Goal: Task Accomplishment & Management: Manage account settings

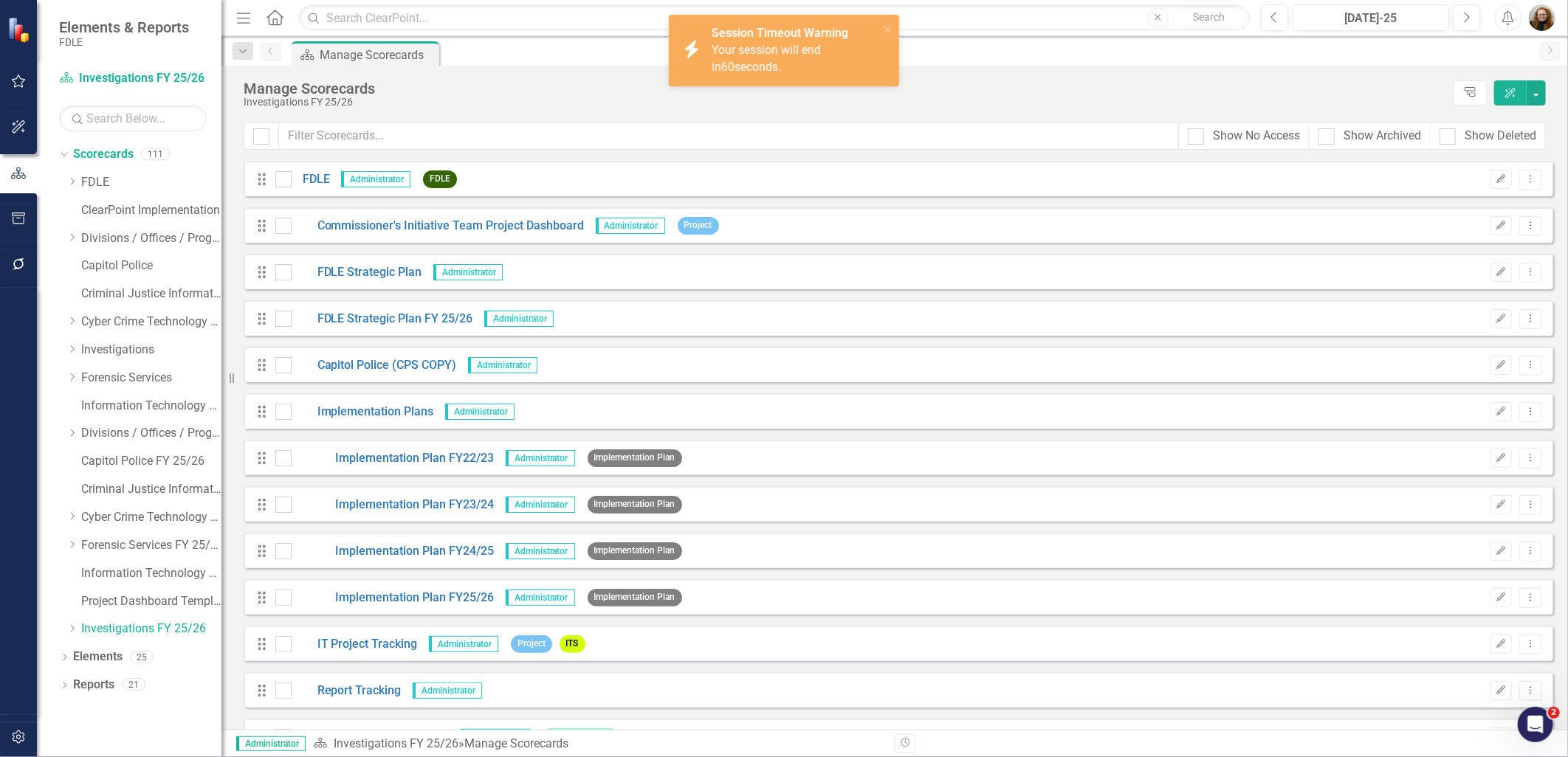
scroll to position [4591, 0]
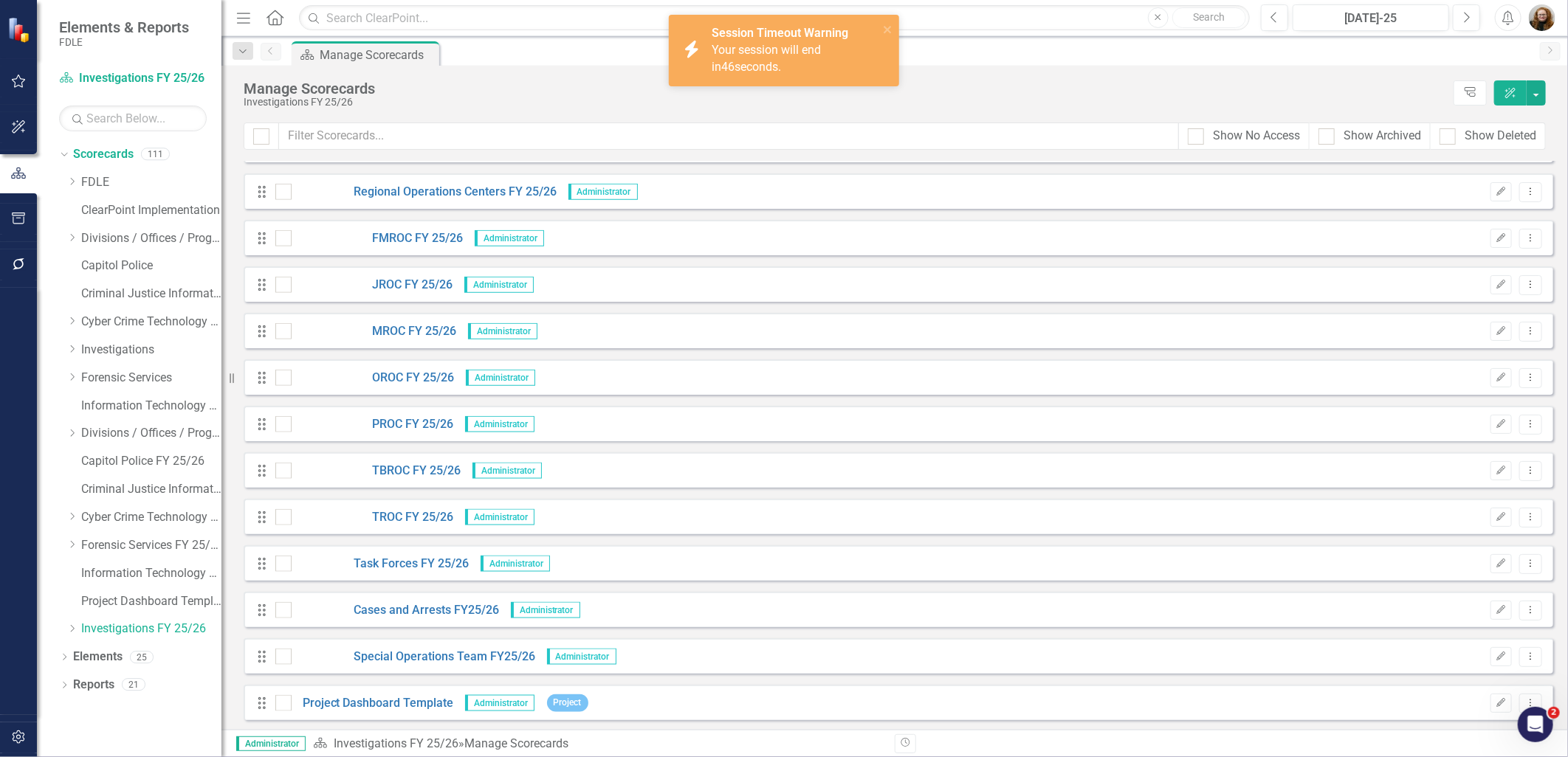
click at [1545, 20] on img "button" at bounding box center [1542, 17] width 26 height 26
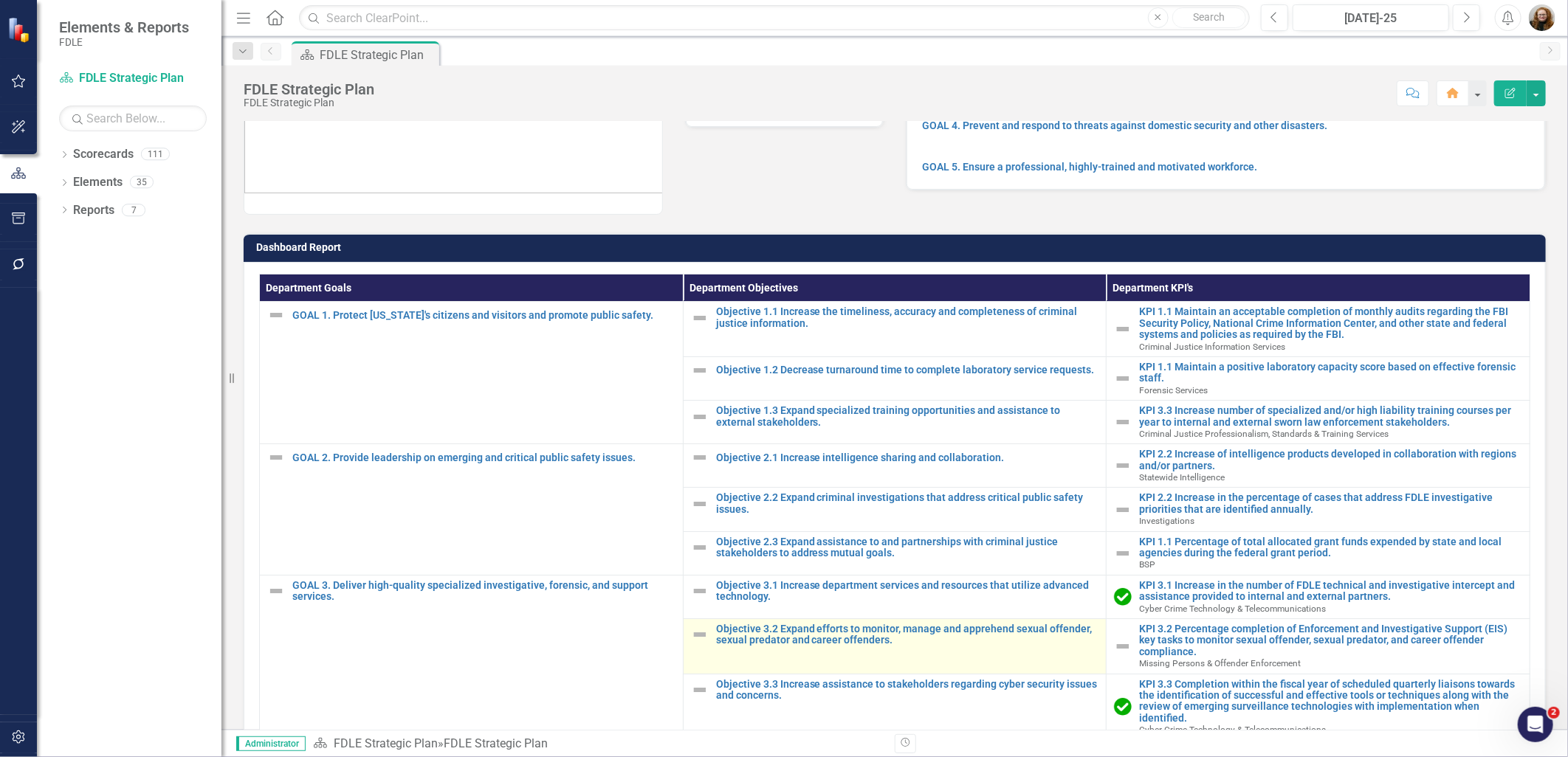
scroll to position [246, 0]
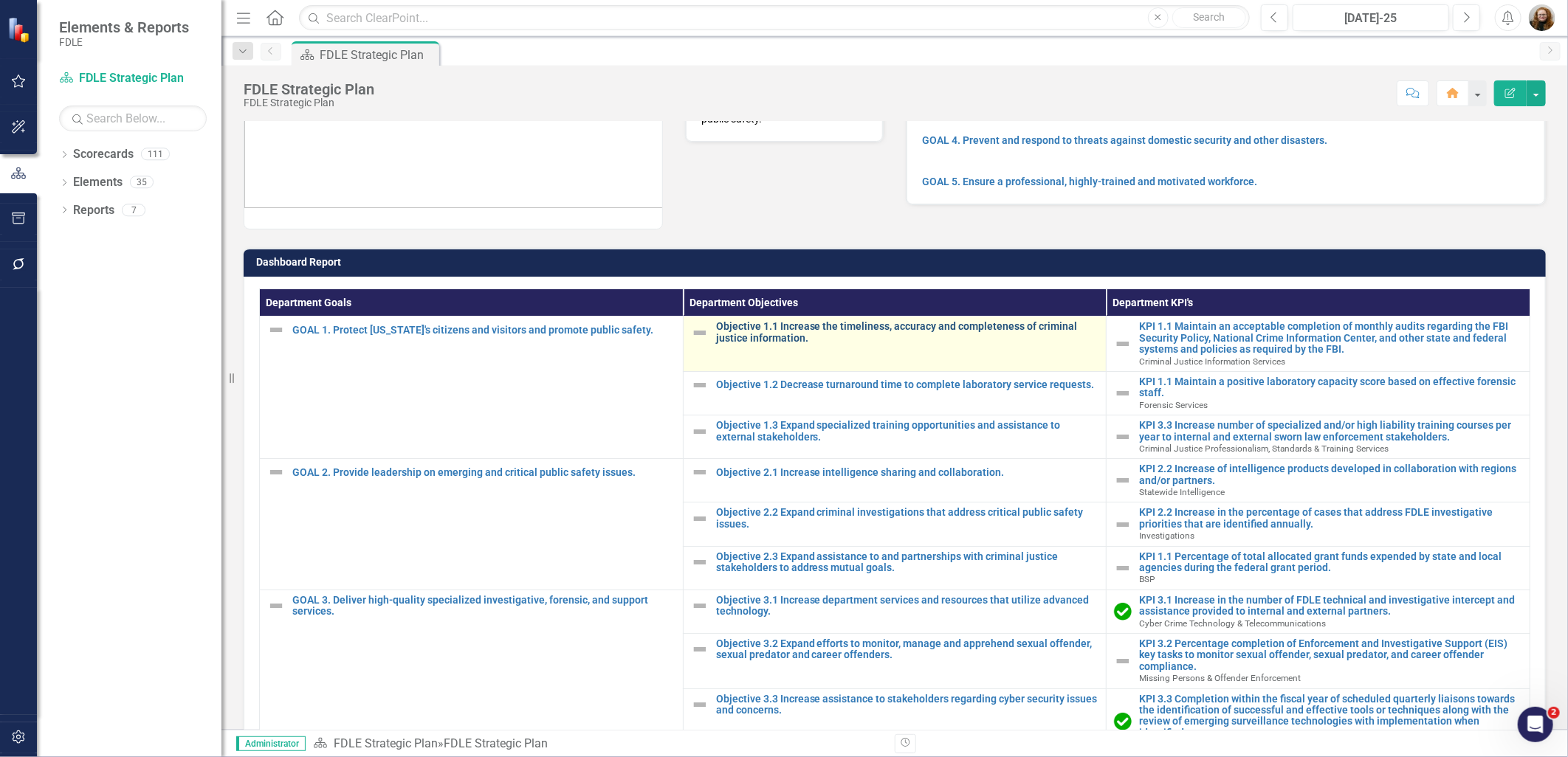
click at [740, 329] on link "Objective 1.1 Increase the timeliness, accuracy and completeness of criminal ju…" at bounding box center [908, 332] width 384 height 23
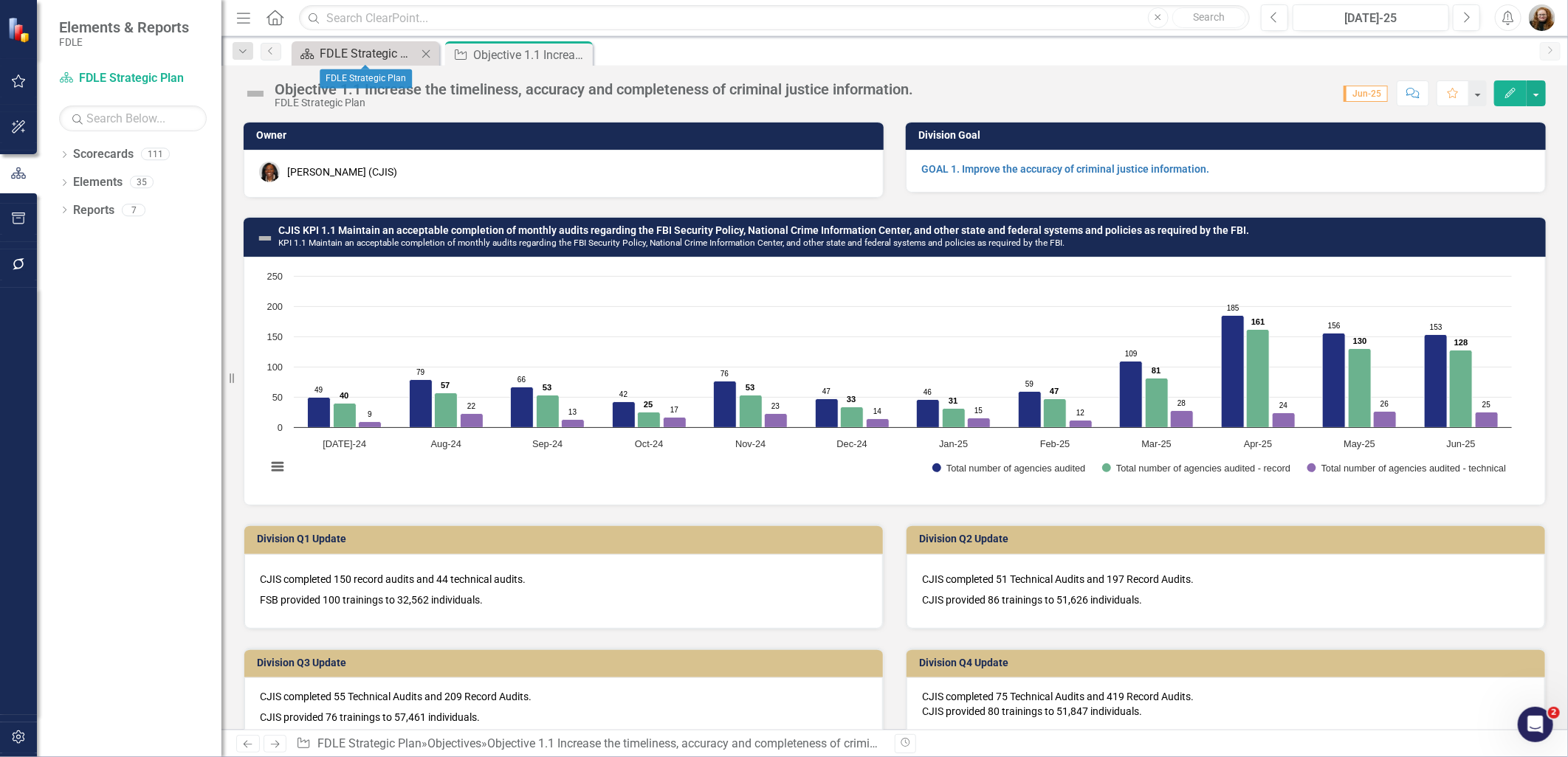
click at [365, 50] on div "FDLE Strategic Plan" at bounding box center [368, 53] width 98 height 19
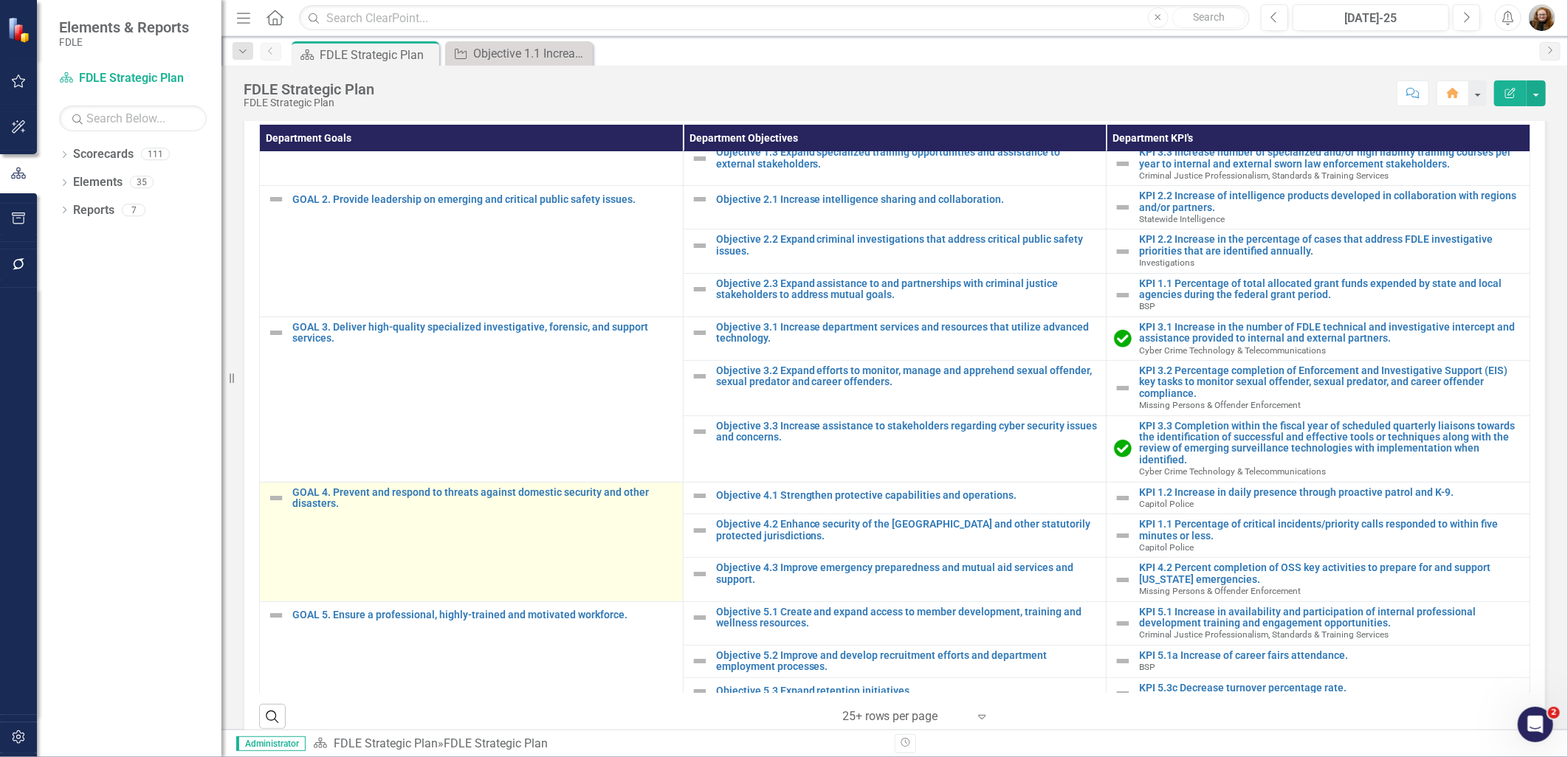
scroll to position [126, 0]
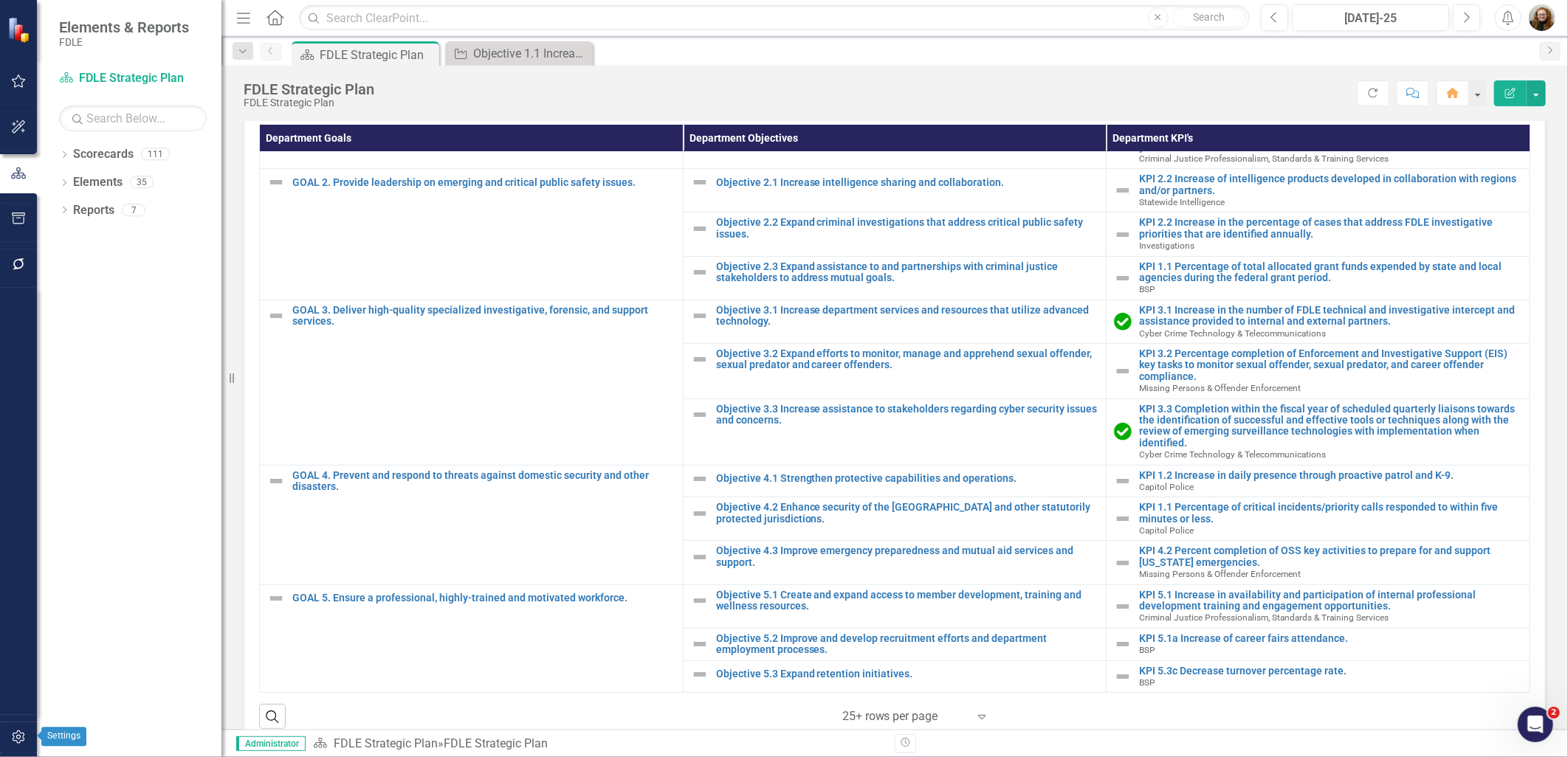
click at [12, 743] on icon "button" at bounding box center [19, 737] width 16 height 12
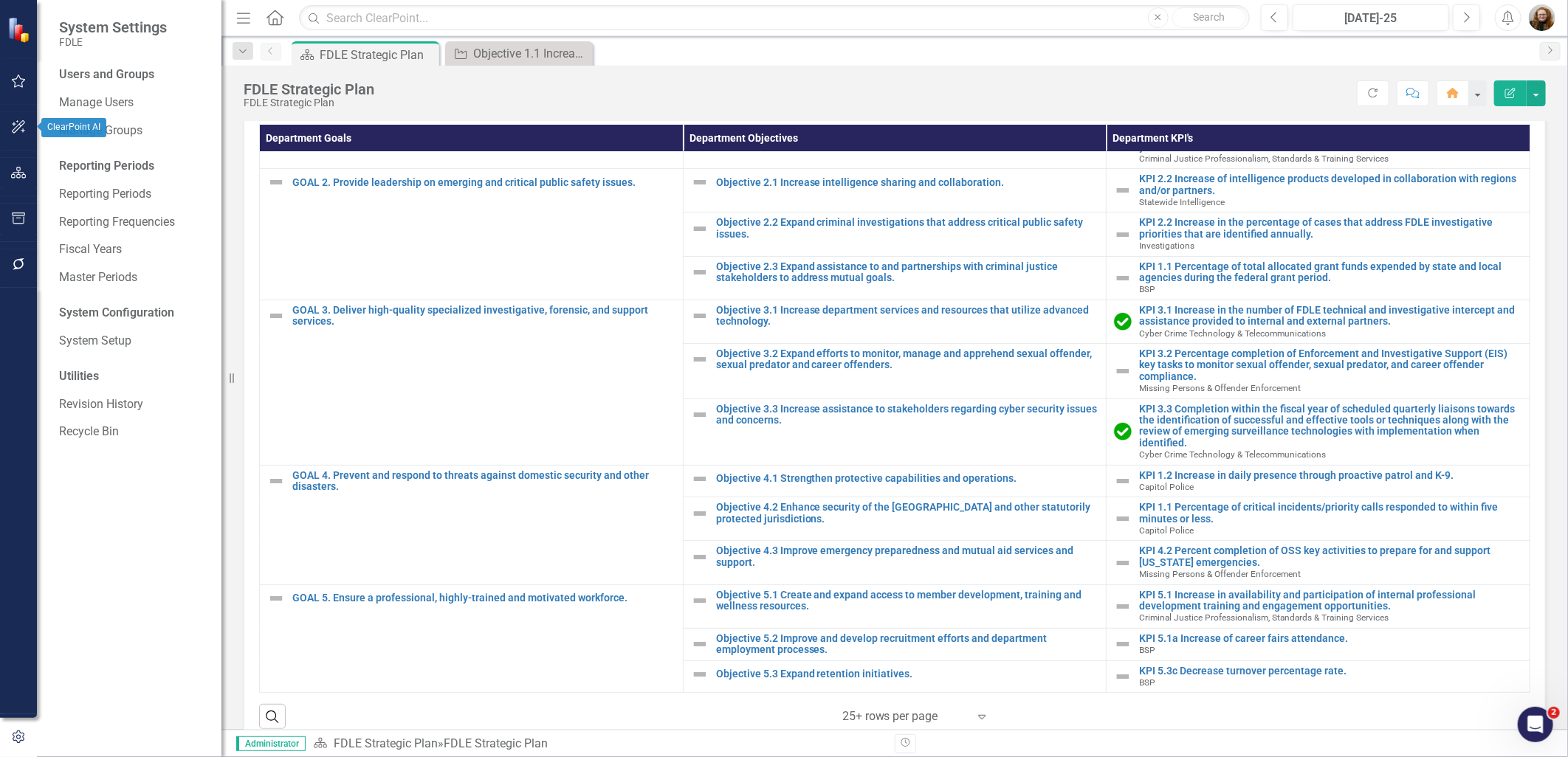
click at [20, 126] on icon "button" at bounding box center [19, 127] width 14 height 14
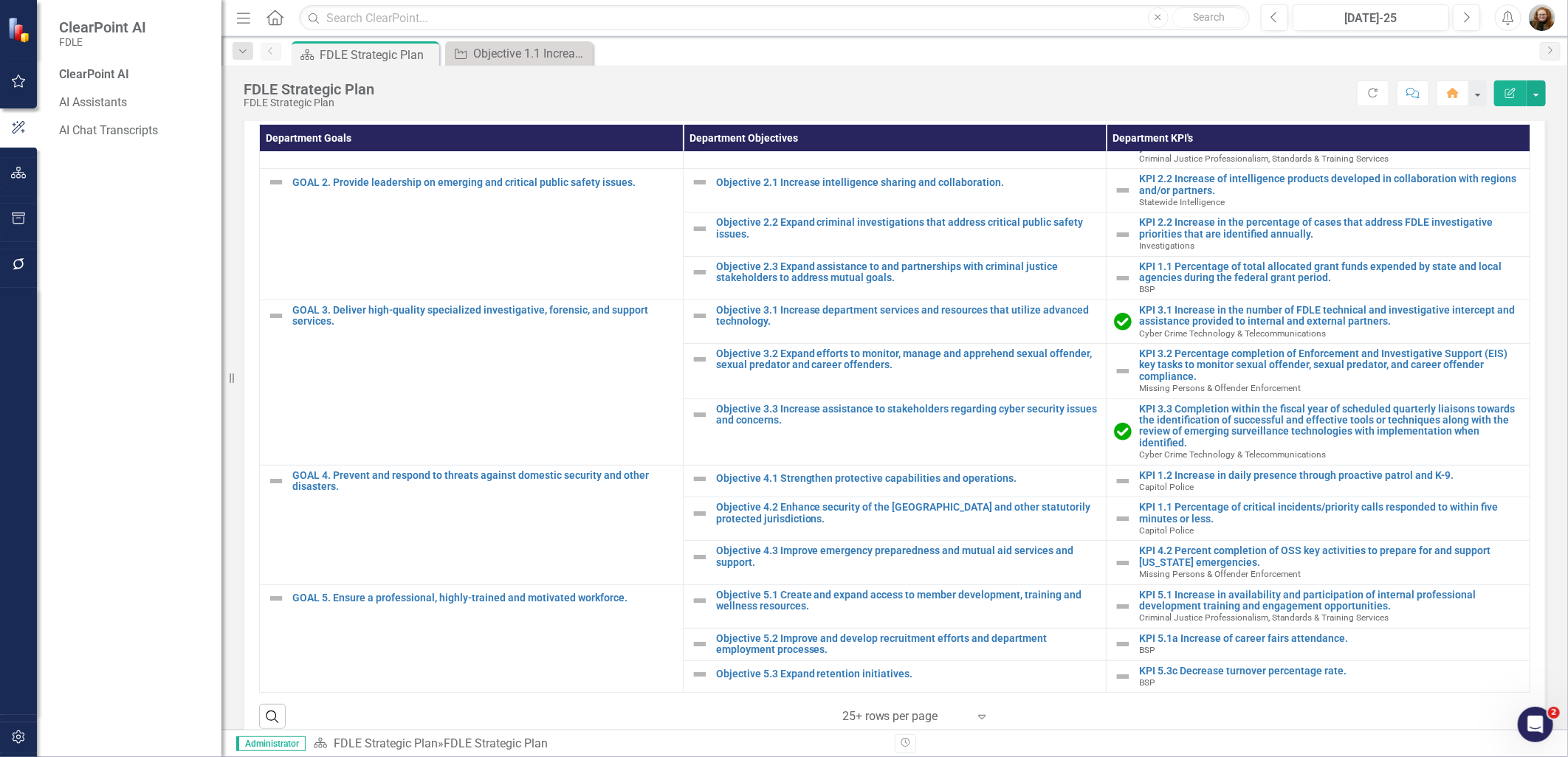
click at [20, 173] on icon "button" at bounding box center [19, 173] width 16 height 12
click at [23, 209] on button "button" at bounding box center [19, 219] width 33 height 31
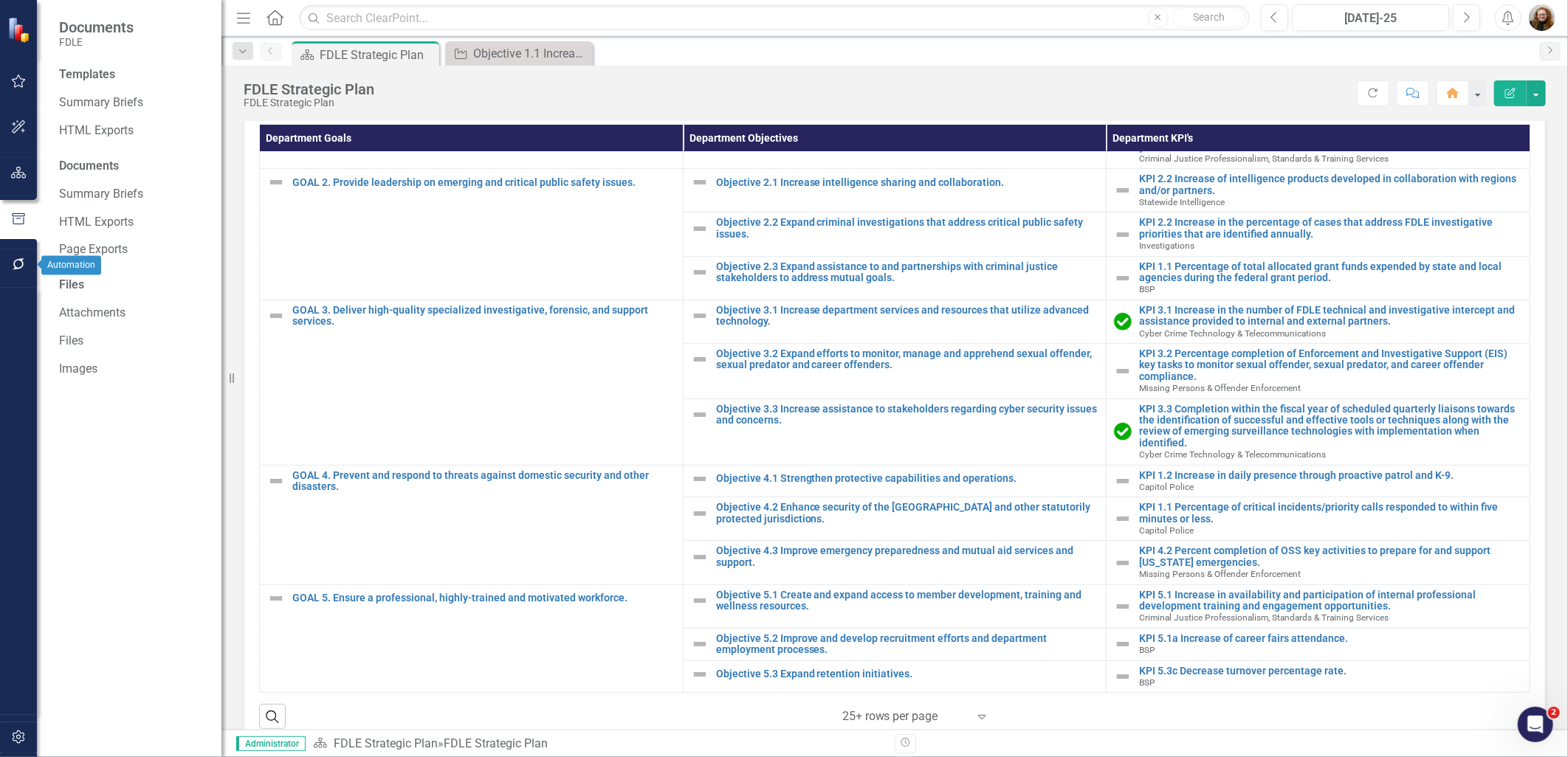
click at [20, 256] on button "button" at bounding box center [19, 265] width 33 height 31
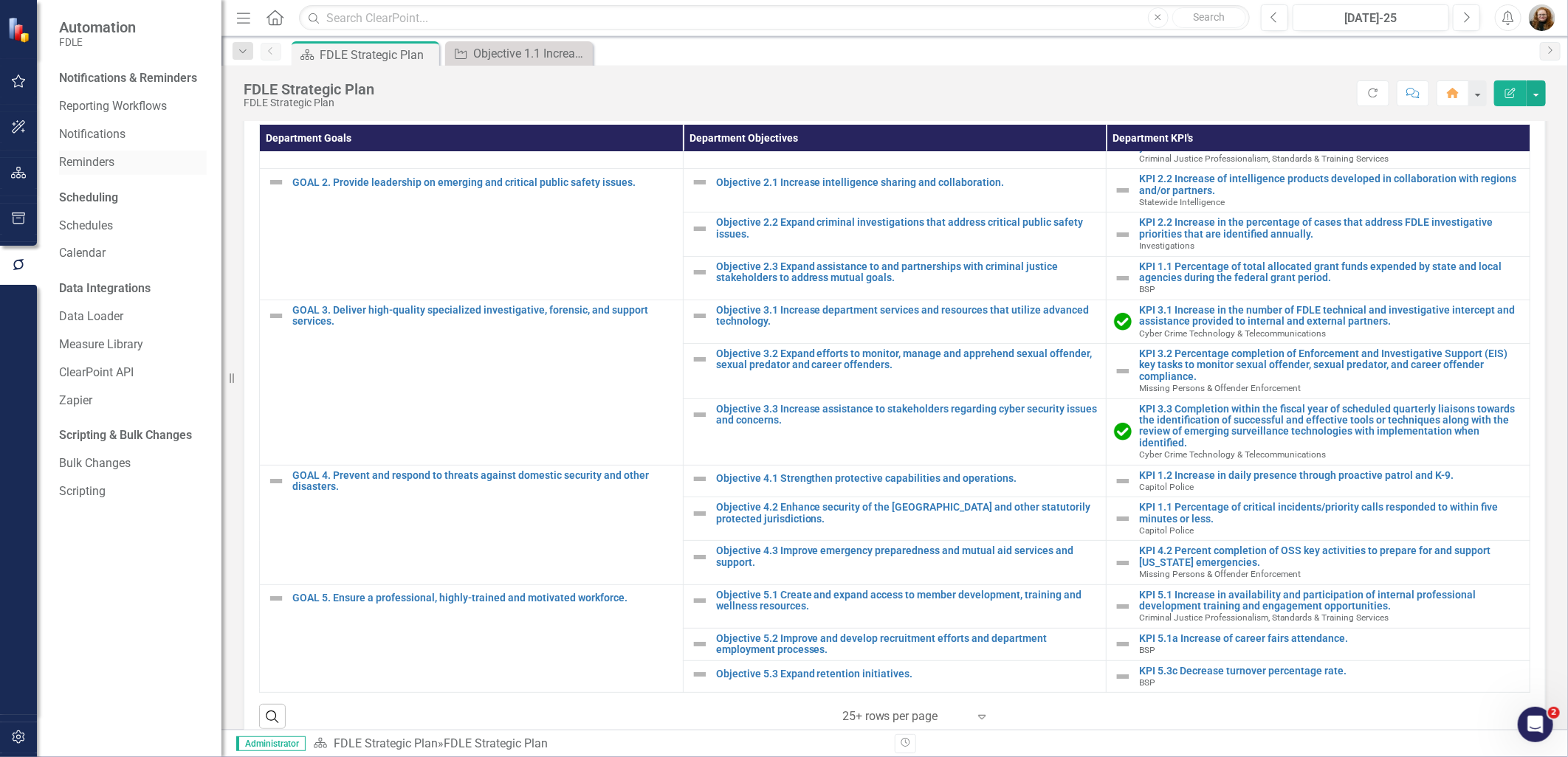
click at [90, 159] on link "Reminders" at bounding box center [133, 162] width 147 height 17
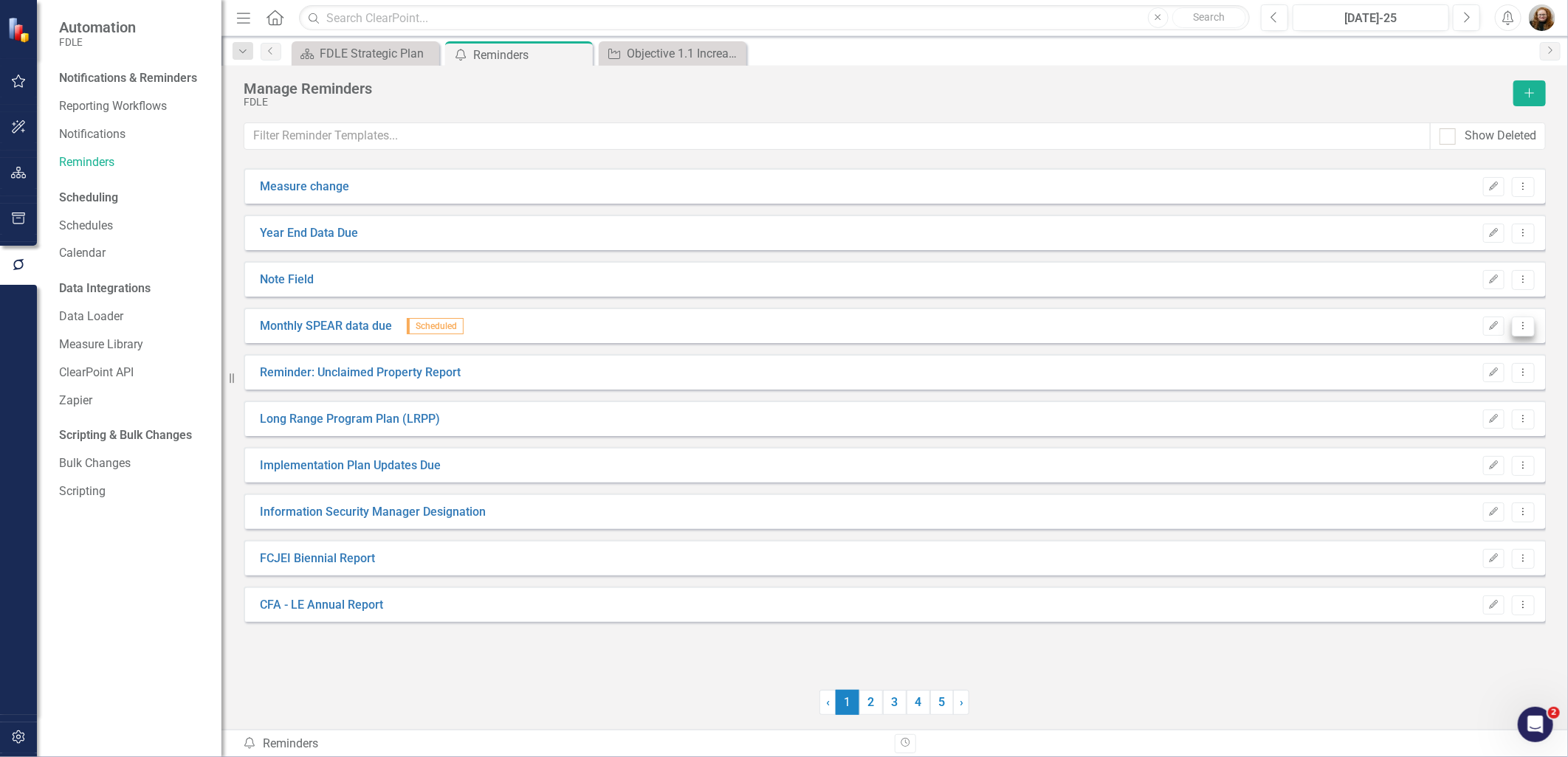
click at [1533, 332] on button "Dropdown Menu" at bounding box center [1524, 326] width 23 height 20
click at [1466, 356] on link "Edit Edit Reminder" at bounding box center [1466, 351] width 138 height 27
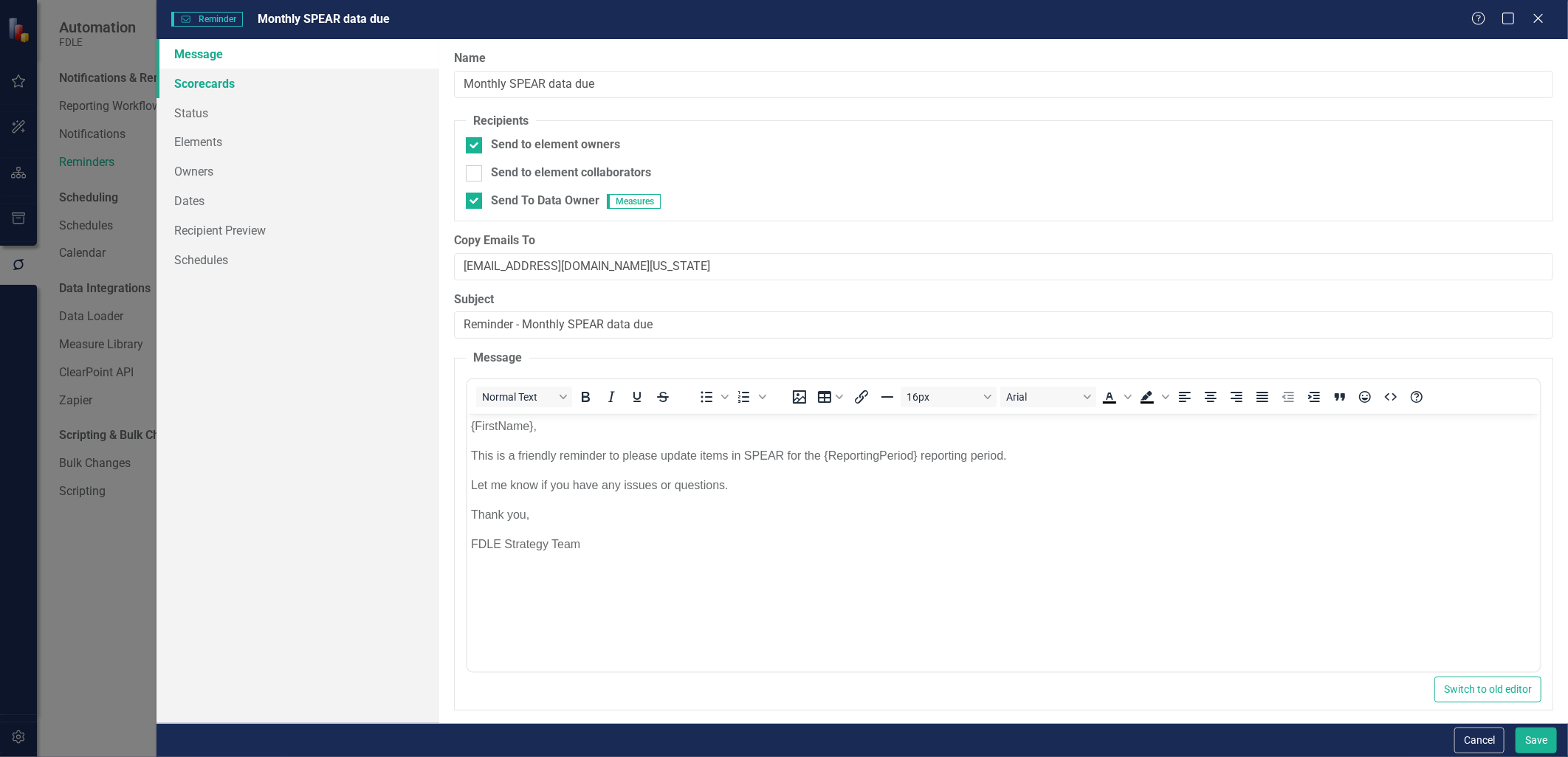
click at [220, 82] on link "Scorecards" at bounding box center [297, 83] width 282 height 29
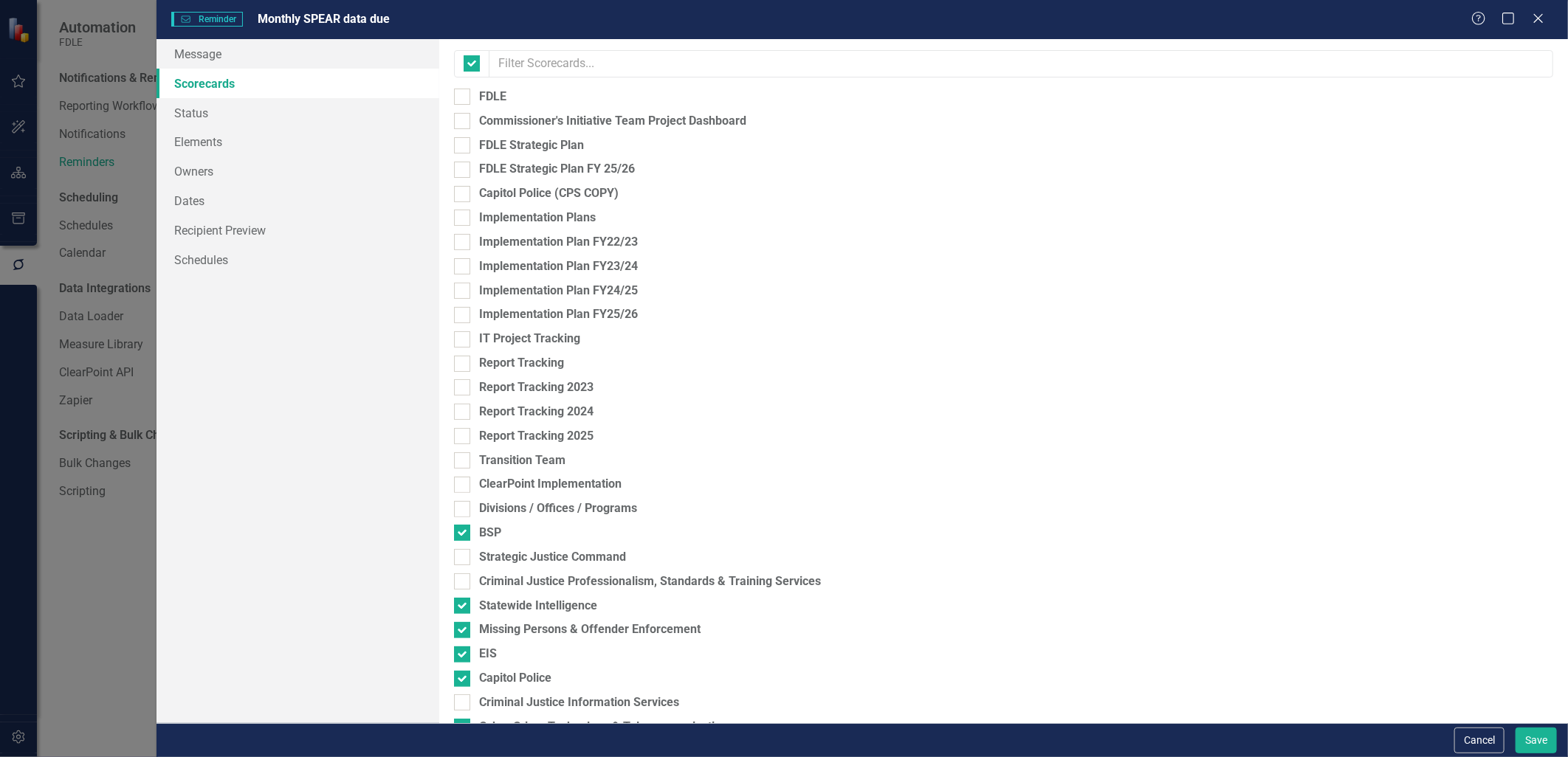
checkbox input "false"
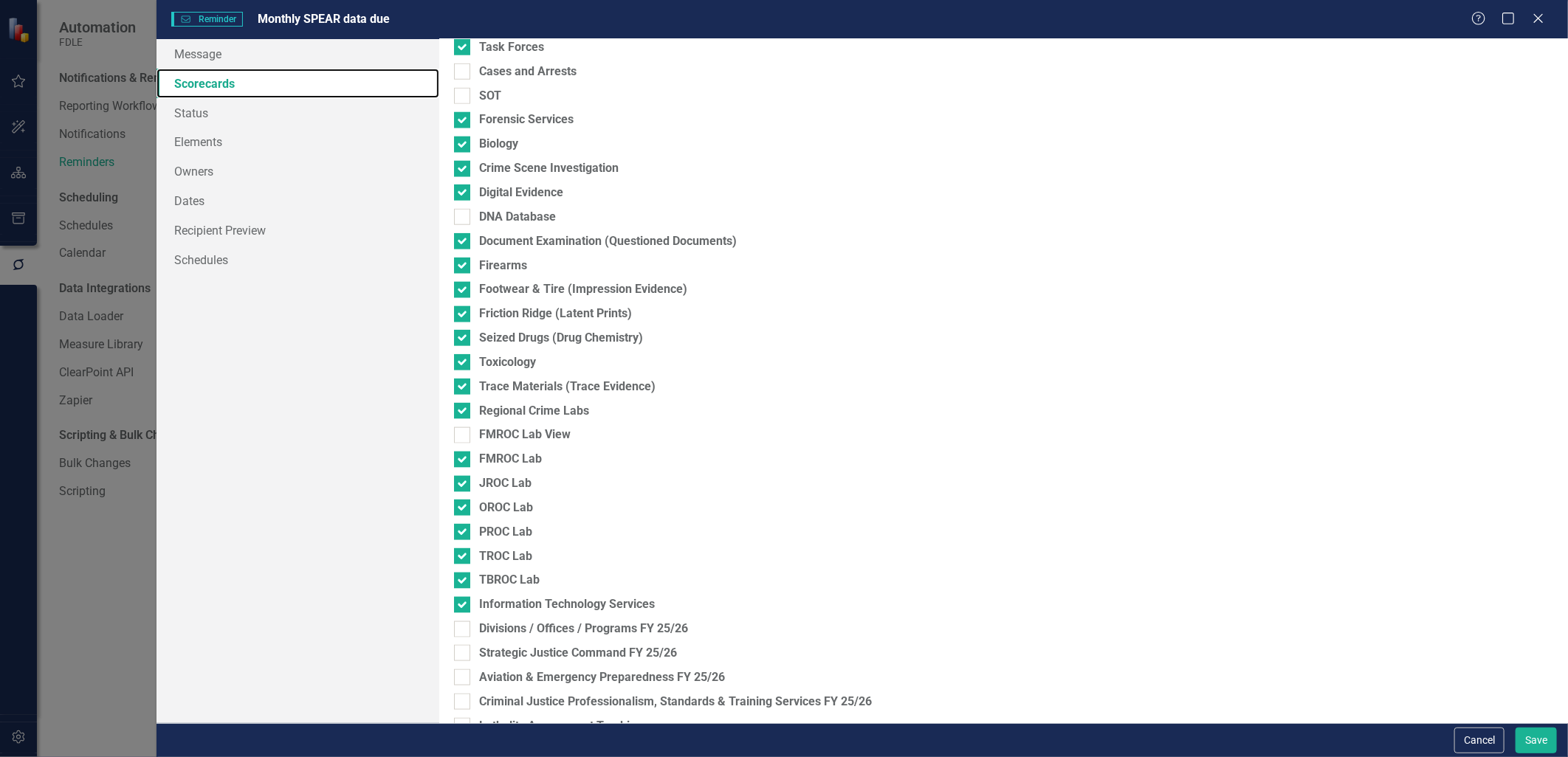
scroll to position [1230, 0]
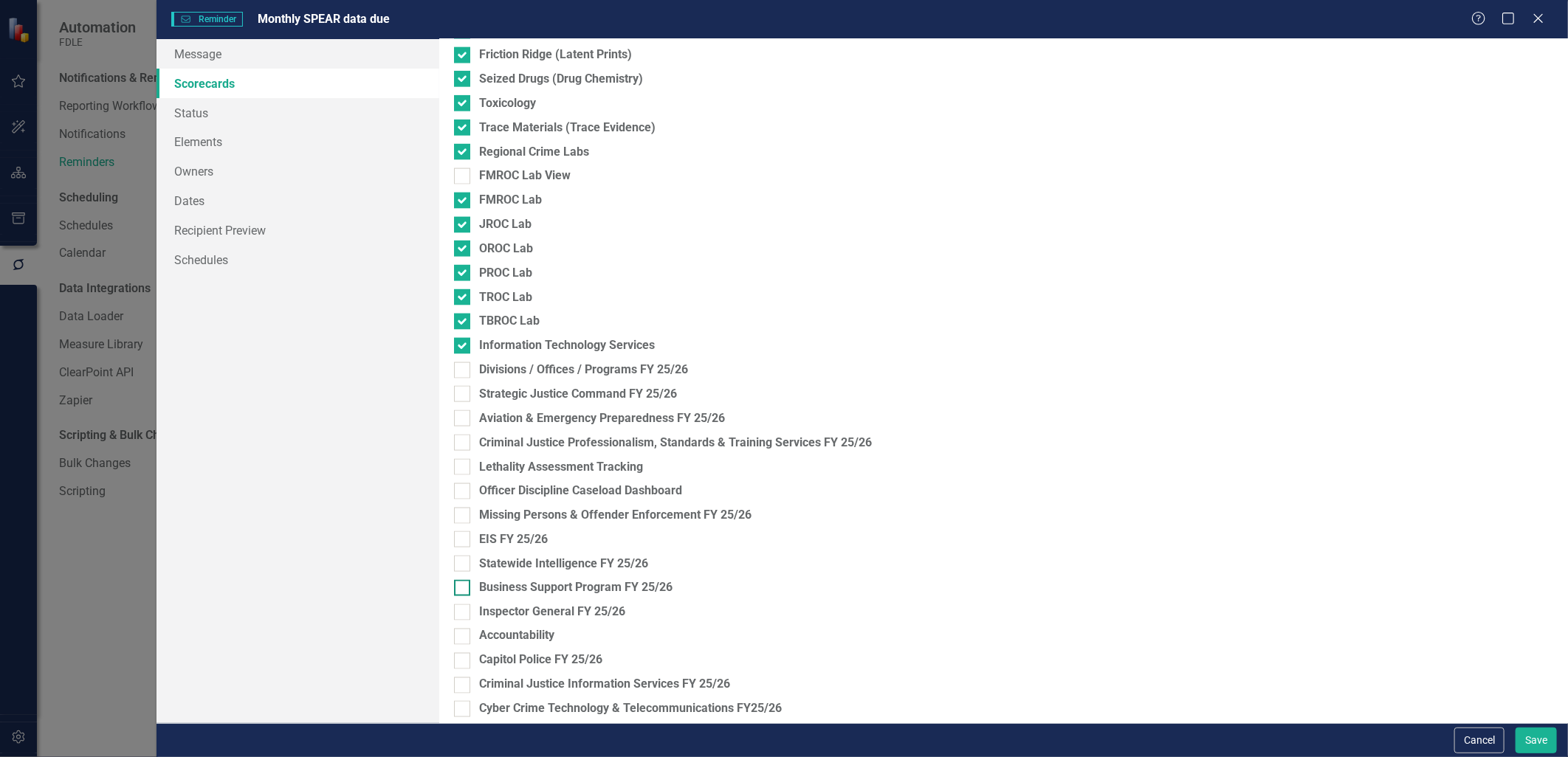
click at [462, 592] on div at bounding box center [463, 589] width 17 height 17
click at [462, 590] on input "Business Support Program FY 25/26" at bounding box center [459, 585] width 10 height 10
checkbox input "true"
click at [462, 562] on input "Statewide Intelligence FY 25/26" at bounding box center [459, 560] width 10 height 10
checkbox input "true"
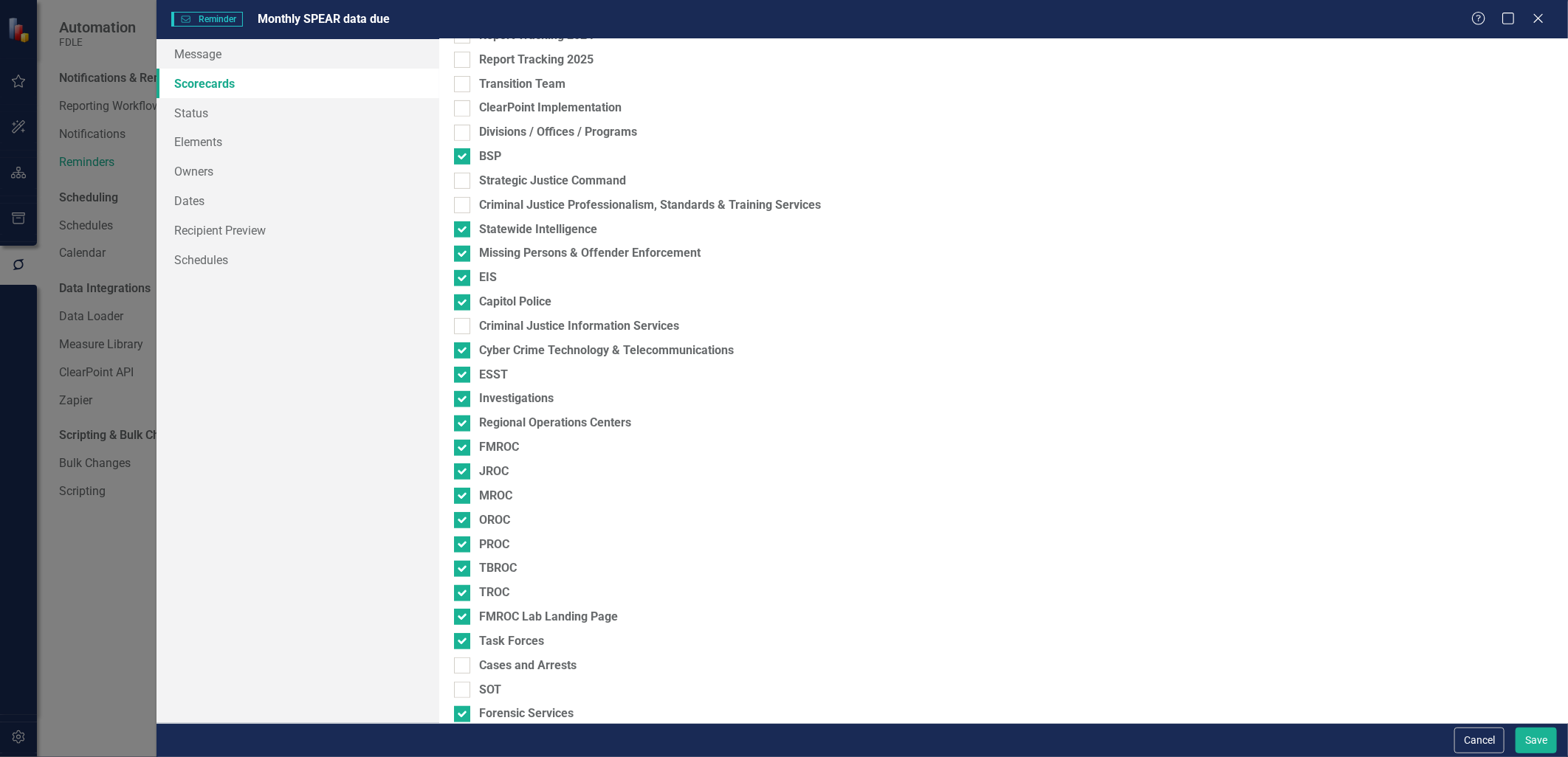
scroll to position [246, 0]
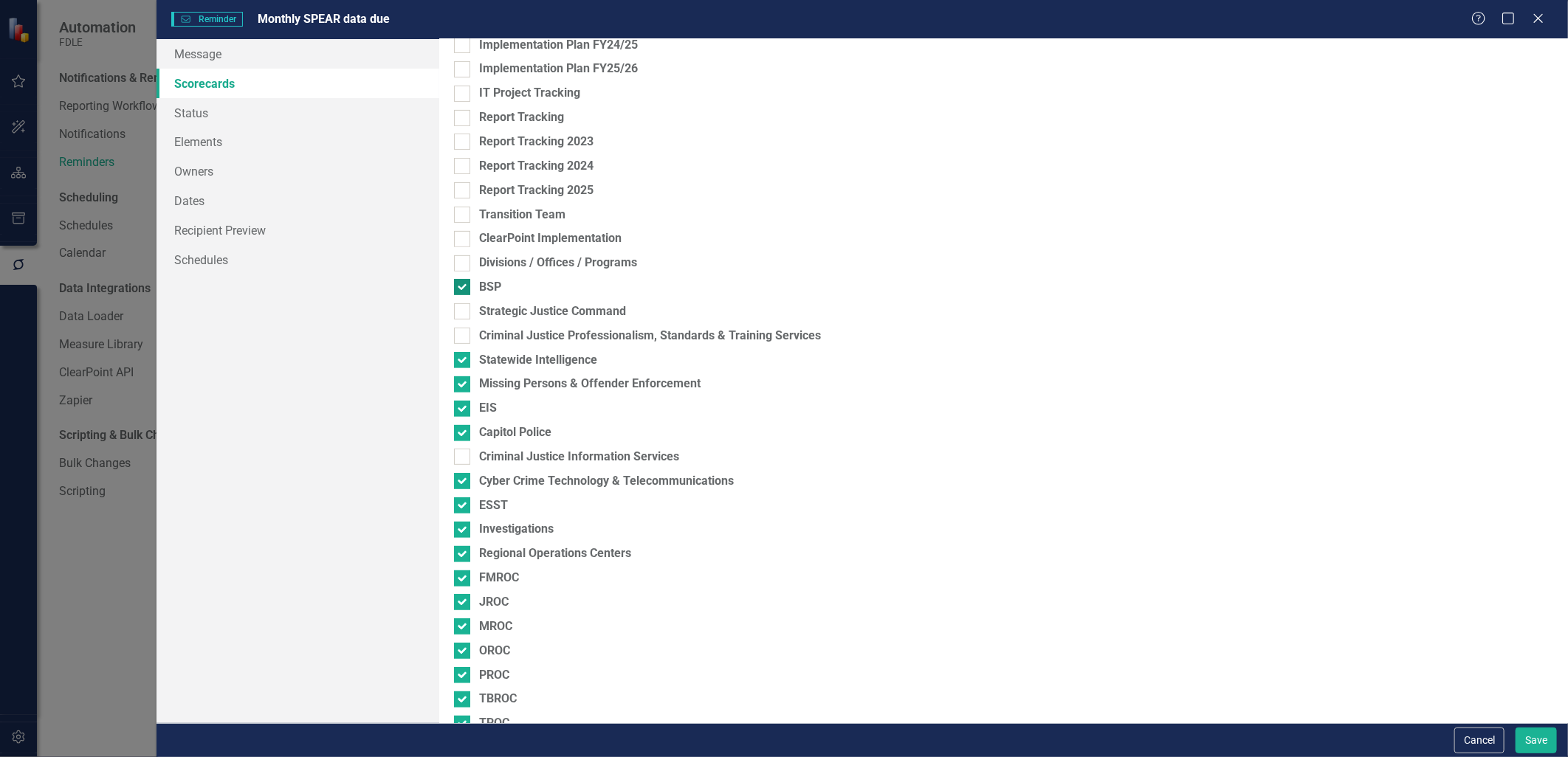
click at [463, 289] on input "BSP" at bounding box center [459, 283] width 10 height 10
checkbox input "false"
click at [469, 411] on div at bounding box center [463, 409] width 17 height 17
click at [464, 410] on input "EIS" at bounding box center [459, 405] width 10 height 10
checkbox input "false"
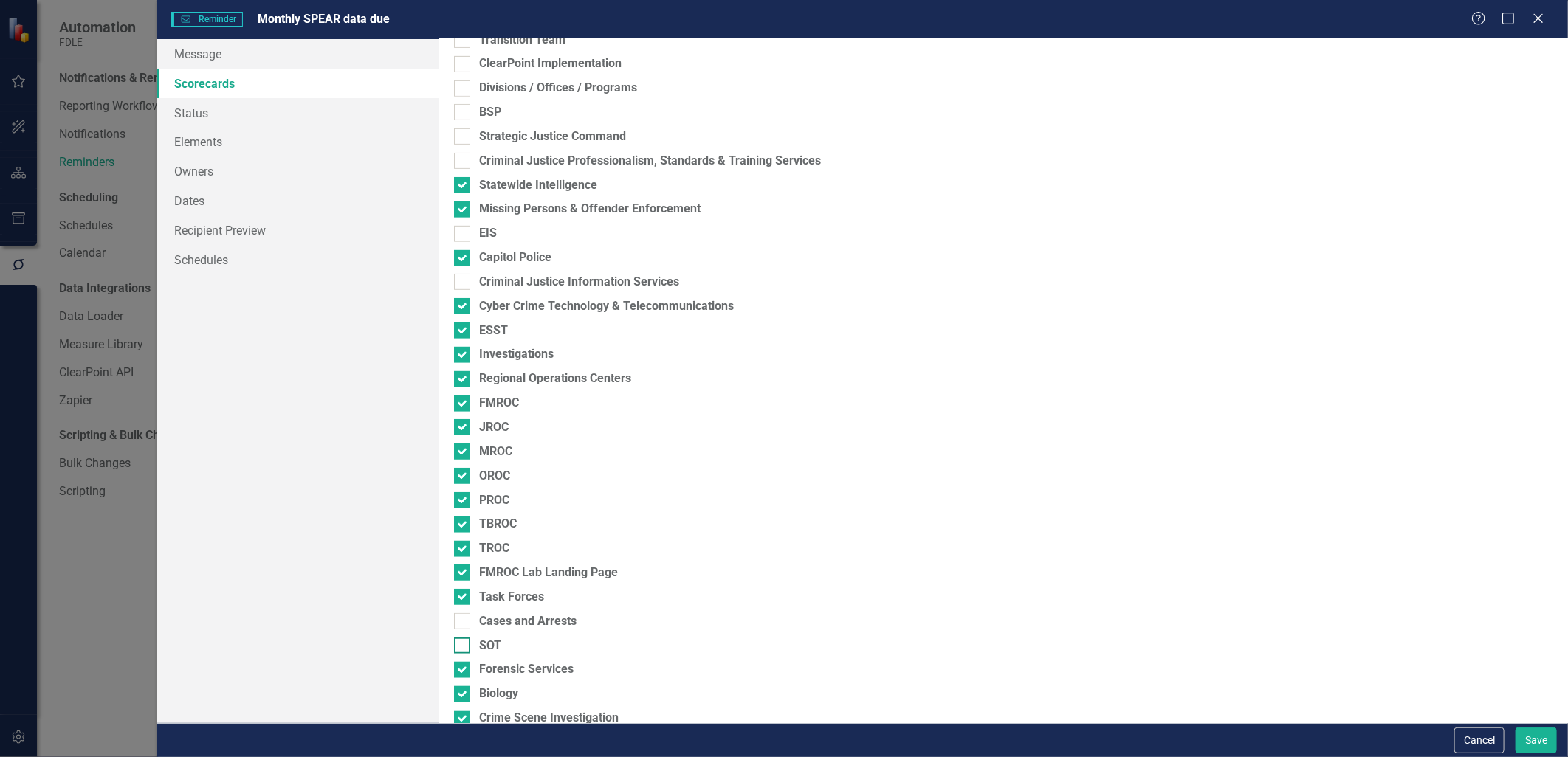
scroll to position [410, 0]
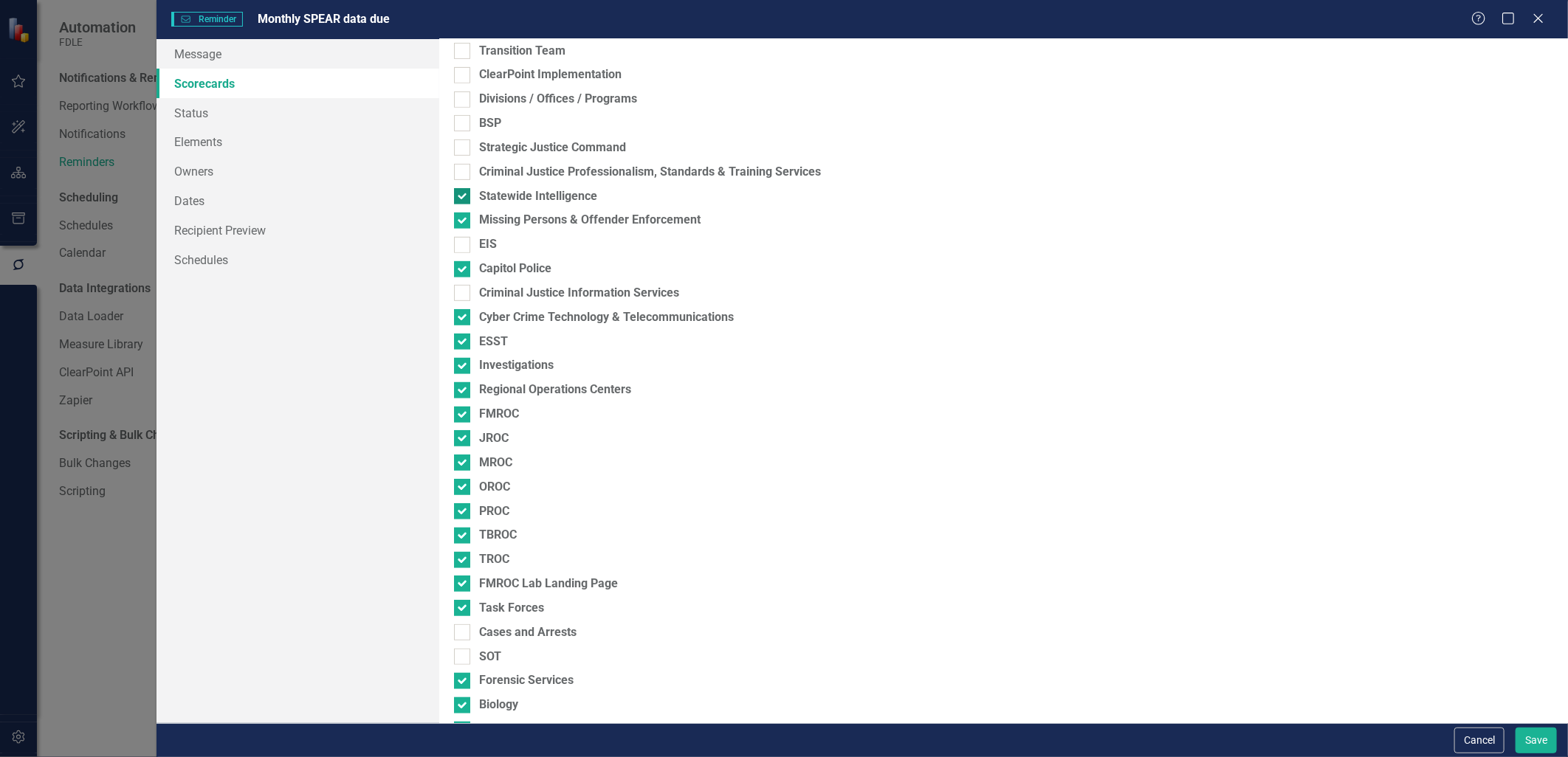
click at [459, 195] on input "Statewide Intelligence" at bounding box center [459, 192] width 10 height 10
checkbox input "false"
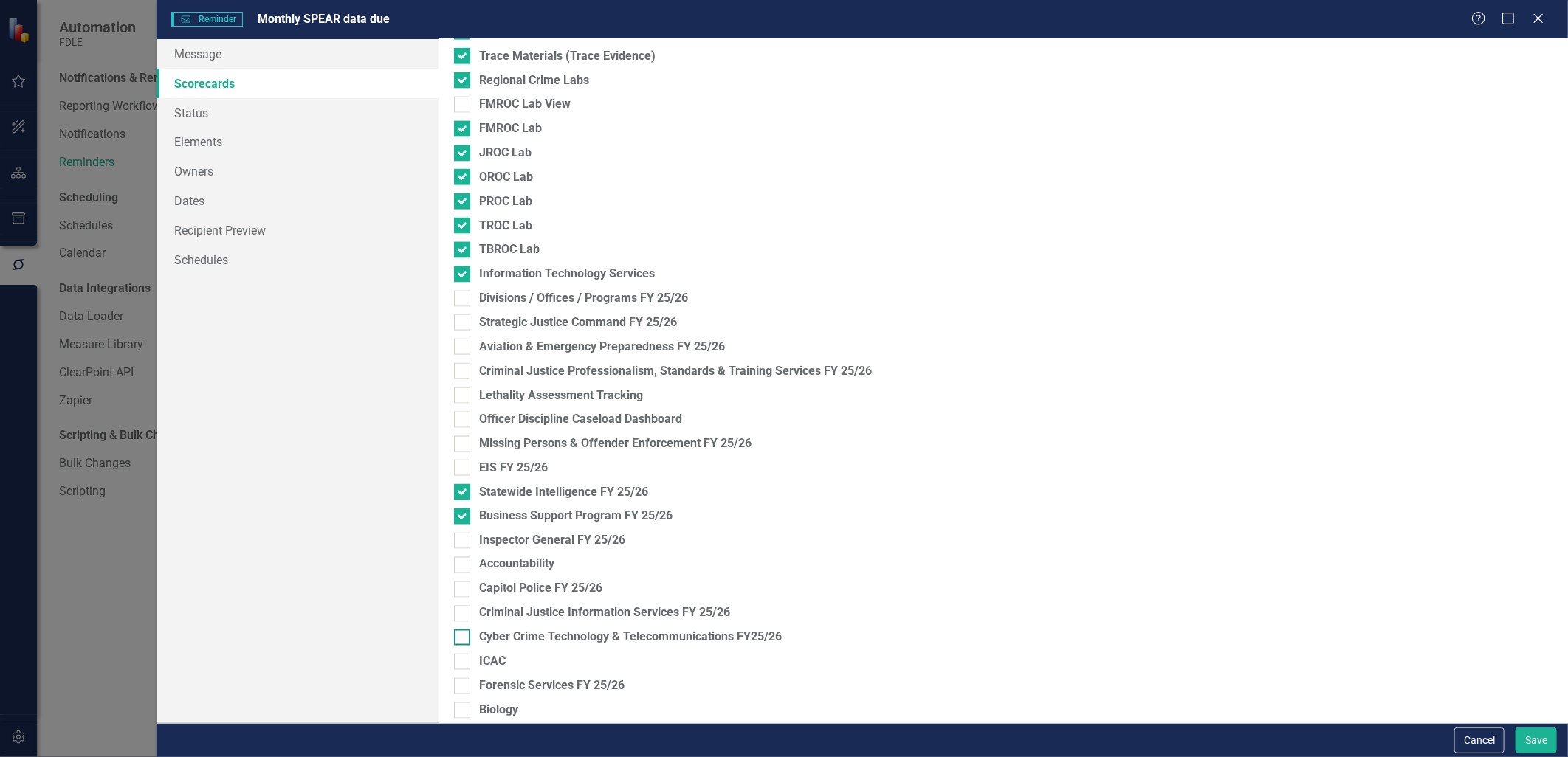
scroll to position [1558, 0]
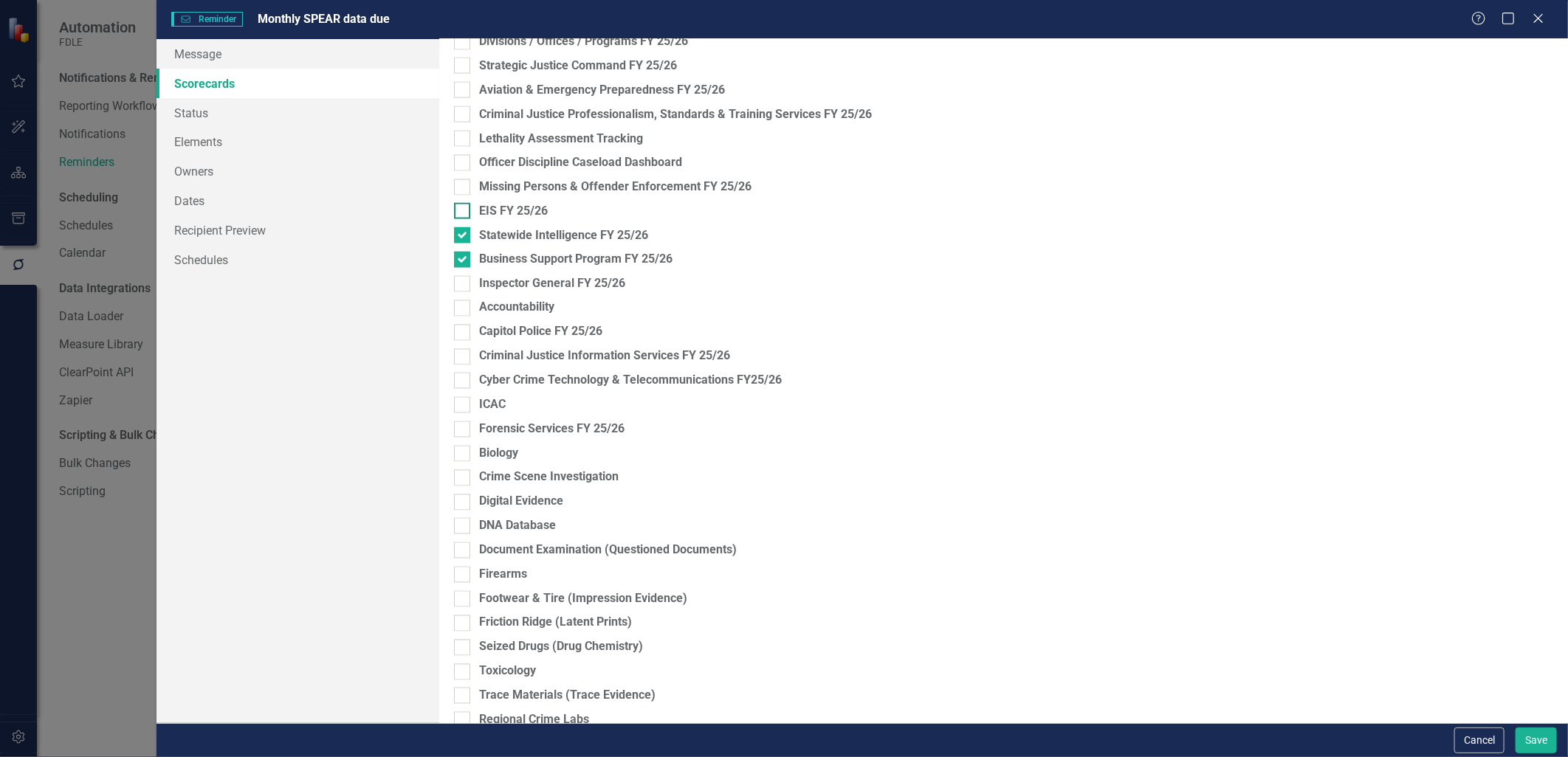
click at [466, 215] on div at bounding box center [463, 211] width 17 height 17
click at [464, 213] on input "EIS FY 25/26" at bounding box center [459, 207] width 10 height 10
checkbox input "true"
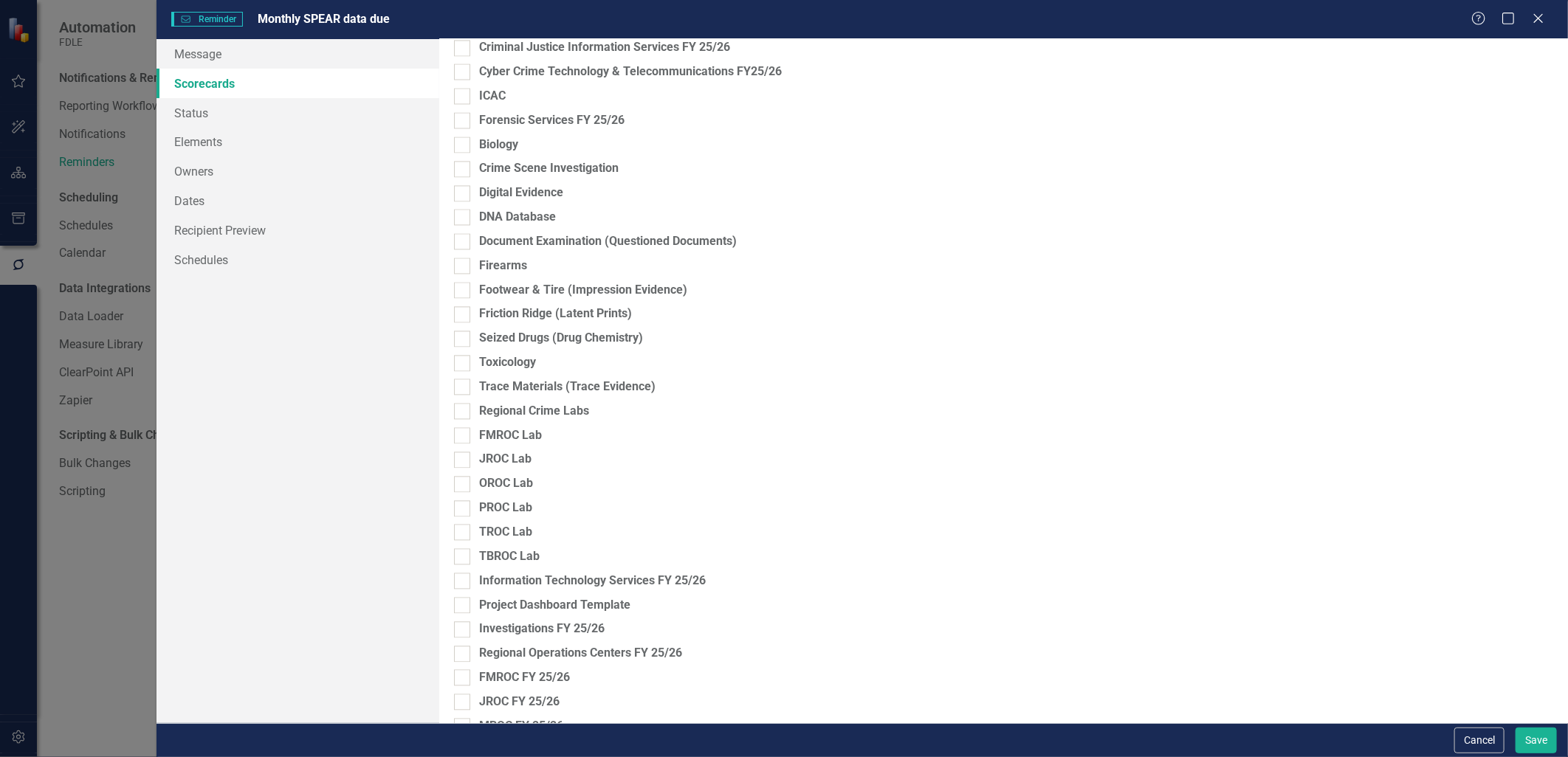
scroll to position [1886, 0]
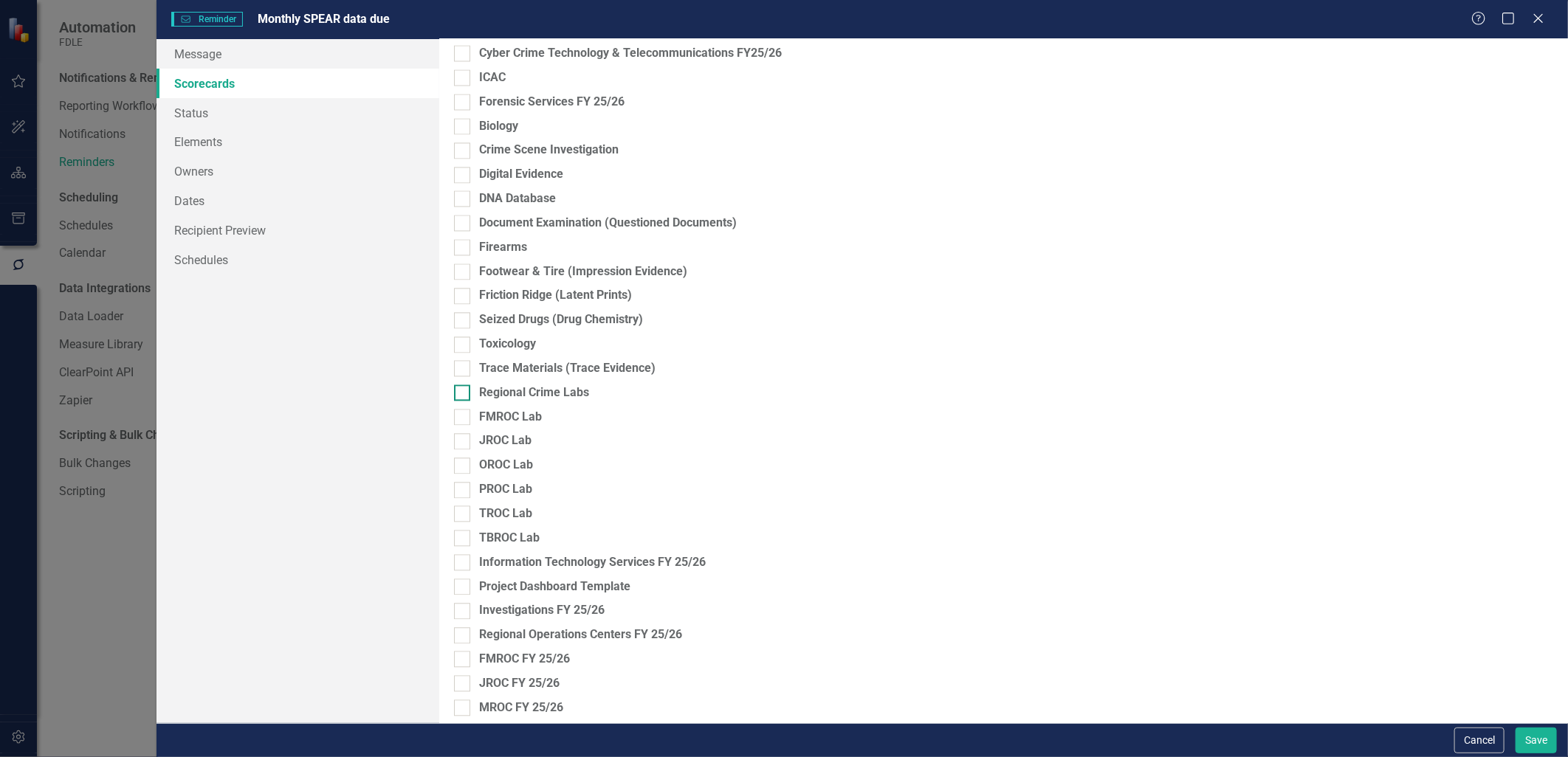
click at [455, 393] on input "Regional Crime Labs" at bounding box center [459, 389] width 10 height 10
checkbox input "true"
click at [456, 410] on input "FMROC Lab" at bounding box center [459, 413] width 10 height 10
checkbox input "true"
click at [456, 444] on div at bounding box center [463, 441] width 17 height 17
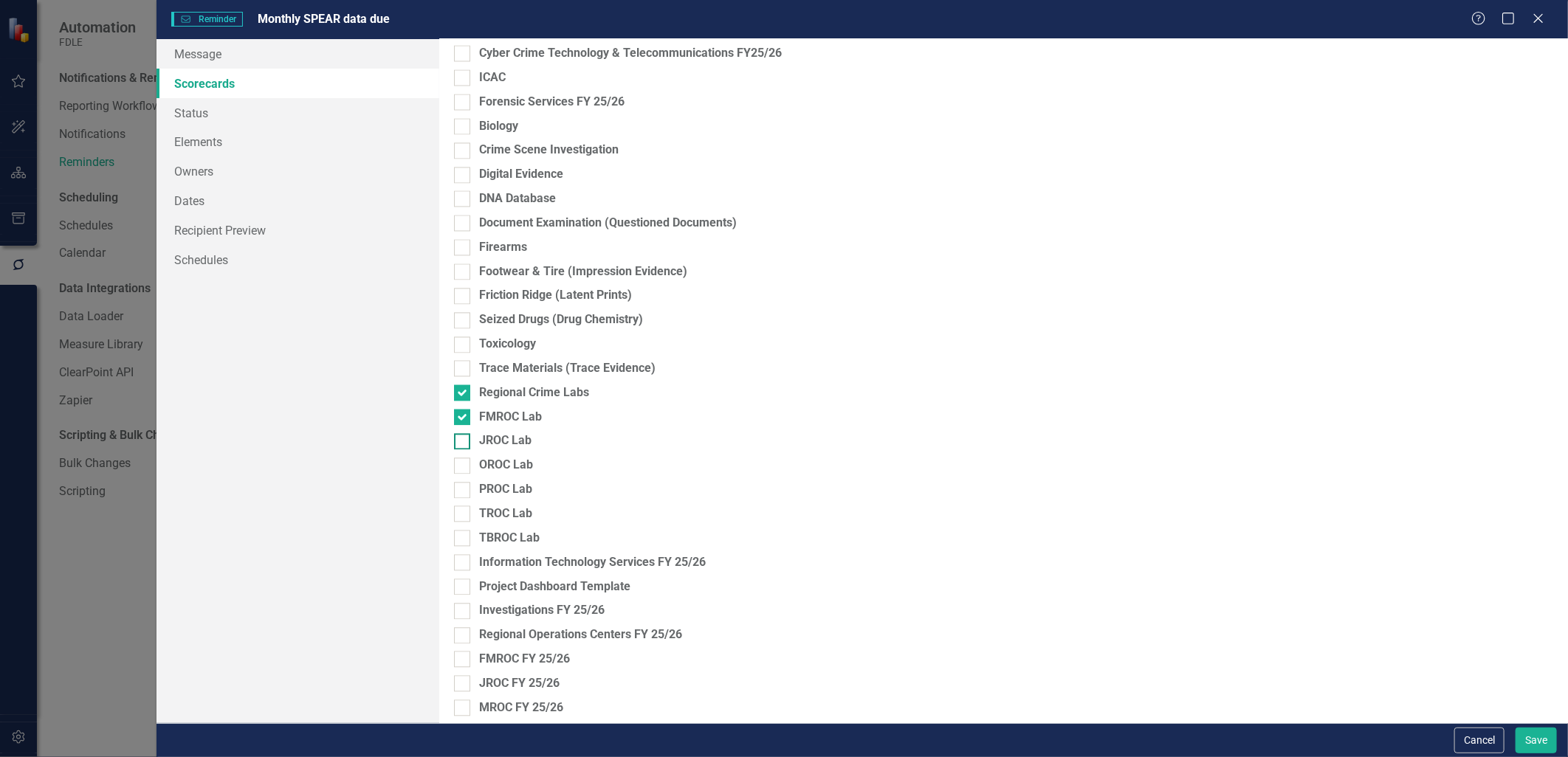
click at [456, 443] on input "JROC Lab" at bounding box center [459, 438] width 10 height 10
checkbox input "true"
click at [462, 467] on input "OROC Lab" at bounding box center [459, 462] width 10 height 10
checkbox input "true"
click at [466, 492] on div at bounding box center [463, 490] width 17 height 17
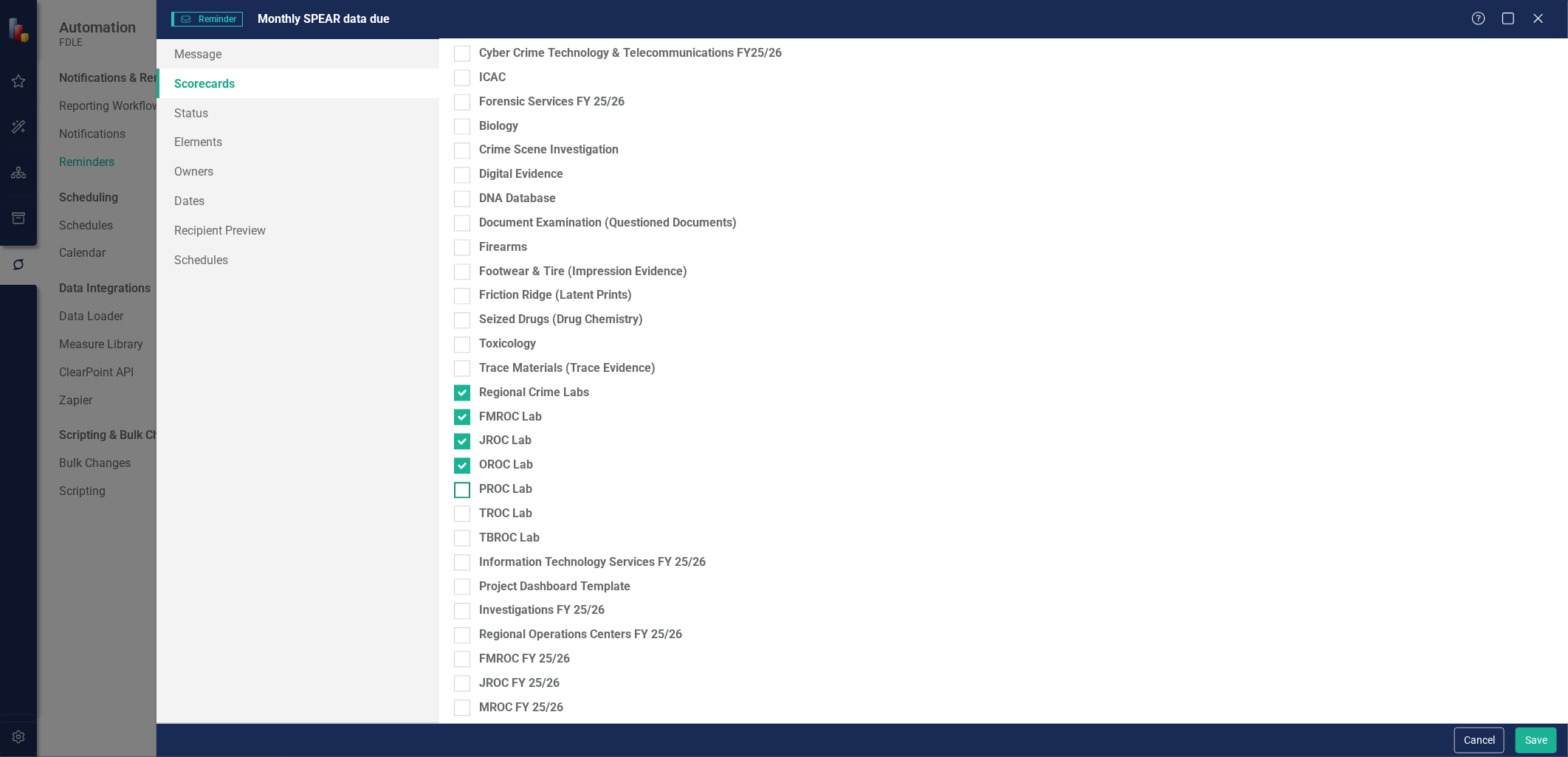
click at [464, 492] on input "PROC Lab" at bounding box center [459, 486] width 10 height 10
checkbox input "true"
click at [464, 532] on div at bounding box center [463, 538] width 17 height 17
click at [464, 532] on input "TBROC Lab" at bounding box center [459, 534] width 10 height 10
checkbox input "true"
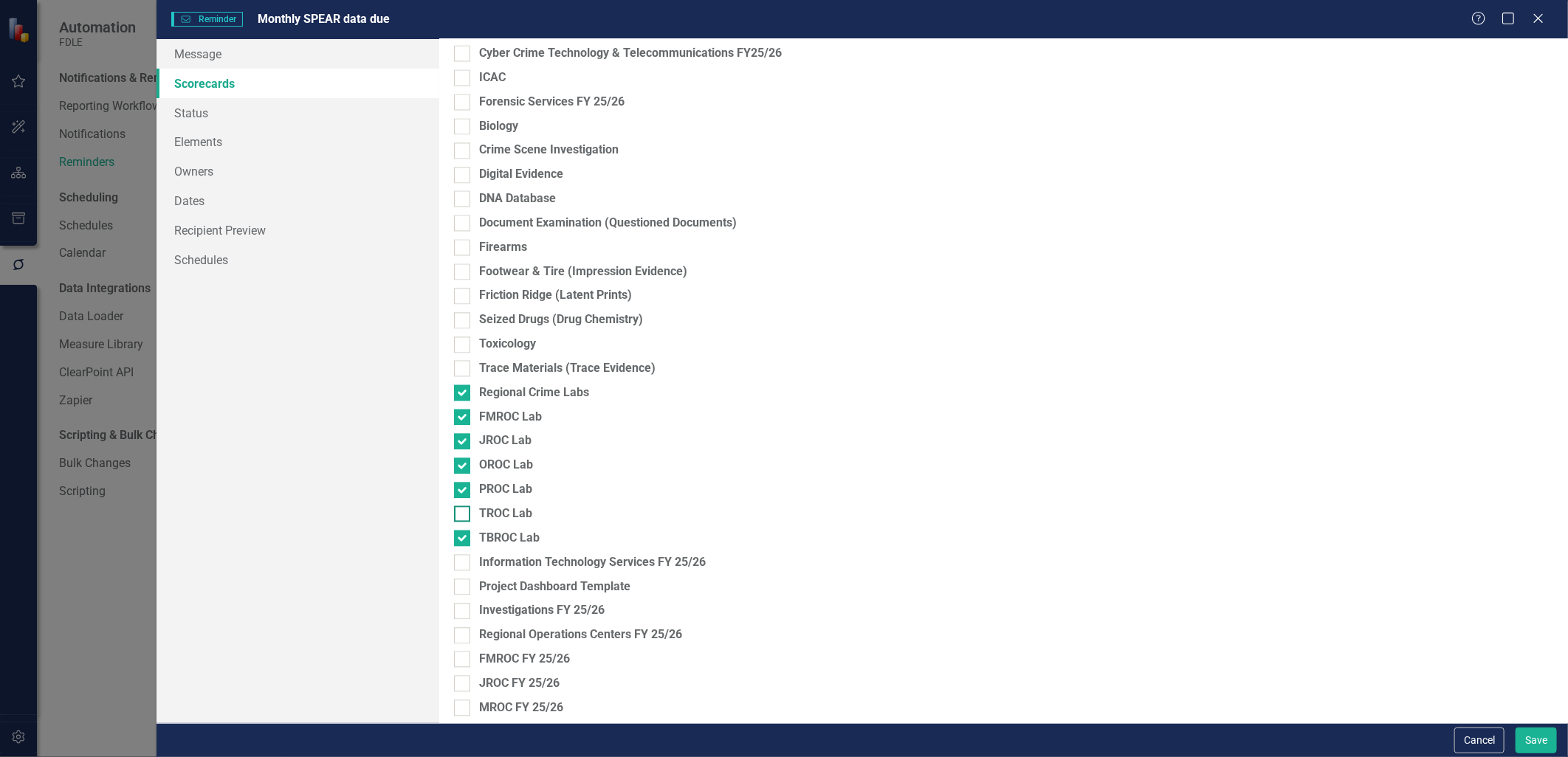
click at [460, 511] on input "TROC Lab" at bounding box center [459, 510] width 10 height 10
checkbox input "true"
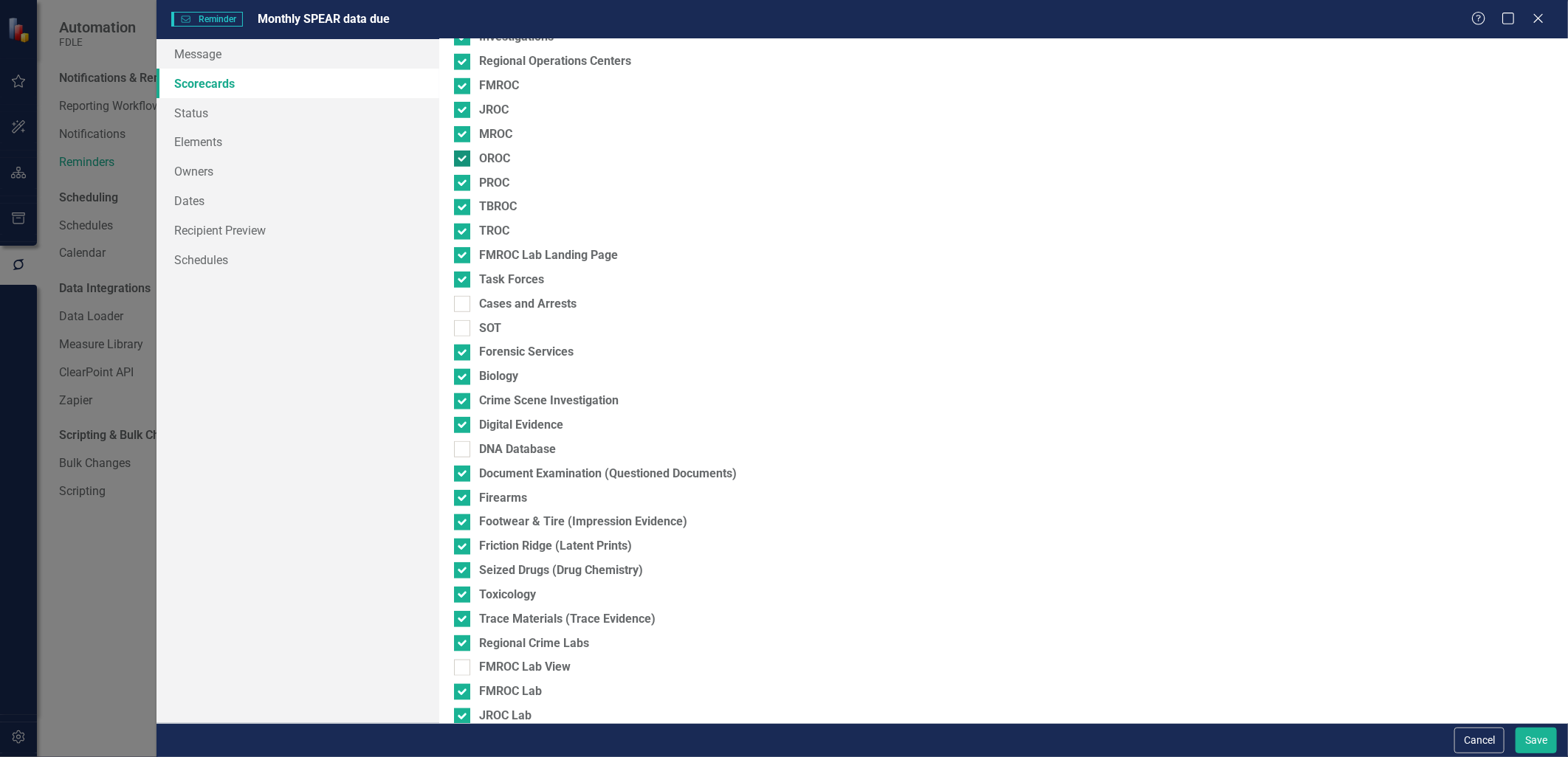
scroll to position [656, 0]
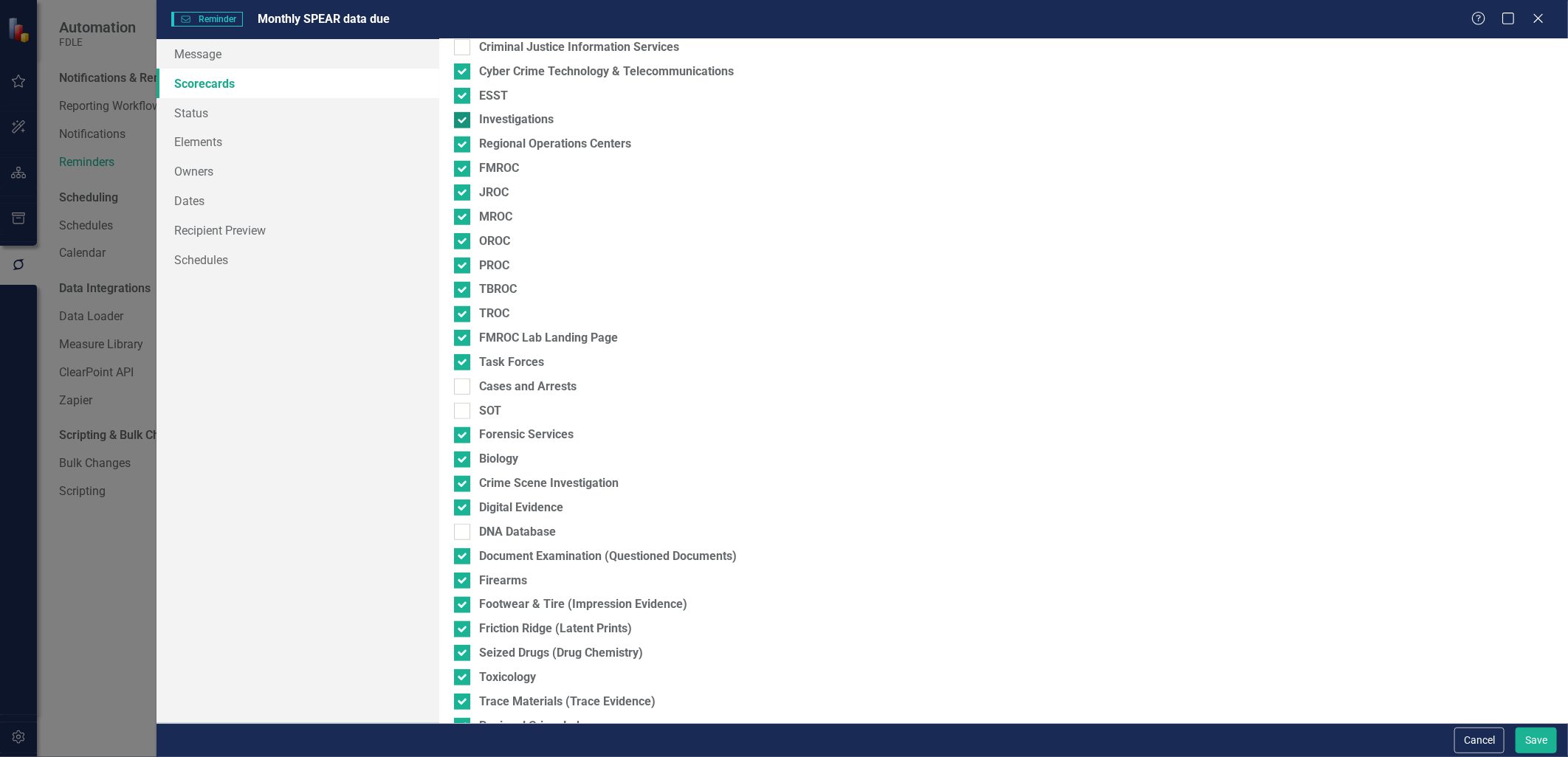
click at [460, 118] on input "Investigations" at bounding box center [459, 117] width 10 height 10
checkbox input "false"
click at [458, 145] on div at bounding box center [463, 145] width 17 height 17
click at [458, 145] on input "Regional Operations Centers" at bounding box center [459, 141] width 10 height 10
checkbox input "false"
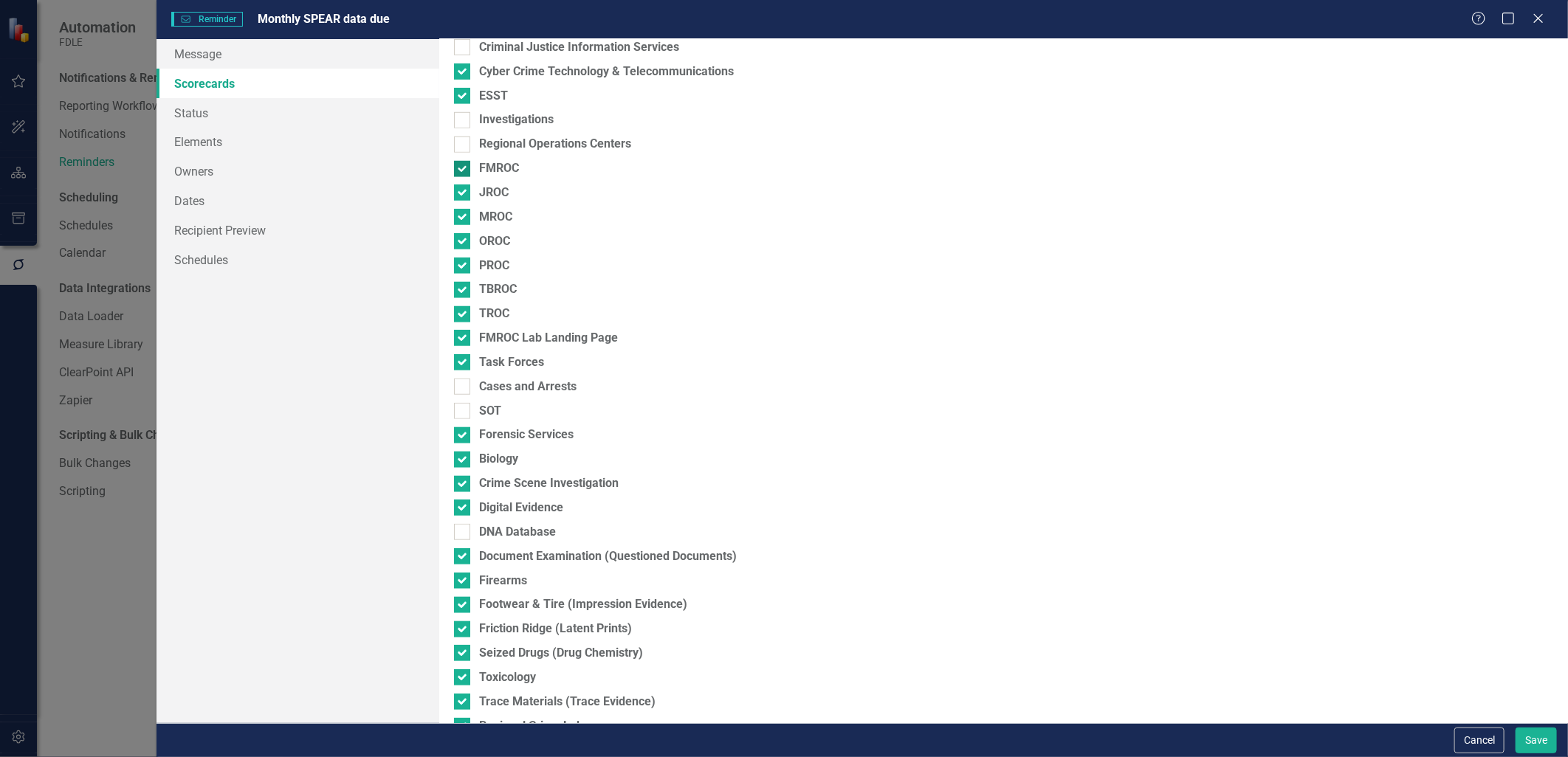
drag, startPoint x: 459, startPoint y: 165, endPoint x: 460, endPoint y: 172, distance: 7.1
click at [459, 166] on input "FMROC" at bounding box center [459, 165] width 10 height 10
checkbox input "false"
drag, startPoint x: 461, startPoint y: 185, endPoint x: 463, endPoint y: 199, distance: 14.1
click at [462, 186] on input "JROC" at bounding box center [459, 189] width 10 height 10
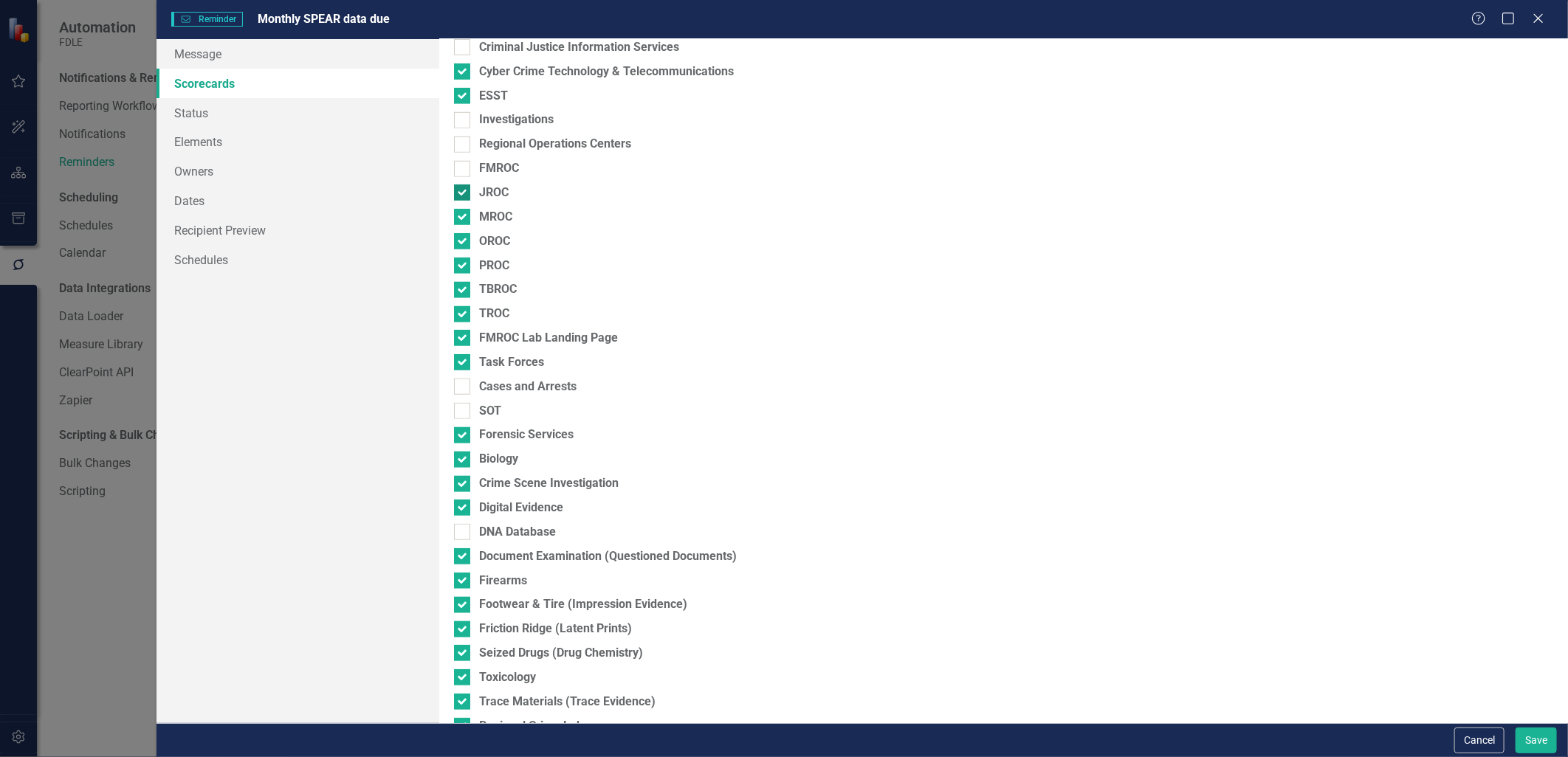
checkbox input "false"
drag, startPoint x: 463, startPoint y: 213, endPoint x: 463, endPoint y: 224, distance: 11.0
click at [463, 215] on input "MROC" at bounding box center [459, 213] width 10 height 10
checkbox input "false"
drag, startPoint x: 463, startPoint y: 230, endPoint x: 459, endPoint y: 248, distance: 18.4
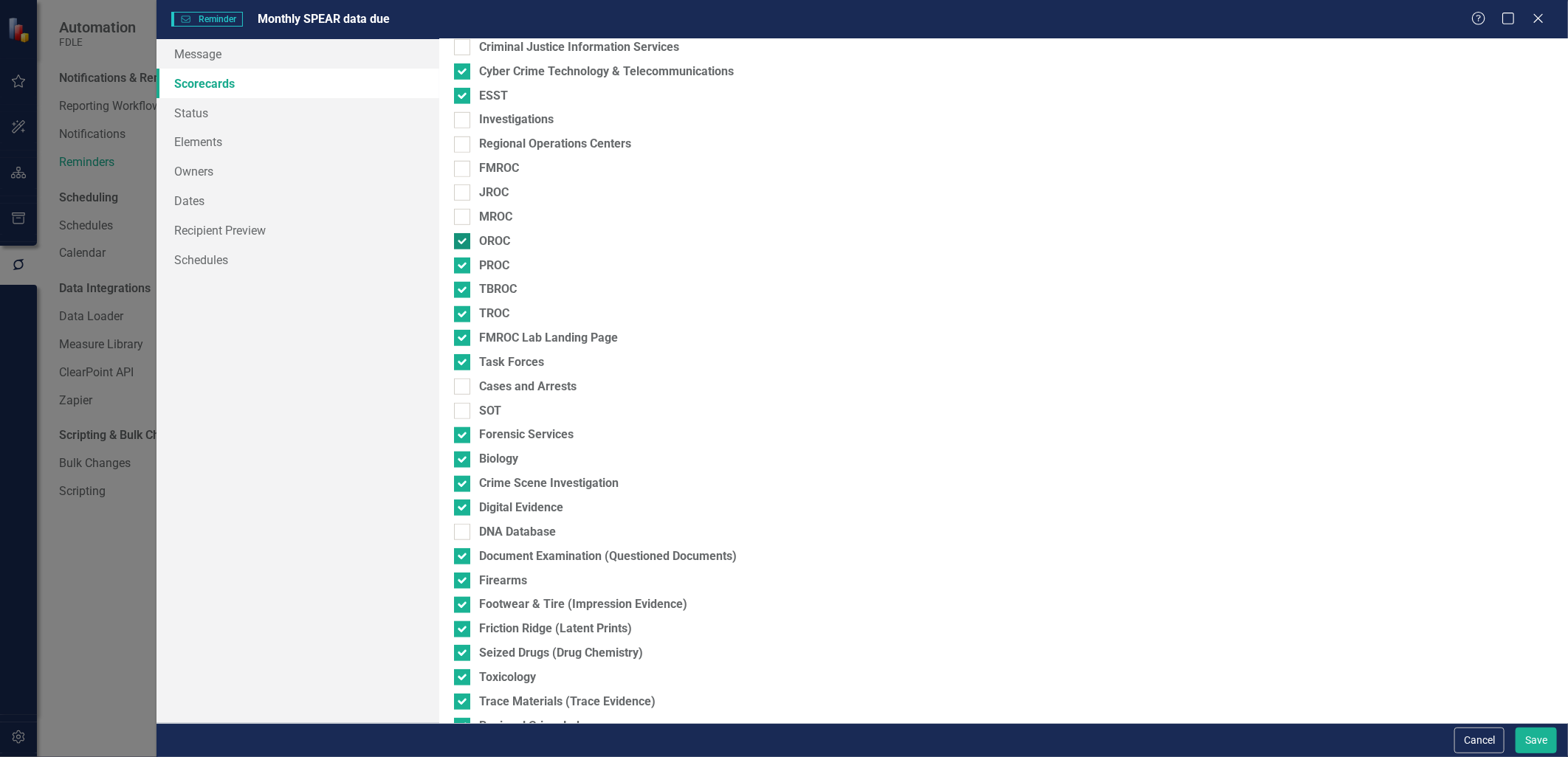
click at [463, 236] on div "Select which scorecards to include in the reminders. This allows you to send cu…" at bounding box center [1003, 381] width 1129 height 684
click at [459, 244] on div at bounding box center [463, 241] width 17 height 17
click at [459, 243] on input "OROC" at bounding box center [459, 238] width 10 height 10
checkbox input "false"
click at [467, 270] on div at bounding box center [463, 266] width 17 height 17
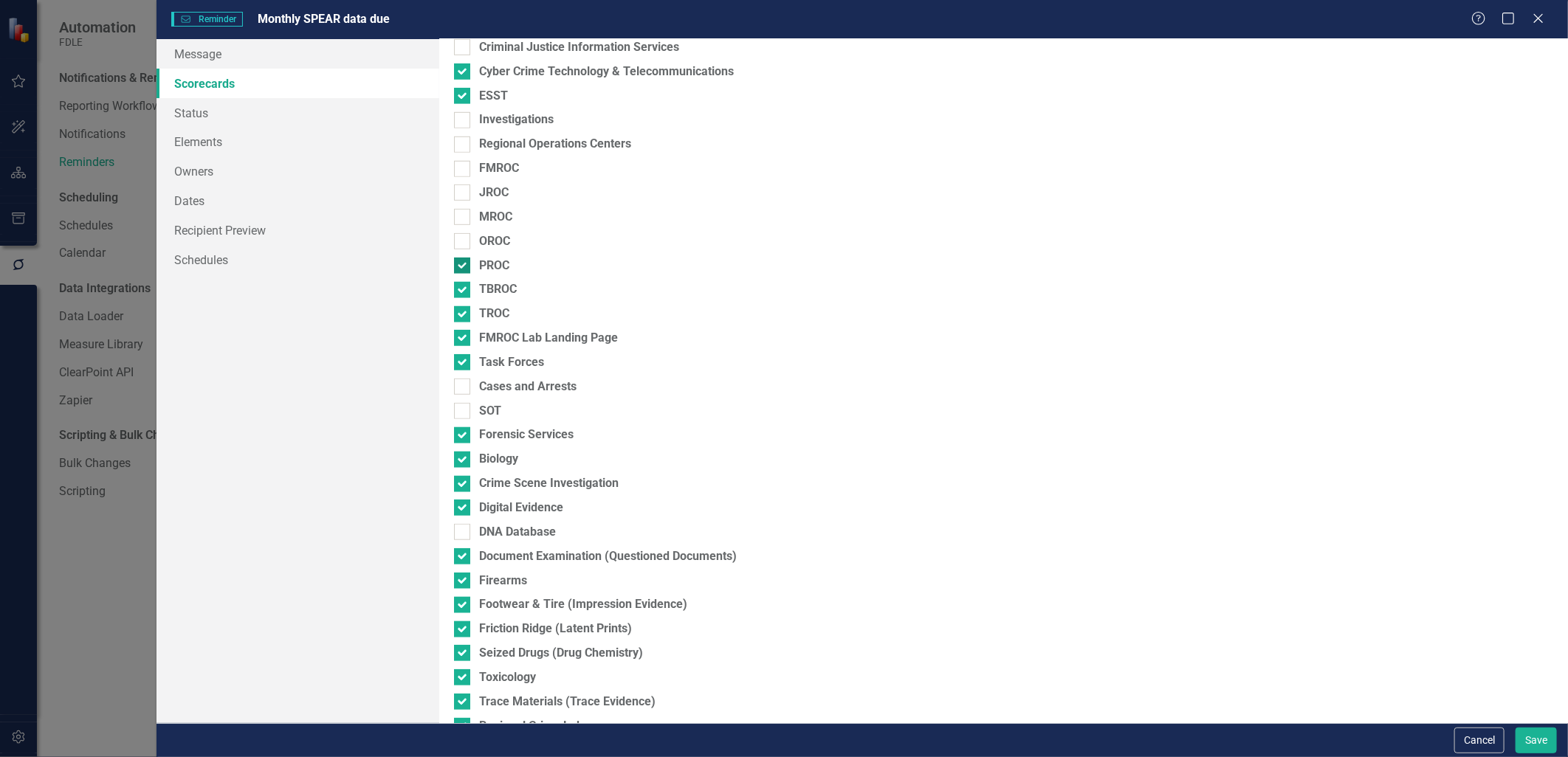
click at [464, 267] on input "PROC" at bounding box center [459, 262] width 10 height 10
checkbox input "false"
click at [464, 298] on div at bounding box center [463, 290] width 17 height 17
click at [464, 292] on input "TBROC" at bounding box center [459, 286] width 10 height 10
checkbox input "false"
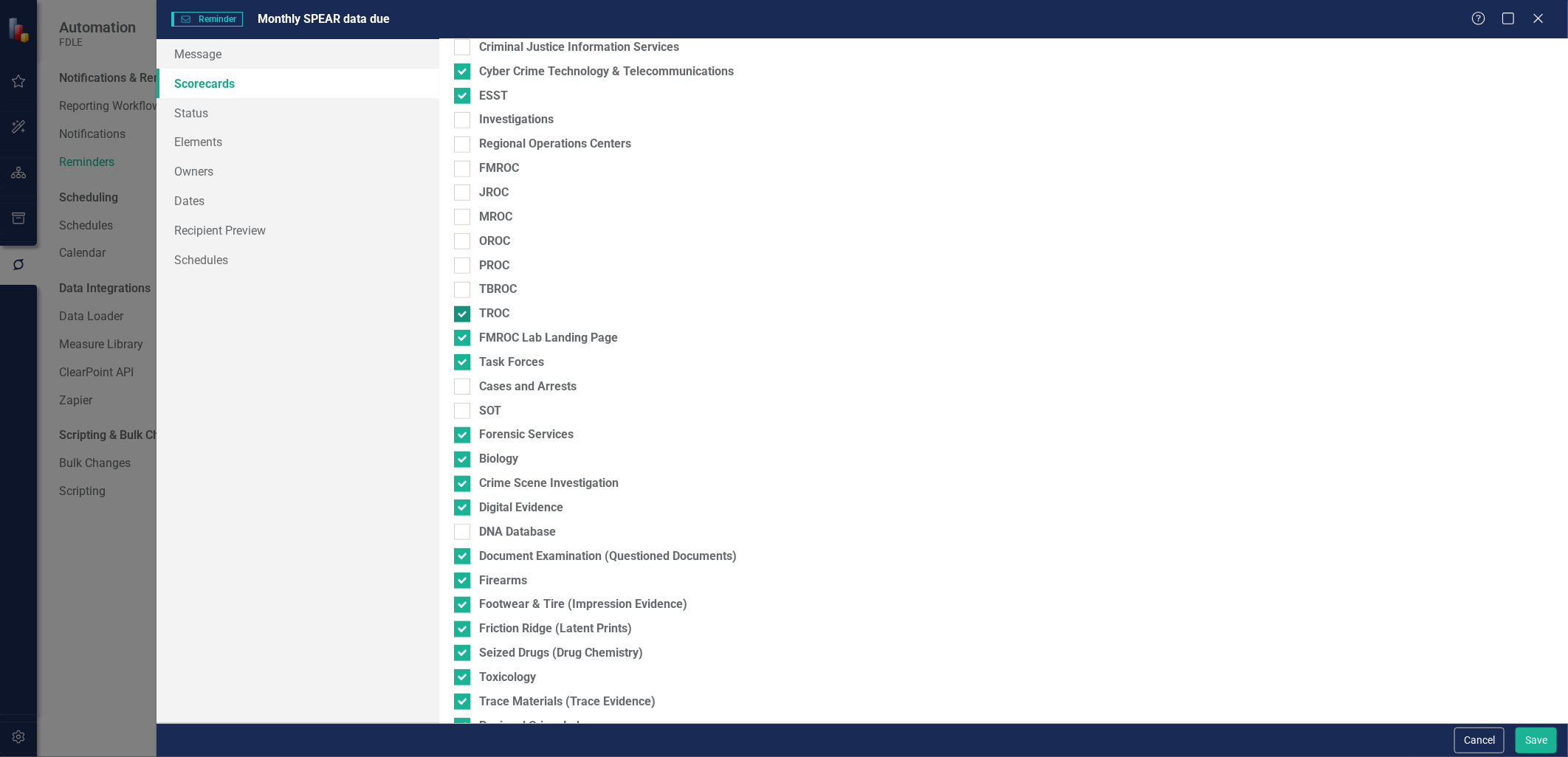
click at [463, 317] on div at bounding box center [463, 314] width 17 height 17
click at [463, 316] on input "TROC" at bounding box center [459, 310] width 10 height 10
checkbox input "false"
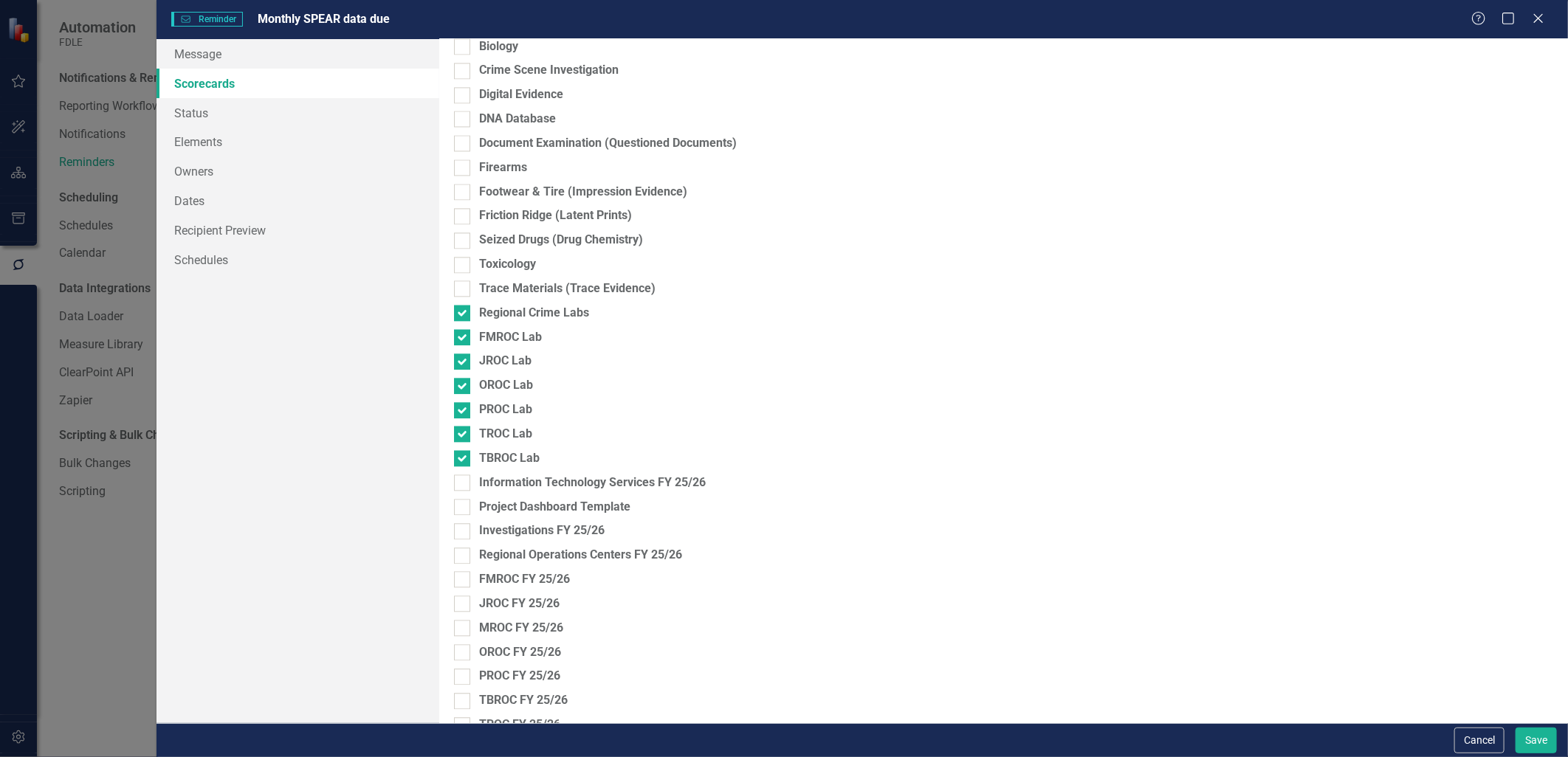
scroll to position [2068, 0]
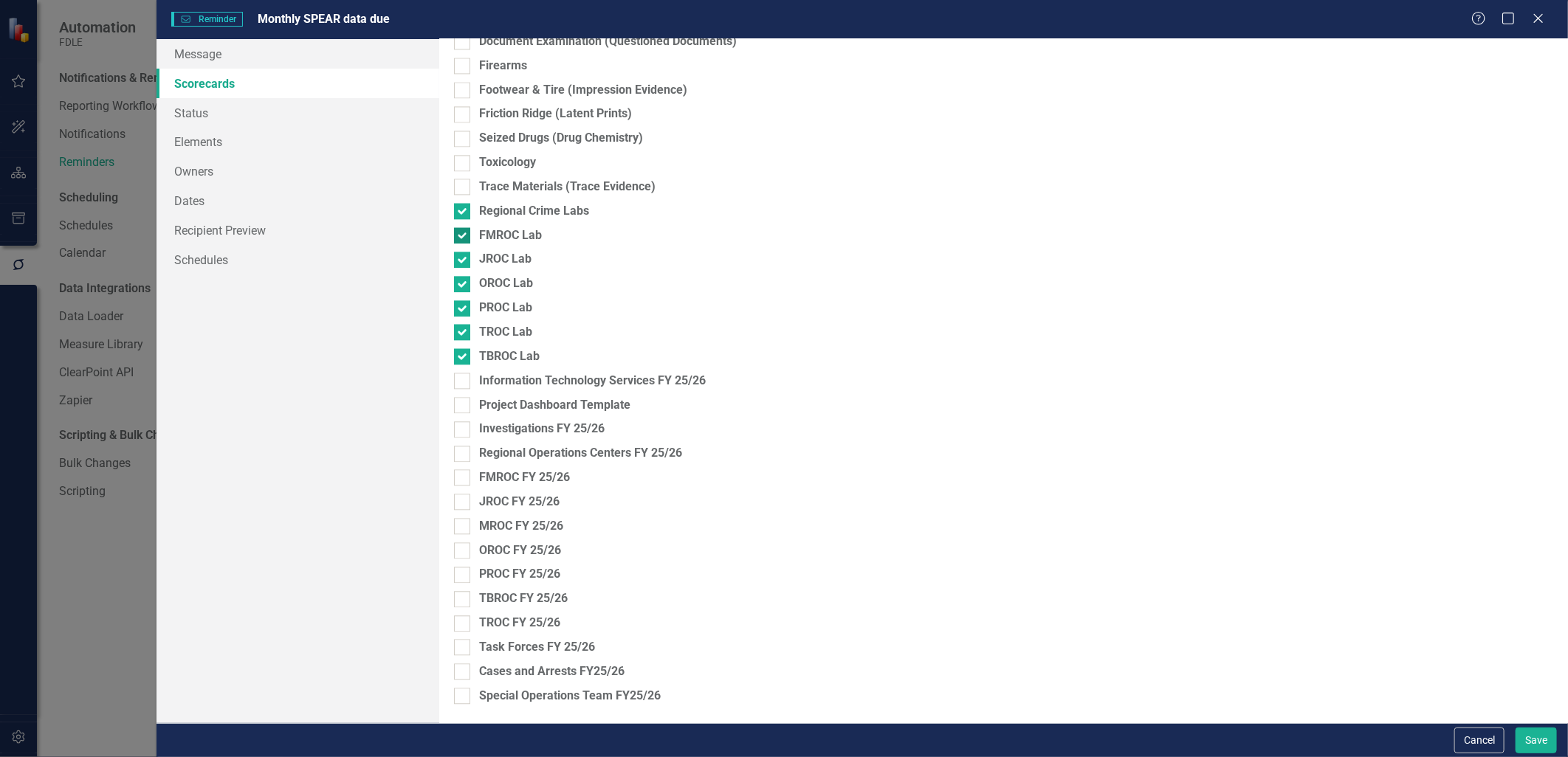
drag, startPoint x: 463, startPoint y: 210, endPoint x: 464, endPoint y: 233, distance: 23.0
click at [463, 211] on input "Regional Crime Labs" at bounding box center [459, 207] width 10 height 10
checkbox input "false"
click at [464, 238] on div at bounding box center [463, 235] width 17 height 17
click at [464, 237] on input "FMROC Lab" at bounding box center [459, 232] width 10 height 10
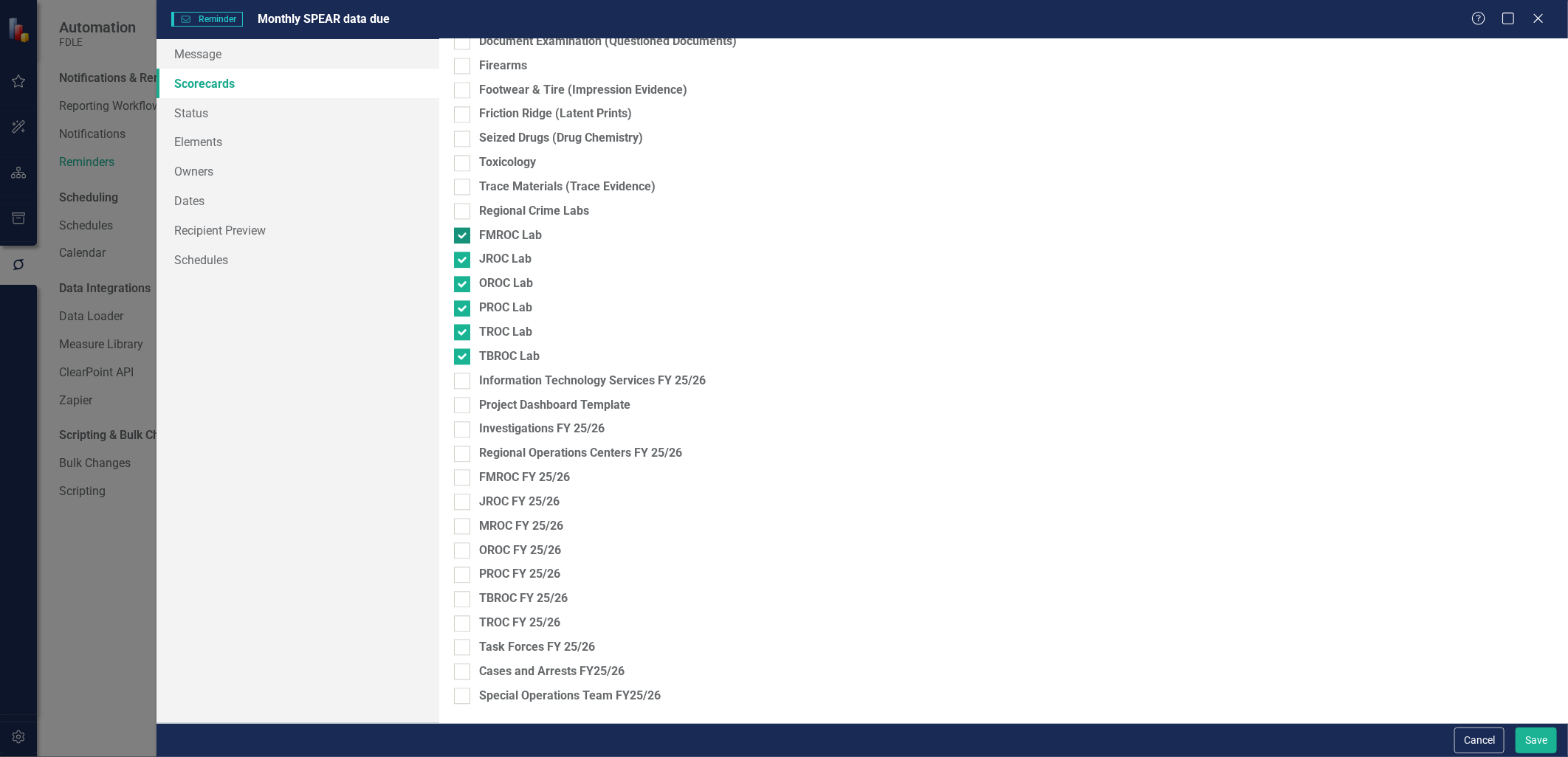
checkbox input "false"
drag, startPoint x: 458, startPoint y: 261, endPoint x: 460, endPoint y: 279, distance: 18.1
click at [459, 262] on input "JROC Lab" at bounding box center [459, 256] width 10 height 10
checkbox input "false"
drag, startPoint x: 461, startPoint y: 284, endPoint x: 460, endPoint y: 295, distance: 11.0
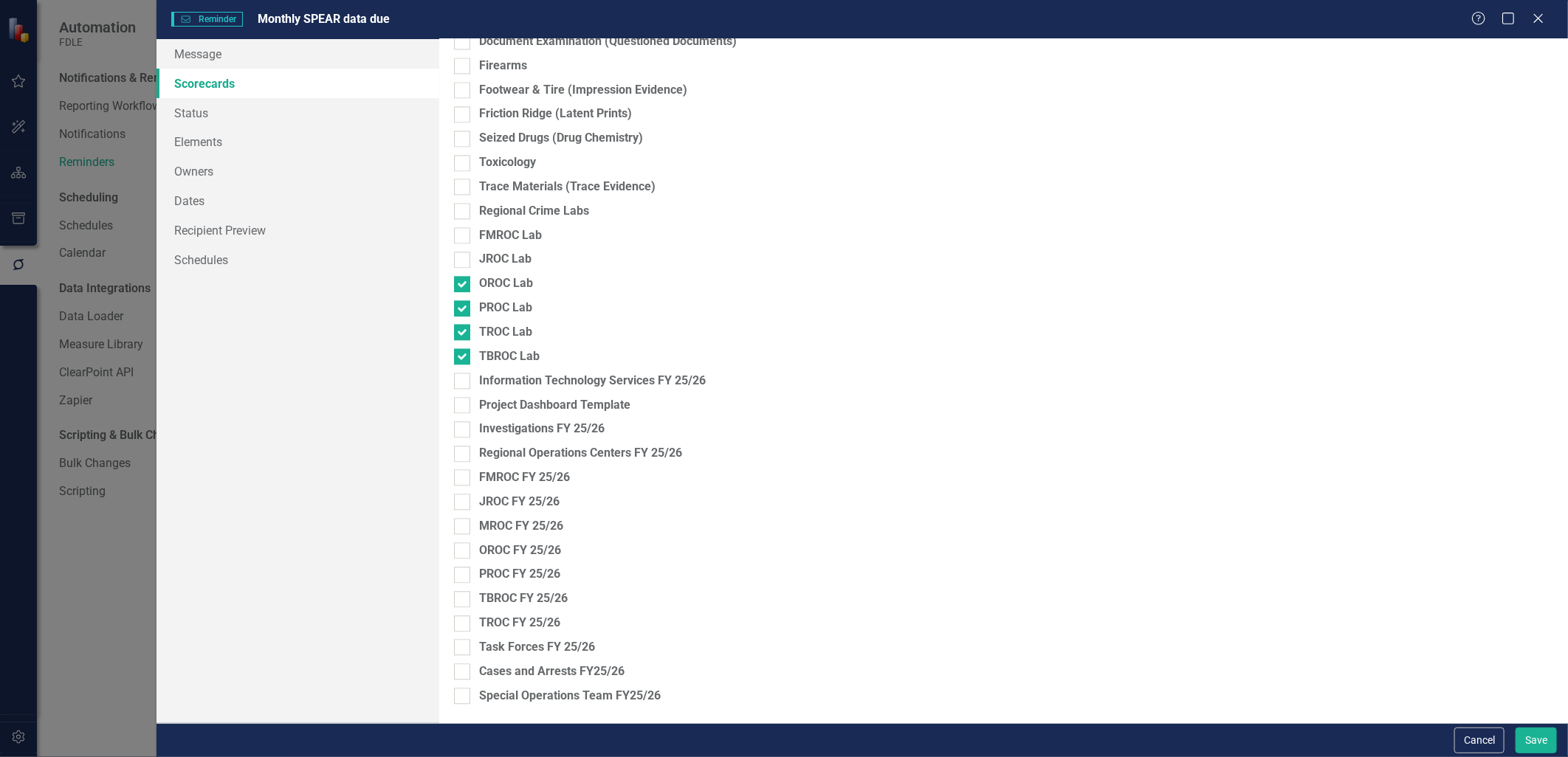
click at [461, 285] on input "OROC Lab" at bounding box center [459, 280] width 10 height 10
checkbox input "false"
drag, startPoint x: 466, startPoint y: 308, endPoint x: 463, endPoint y: 316, distance: 8.5
click at [466, 312] on div at bounding box center [463, 309] width 17 height 17
click at [464, 310] on input "PROC Lab" at bounding box center [459, 305] width 10 height 10
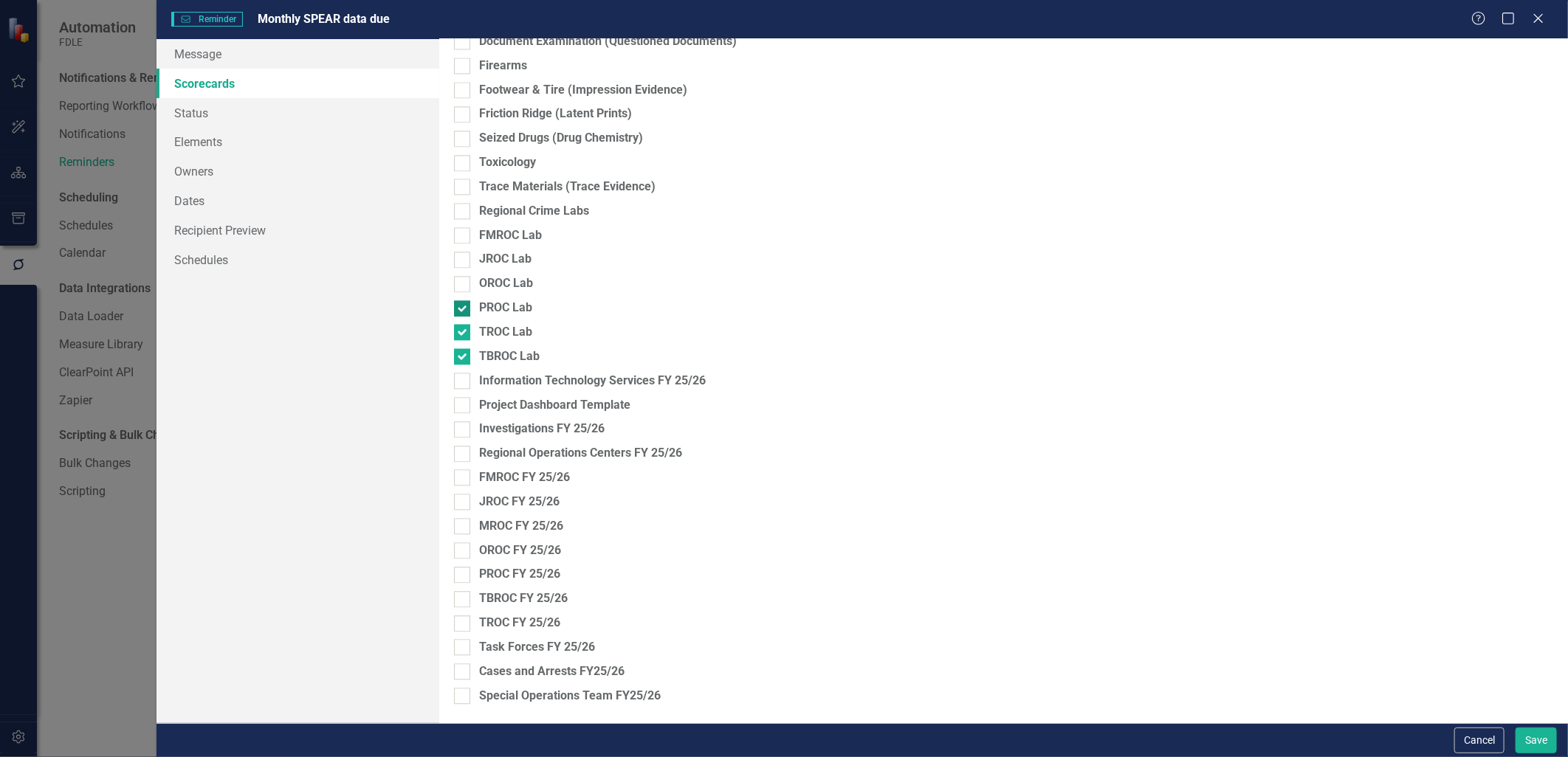
checkbox input "false"
click at [460, 338] on div at bounding box center [463, 332] width 17 height 17
click at [460, 334] on input "TROC Lab" at bounding box center [459, 329] width 10 height 10
checkbox input "false"
click at [459, 357] on input "TBROC Lab" at bounding box center [459, 353] width 10 height 10
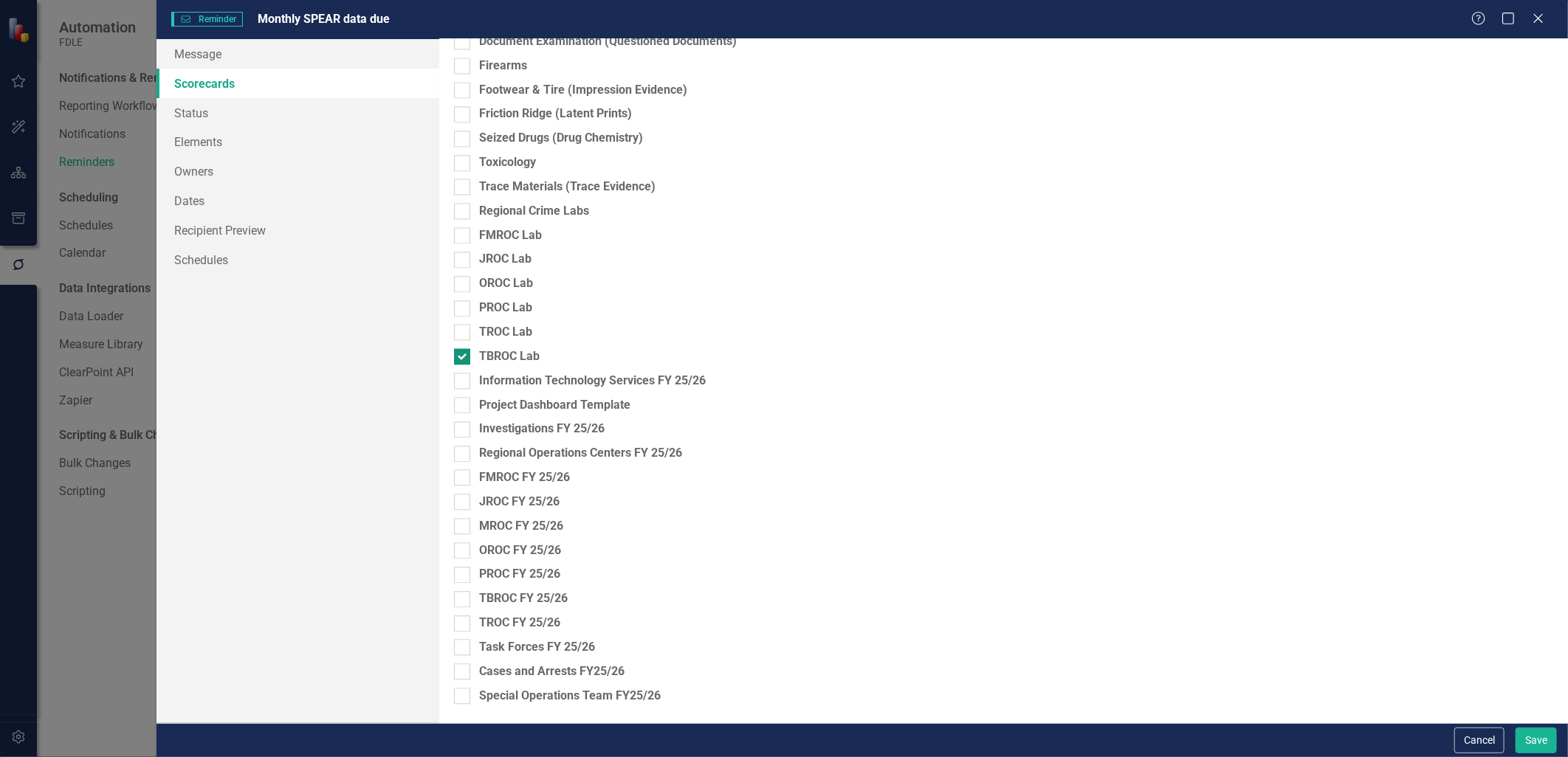
checkbox input "false"
click at [460, 434] on div at bounding box center [463, 430] width 17 height 17
click at [460, 431] on input "Investigations FY 25/26" at bounding box center [459, 426] width 10 height 10
checkbox input "true"
click at [463, 459] on div at bounding box center [463, 454] width 17 height 17
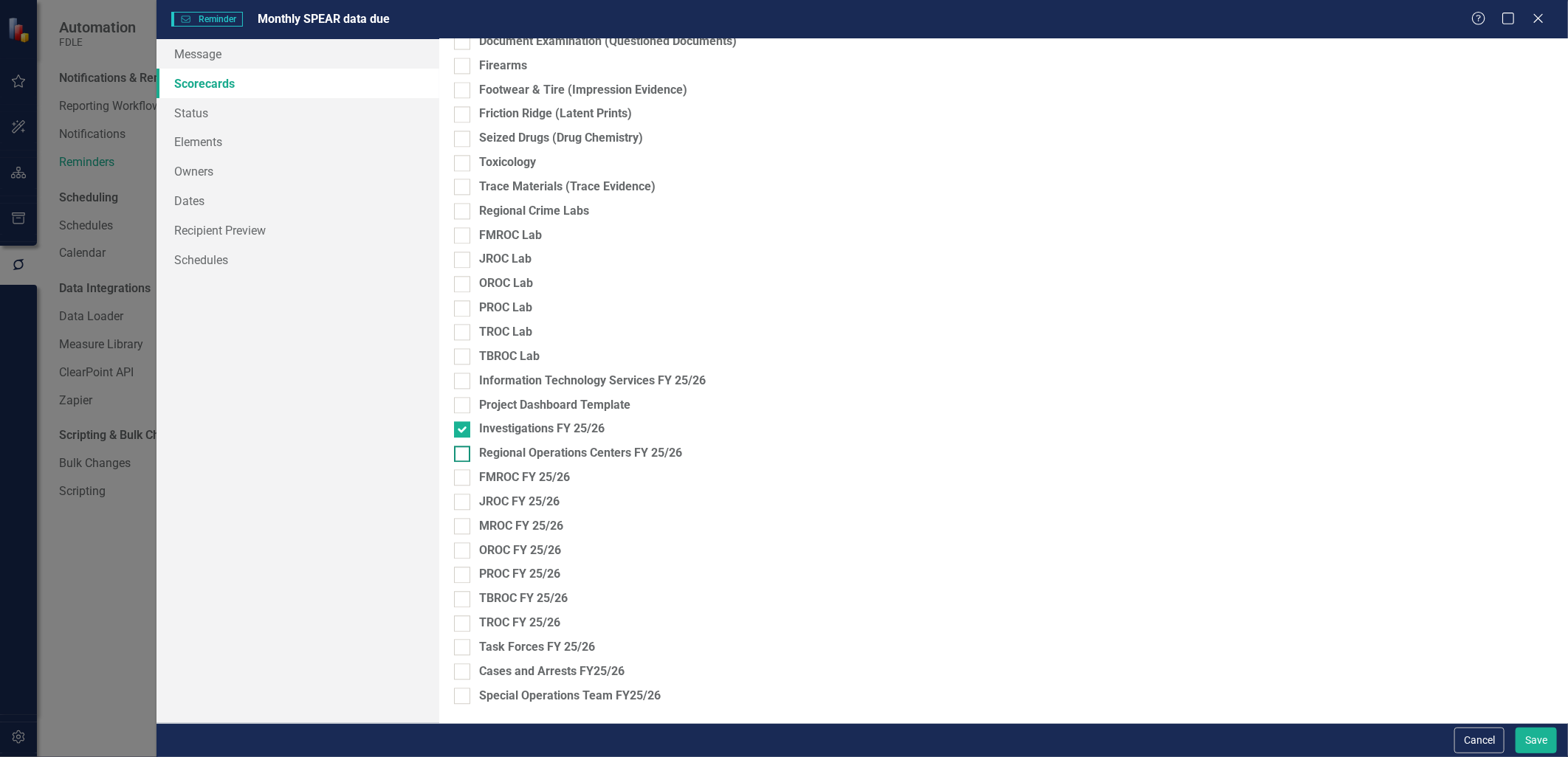
click at [463, 456] on input "Regional Operations Centers FY 25/26" at bounding box center [459, 450] width 10 height 10
checkbox input "true"
drag, startPoint x: 458, startPoint y: 631, endPoint x: 466, endPoint y: 618, distance: 15.3
click at [459, 631] on div at bounding box center [463, 624] width 17 height 17
click at [459, 625] on input "TROC FY 25/26" at bounding box center [459, 620] width 10 height 10
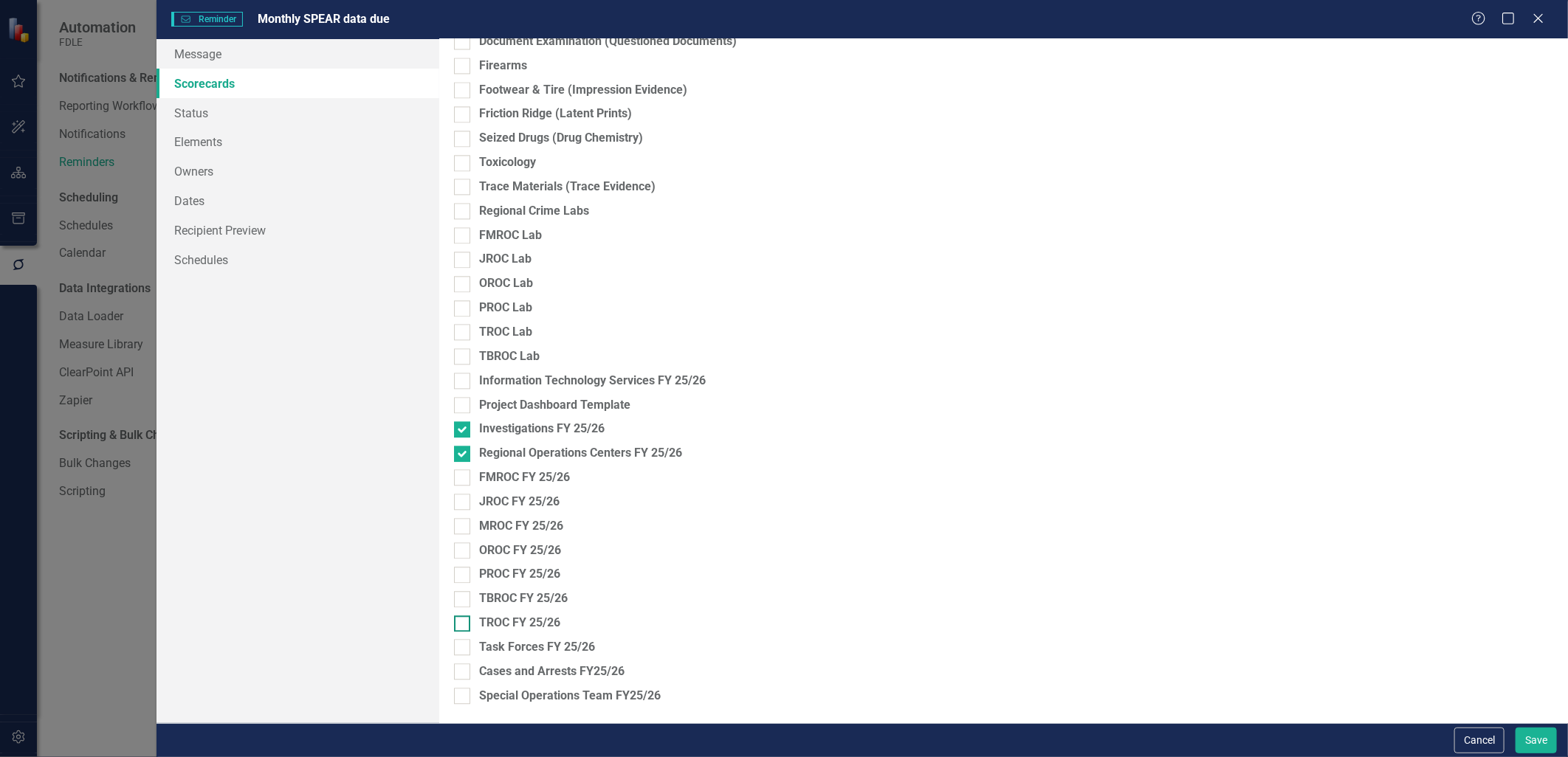
checkbox input "true"
click at [466, 605] on div at bounding box center [463, 599] width 17 height 17
click at [464, 601] on input "TBROC FY 25/26" at bounding box center [459, 595] width 10 height 10
checkbox input "true"
click at [460, 577] on div at bounding box center [463, 575] width 17 height 17
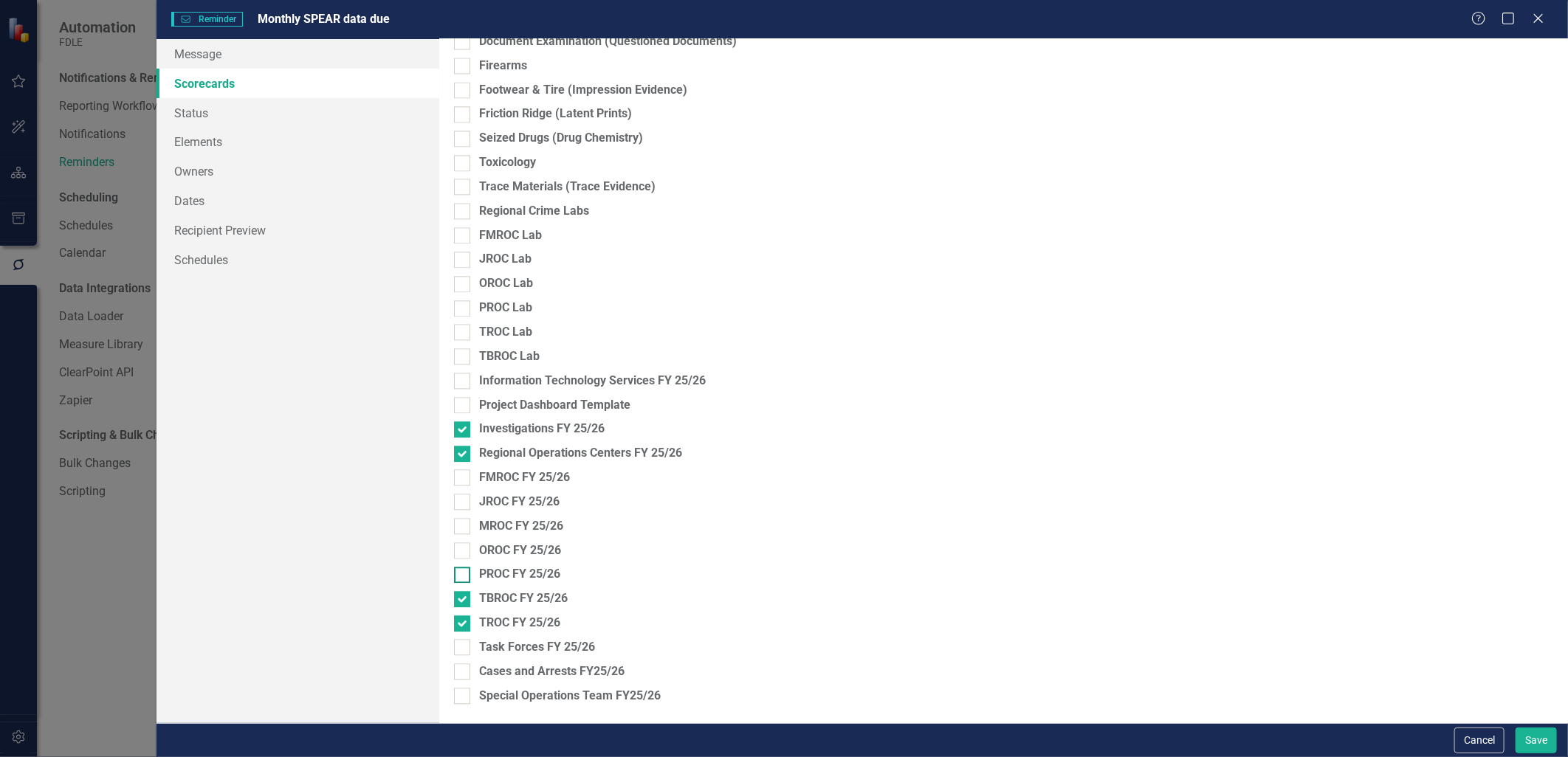
click at [460, 577] on input "PROC FY 25/26" at bounding box center [459, 571] width 10 height 10
checkbox input "true"
click at [459, 551] on input "OROC FY 25/26" at bounding box center [459, 547] width 10 height 10
checkbox input "true"
click at [459, 526] on input "MROC FY 25/26" at bounding box center [459, 522] width 10 height 10
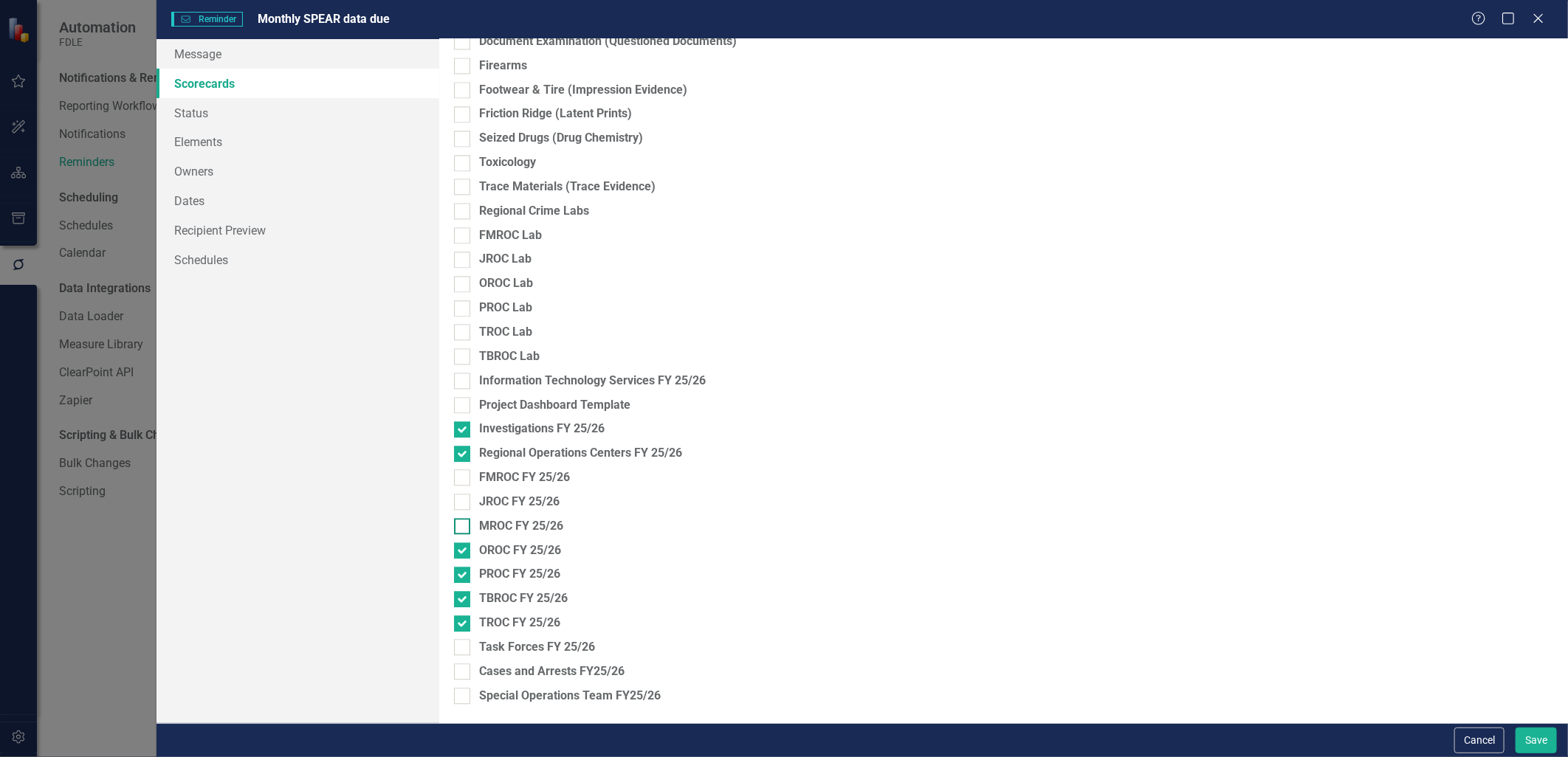
checkbox input "true"
click at [459, 505] on div at bounding box center [463, 502] width 17 height 17
click at [459, 504] on input "JROC FY 25/26" at bounding box center [459, 498] width 10 height 10
checkbox input "true"
click at [459, 483] on div at bounding box center [463, 477] width 17 height 17
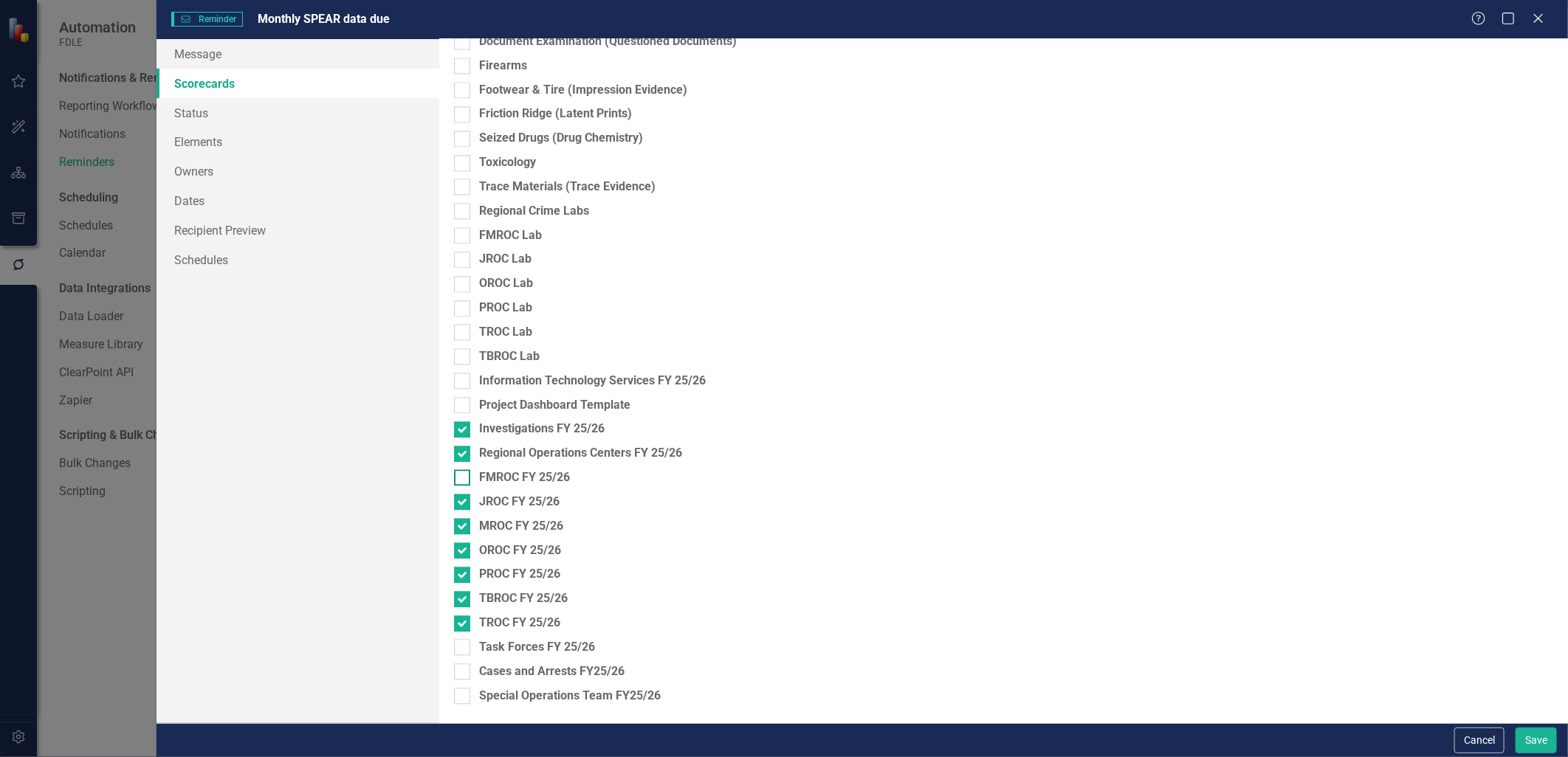
click at [459, 479] on input "FMROC FY 25/26" at bounding box center [459, 474] width 10 height 10
checkbox input "true"
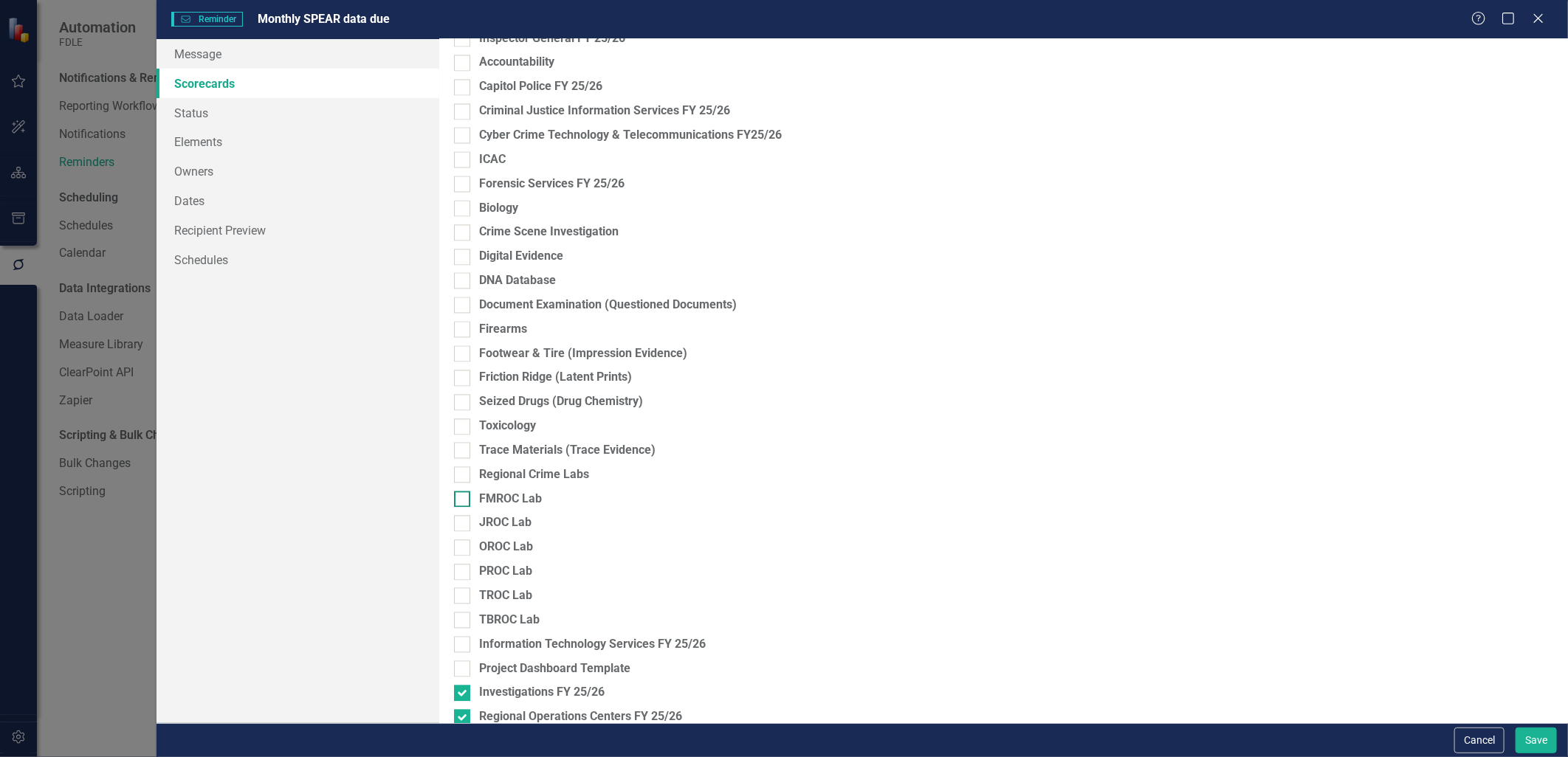
scroll to position [1821, 0]
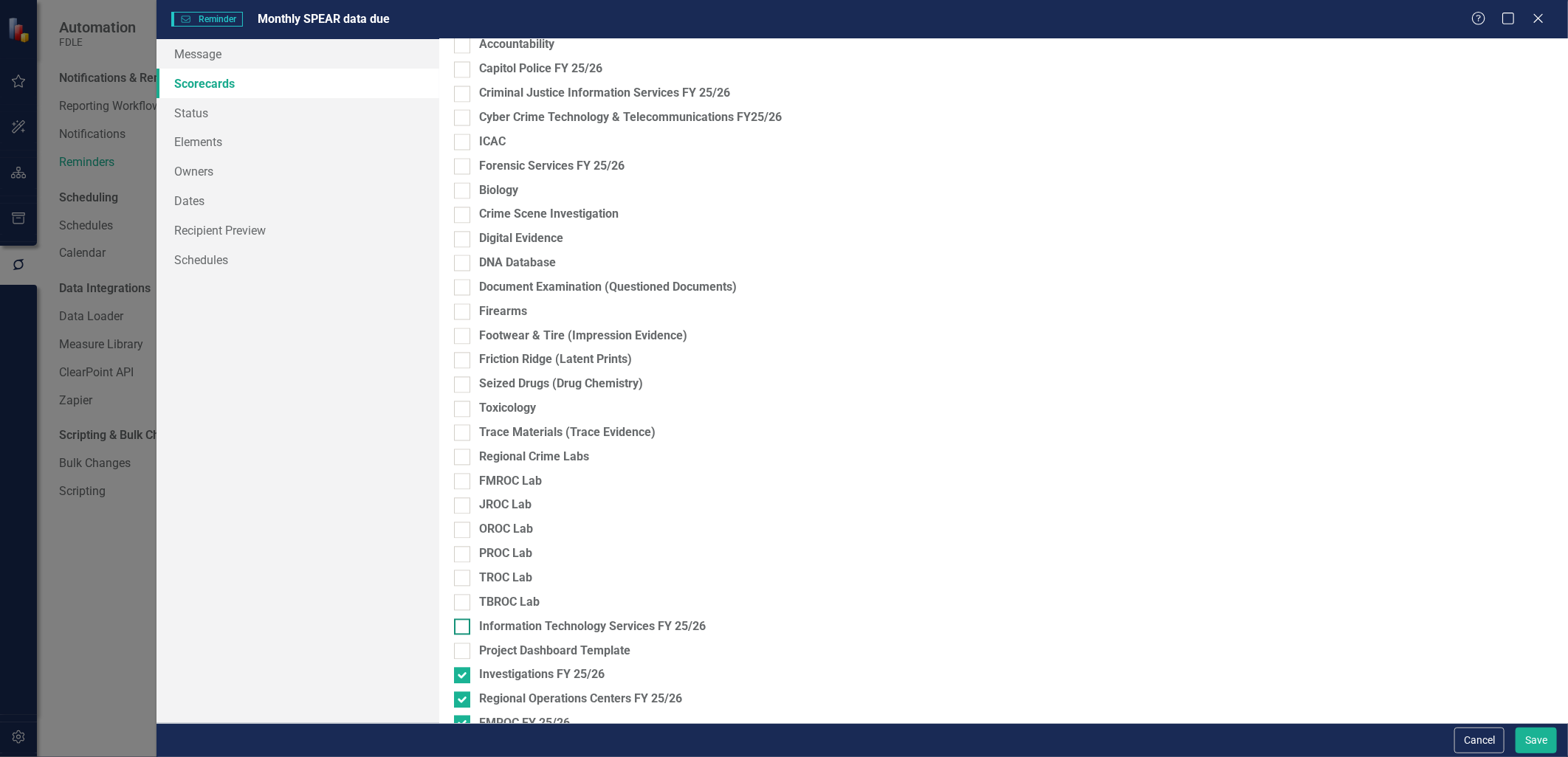
click at [456, 628] on input "Information Technology Services FY 25/26" at bounding box center [459, 623] width 10 height 10
checkbox input "true"
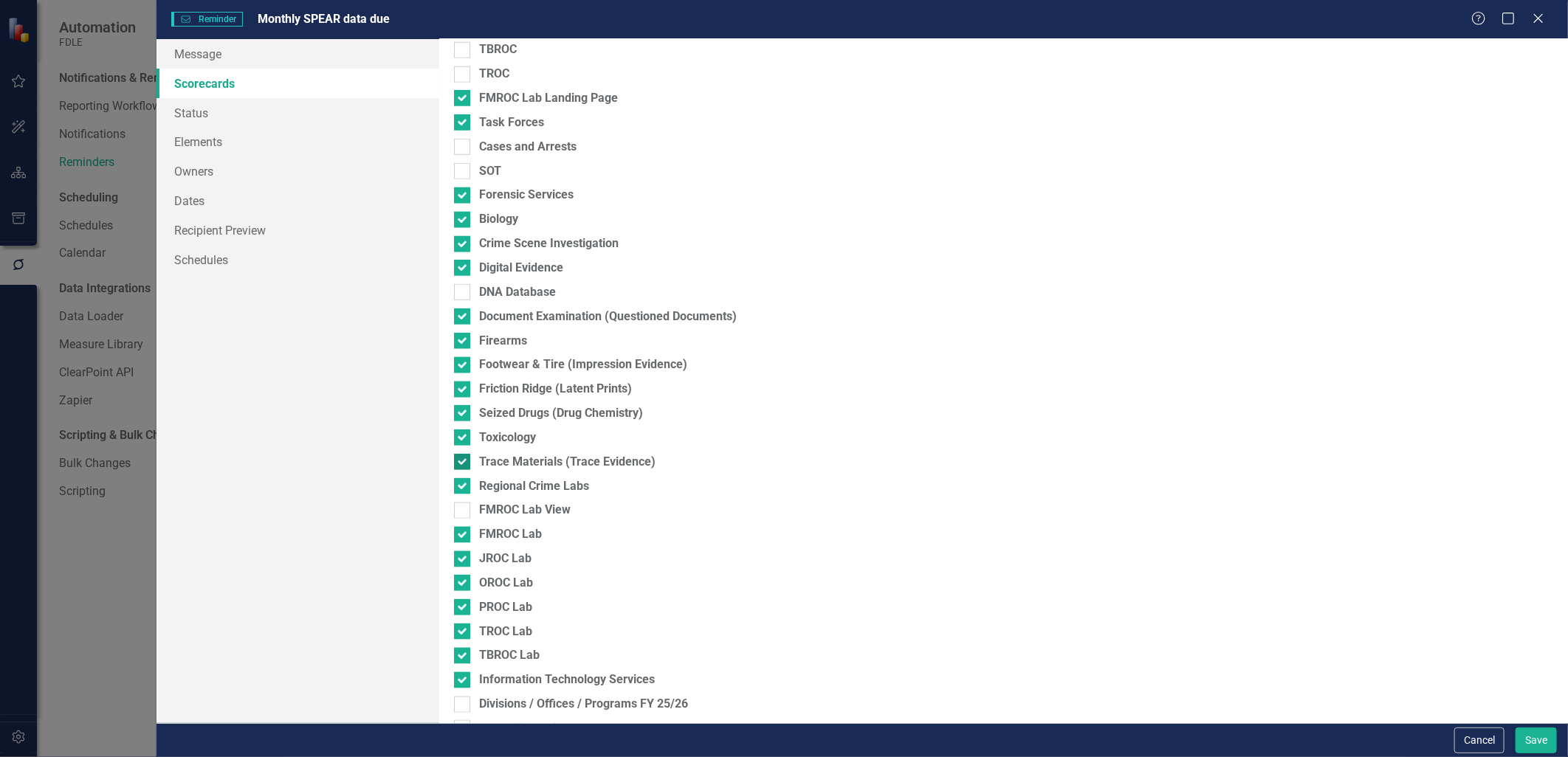
scroll to position [919, 0]
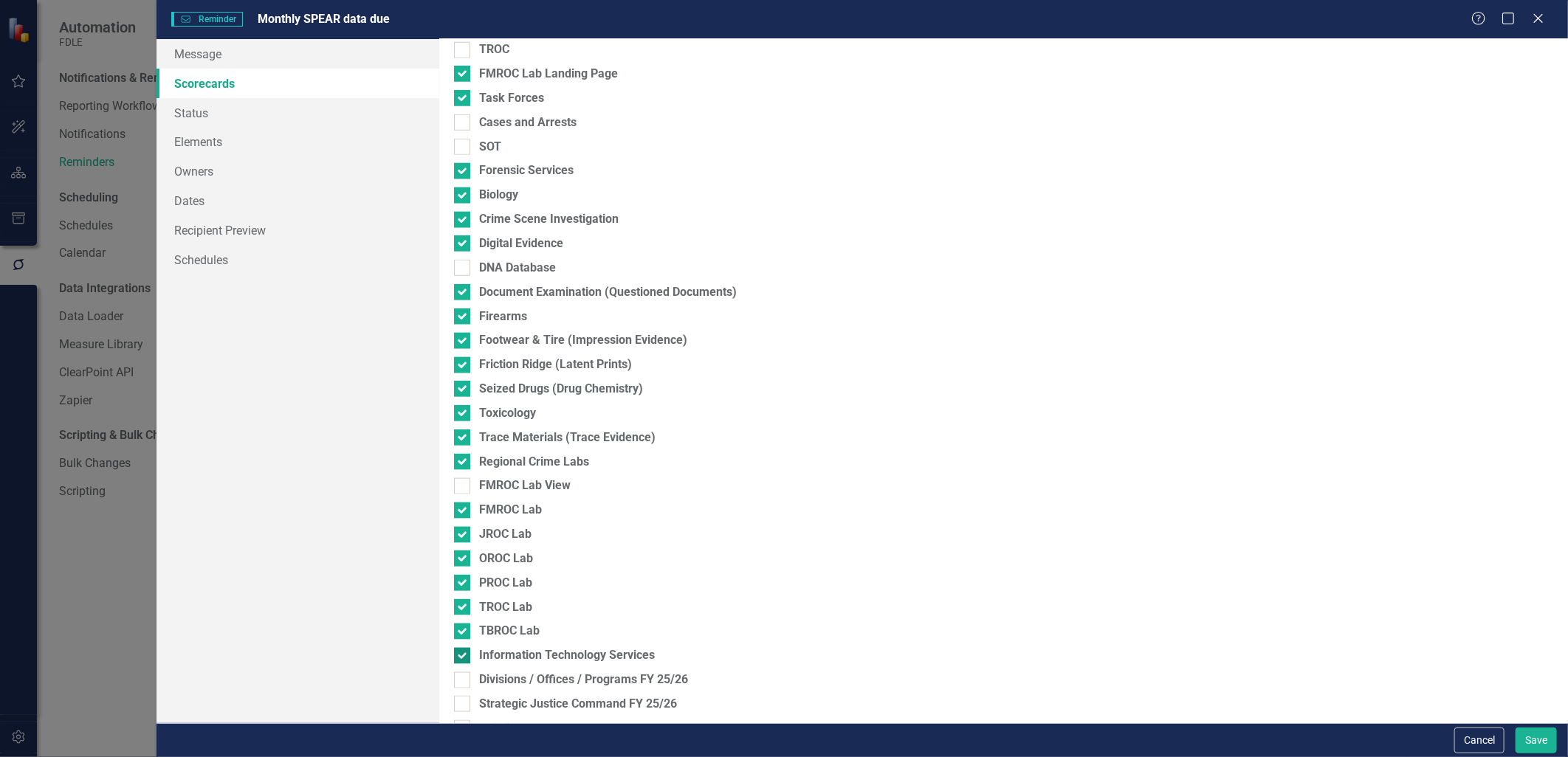
click at [461, 652] on input "Information Technology Services" at bounding box center [459, 653] width 10 height 10
checkbox input "false"
click at [461, 465] on div at bounding box center [463, 462] width 17 height 17
click at [461, 464] on input "Regional Crime Labs" at bounding box center [459, 459] width 10 height 10
checkbox input "false"
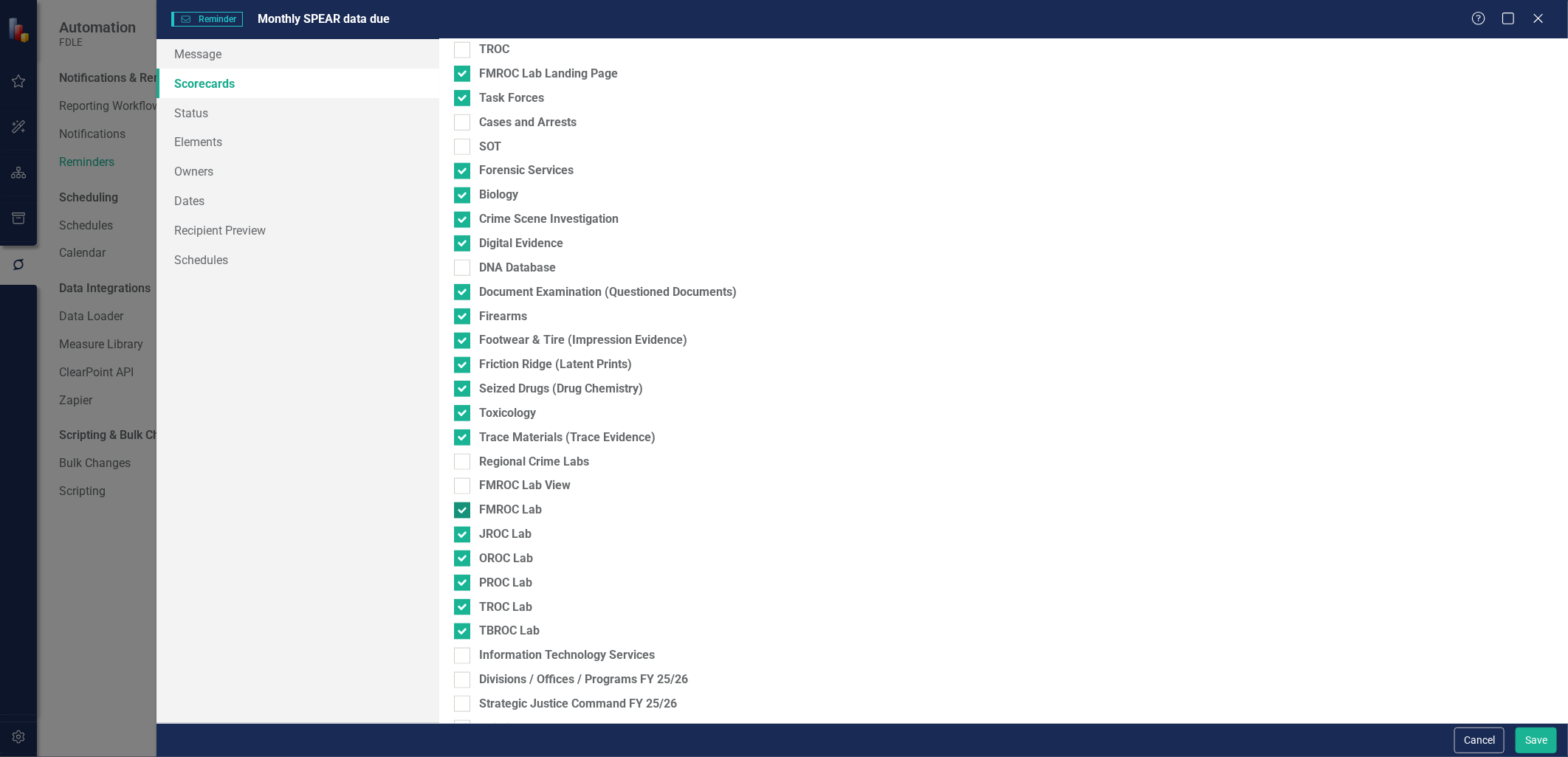
click at [458, 513] on div at bounding box center [463, 511] width 17 height 17
click at [458, 512] on input "FMROC Lab" at bounding box center [459, 507] width 10 height 10
checkbox input "false"
click at [463, 535] on input "JROC Lab" at bounding box center [459, 531] width 10 height 10
checkbox input "false"
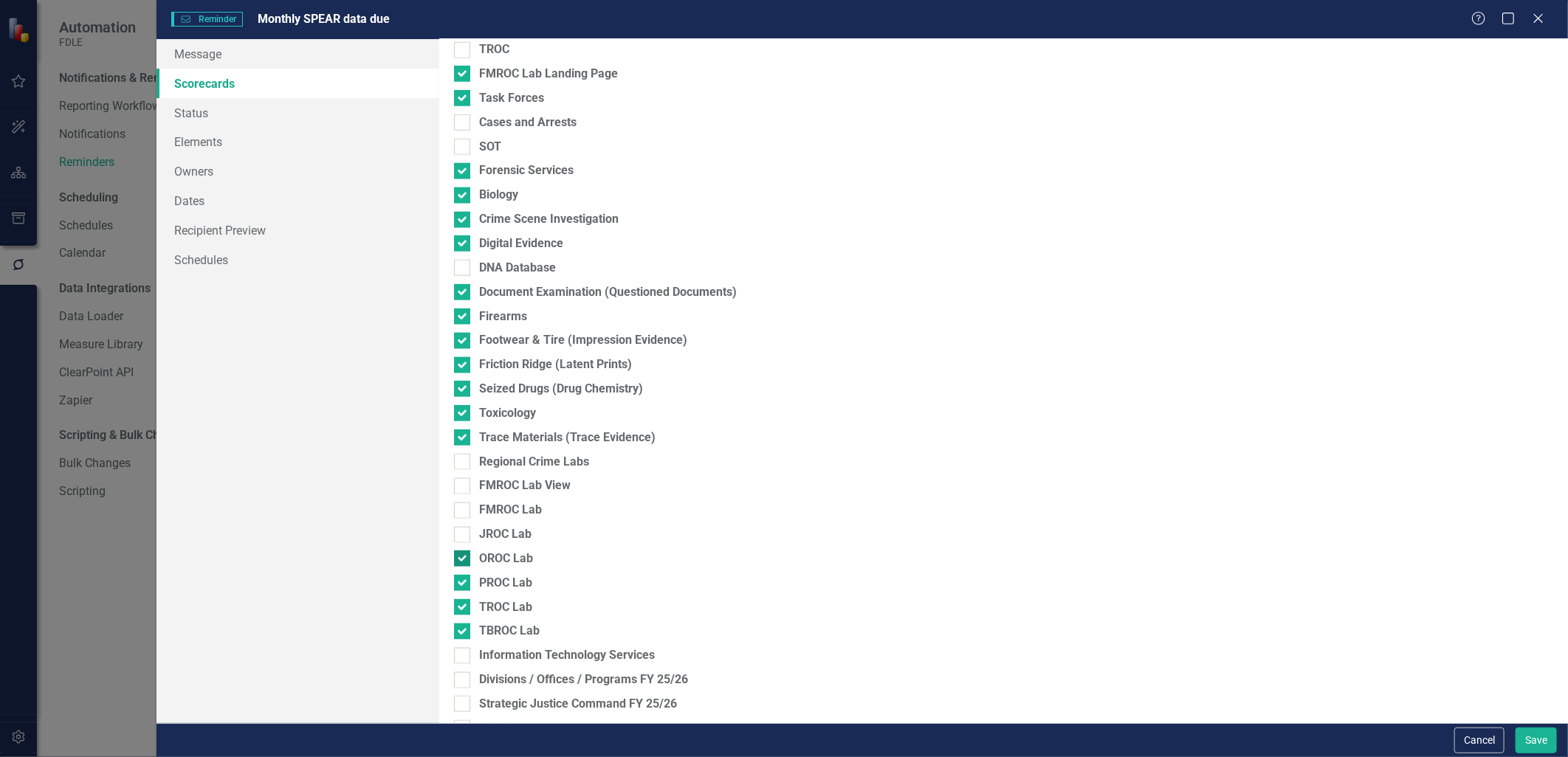
click at [463, 558] on input "OROC Lab" at bounding box center [459, 555] width 10 height 10
checkbox input "false"
click at [464, 578] on div at bounding box center [463, 583] width 17 height 17
click at [464, 578] on input "PROC Lab" at bounding box center [459, 580] width 10 height 10
checkbox input "false"
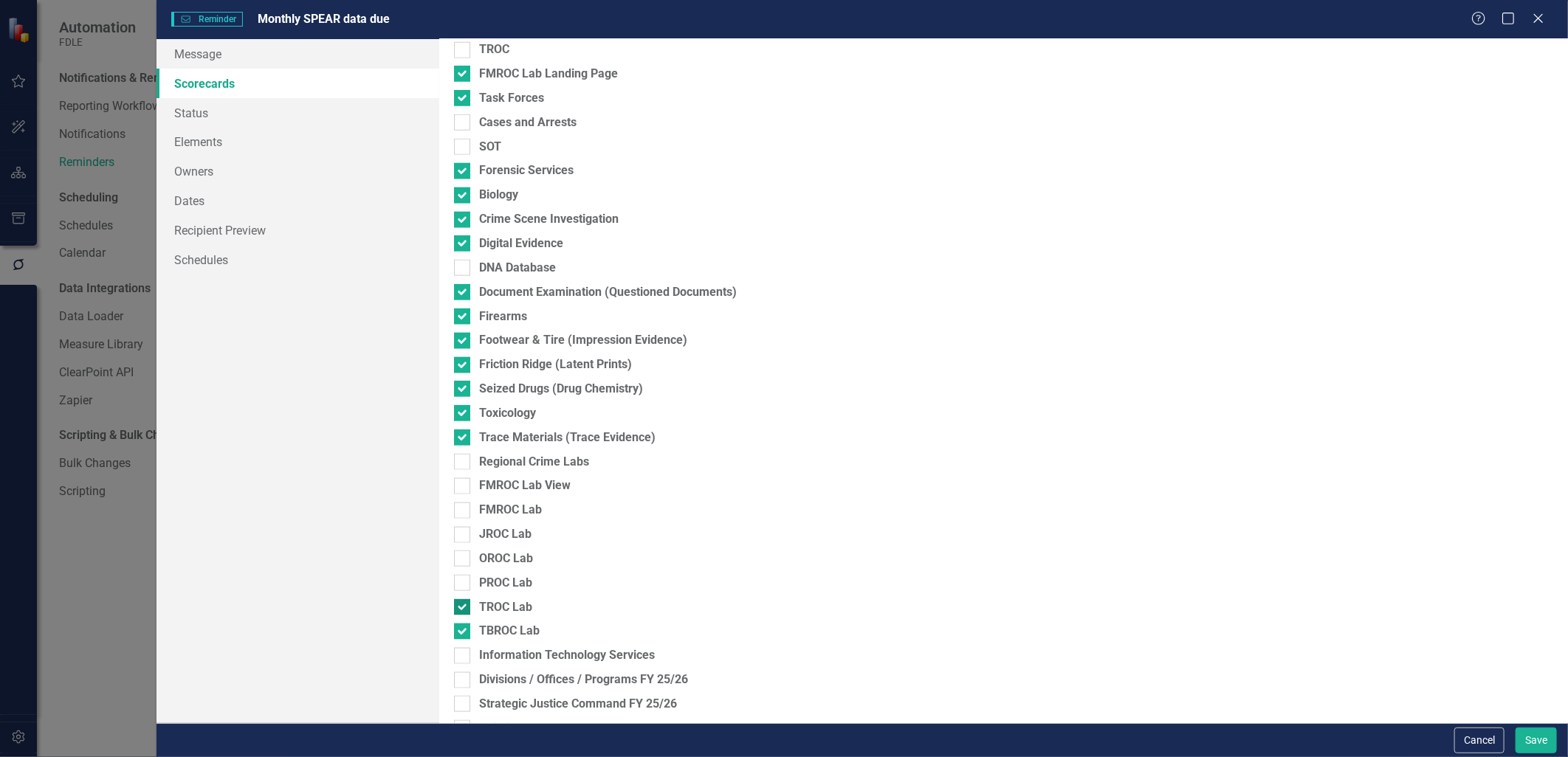
click at [467, 604] on div at bounding box center [463, 607] width 17 height 17
click at [464, 604] on input "TROC Lab" at bounding box center [459, 604] width 10 height 10
checkbox input "false"
click at [468, 630] on div at bounding box center [463, 632] width 17 height 17
click at [464, 630] on input "TBROC Lab" at bounding box center [459, 628] width 10 height 10
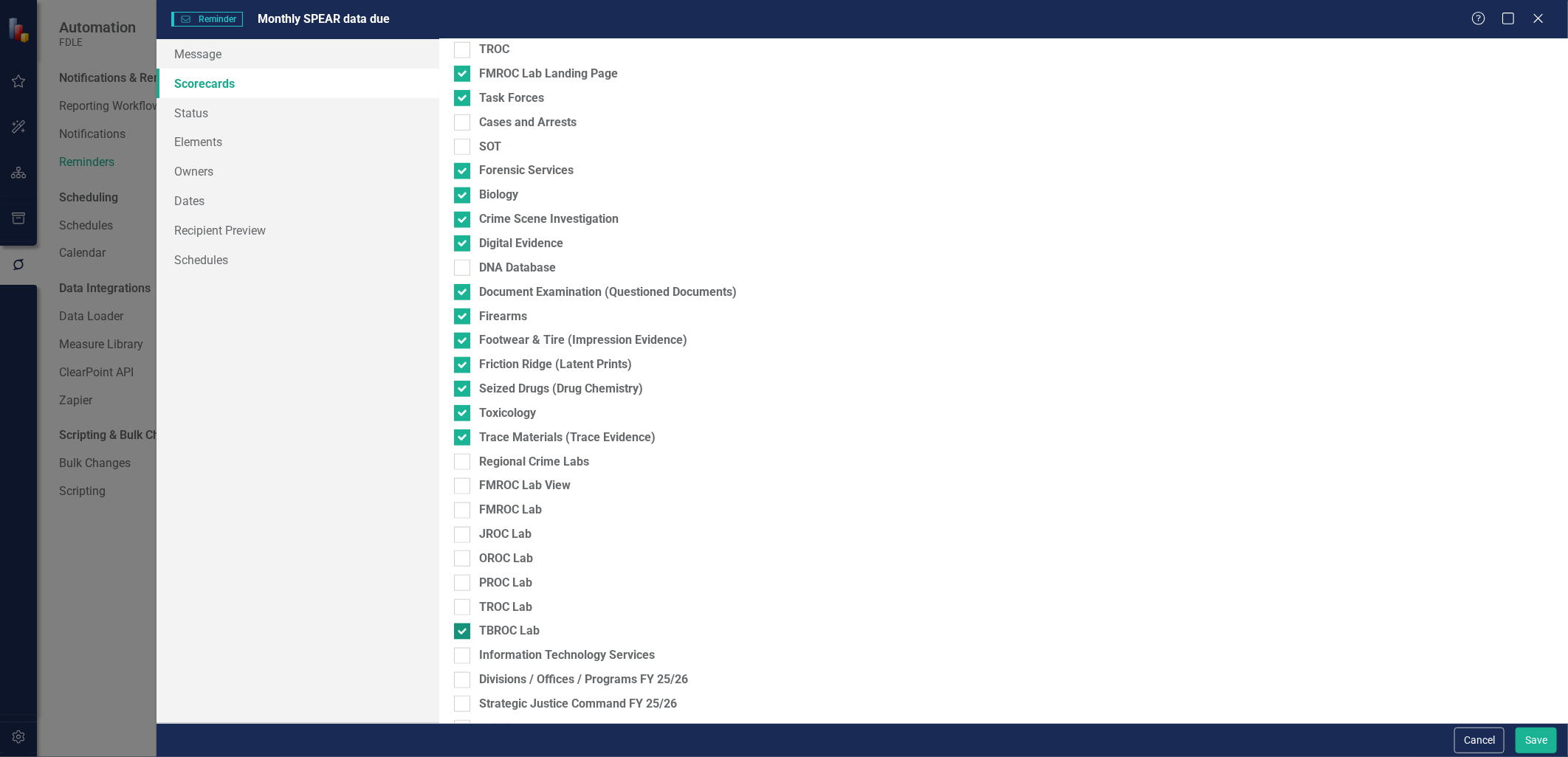
checkbox input "false"
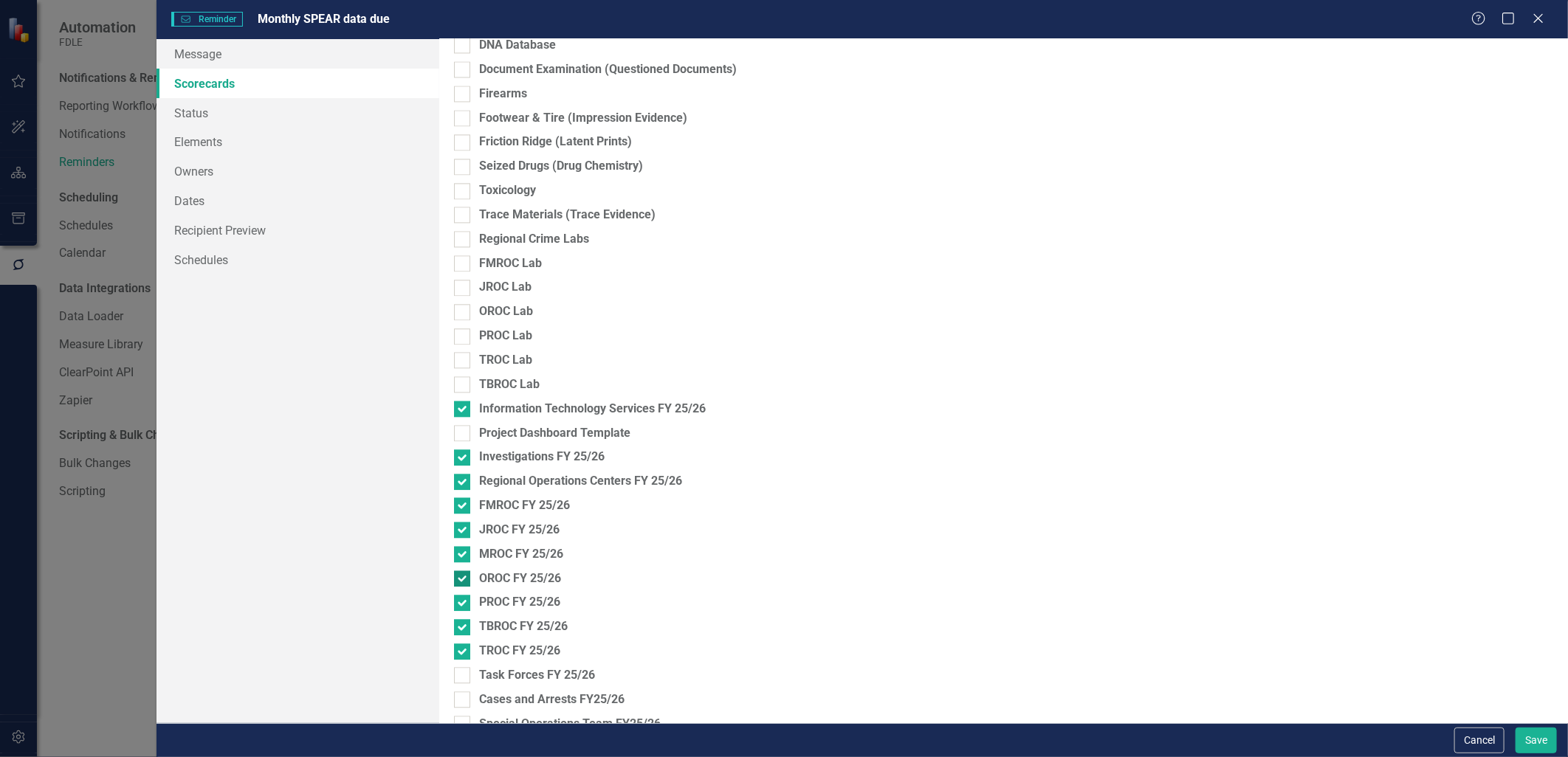
scroll to position [2068, 0]
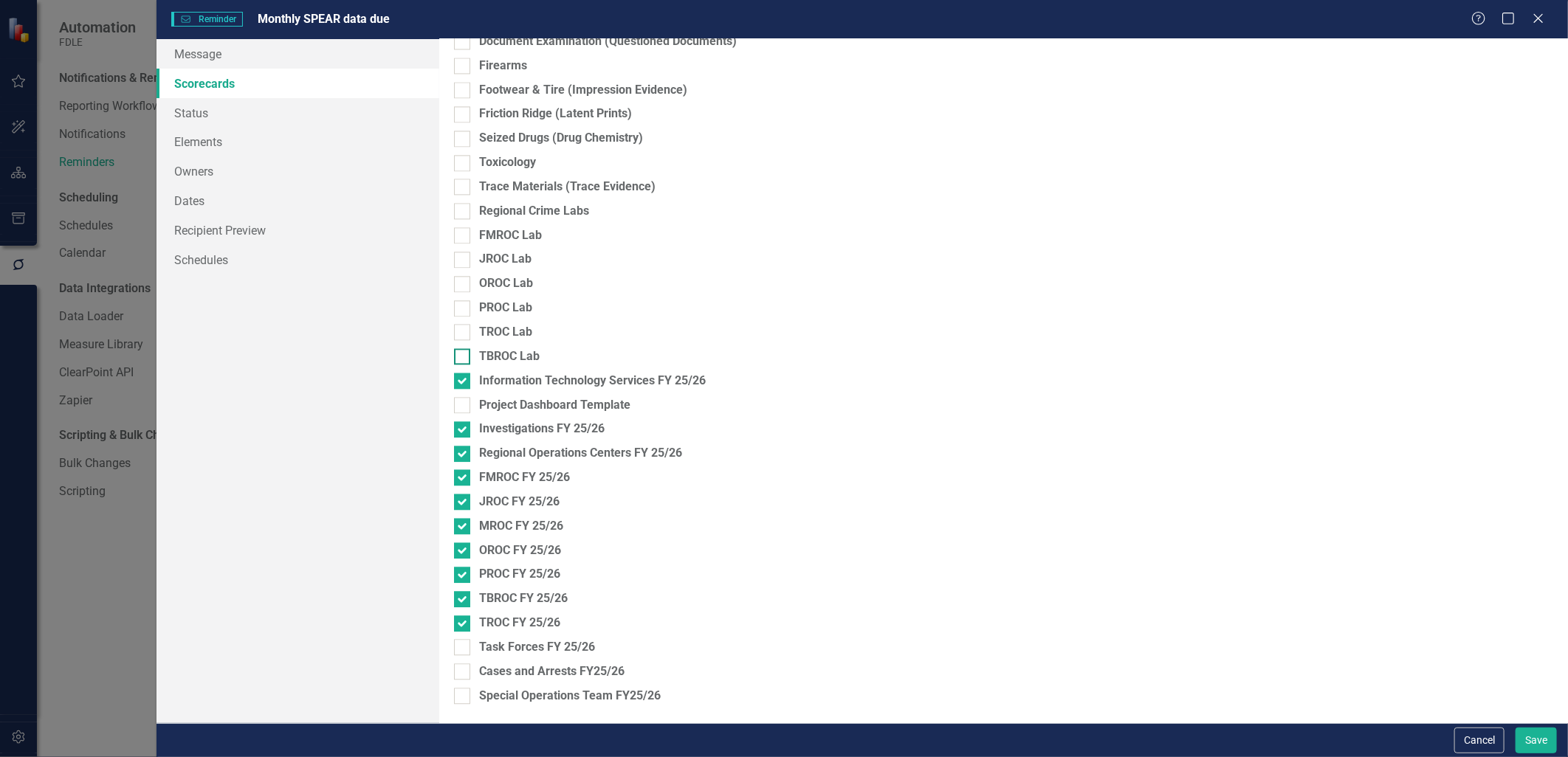
click at [462, 357] on input "TBROC Lab" at bounding box center [459, 353] width 10 height 10
checkbox input "true"
click at [459, 337] on div at bounding box center [463, 332] width 17 height 17
click at [459, 334] on input "TROC Lab" at bounding box center [459, 329] width 10 height 10
checkbox input "true"
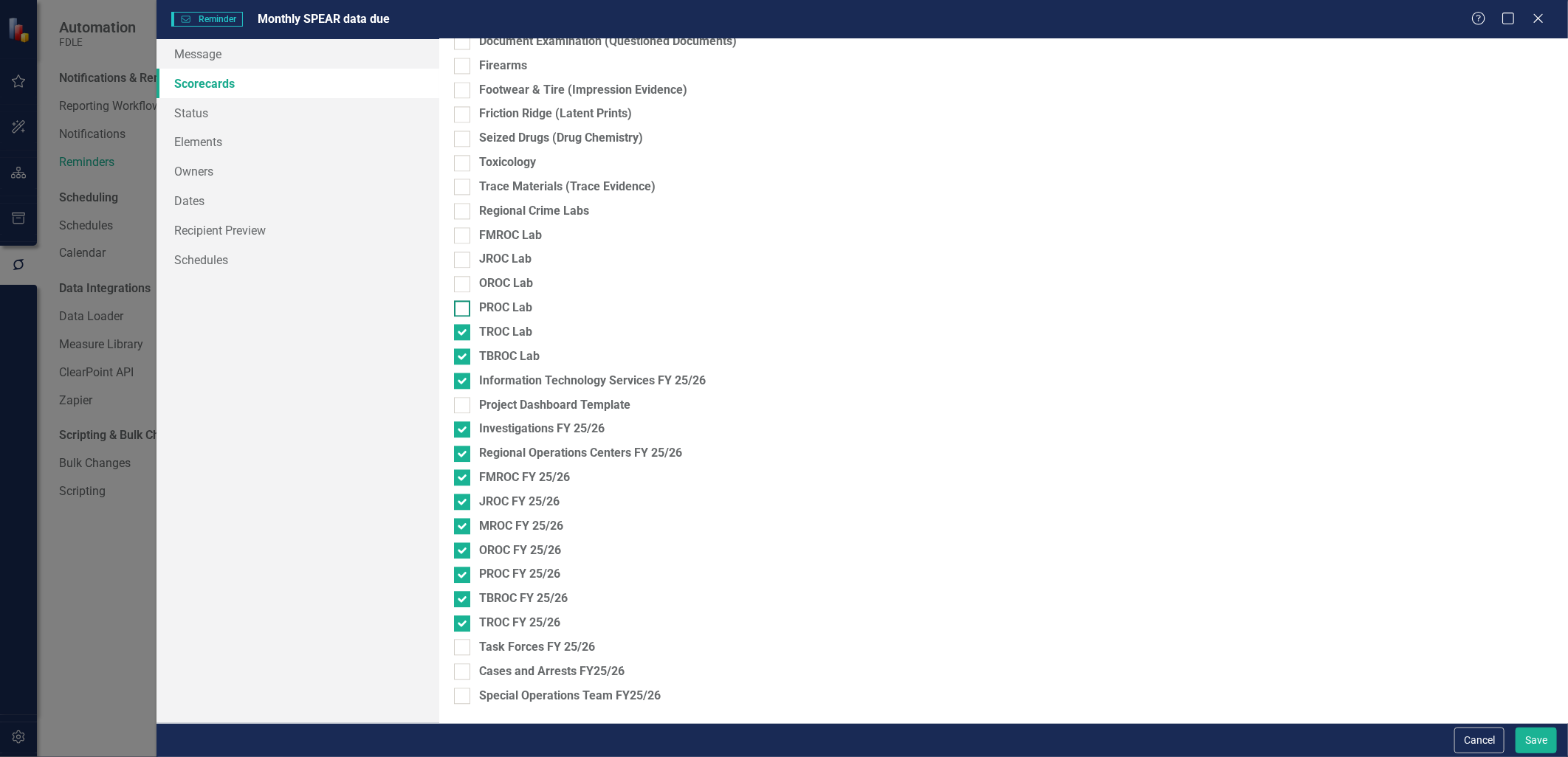
click at [459, 315] on div at bounding box center [463, 309] width 17 height 17
click at [459, 310] on input "PROC Lab" at bounding box center [459, 305] width 10 height 10
checkbox input "true"
click at [456, 283] on input "OROC Lab" at bounding box center [459, 280] width 10 height 10
checkbox input "true"
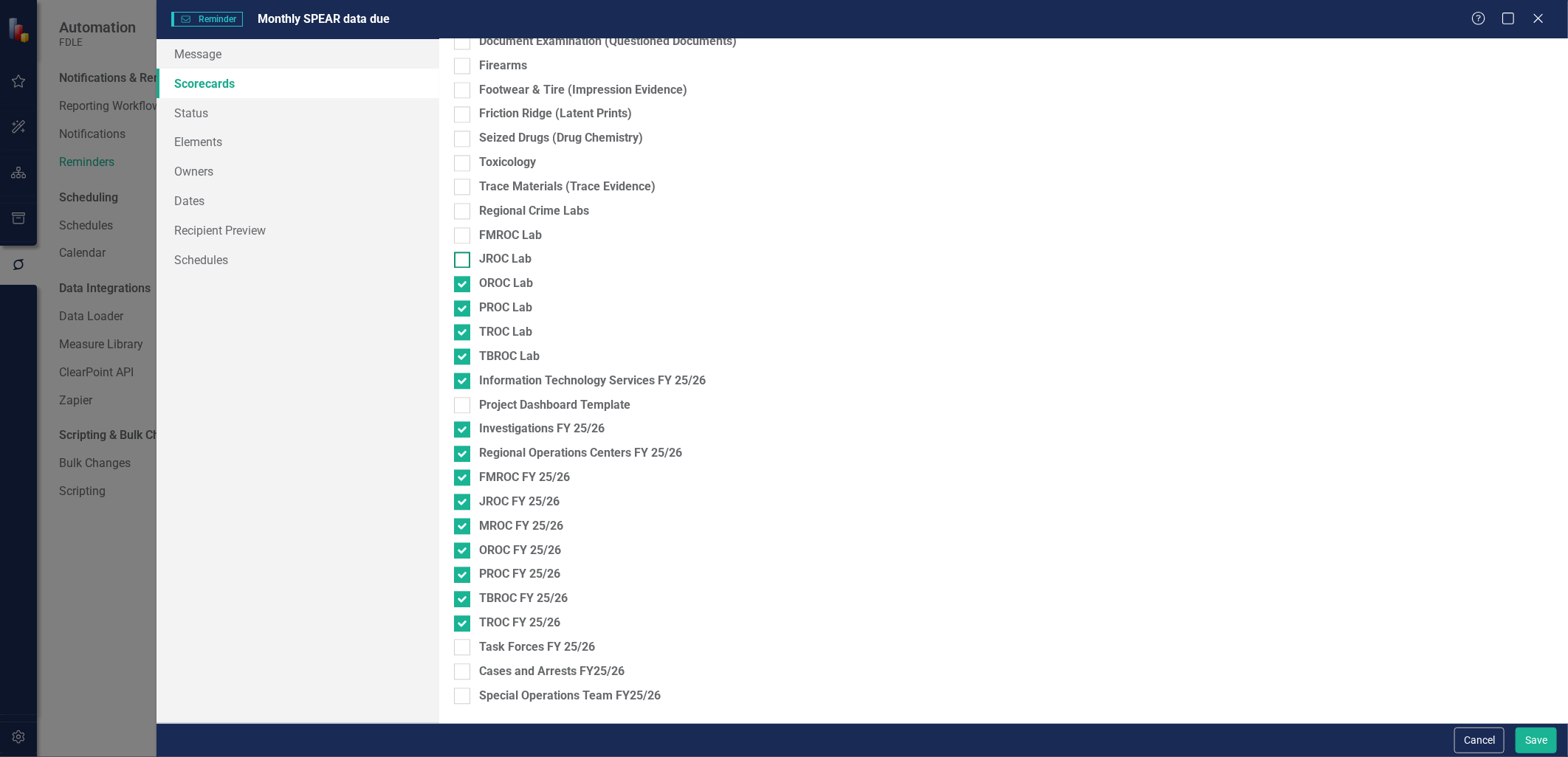
click at [458, 261] on input "JROC Lab" at bounding box center [459, 256] width 10 height 10
checkbox input "true"
click at [458, 238] on div at bounding box center [463, 235] width 17 height 17
click at [458, 237] on input "FMROC Lab" at bounding box center [459, 232] width 10 height 10
checkbox input "true"
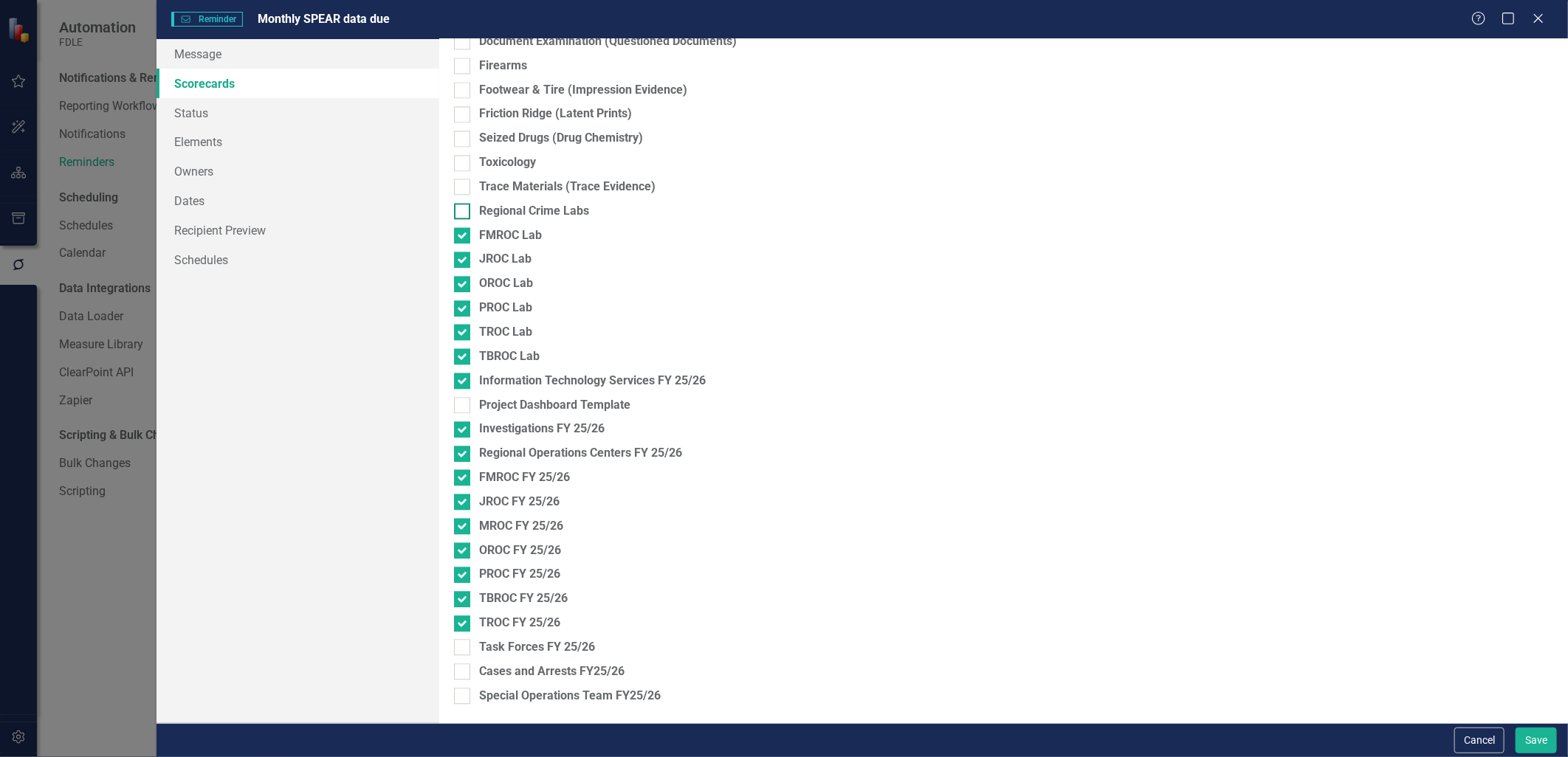
click at [459, 213] on div at bounding box center [463, 211] width 17 height 17
click at [459, 213] on input "Regional Crime Labs" at bounding box center [459, 207] width 10 height 10
checkbox input "true"
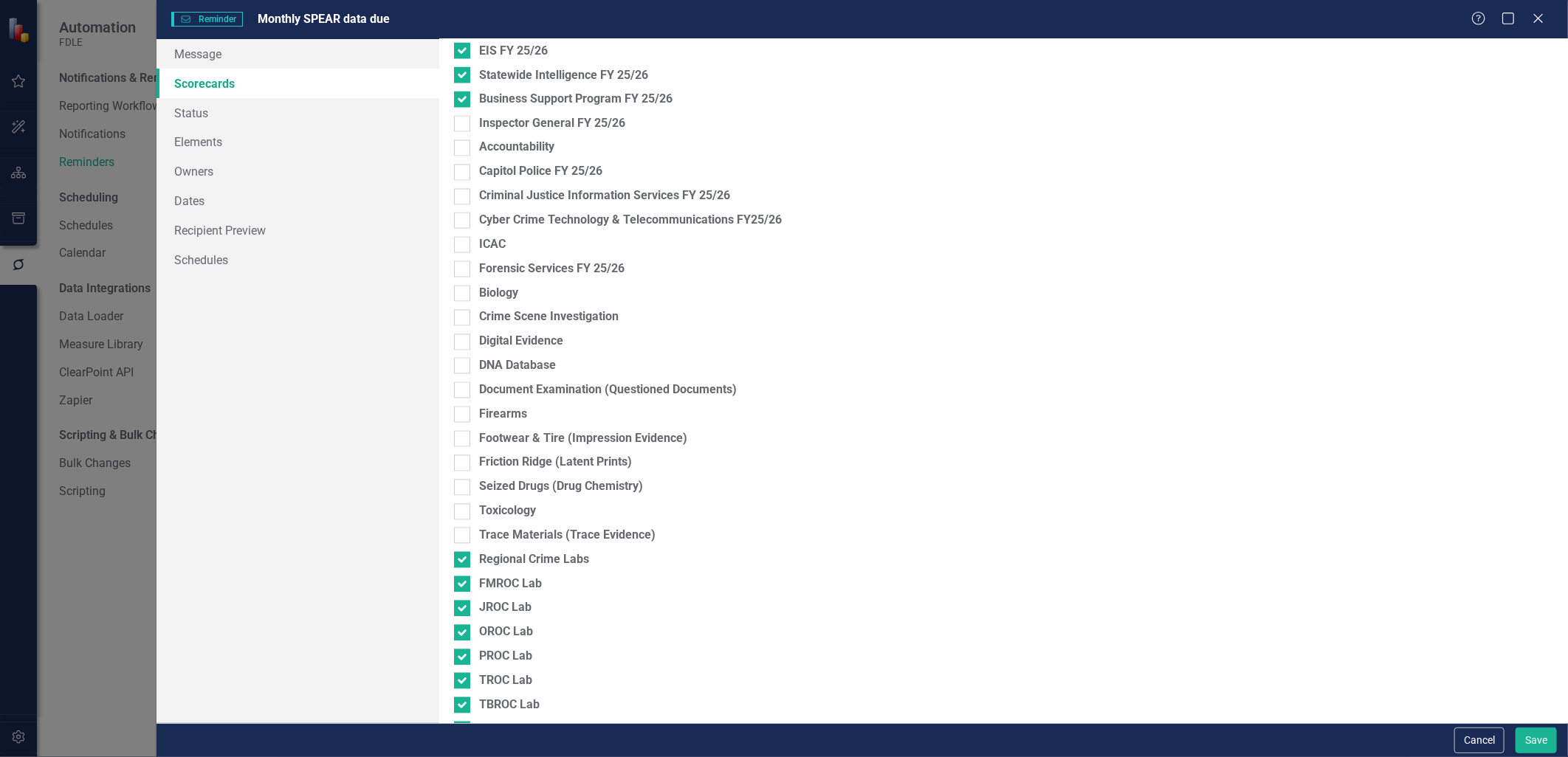
scroll to position [1740, 0]
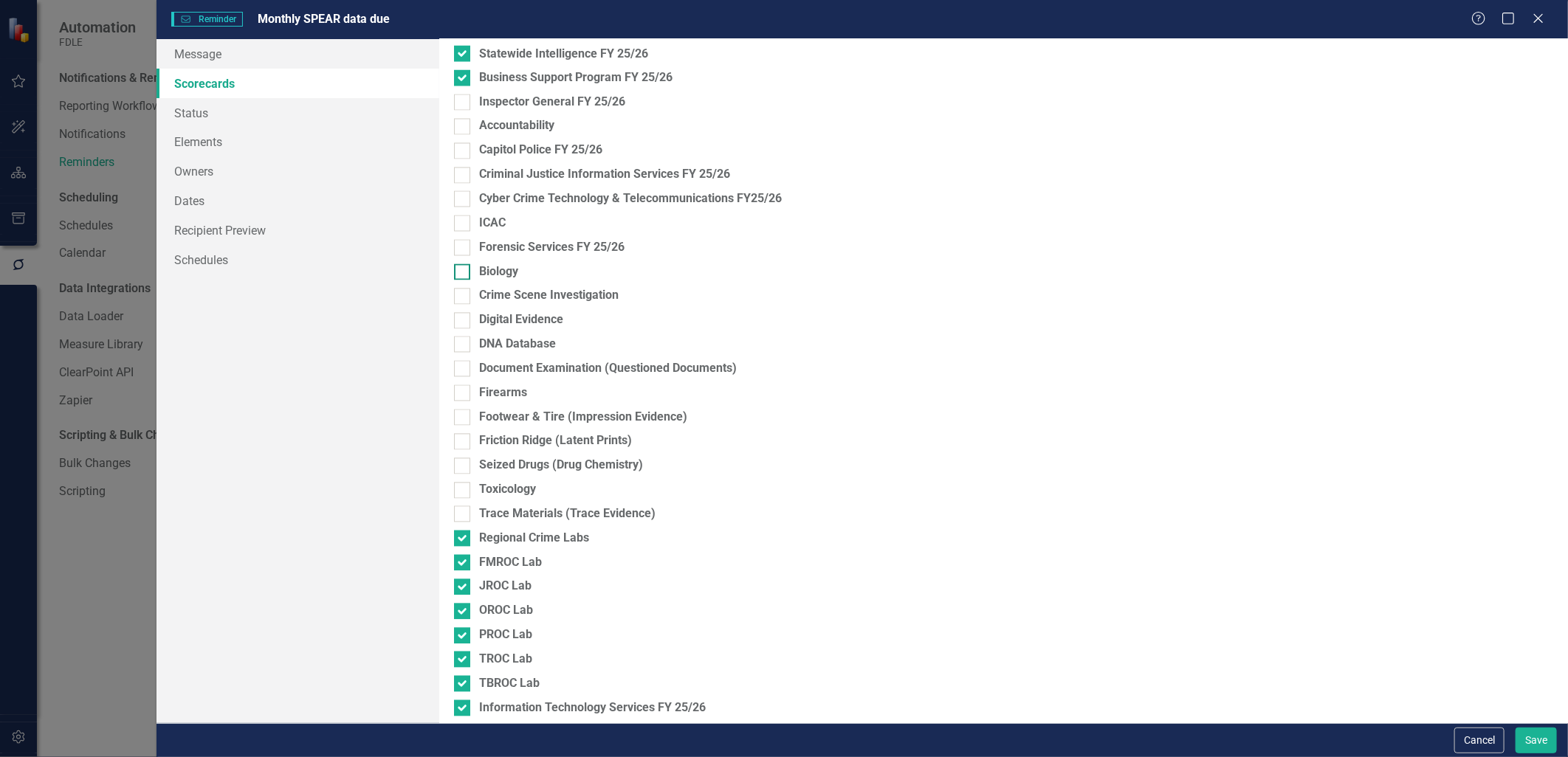
click at [462, 271] on input "Biology" at bounding box center [459, 269] width 10 height 10
checkbox input "true"
click at [459, 292] on input "Crime Scene Investigation" at bounding box center [459, 293] width 10 height 10
checkbox input "true"
click at [459, 313] on input "Digital Evidence" at bounding box center [459, 317] width 10 height 10
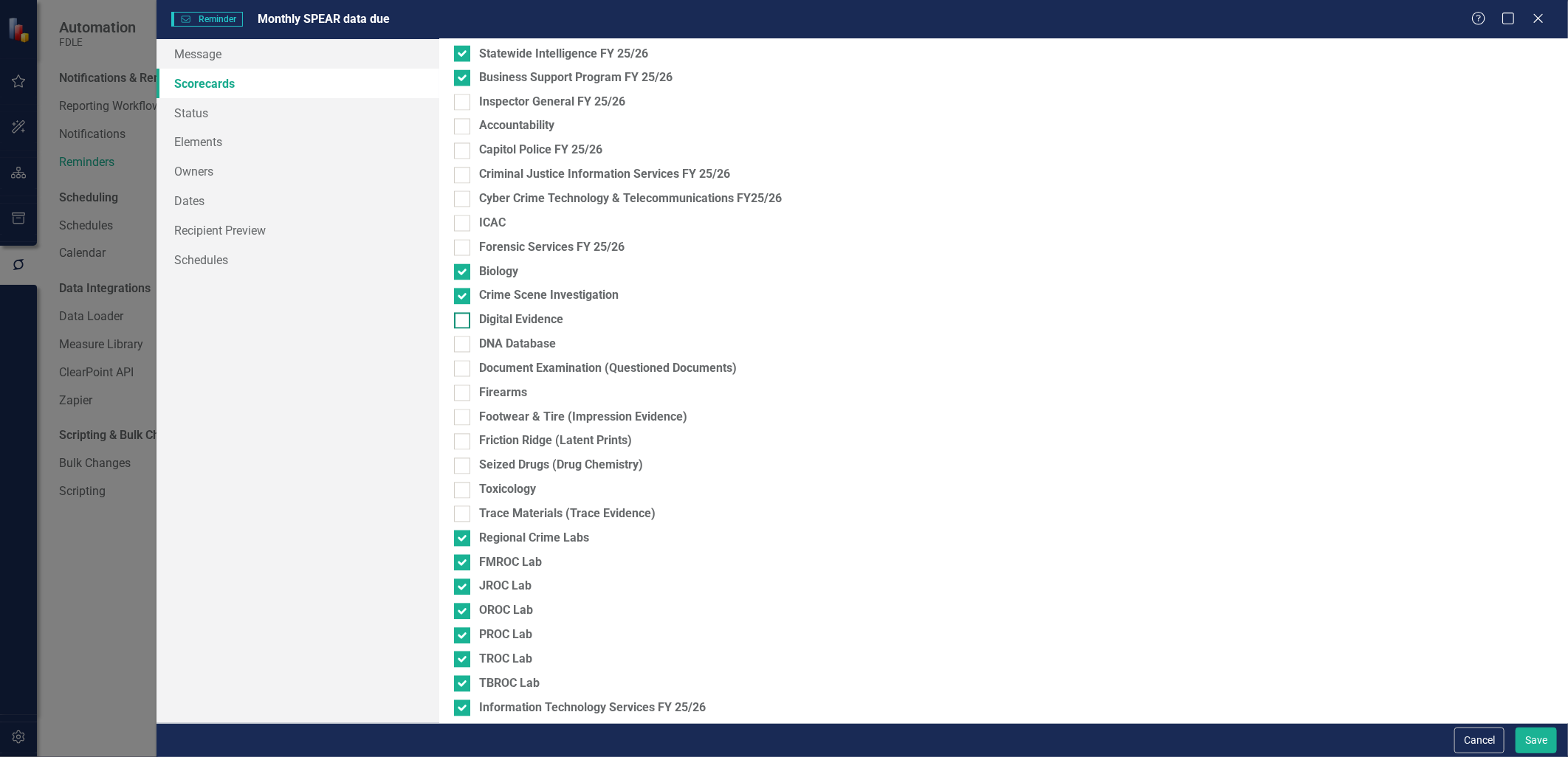
checkbox input "true"
click at [462, 367] on input "Document Examination (Questioned Documents)" at bounding box center [459, 365] width 10 height 10
checkbox input "true"
click at [463, 402] on div "Firearms" at bounding box center [1004, 394] width 1099 height 17
click at [463, 395] on input "Firearms" at bounding box center [459, 390] width 10 height 10
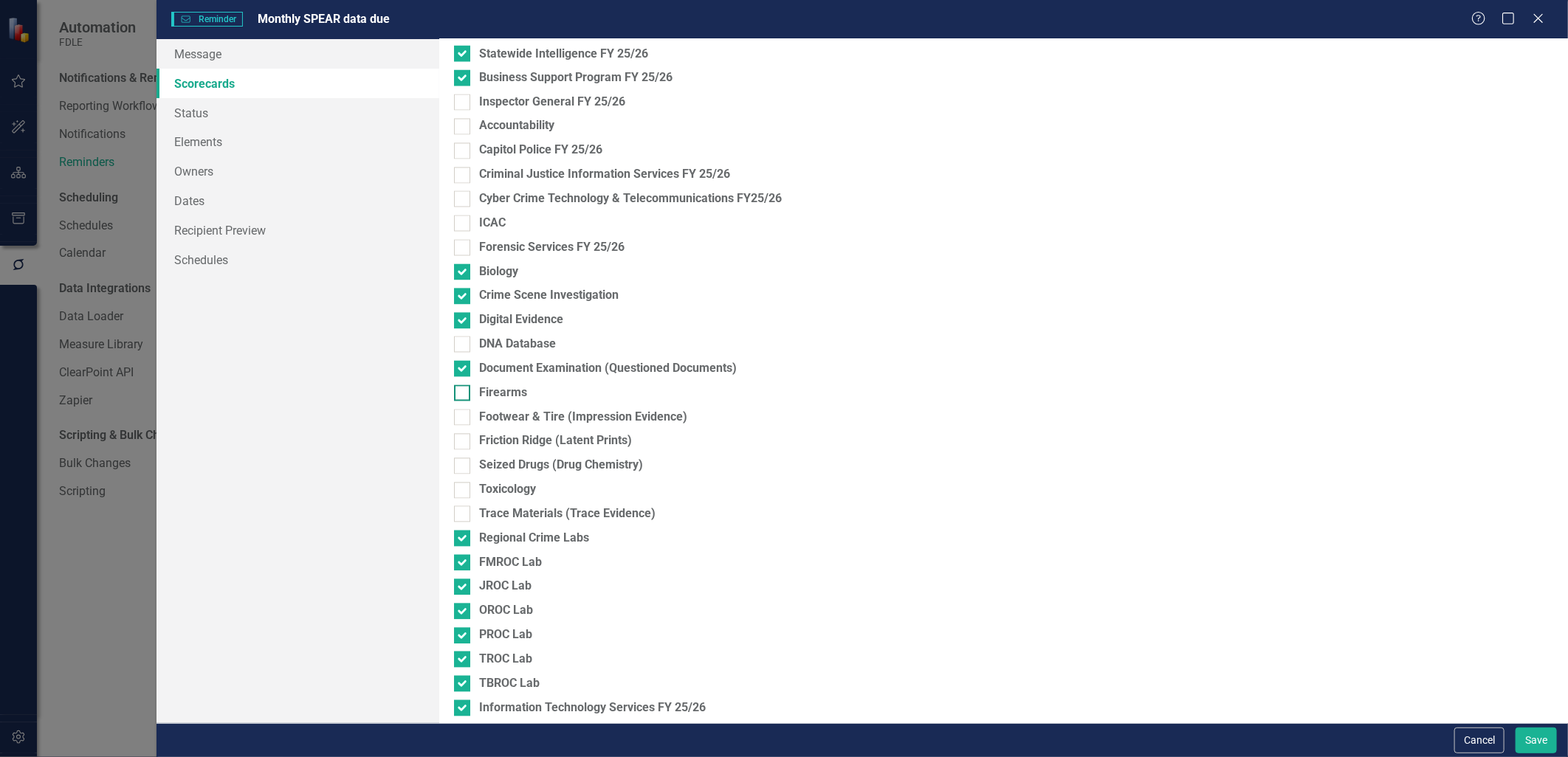
checkbox input "true"
click at [461, 416] on input "Footwear & Tire (Impression Evidence)" at bounding box center [459, 414] width 10 height 10
checkbox input "true"
click at [461, 434] on div "Friction Ridge (Latent Prints)" at bounding box center [1004, 441] width 1099 height 17
click at [461, 434] on input "Friction Ridge (Latent Prints)" at bounding box center [459, 438] width 10 height 10
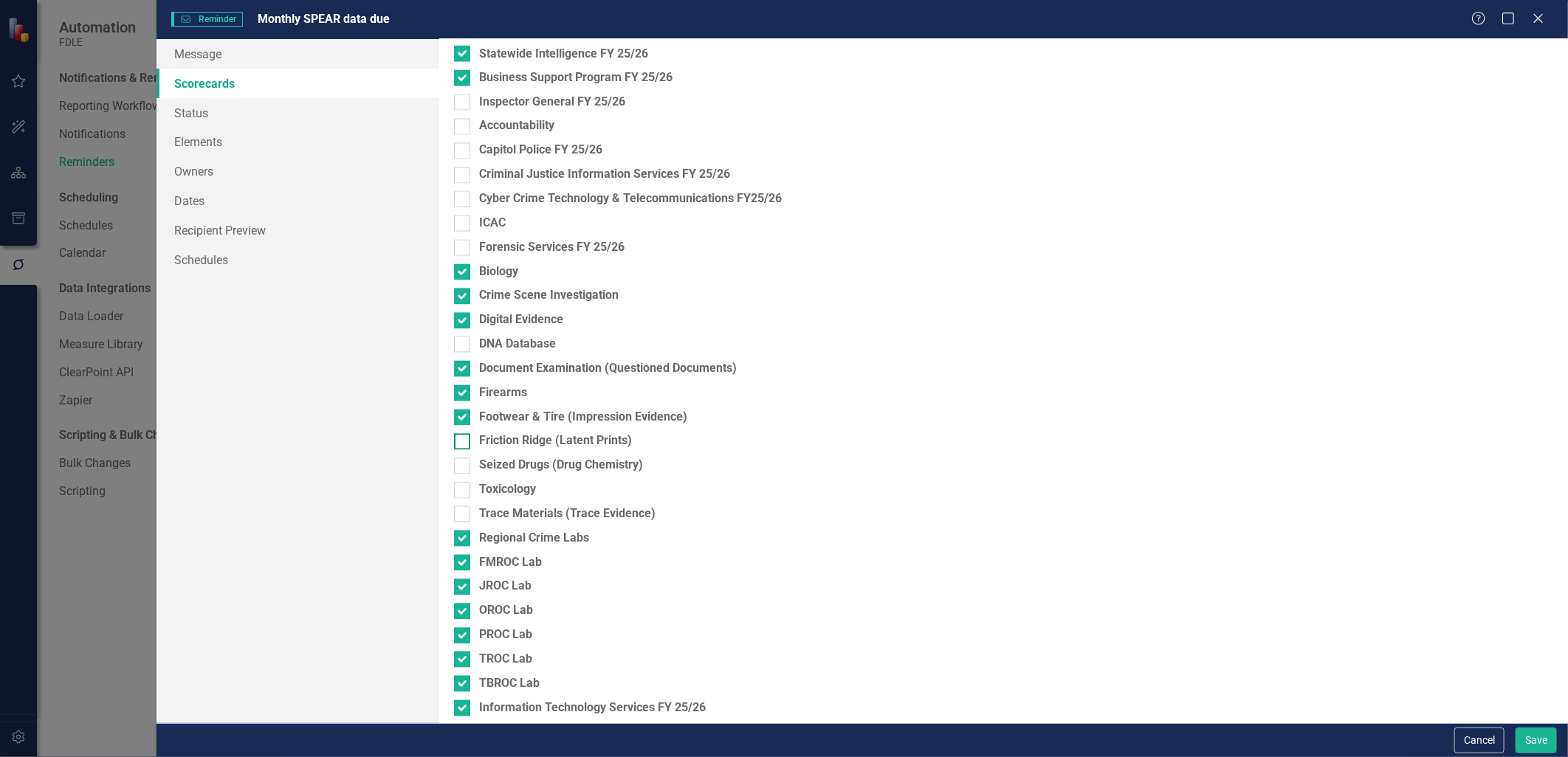
checkbox input "true"
click at [464, 465] on div at bounding box center [463, 467] width 17 height 17
click at [464, 465] on input "Seized Drugs (Drug Chemistry)" at bounding box center [459, 463] width 10 height 10
checkbox input "true"
click at [464, 497] on div at bounding box center [463, 491] width 17 height 17
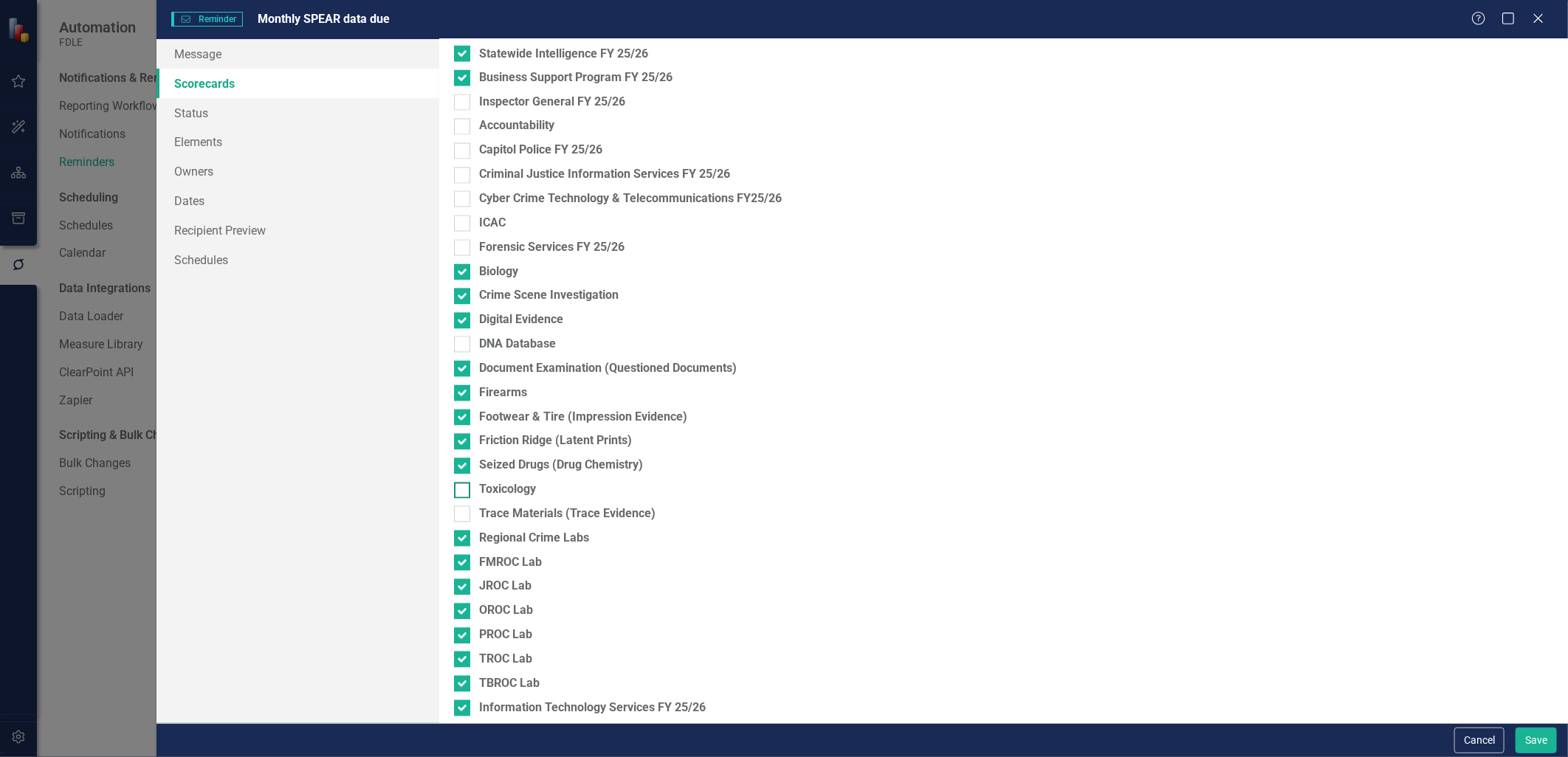
click at [464, 492] on input "Toxicology" at bounding box center [459, 487] width 10 height 10
checkbox input "true"
drag, startPoint x: 464, startPoint y: 517, endPoint x: 500, endPoint y: 510, distance: 36.7
click at [466, 517] on div at bounding box center [463, 515] width 17 height 17
click at [464, 516] on input "Trace Materials (Trace Evidence)" at bounding box center [459, 511] width 10 height 10
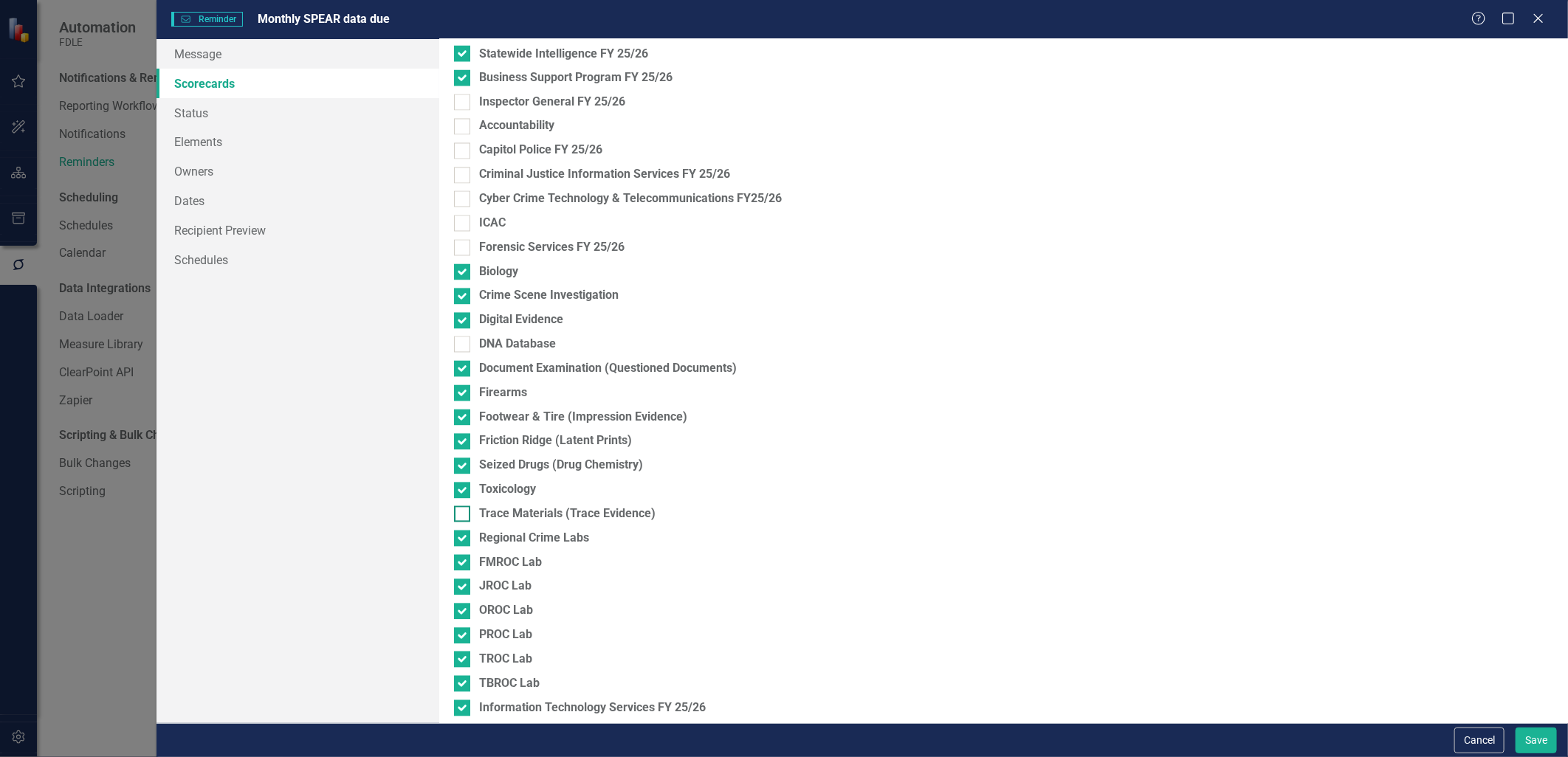
checkbox input "true"
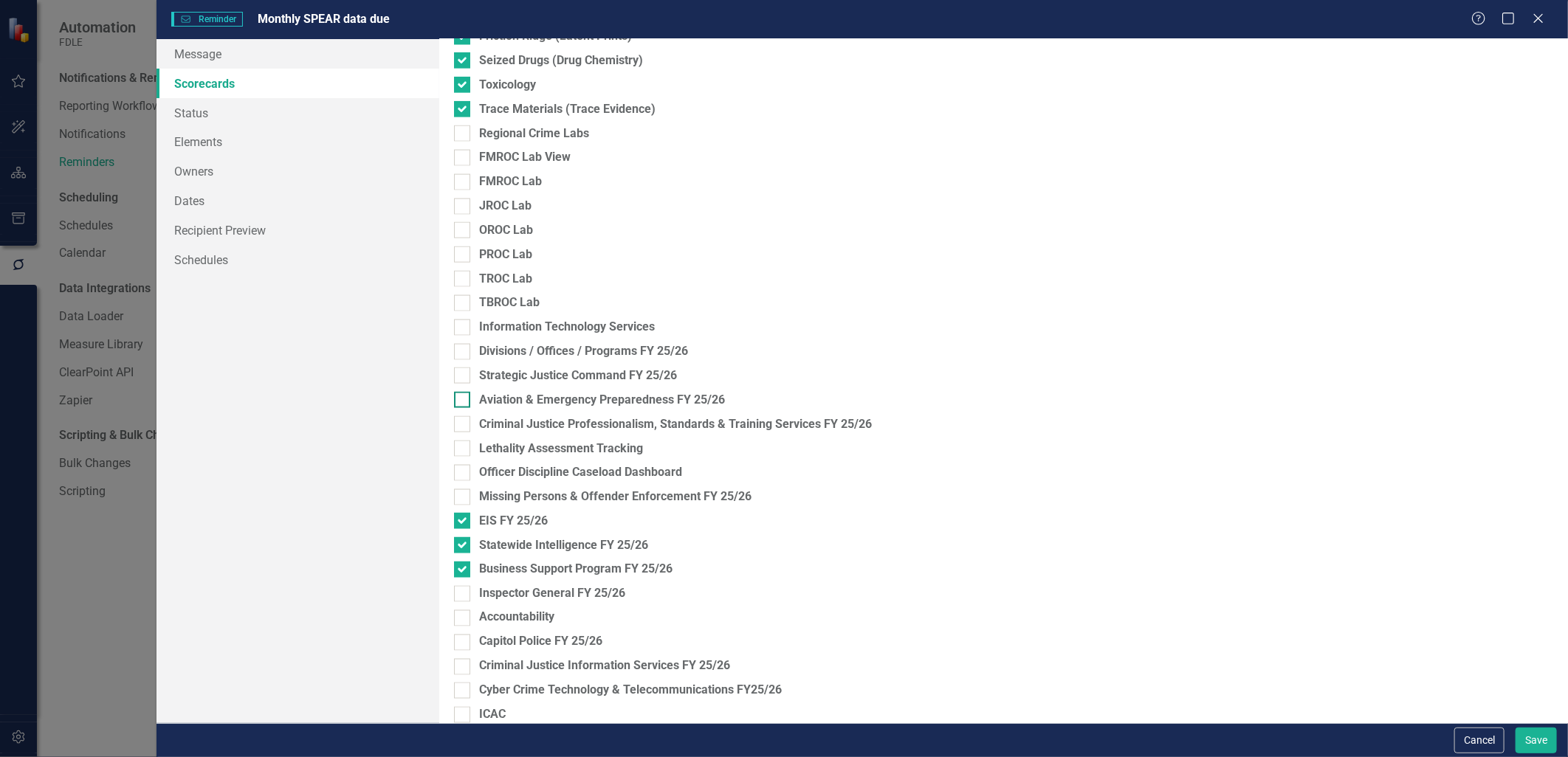
scroll to position [755, 0]
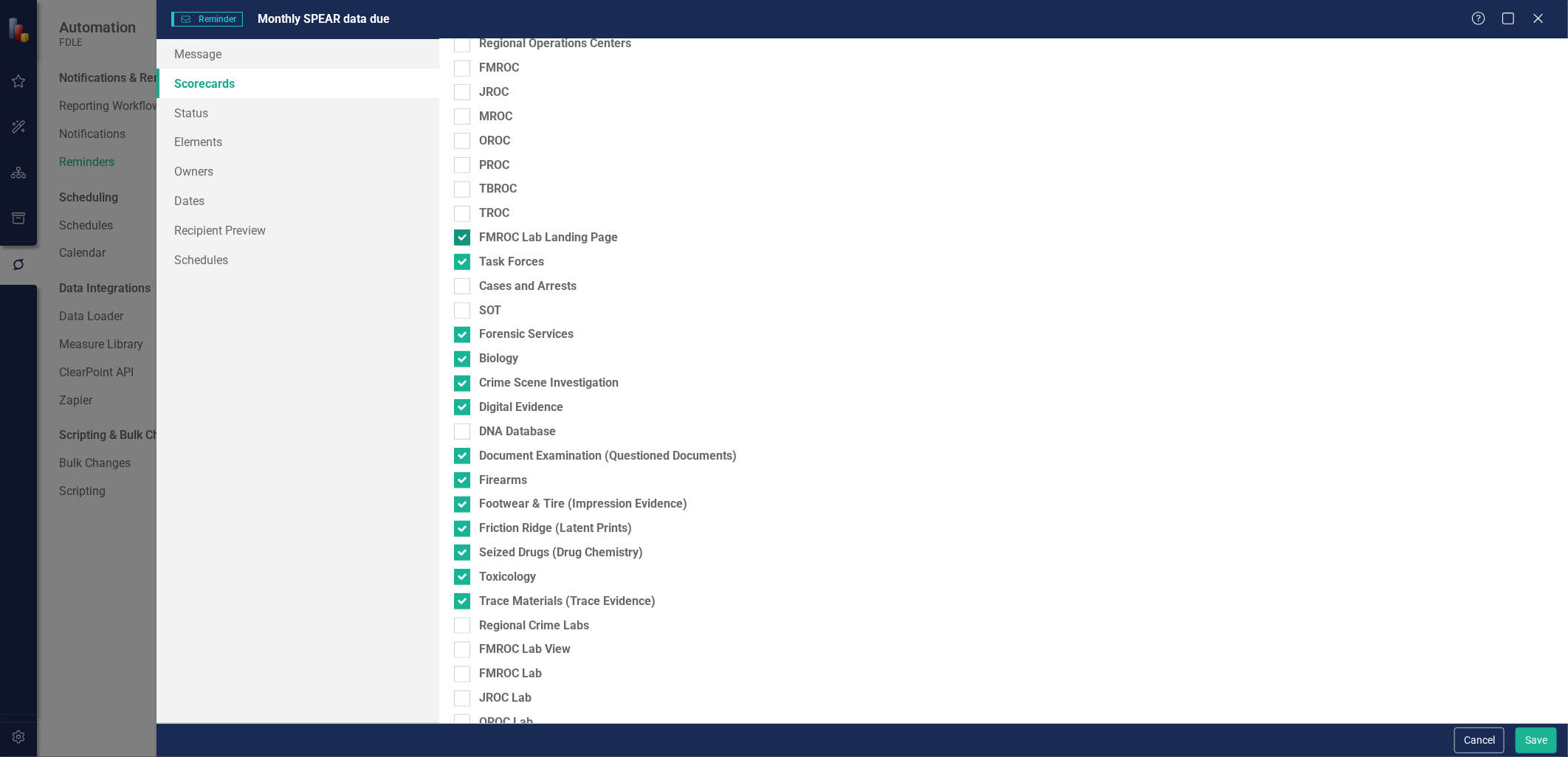
click at [459, 236] on input "FMROC Lab Landing Page" at bounding box center [459, 234] width 10 height 10
checkbox input "false"
click at [456, 338] on div at bounding box center [463, 335] width 17 height 17
click at [456, 337] on input "Forensic Services" at bounding box center [459, 332] width 10 height 10
checkbox input "false"
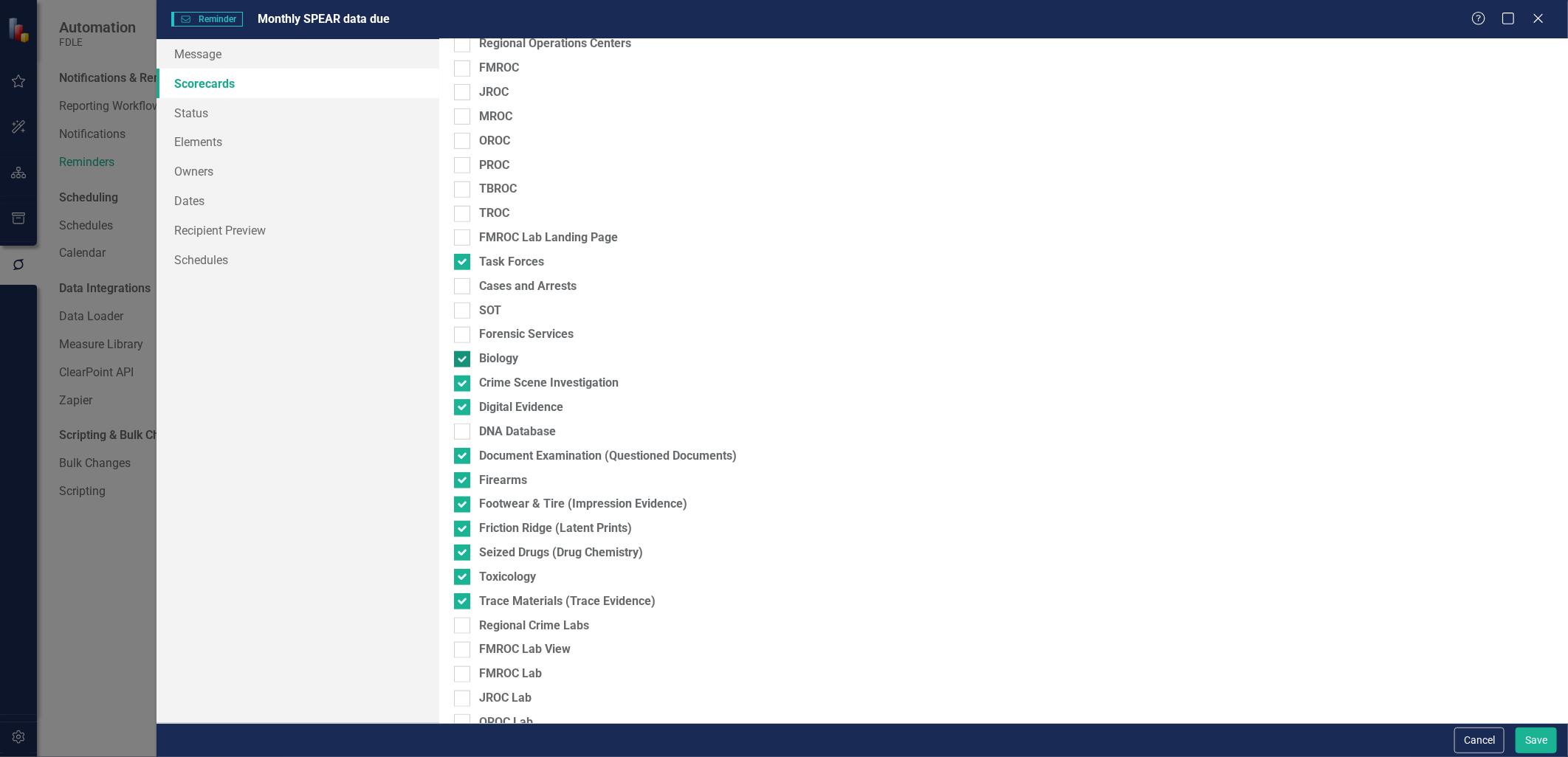
click at [460, 359] on input "Biology" at bounding box center [459, 356] width 10 height 10
checkbox input "false"
click at [460, 386] on div at bounding box center [463, 384] width 17 height 17
click at [460, 386] on input "Crime Scene Investigation" at bounding box center [459, 380] width 10 height 10
checkbox input "false"
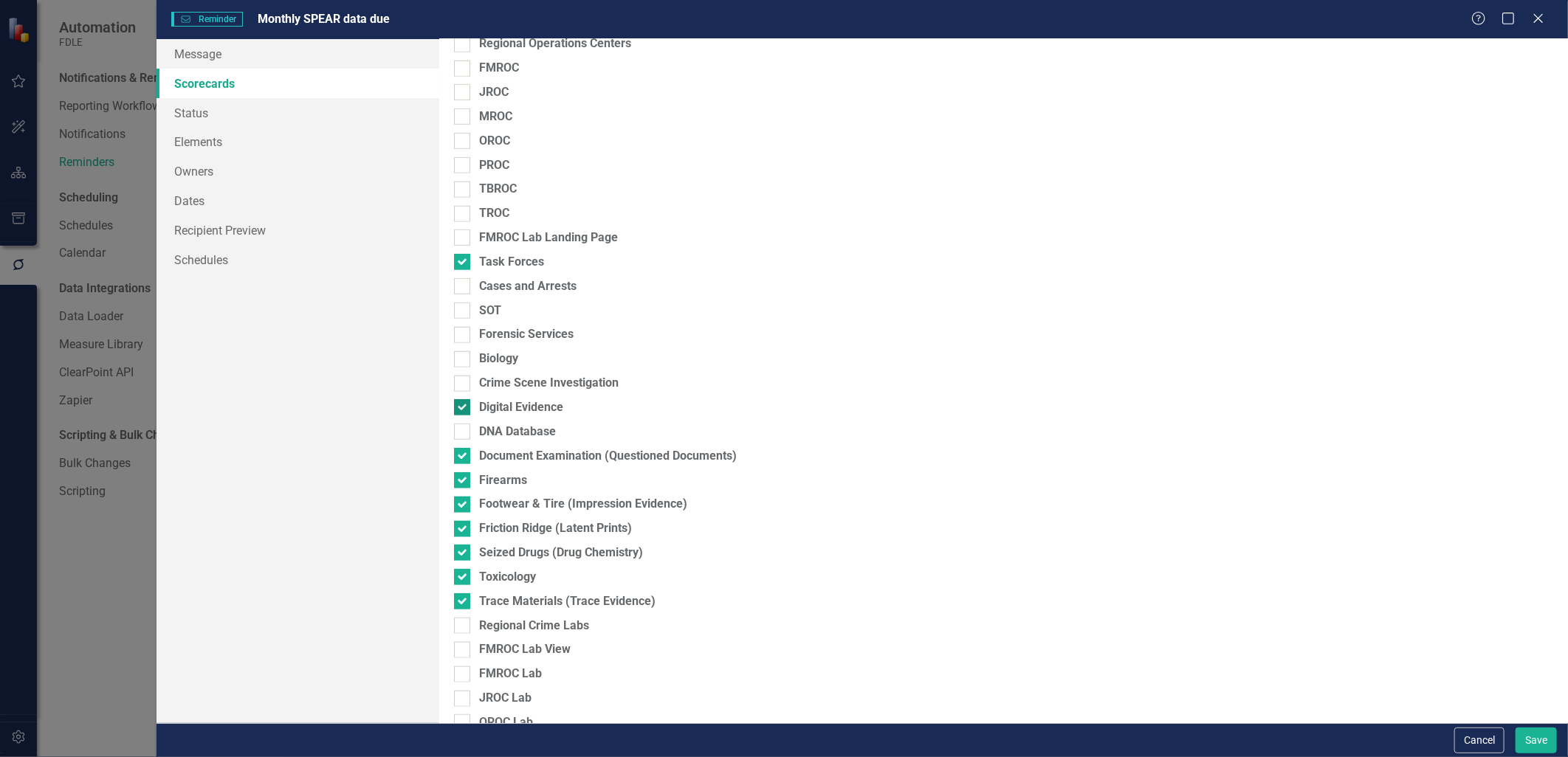
click at [463, 409] on input "Digital Evidence" at bounding box center [459, 404] width 10 height 10
checkbox input "false"
drag, startPoint x: 459, startPoint y: 595, endPoint x: 466, endPoint y: 580, distance: 16.6
click at [460, 593] on div "Trace Materials (Trace Evidence)" at bounding box center [1004, 601] width 1099 height 17
click at [460, 593] on input "Trace Materials (Trace Evidence)" at bounding box center [459, 598] width 10 height 10
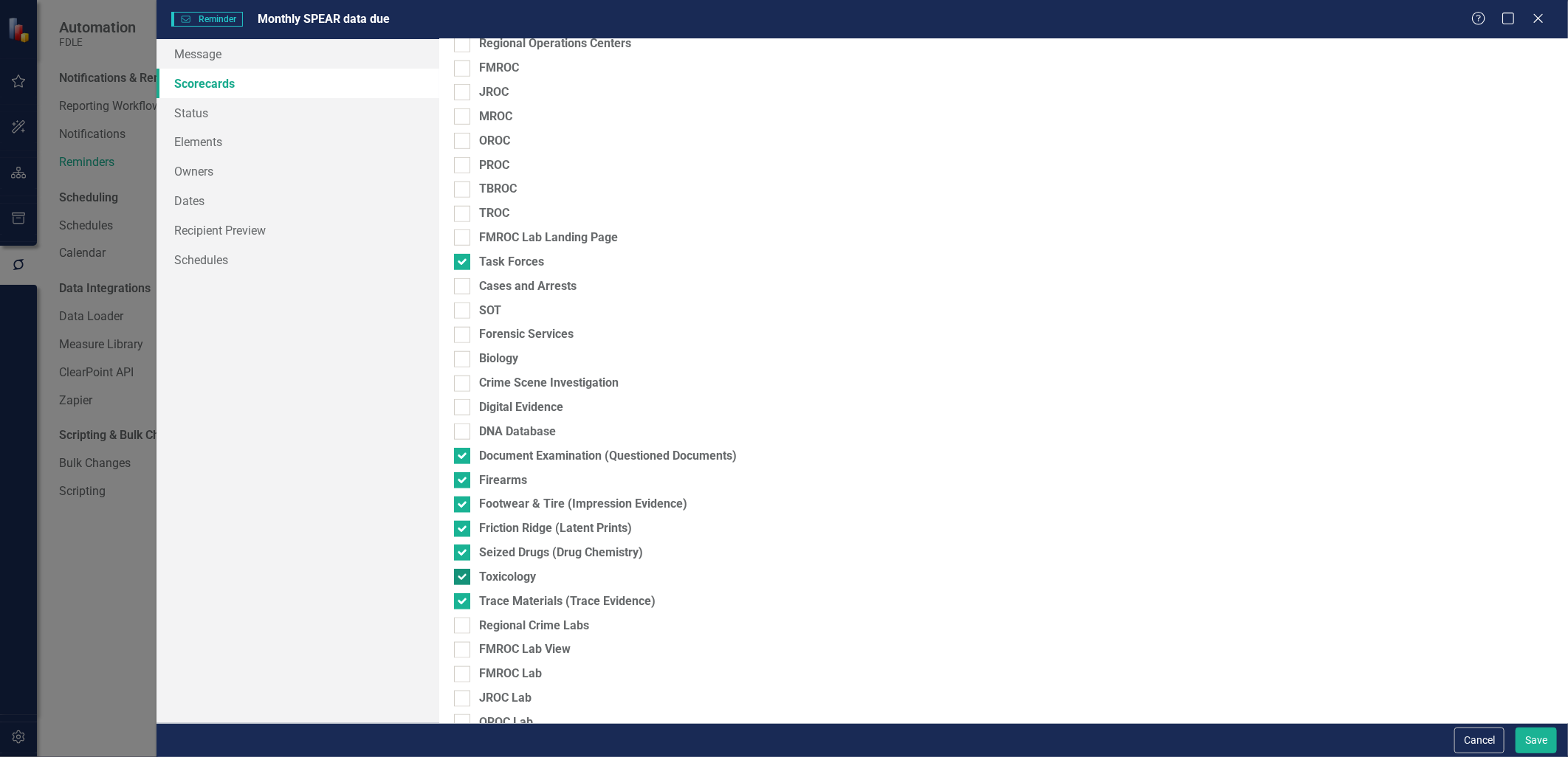
checkbox input "false"
click at [466, 574] on div at bounding box center [463, 577] width 17 height 17
click at [464, 574] on input "Toxicology" at bounding box center [459, 574] width 10 height 10
checkbox input "false"
click at [460, 548] on input "Seized Drugs (Drug Chemistry)" at bounding box center [459, 550] width 10 height 10
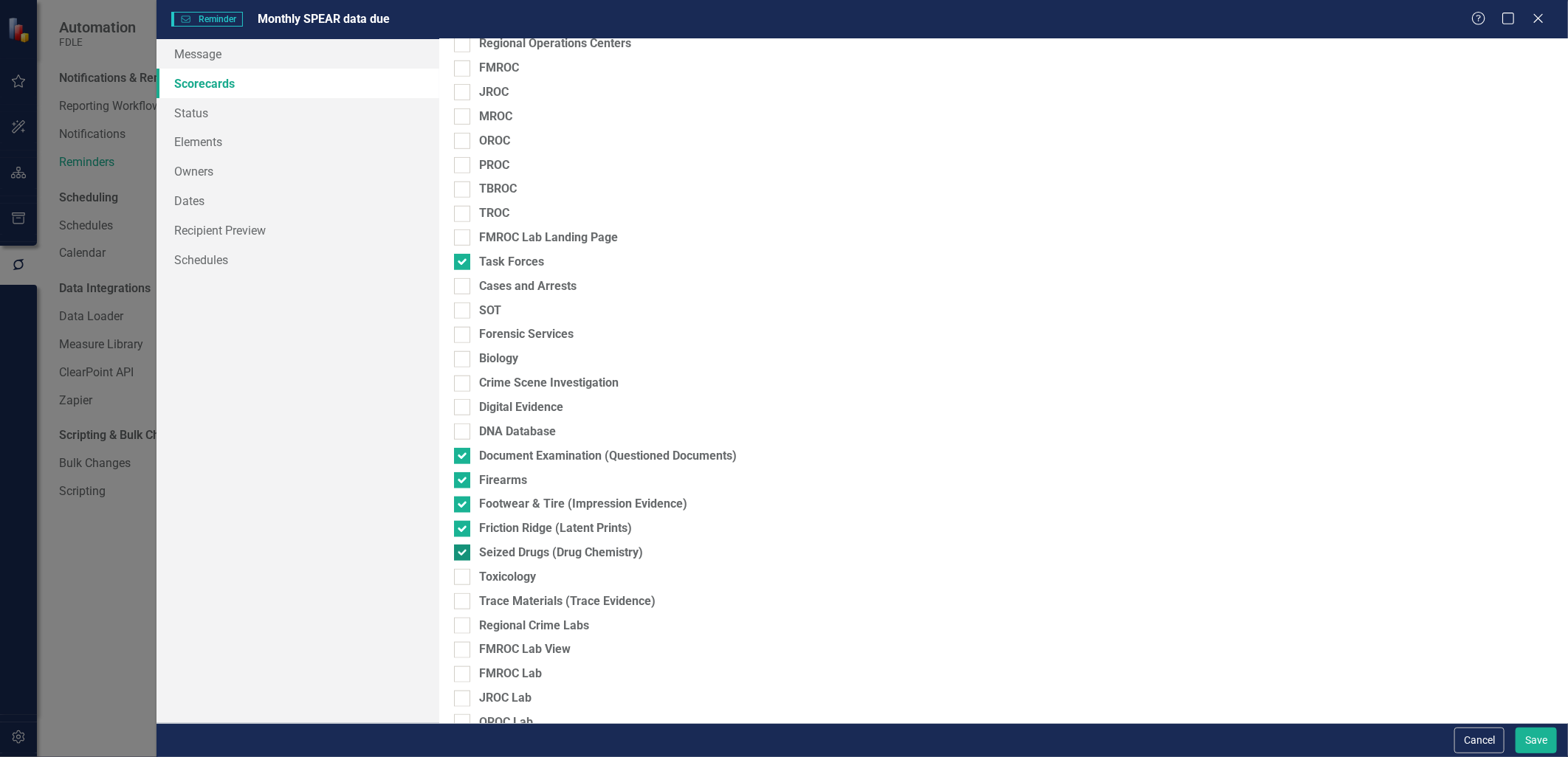
checkbox input "false"
click at [459, 522] on input "Friction Ridge (Latent Prints)" at bounding box center [459, 525] width 10 height 10
checkbox input "false"
click at [459, 502] on input "Footwear & Tire (Impression Evidence)" at bounding box center [459, 501] width 10 height 10
checkbox input "false"
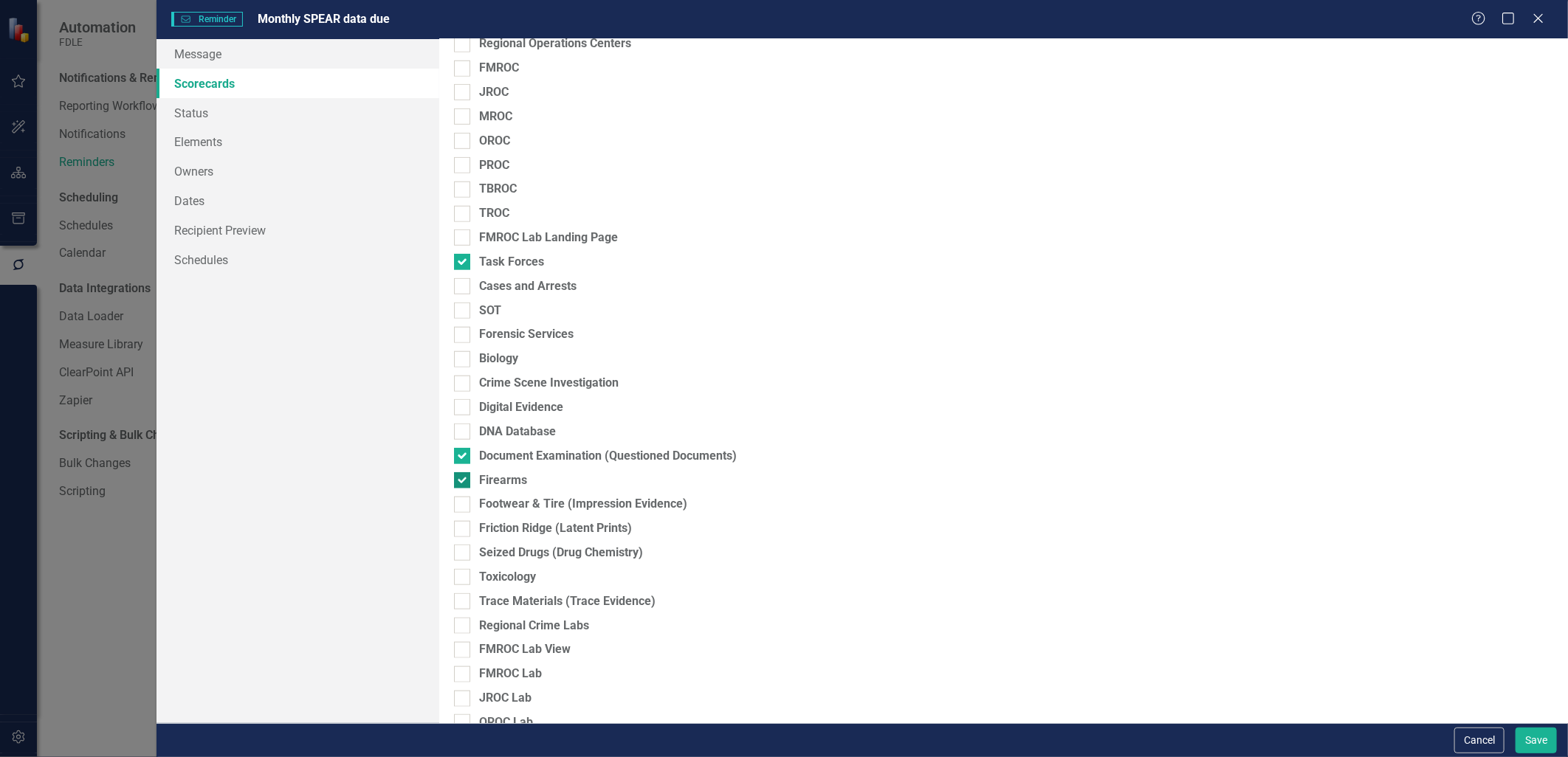
click at [454, 475] on input "Firearms" at bounding box center [459, 477] width 10 height 10
checkbox input "false"
click at [459, 454] on input "Document Examination (Questioned Documents)" at bounding box center [459, 453] width 10 height 10
checkbox input "false"
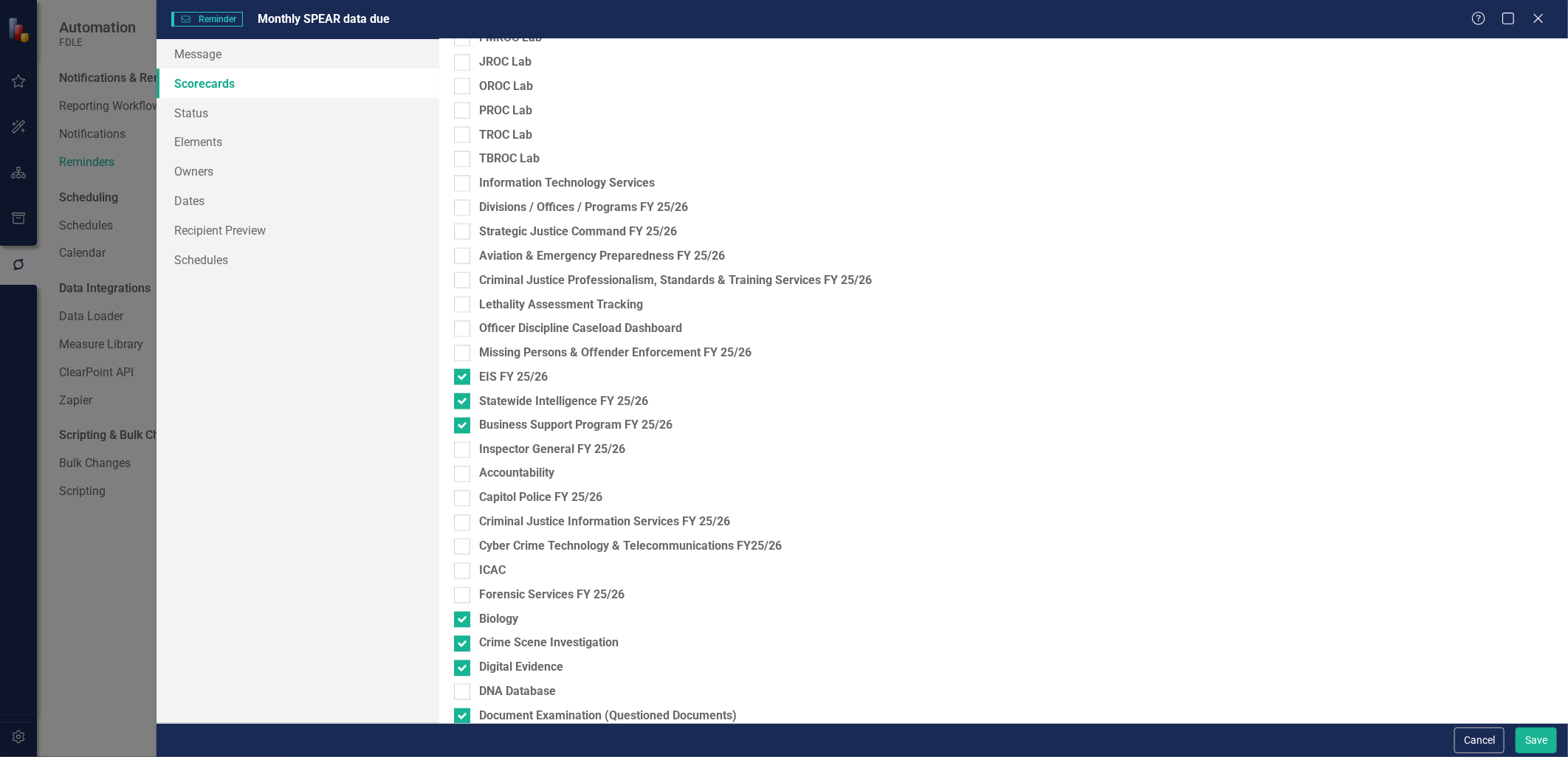
scroll to position [1740, 0]
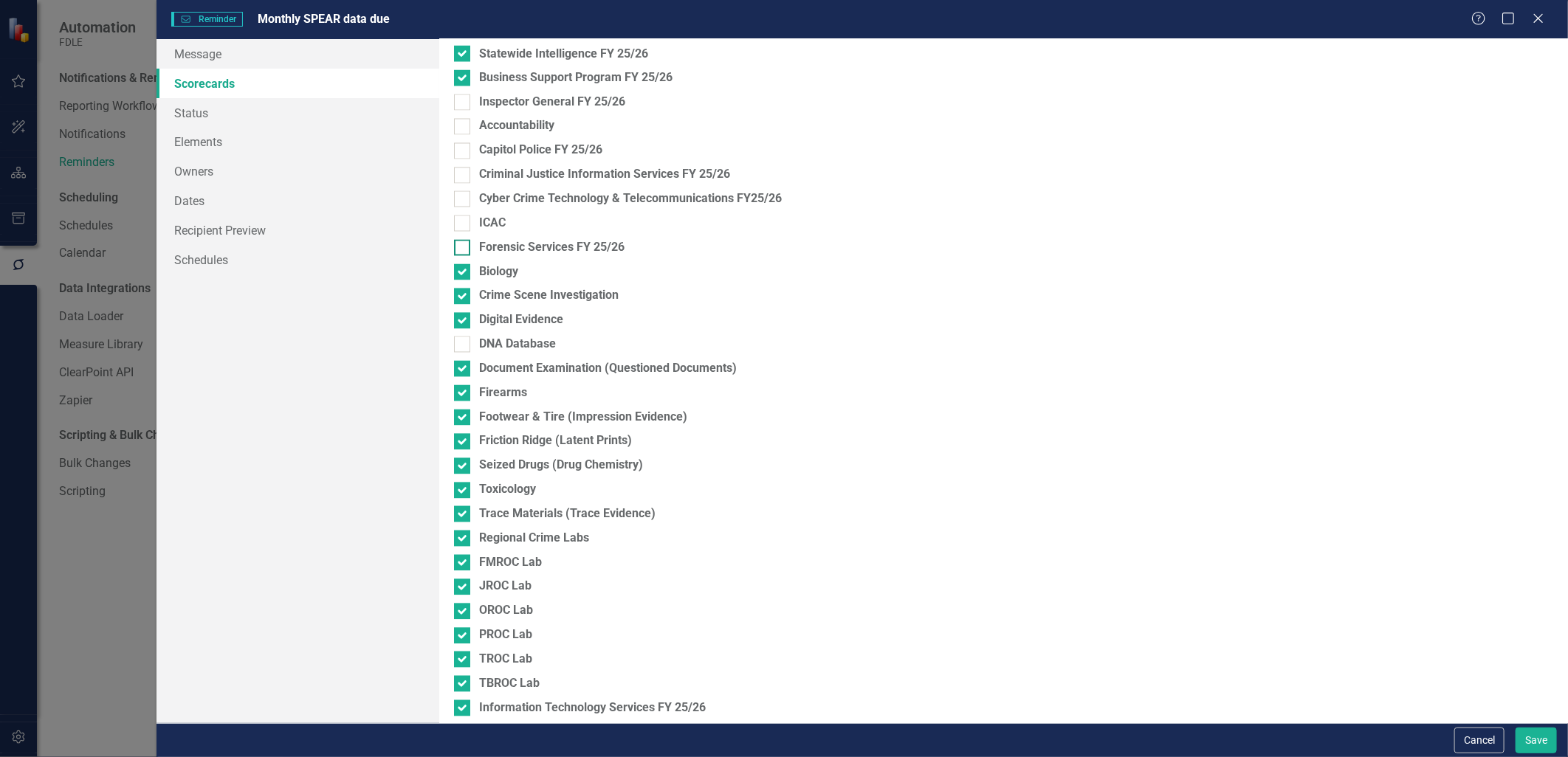
click at [456, 253] on div at bounding box center [463, 248] width 17 height 17
click at [456, 250] on input "Forensic Services FY 25/26" at bounding box center [459, 244] width 10 height 10
checkbox input "true"
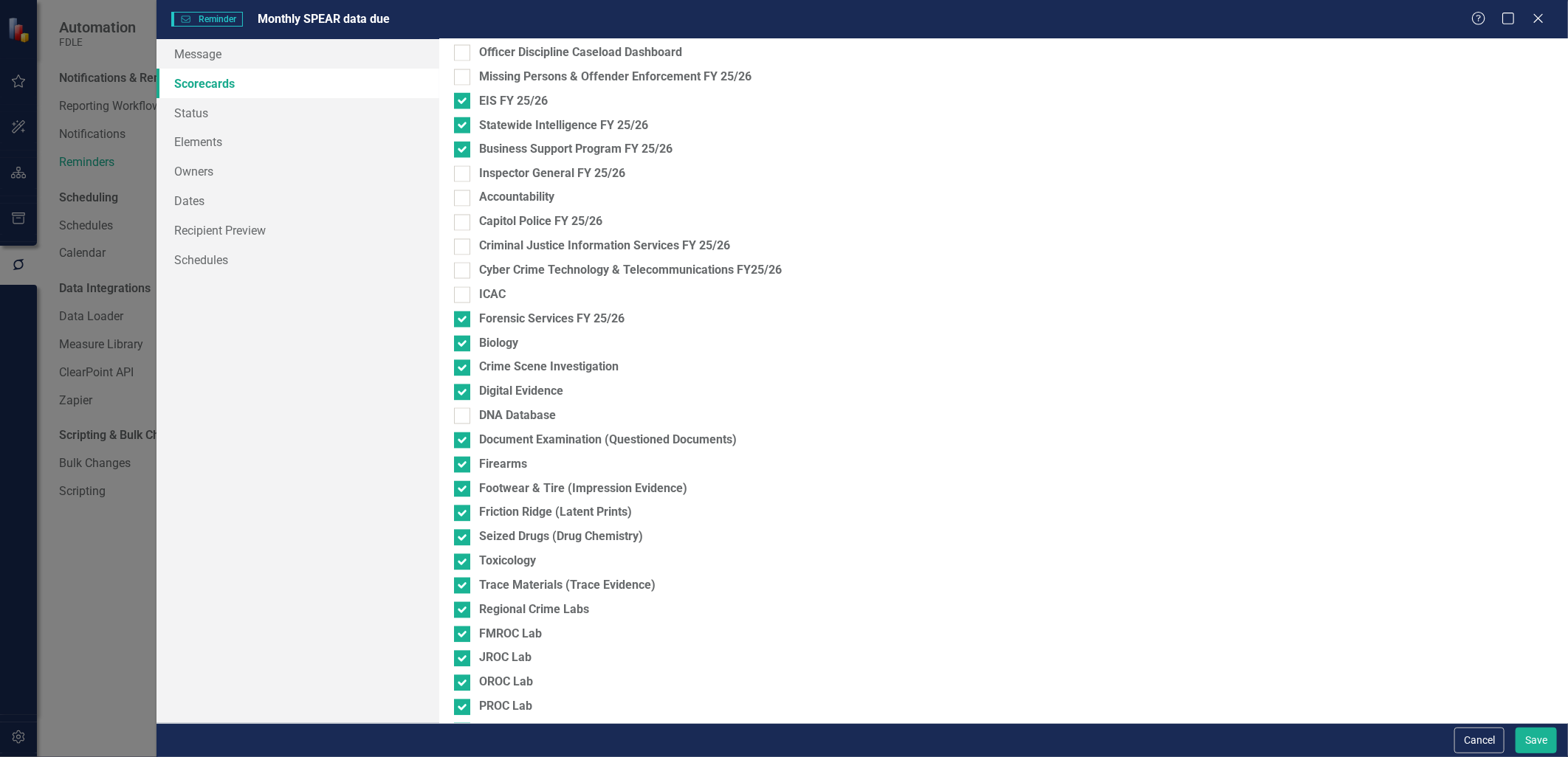
scroll to position [1658, 0]
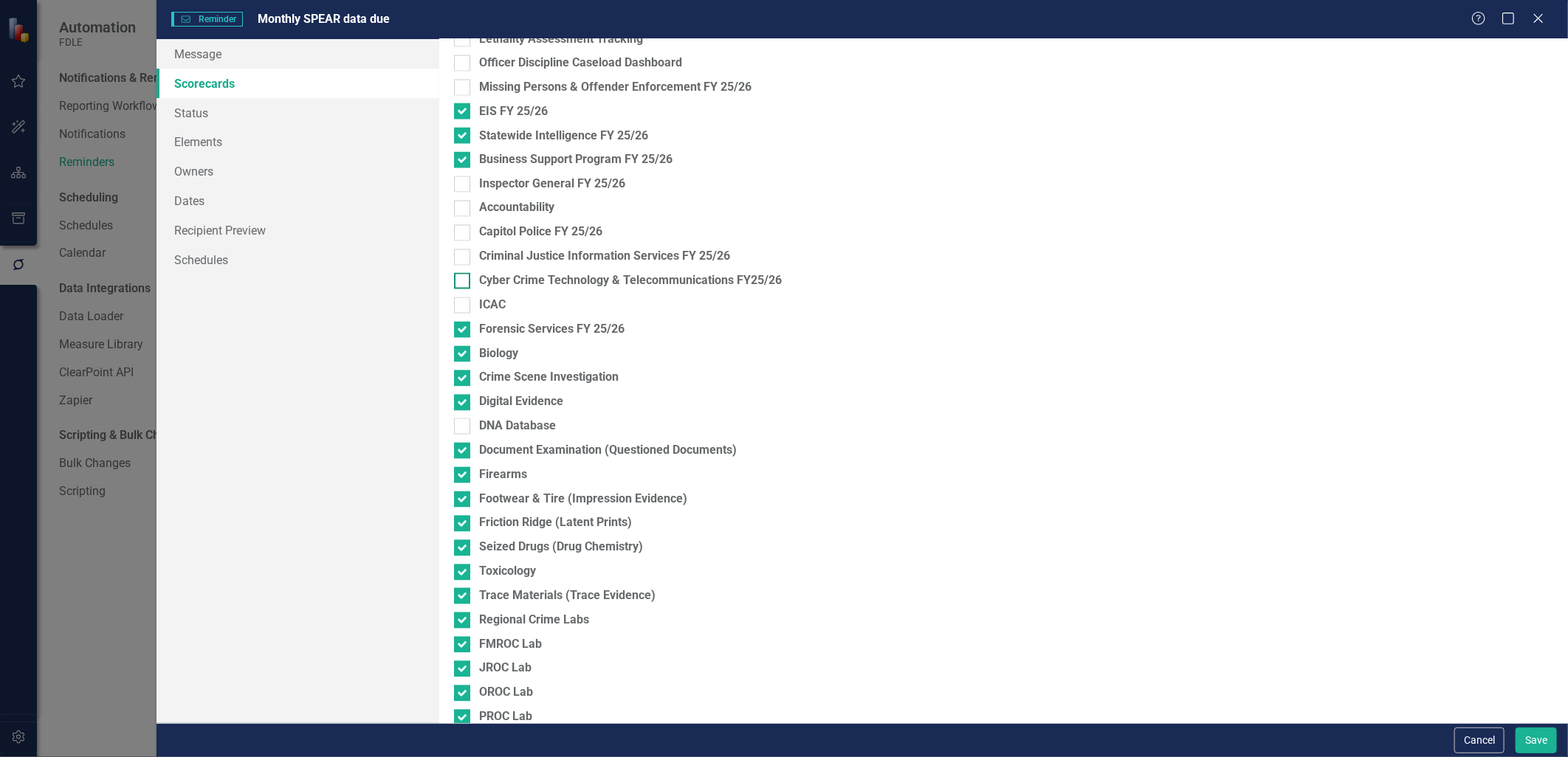
click at [463, 281] on input "Cyber Crime Technology & Telecommunications FY25/26" at bounding box center [459, 277] width 10 height 10
checkbox input "true"
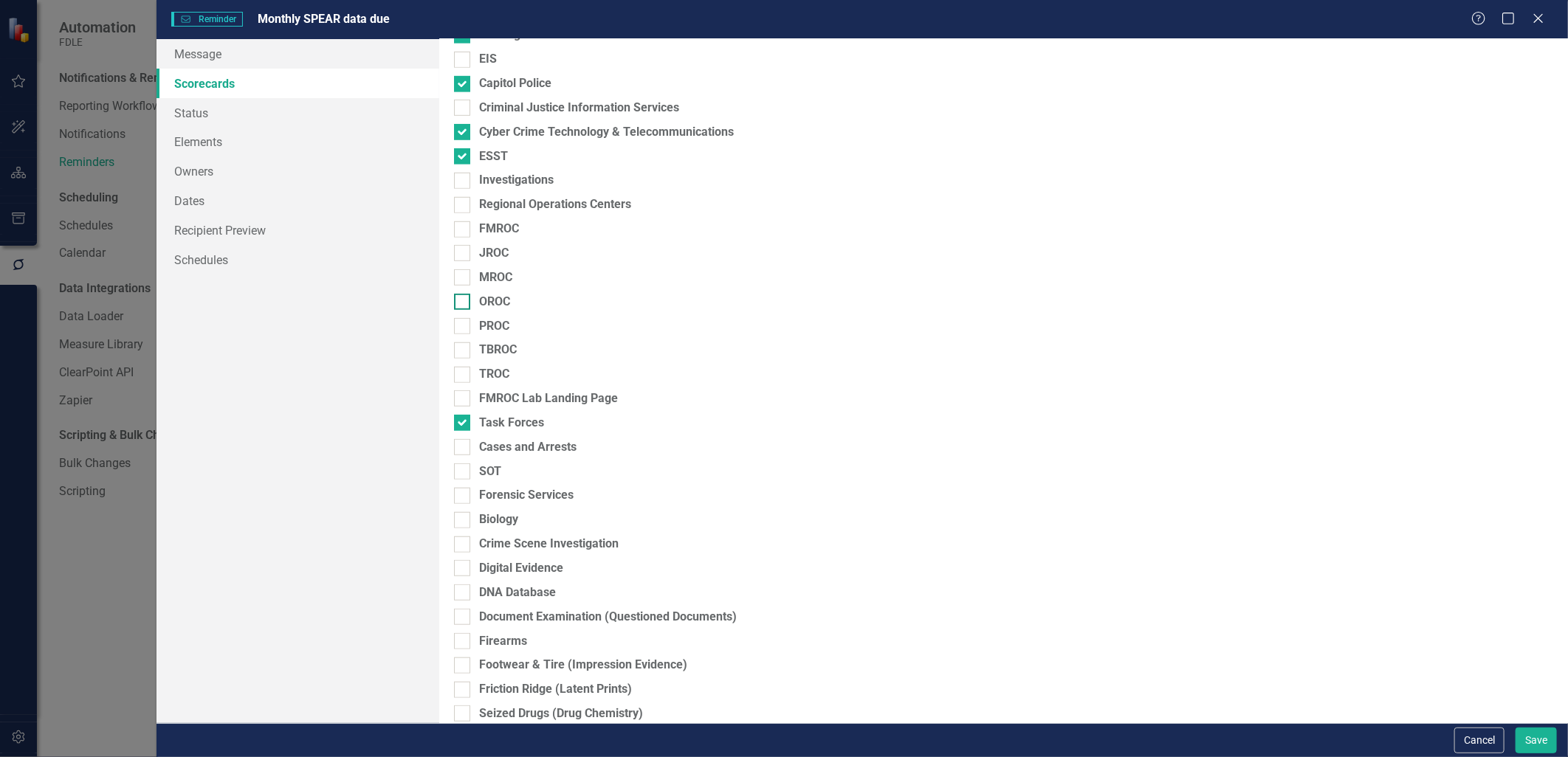
scroll to position [592, 0]
click at [460, 135] on input "Cyber Crime Technology & Telecommunications" at bounding box center [459, 132] width 10 height 10
checkbox input "false"
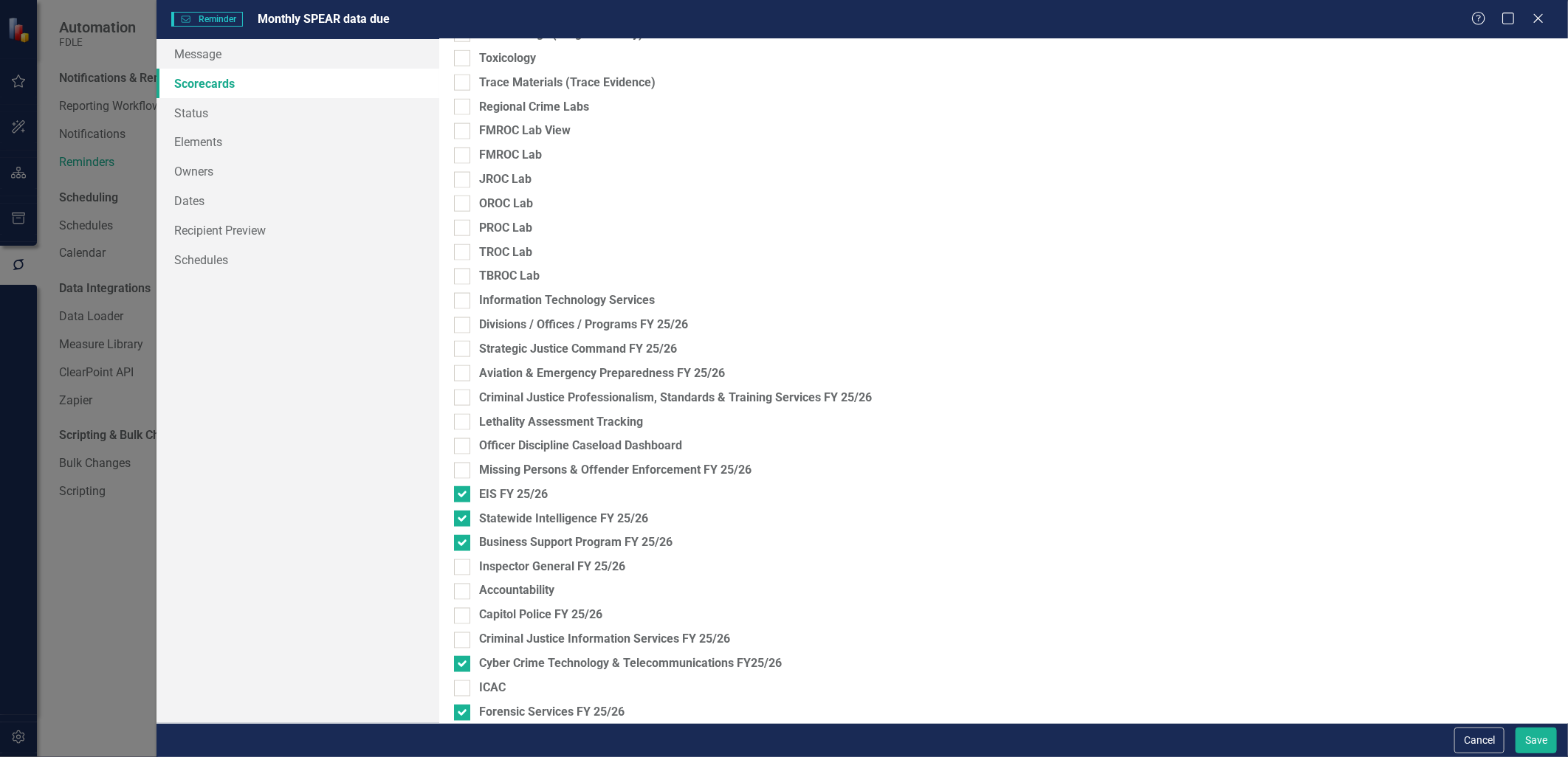
scroll to position [1412, 0]
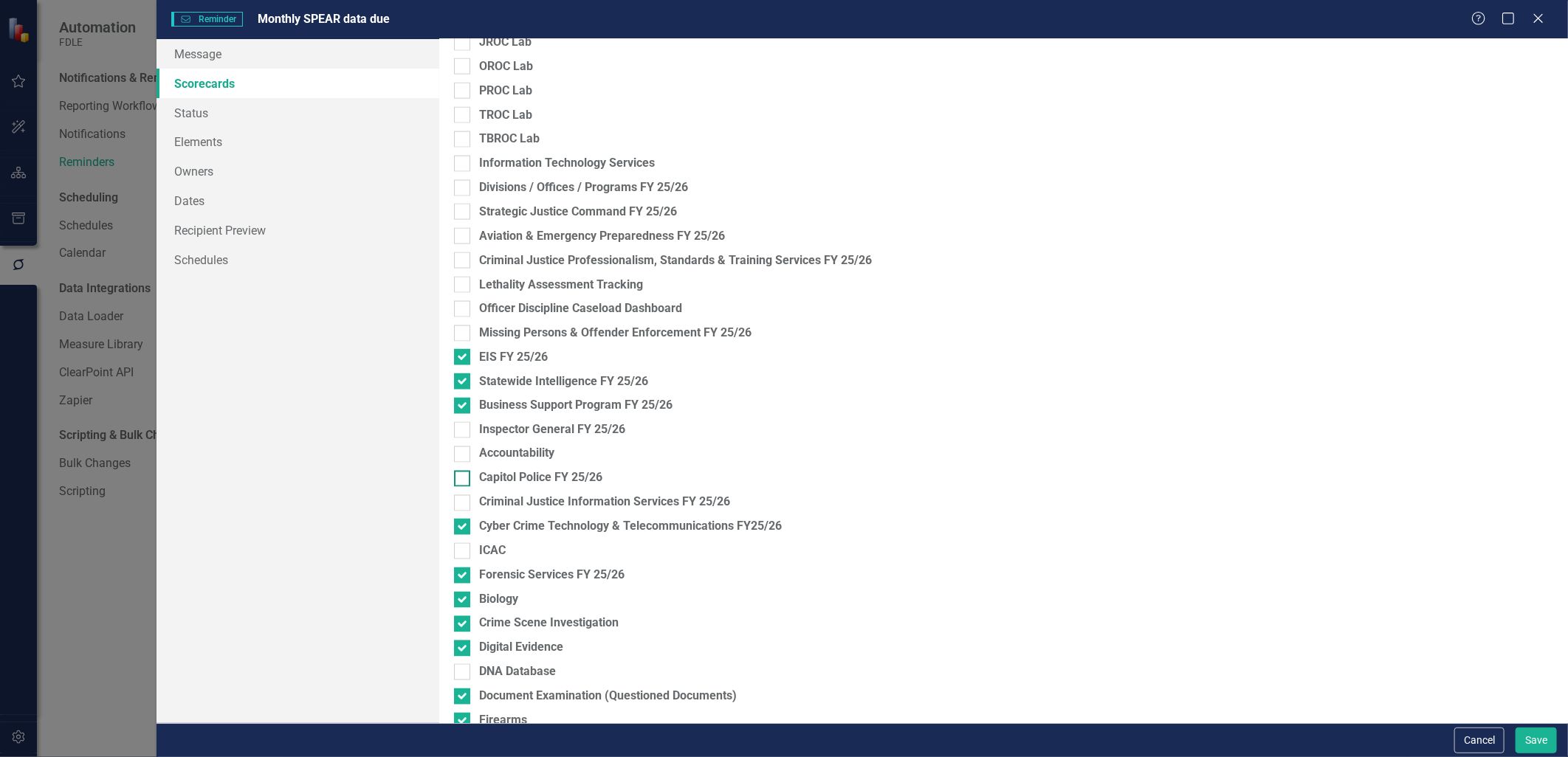
click at [461, 474] on input "Capitol Police FY 25/26" at bounding box center [459, 475] width 10 height 10
checkbox input "true"
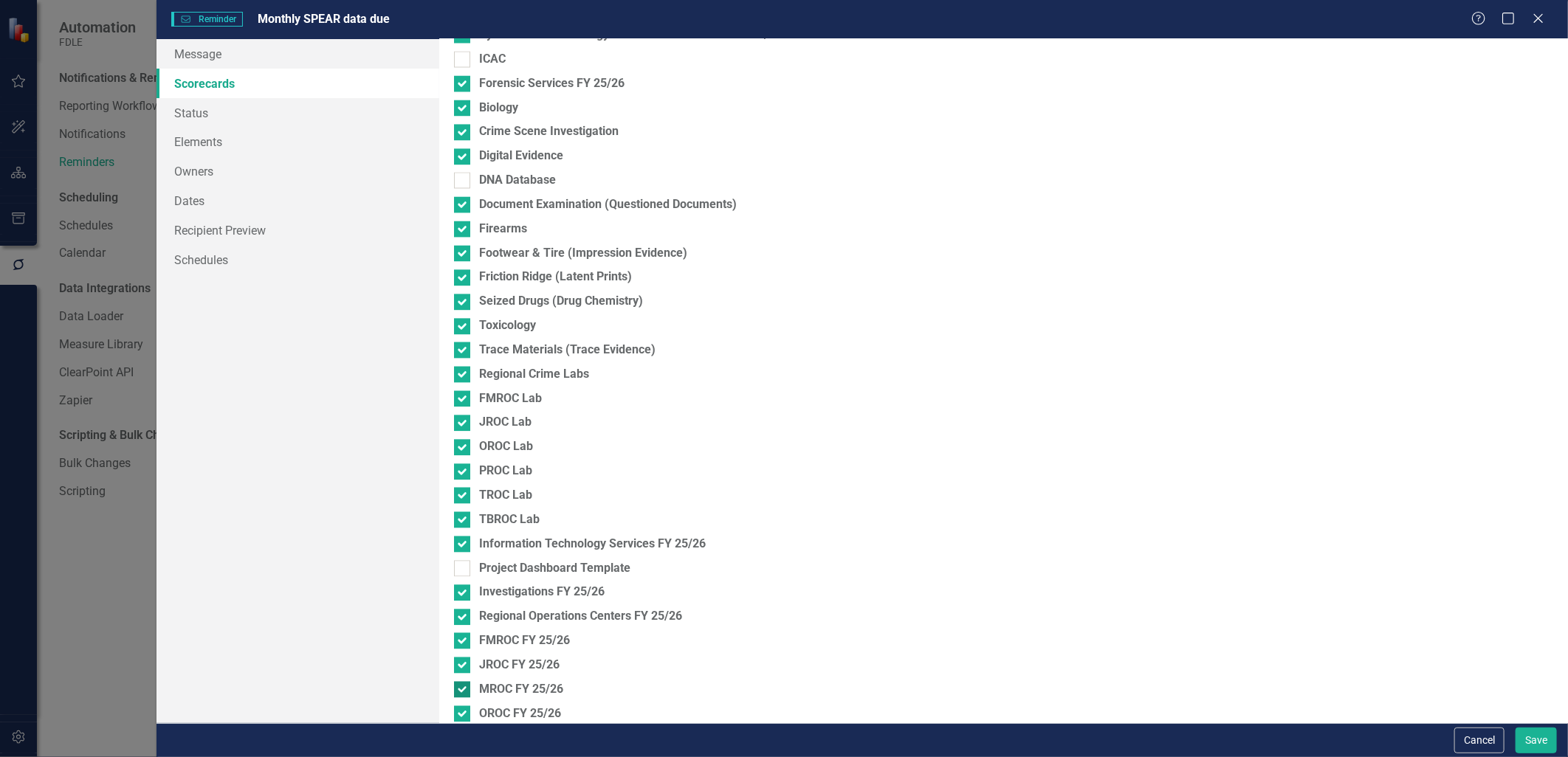
scroll to position [2068, 0]
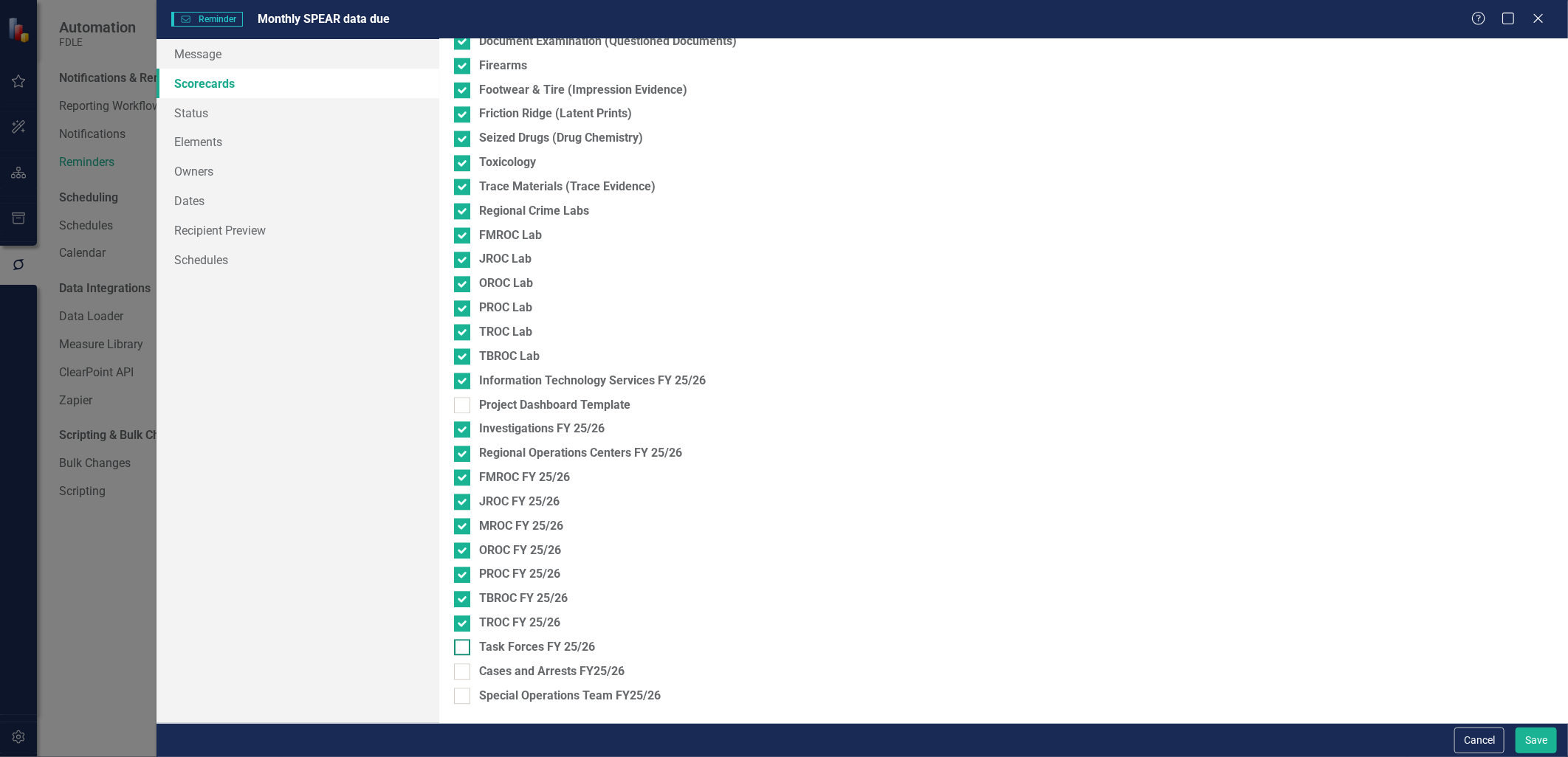
click at [463, 649] on input "Task Forces FY 25/26" at bounding box center [459, 643] width 10 height 10
checkbox input "true"
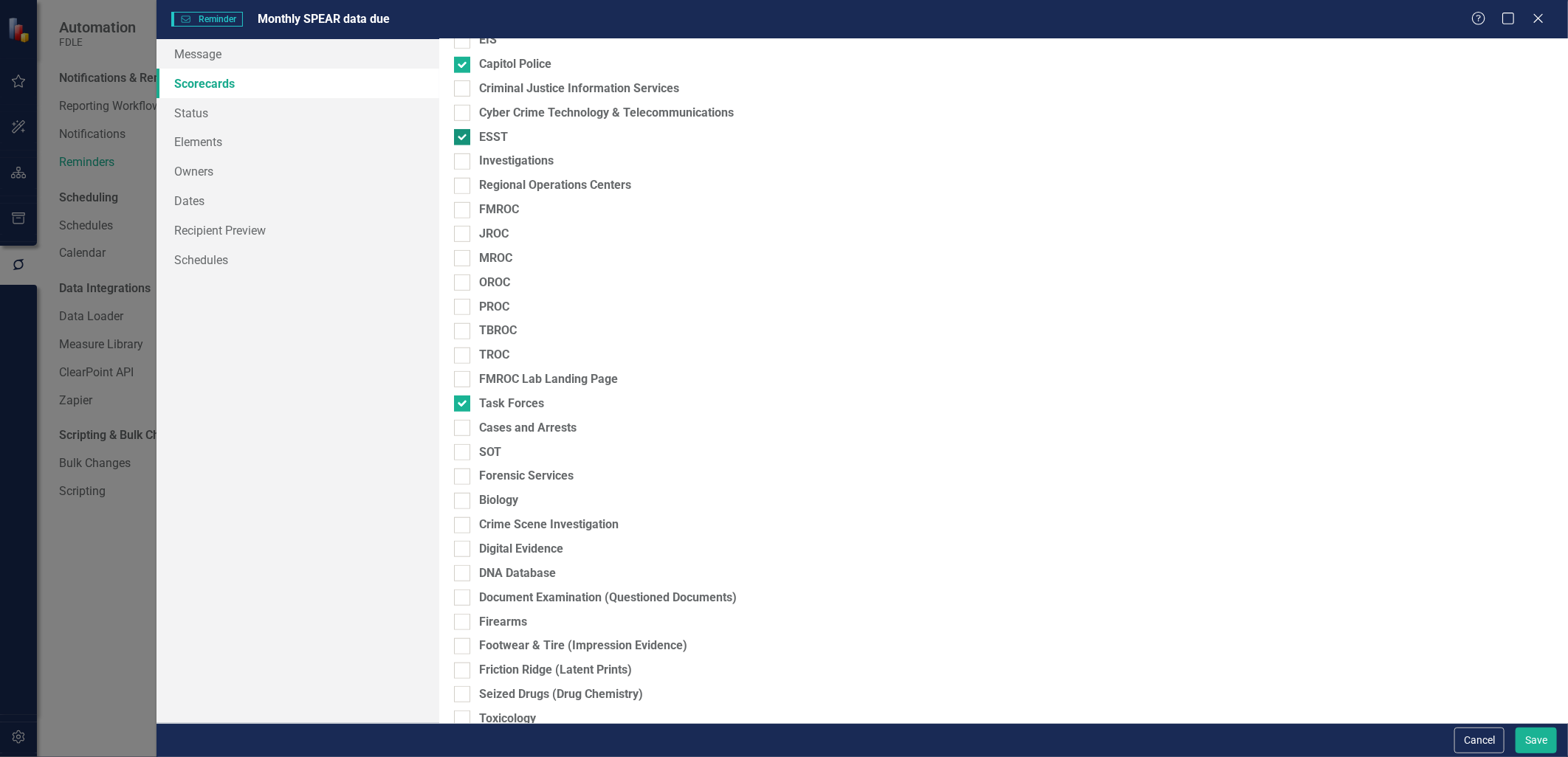
scroll to position [428, 0]
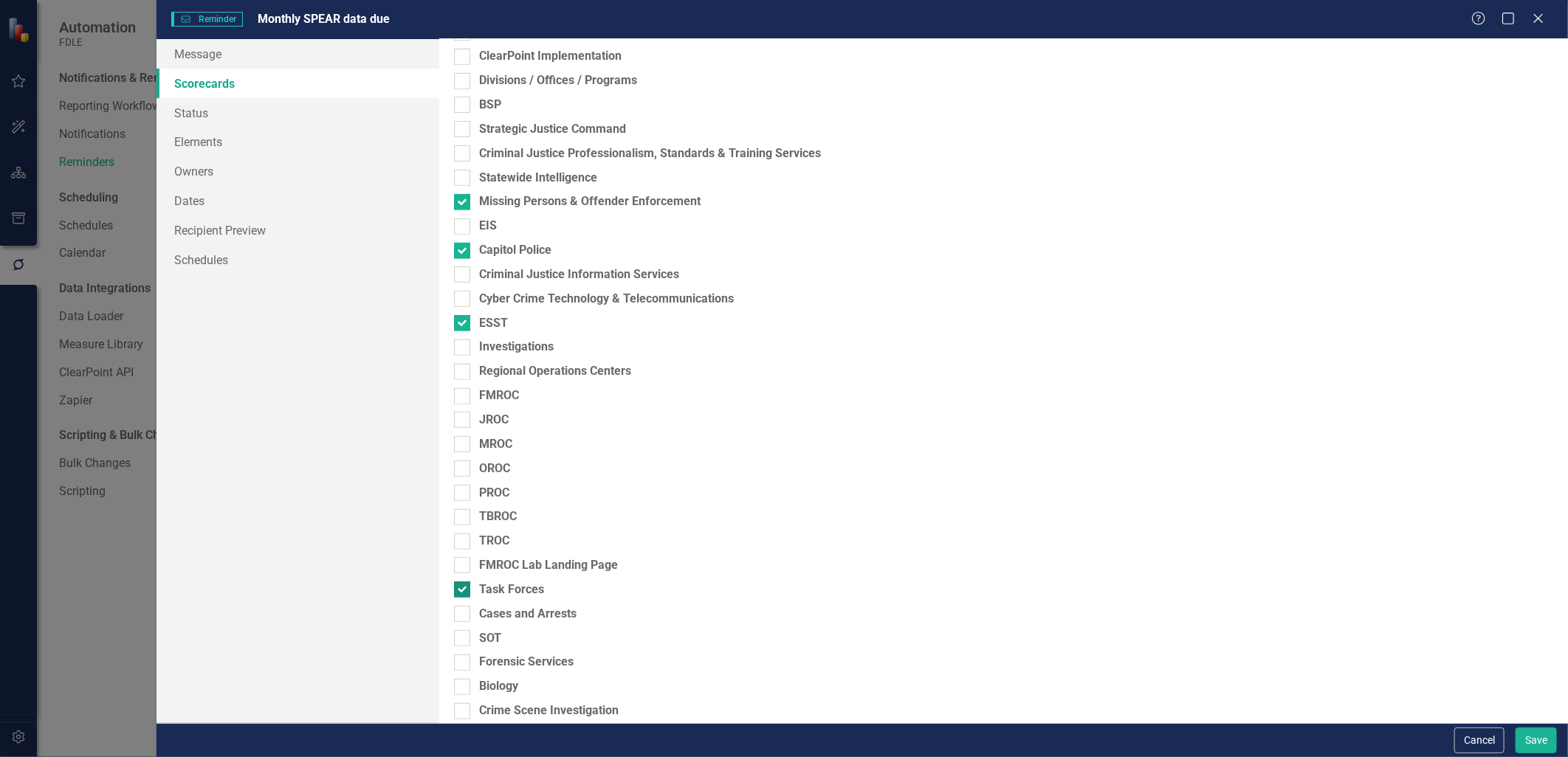
click at [458, 594] on div at bounding box center [463, 590] width 17 height 17
click at [458, 591] on input "Task Forces" at bounding box center [459, 586] width 10 height 10
checkbox input "false"
click at [456, 247] on input "Capitol Police" at bounding box center [459, 247] width 10 height 10
checkbox input "false"
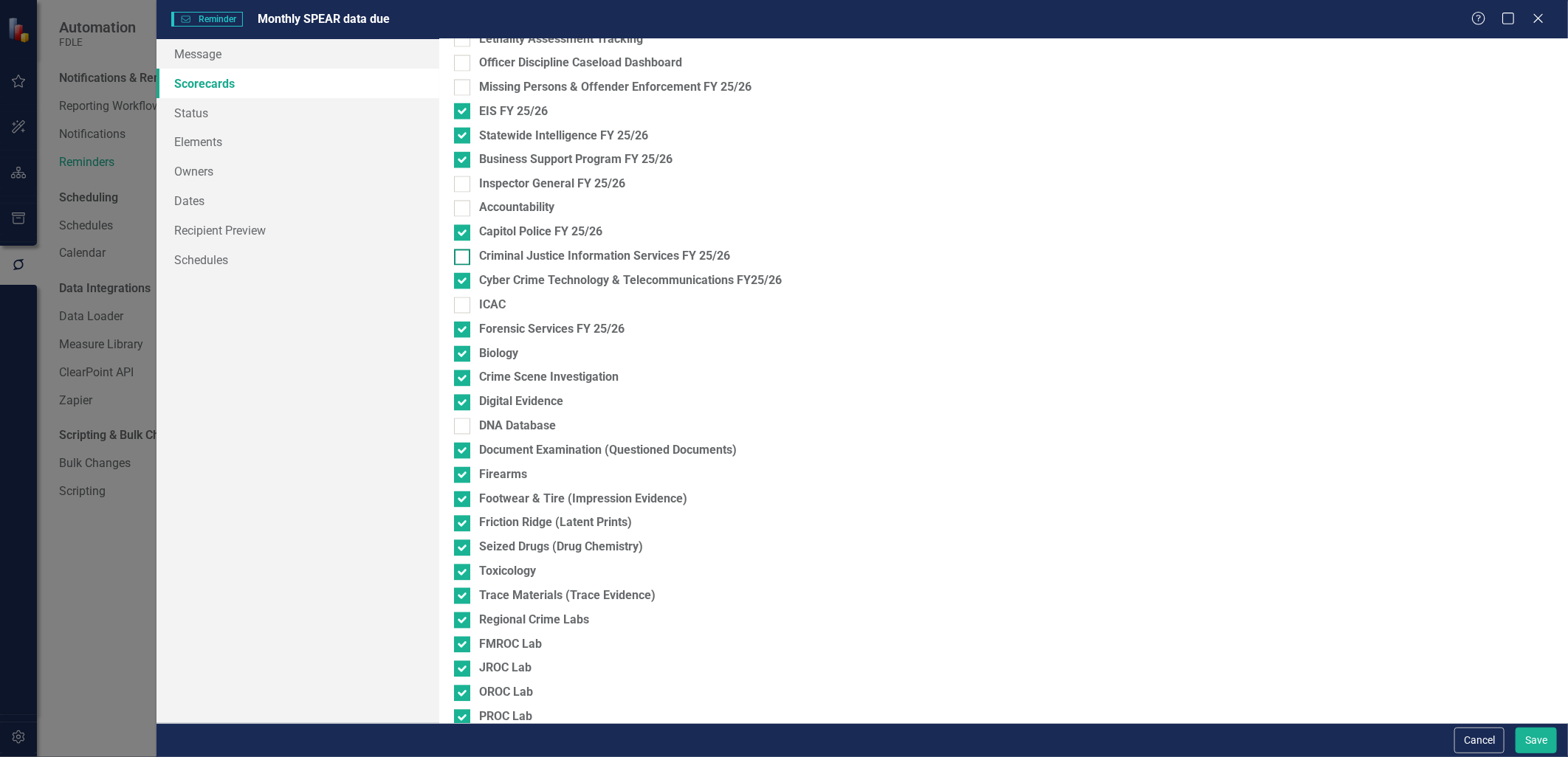
scroll to position [1576, 0]
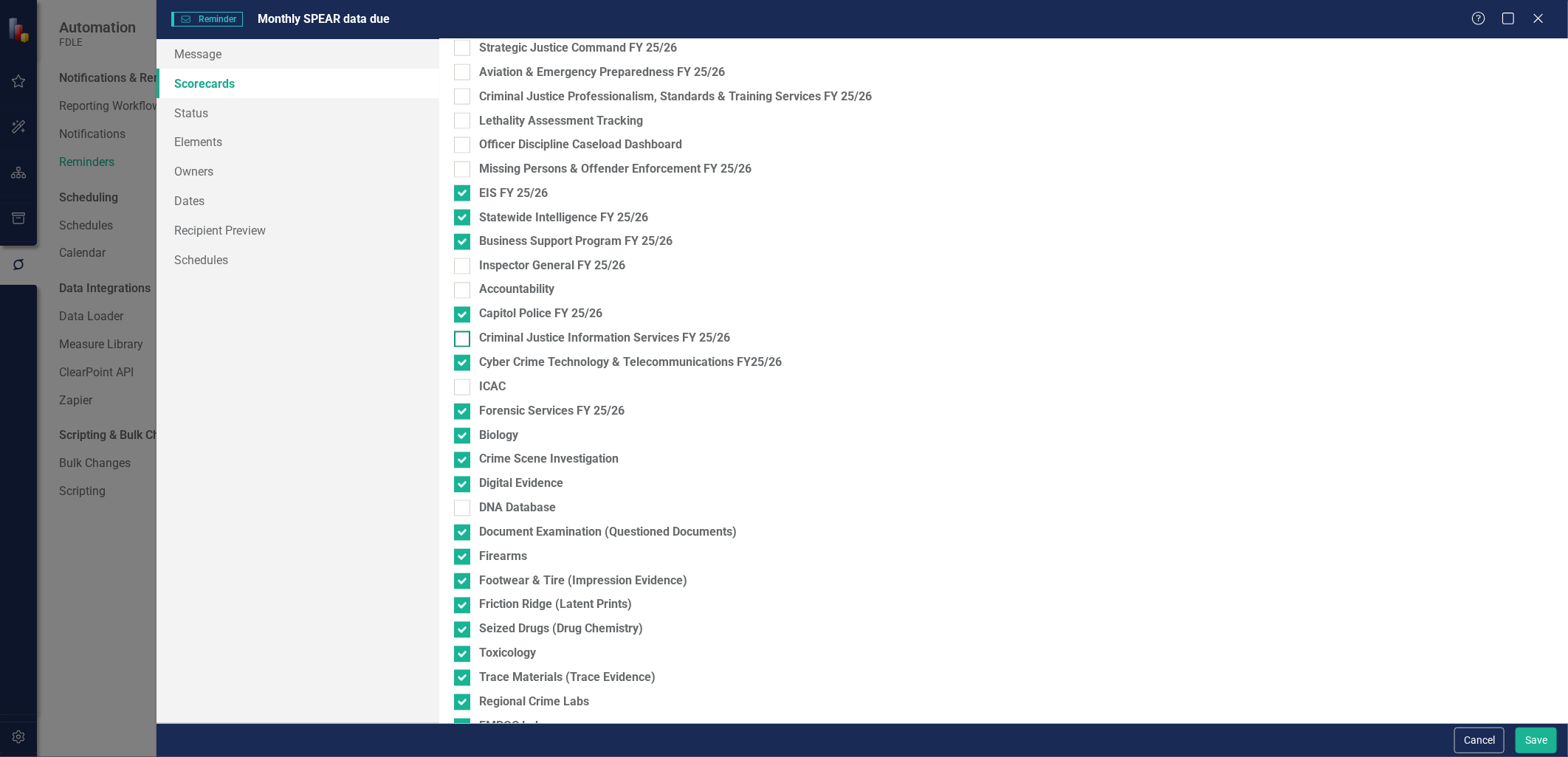
click at [461, 344] on div at bounding box center [463, 340] width 17 height 17
click at [461, 341] on input "Criminal Justice Information Services FY 25/26" at bounding box center [459, 336] width 10 height 10
checkbox input "true"
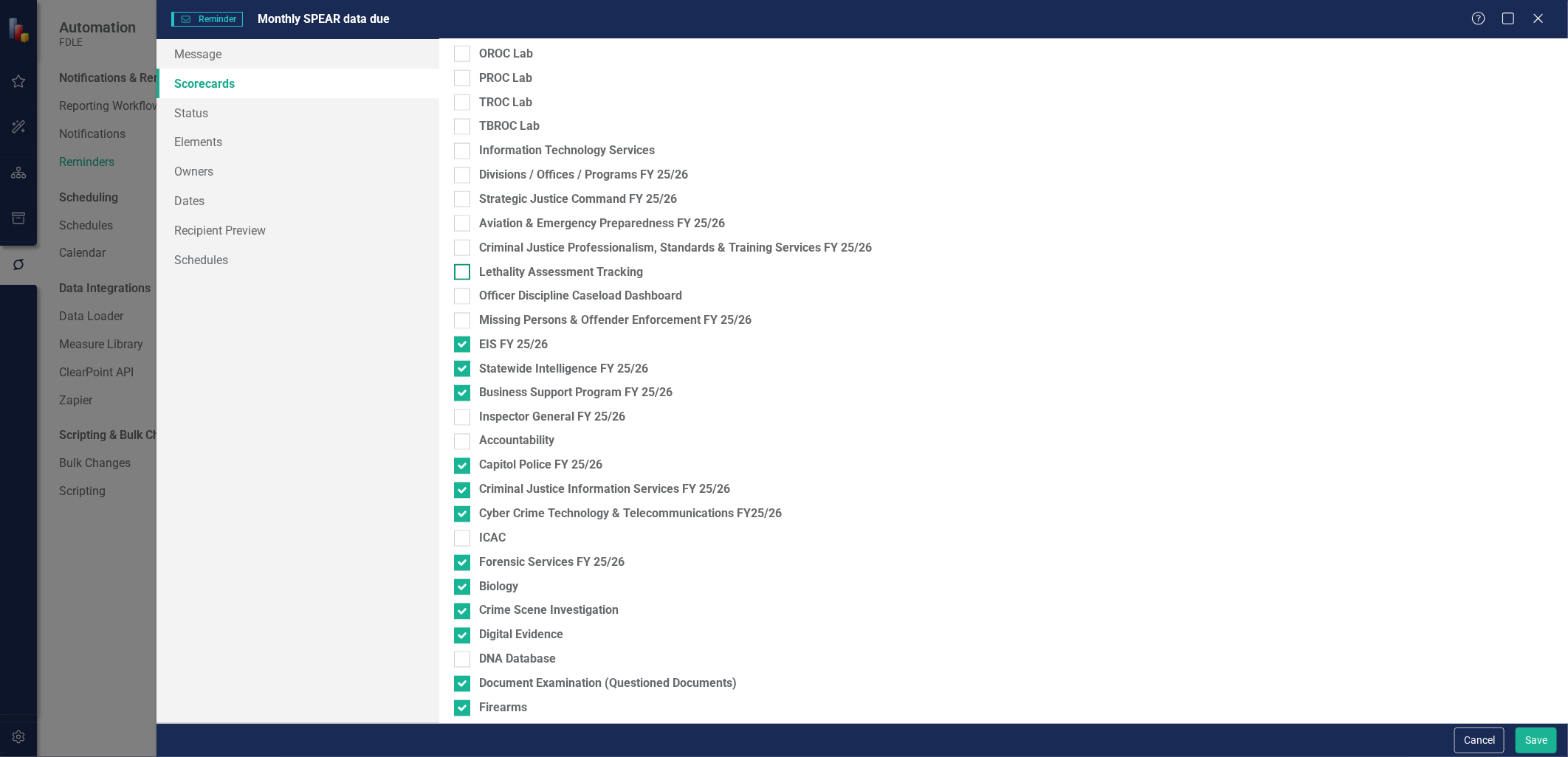
scroll to position [1412, 0]
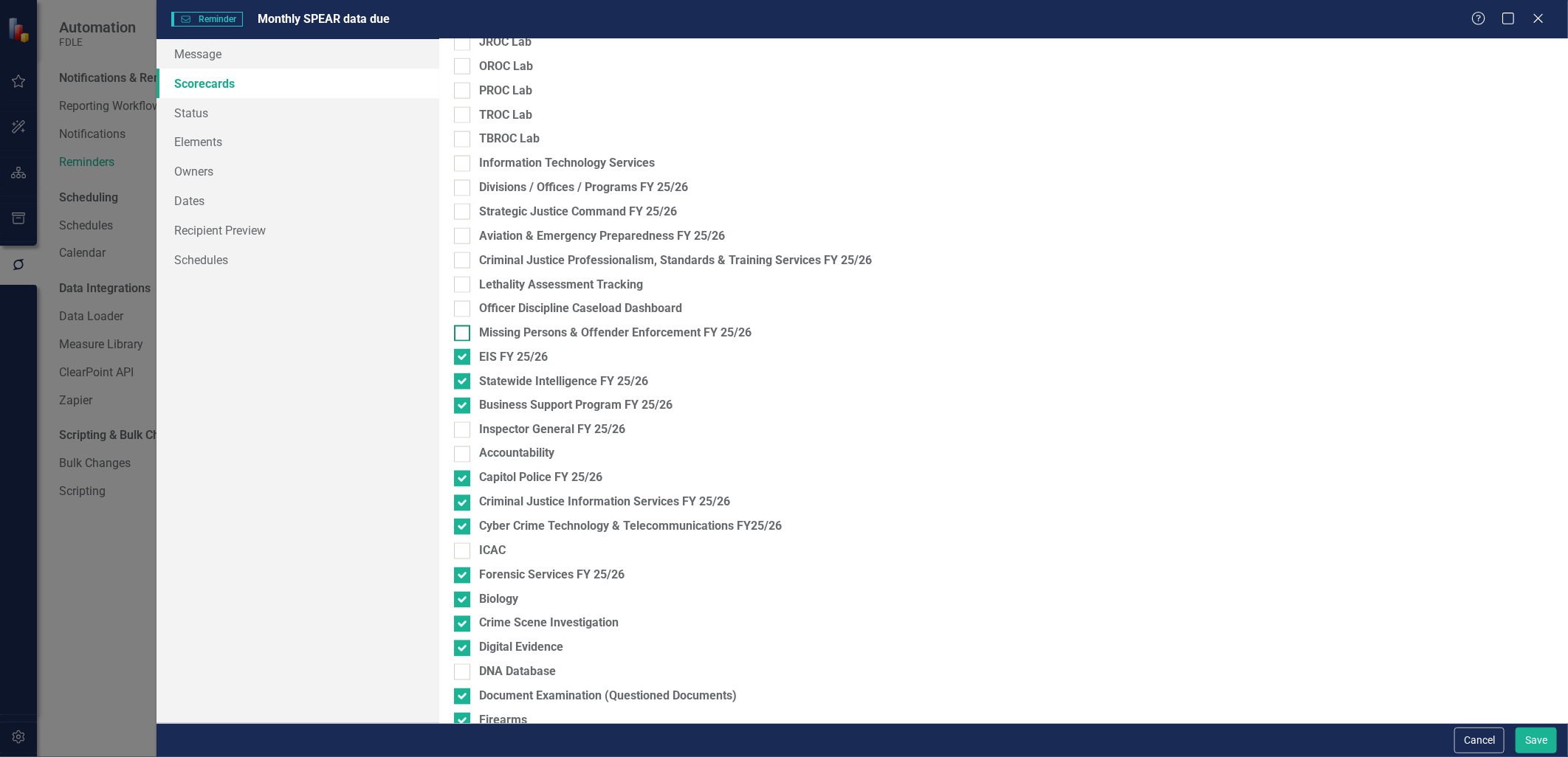
click at [455, 334] on input "Missing Persons & Offender Enforcement FY 25/26" at bounding box center [459, 330] width 10 height 10
checkbox input "true"
click at [460, 261] on input "Criminal Justice Professionalism, Standards & Training Services FY 25/26" at bounding box center [459, 257] width 10 height 10
checkbox input "true"
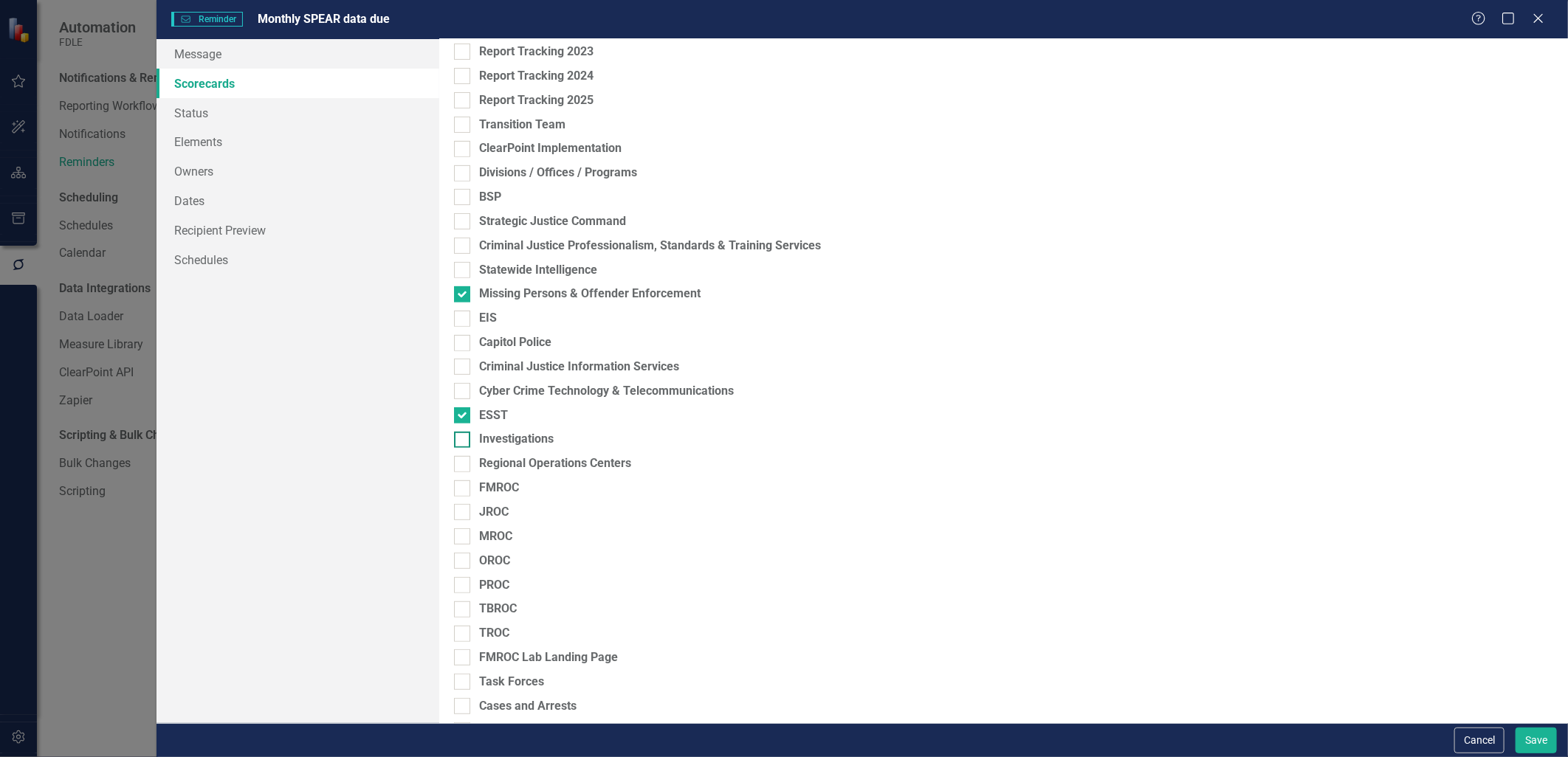
scroll to position [346, 0]
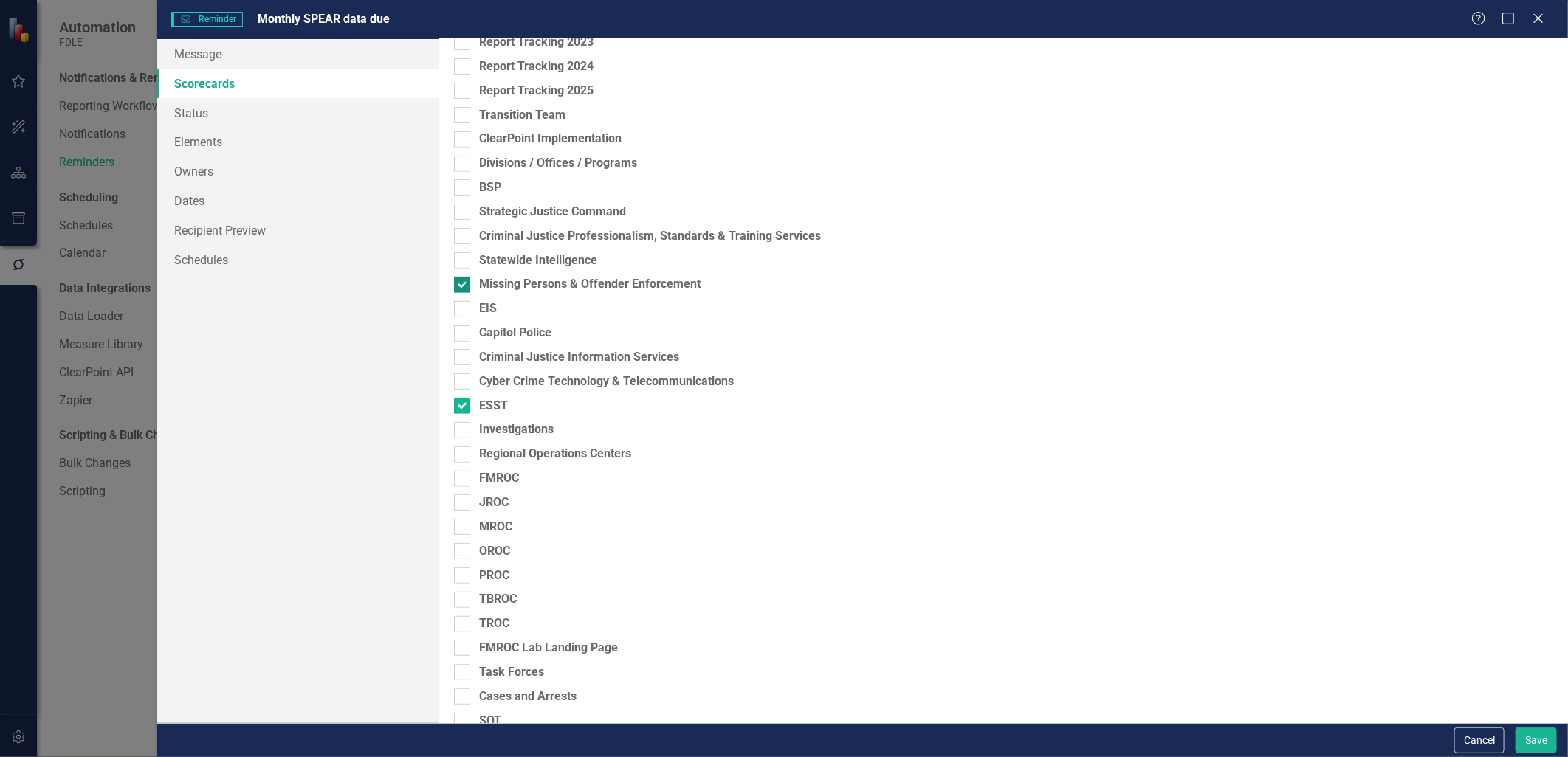
click at [463, 280] on input "Missing Persons & Offender Enforcement" at bounding box center [459, 281] width 10 height 10
checkbox input "false"
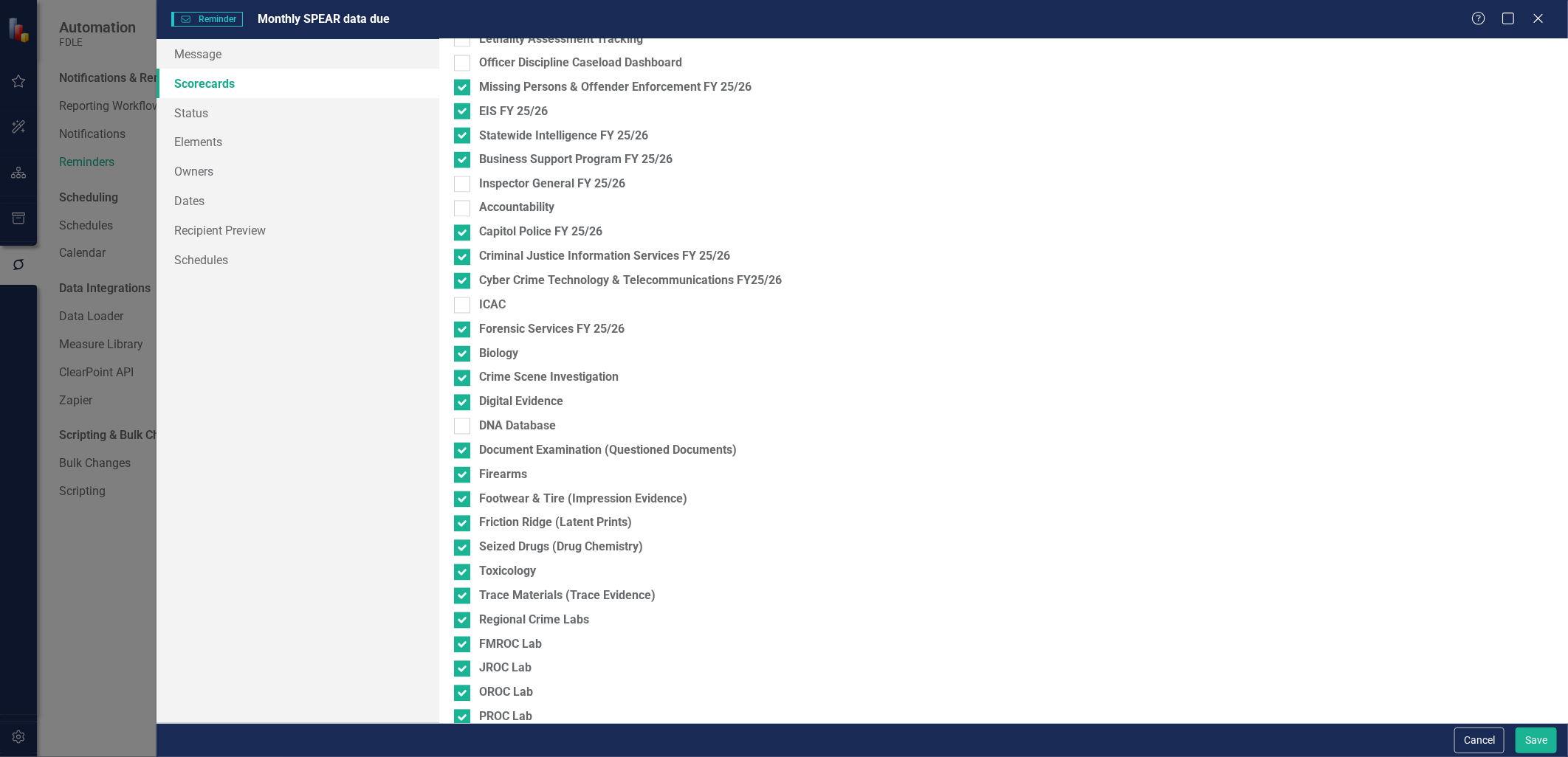
scroll to position [1576, 0]
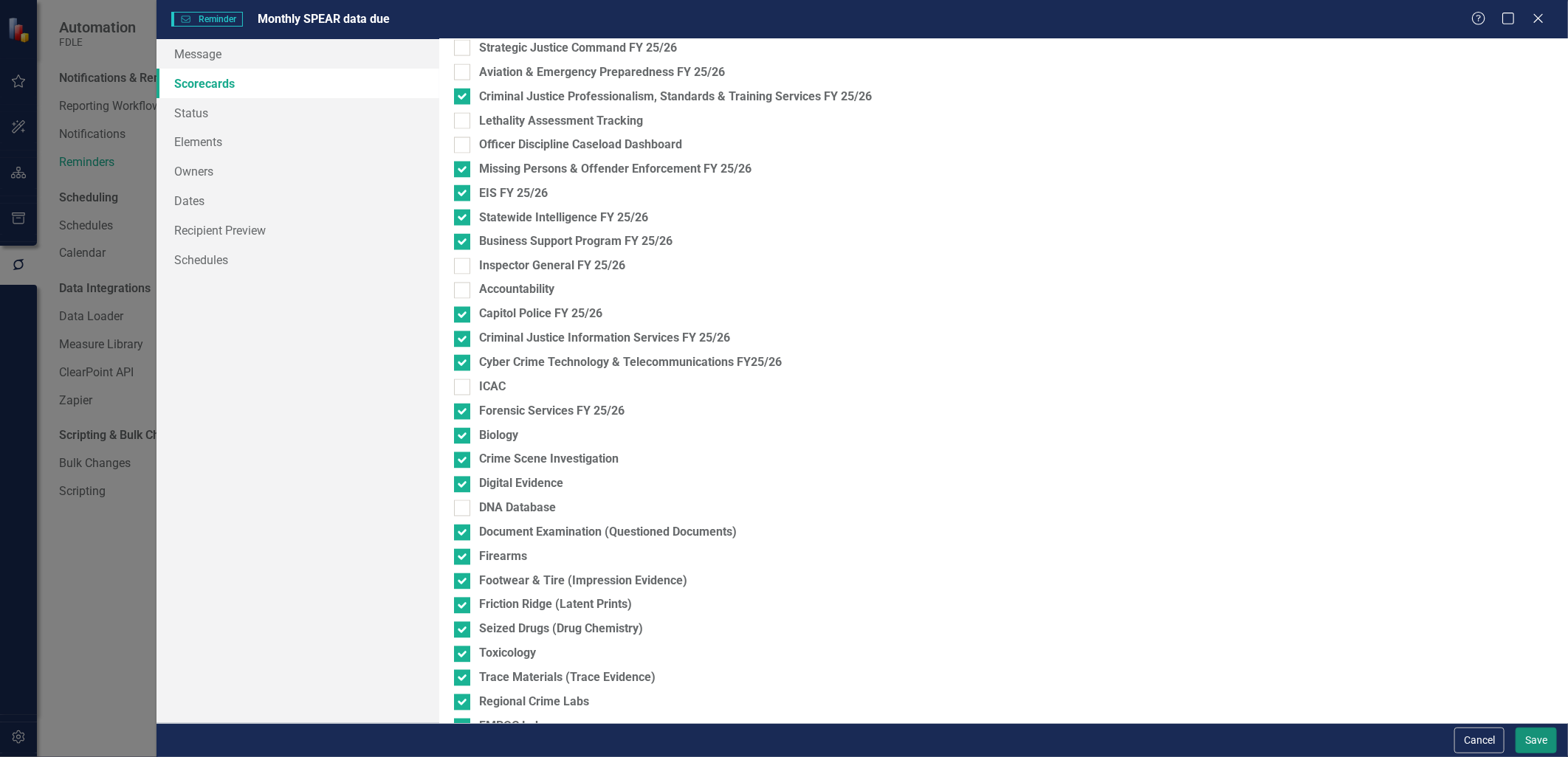
click at [1526, 744] on button "Save" at bounding box center [1536, 740] width 41 height 26
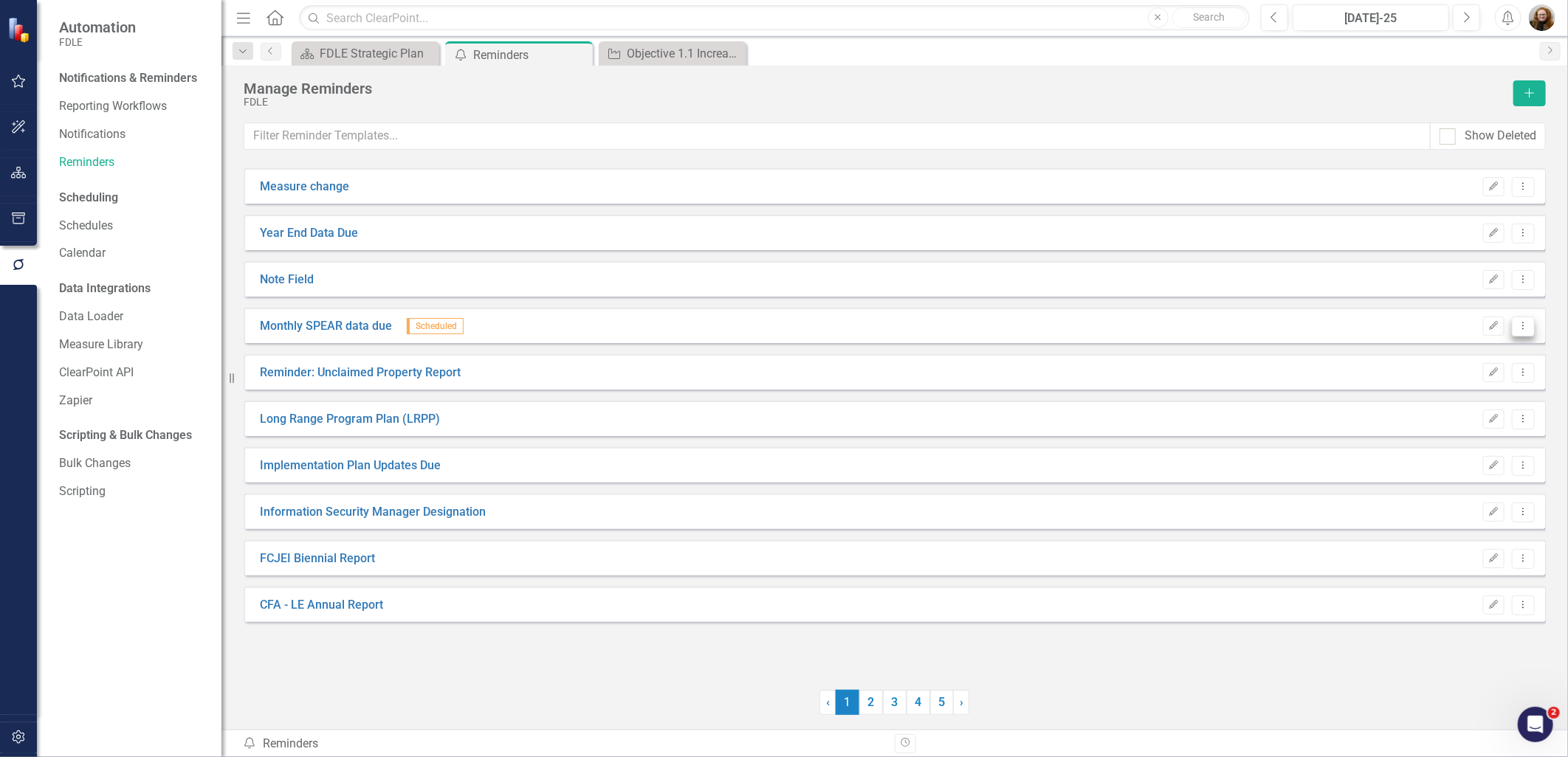
click at [1527, 329] on icon "Dropdown Menu" at bounding box center [1524, 326] width 13 height 10
click at [1483, 347] on link "Edit Edit Reminder" at bounding box center [1466, 351] width 138 height 27
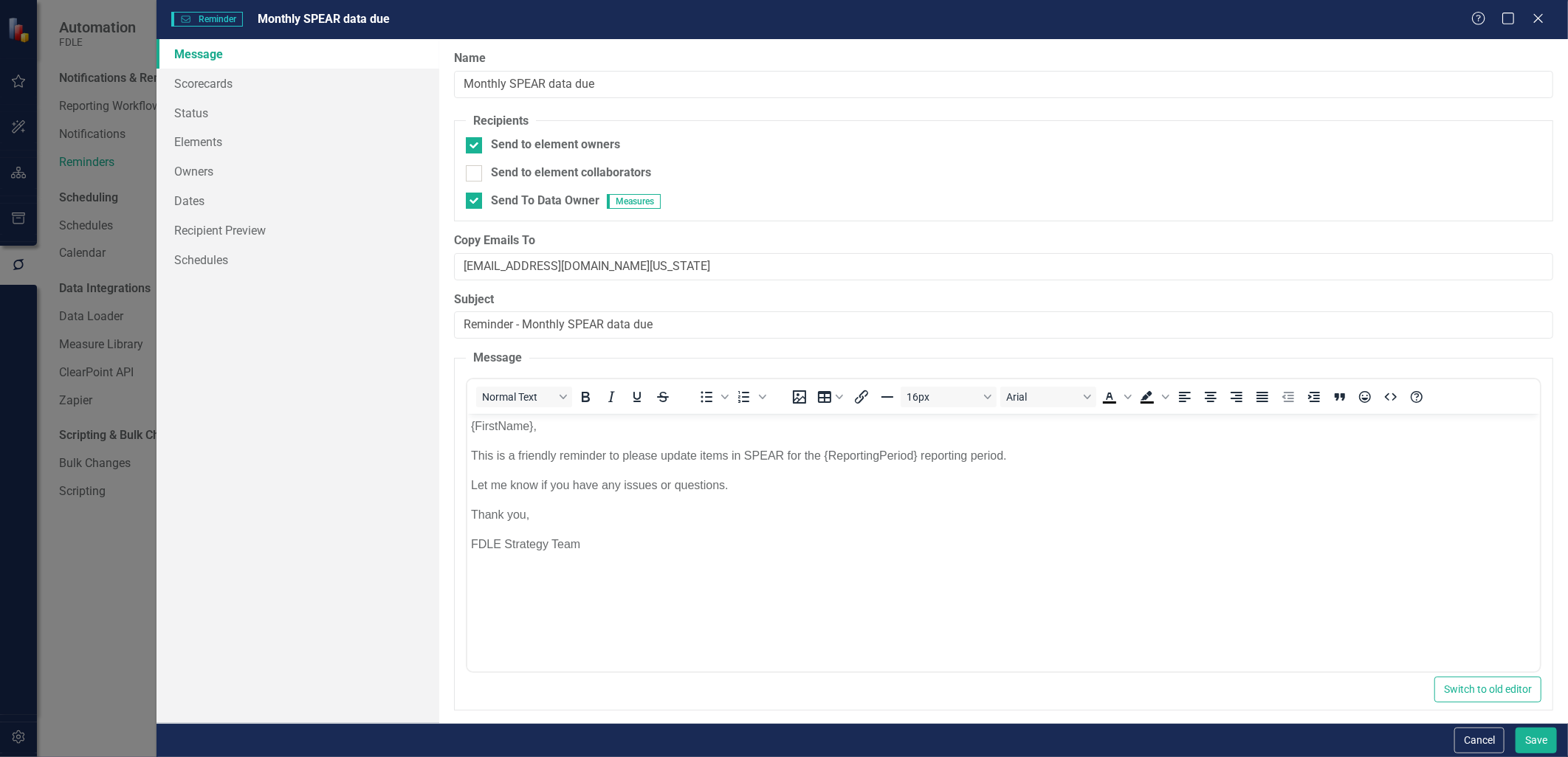
scroll to position [0, 0]
click at [208, 171] on link "Owners" at bounding box center [297, 171] width 282 height 29
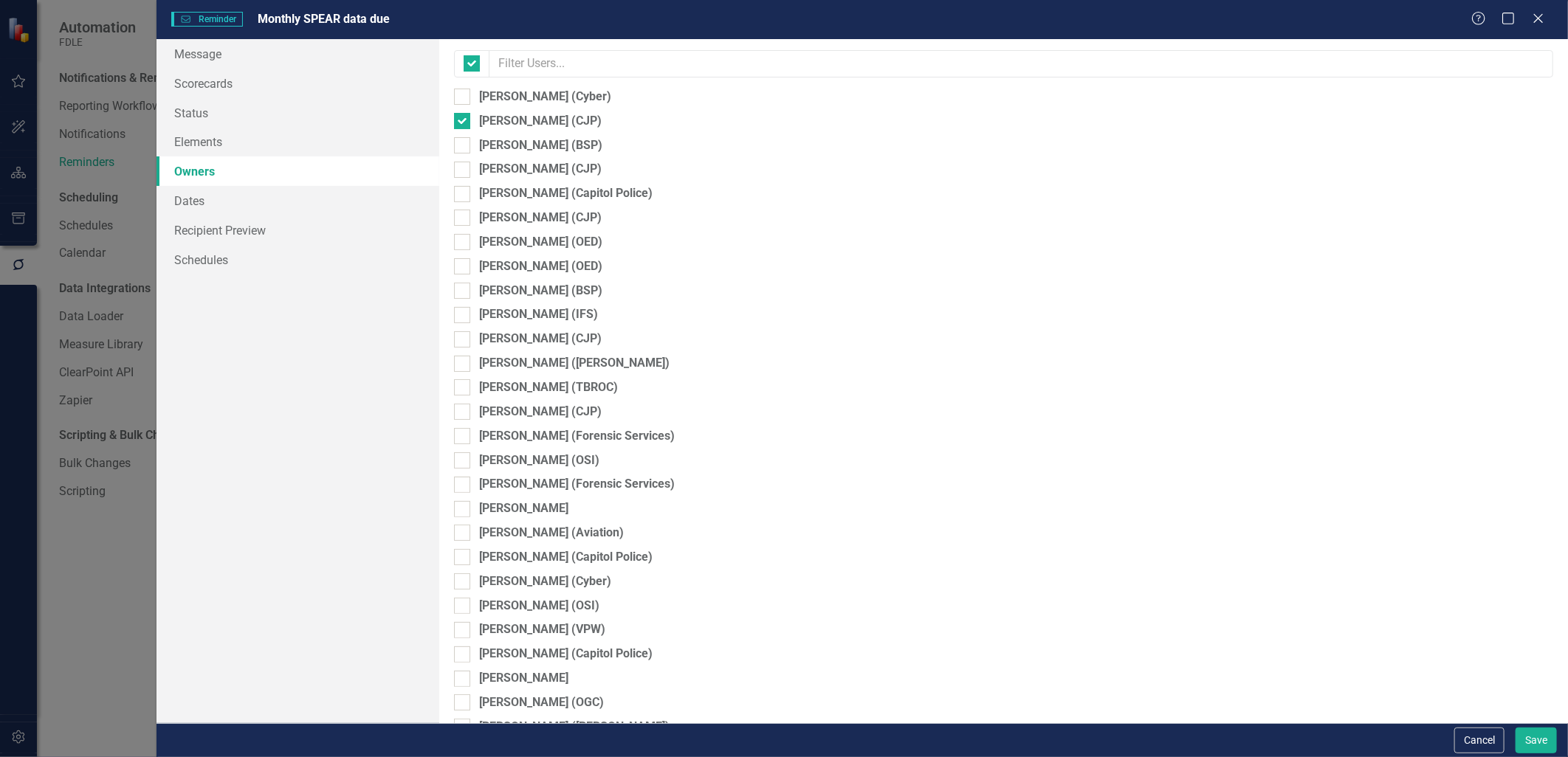
checkbox input "false"
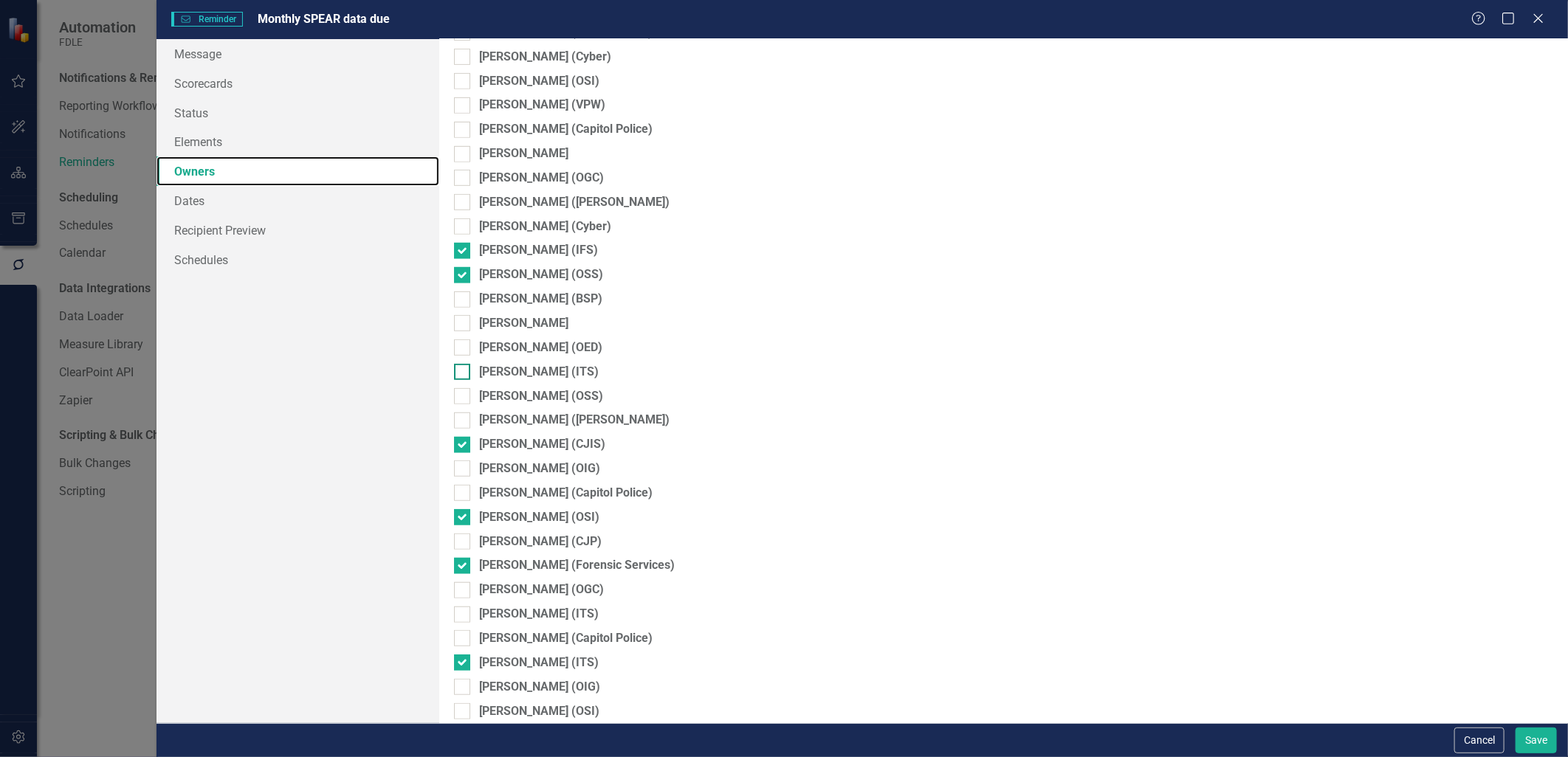
scroll to position [574, 0]
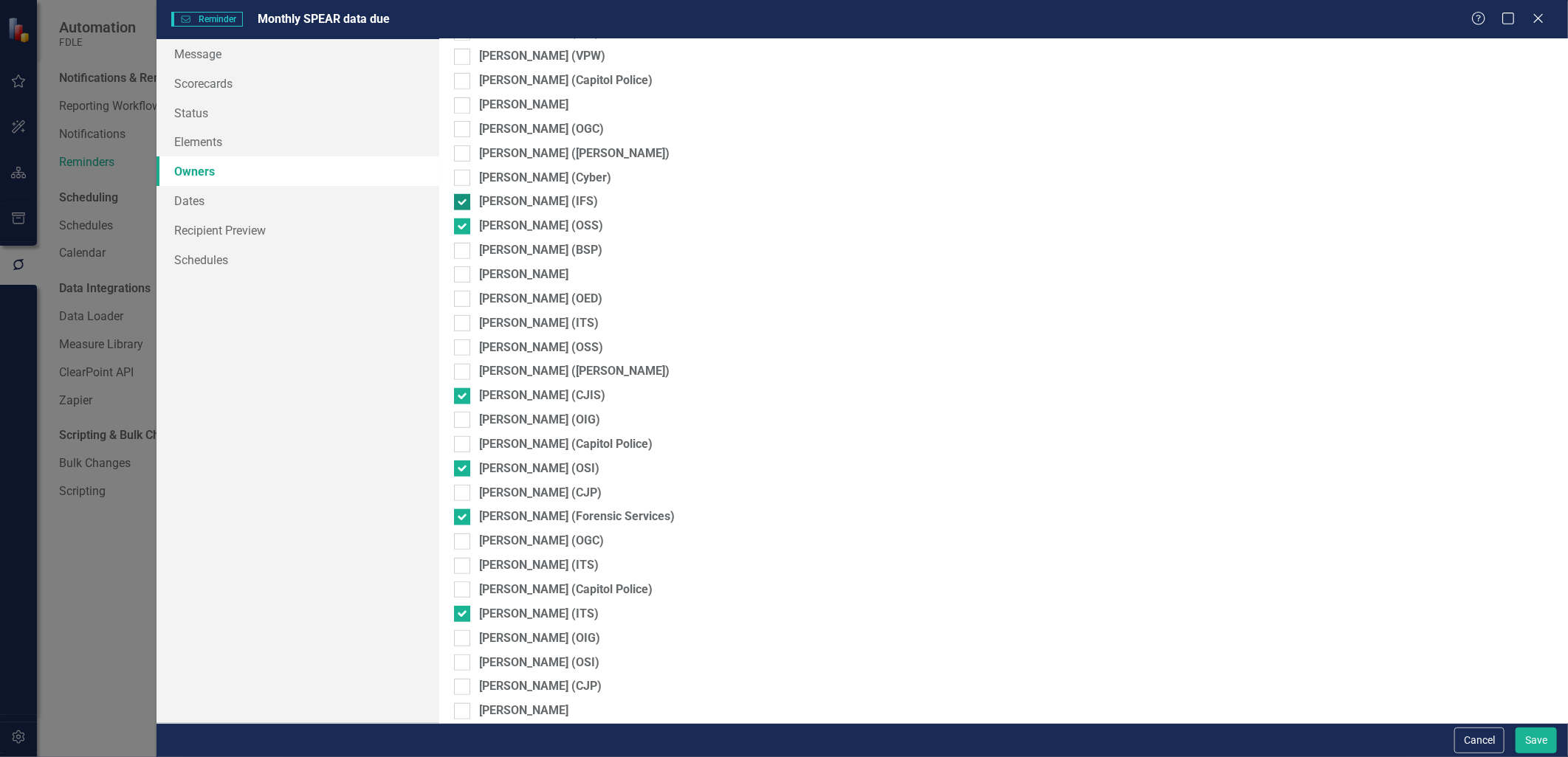
click at [459, 205] on div at bounding box center [463, 202] width 17 height 17
click at [459, 204] on input "Erica Elliott (IFS)" at bounding box center [459, 198] width 10 height 10
click at [461, 207] on div at bounding box center [463, 202] width 17 height 17
click at [461, 204] on input "Erica Elliott (IFS)" at bounding box center [459, 198] width 10 height 10
checkbox input "true"
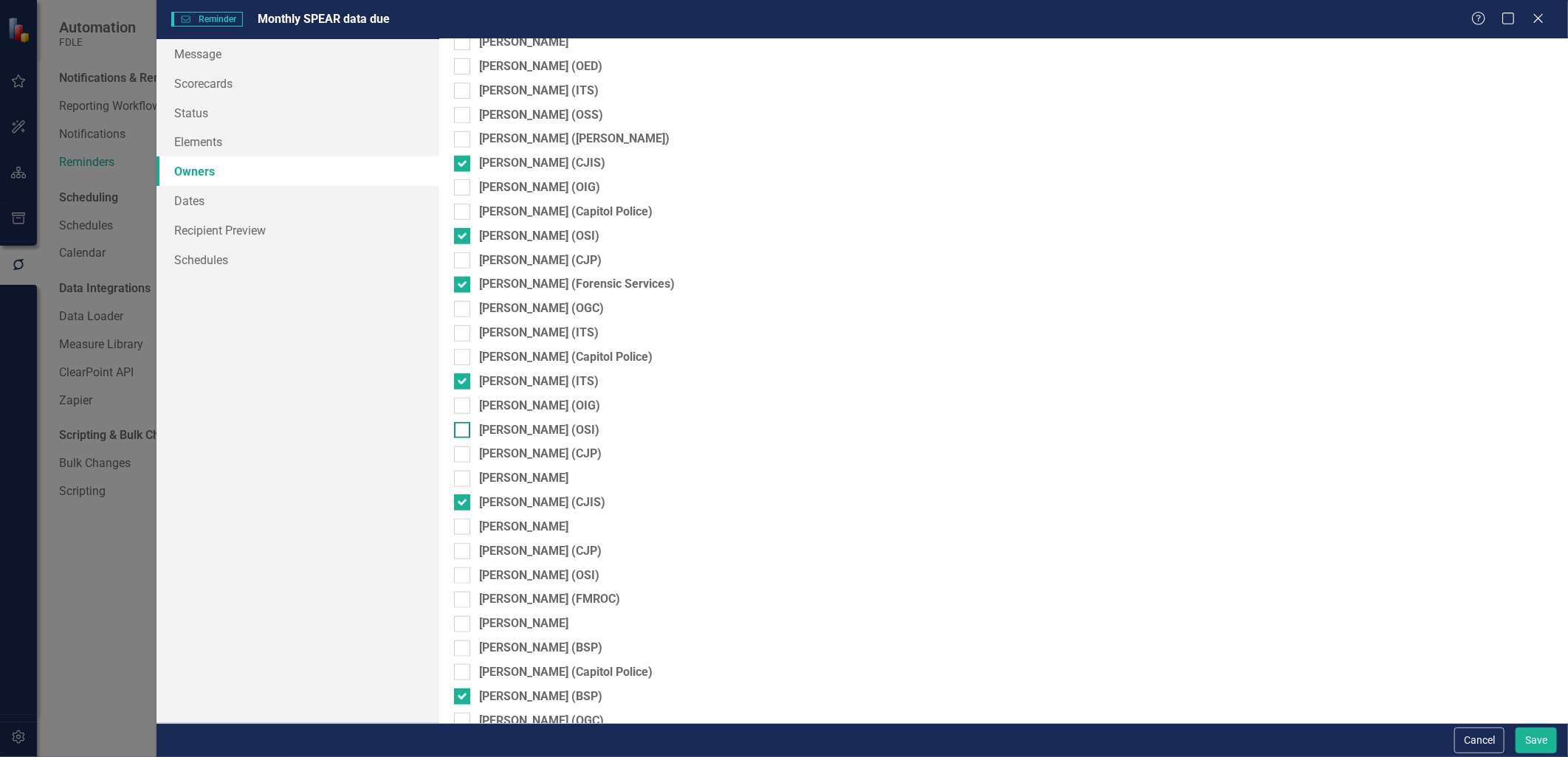
scroll to position [820, 0]
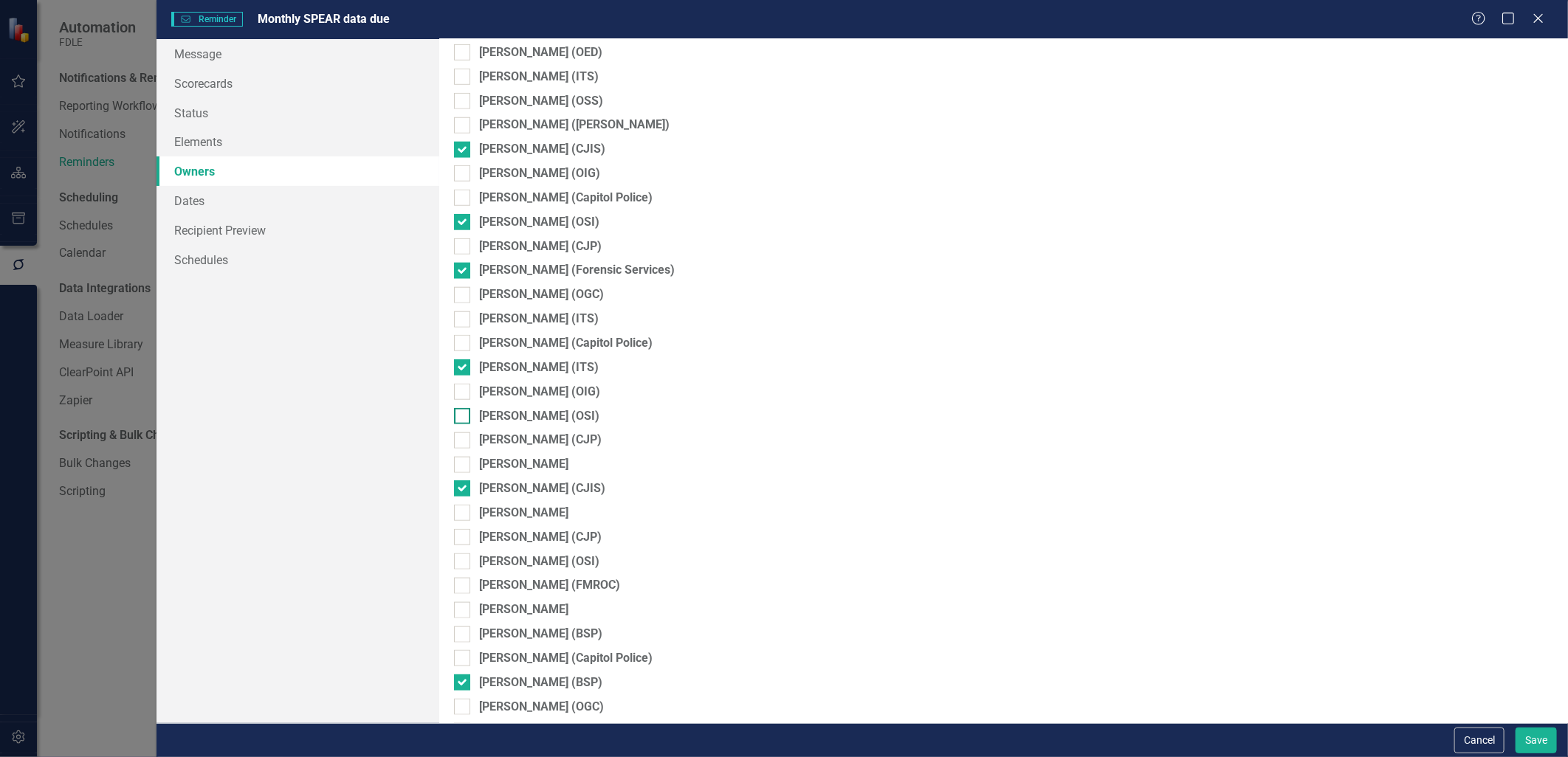
click at [463, 418] on input "Linda Infinger (OSI)" at bounding box center [459, 413] width 10 height 10
checkbox input "true"
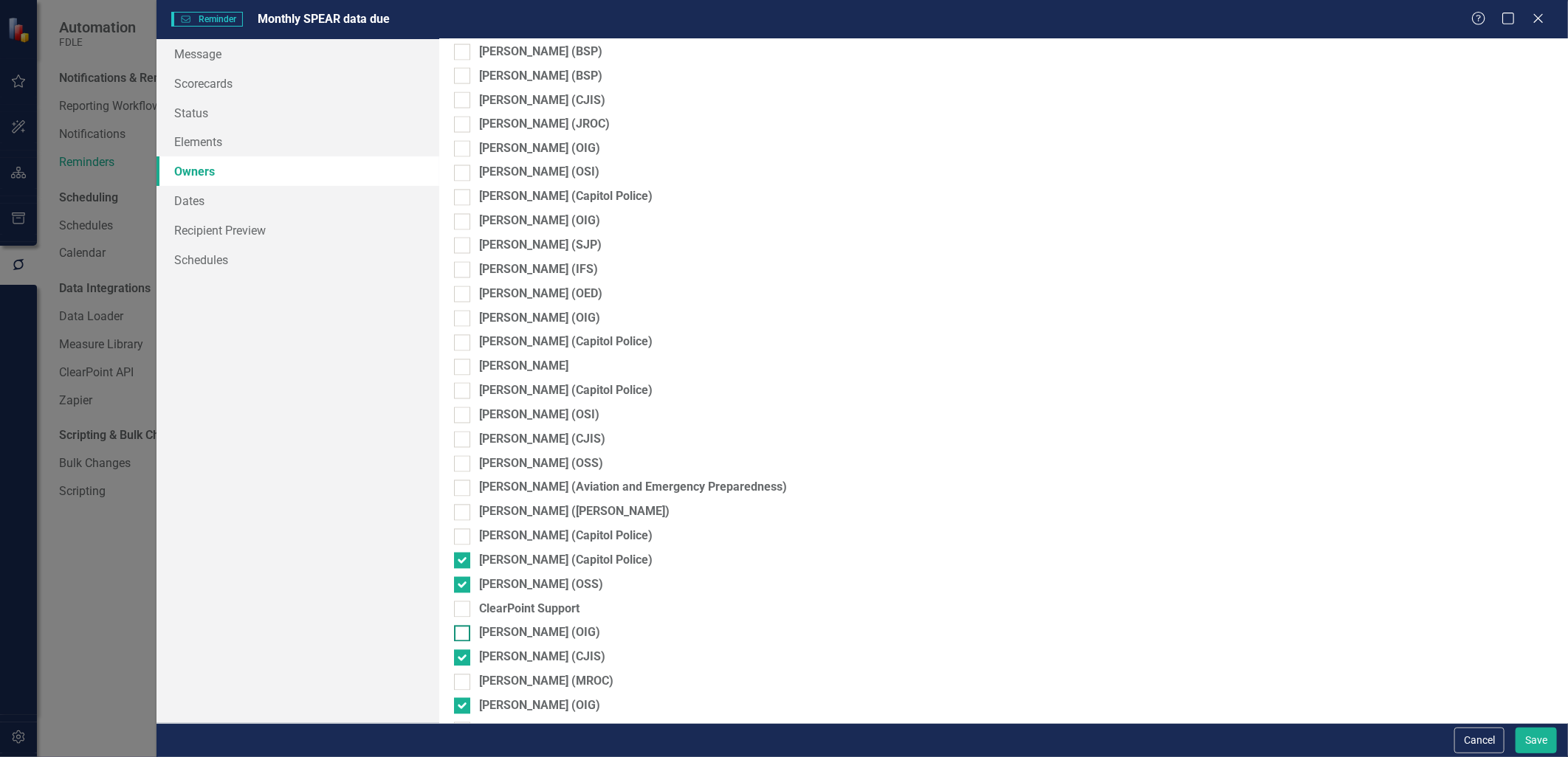
scroll to position [1722, 0]
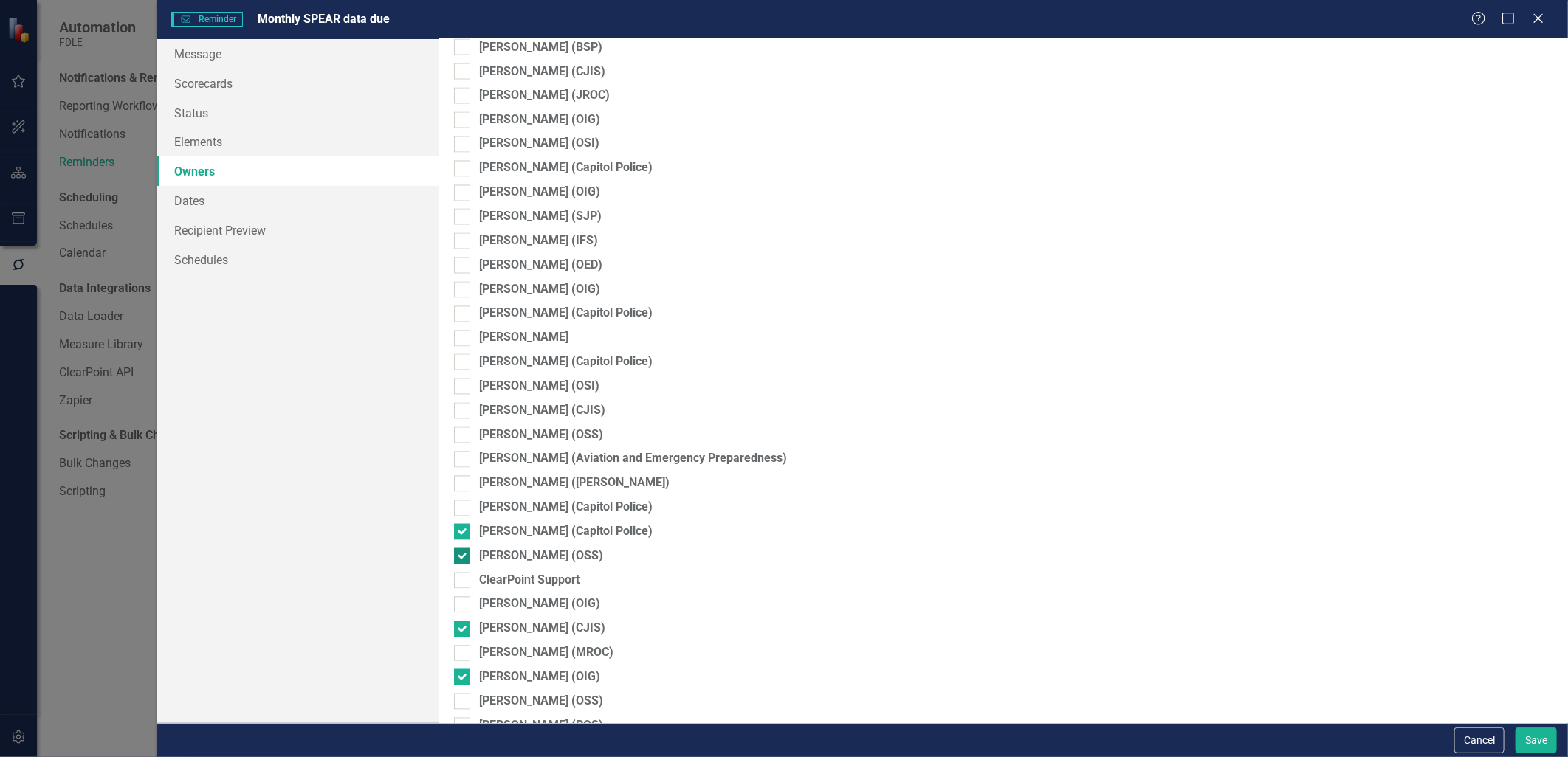
click at [459, 557] on input "Renee Strickland (OSS)" at bounding box center [459, 553] width 10 height 10
checkbox input "false"
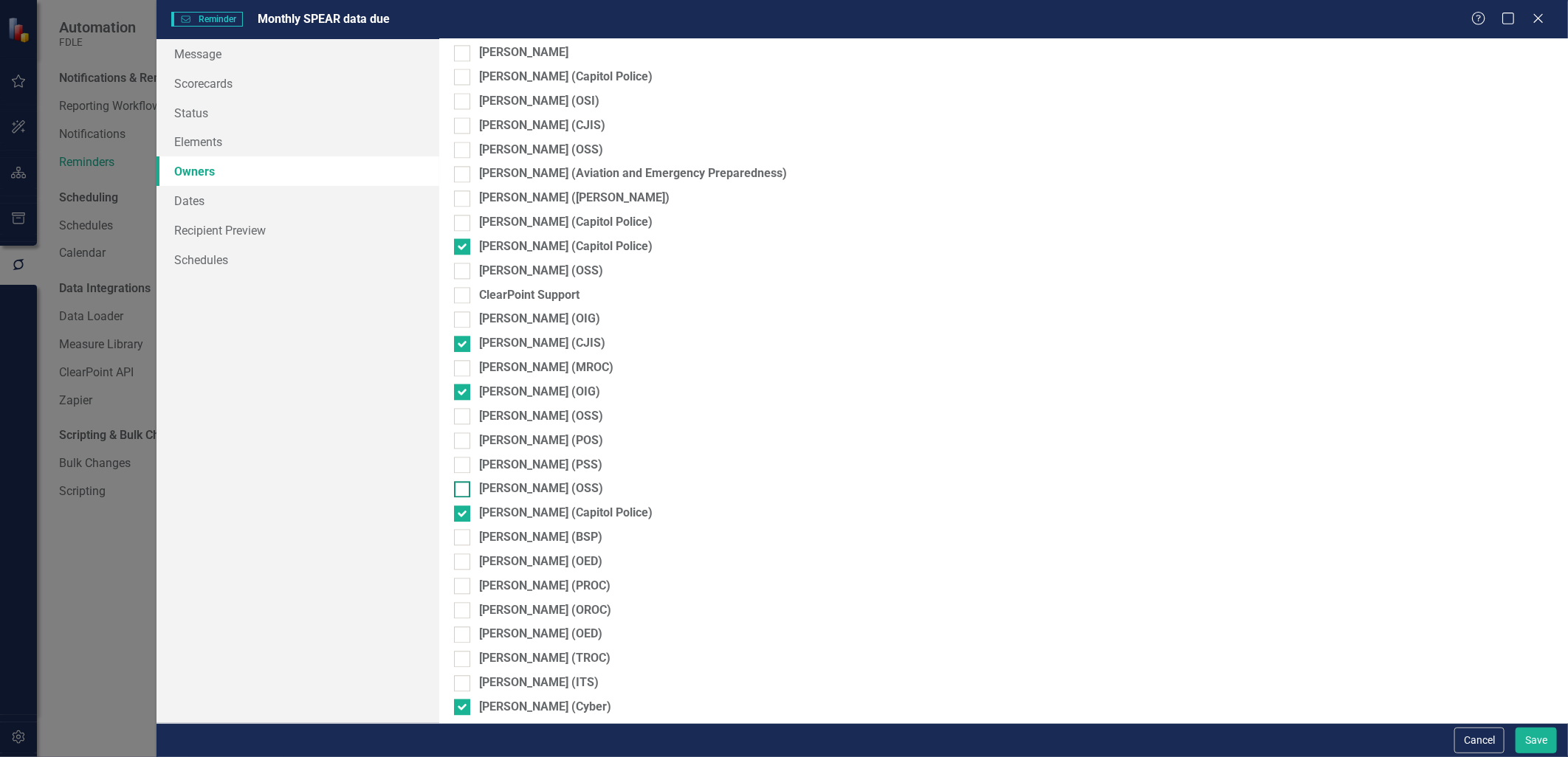
scroll to position [2018, 0]
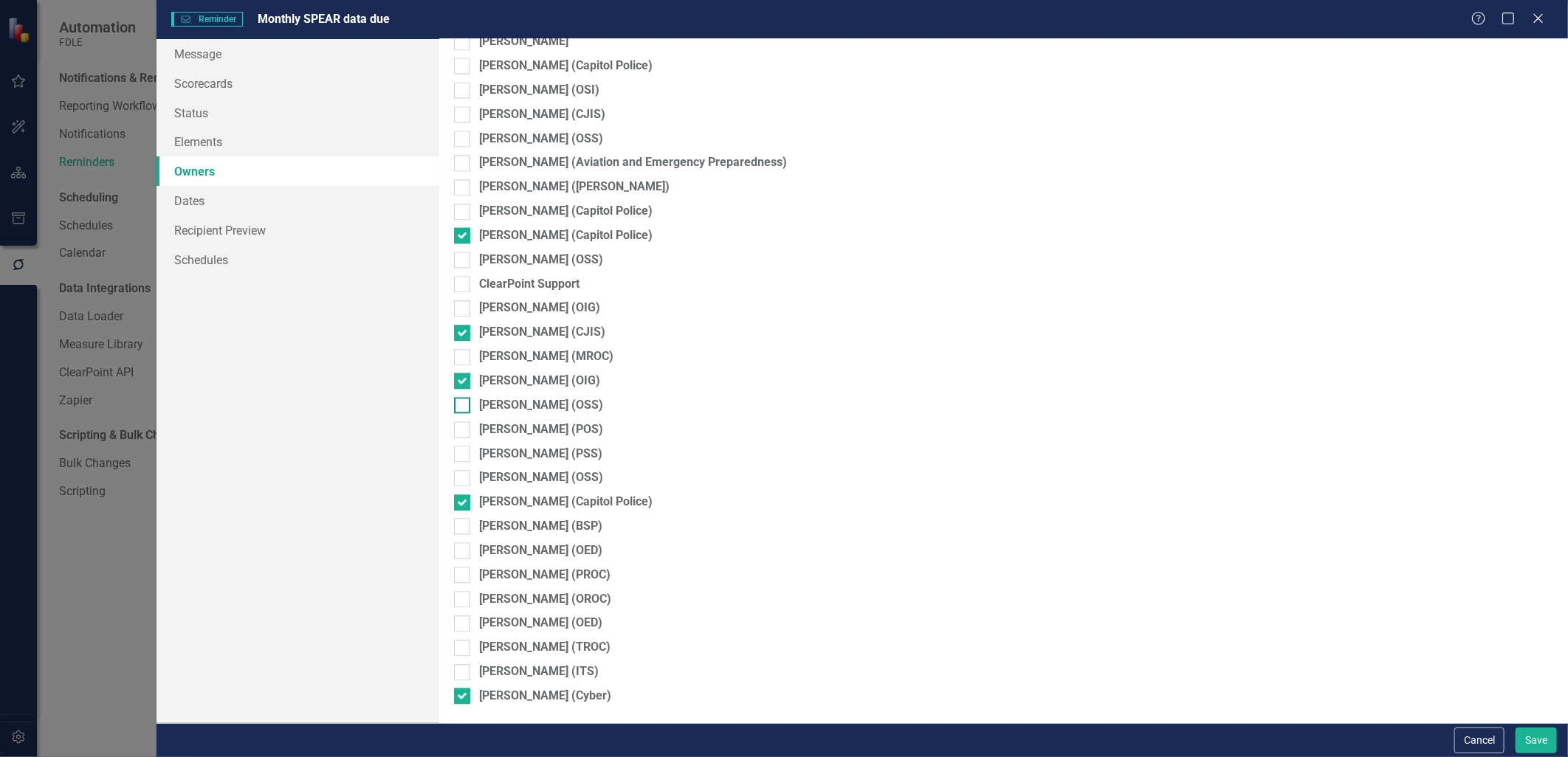
click at [463, 407] on input "Grace Walker (OSS)" at bounding box center [459, 401] width 10 height 10
checkbox input "true"
click at [461, 480] on input "Jeffrey Watson (OSS)" at bounding box center [459, 474] width 10 height 10
click at [456, 480] on input "Jeffrey Watson (OSS)" at bounding box center [459, 474] width 10 height 10
checkbox input "false"
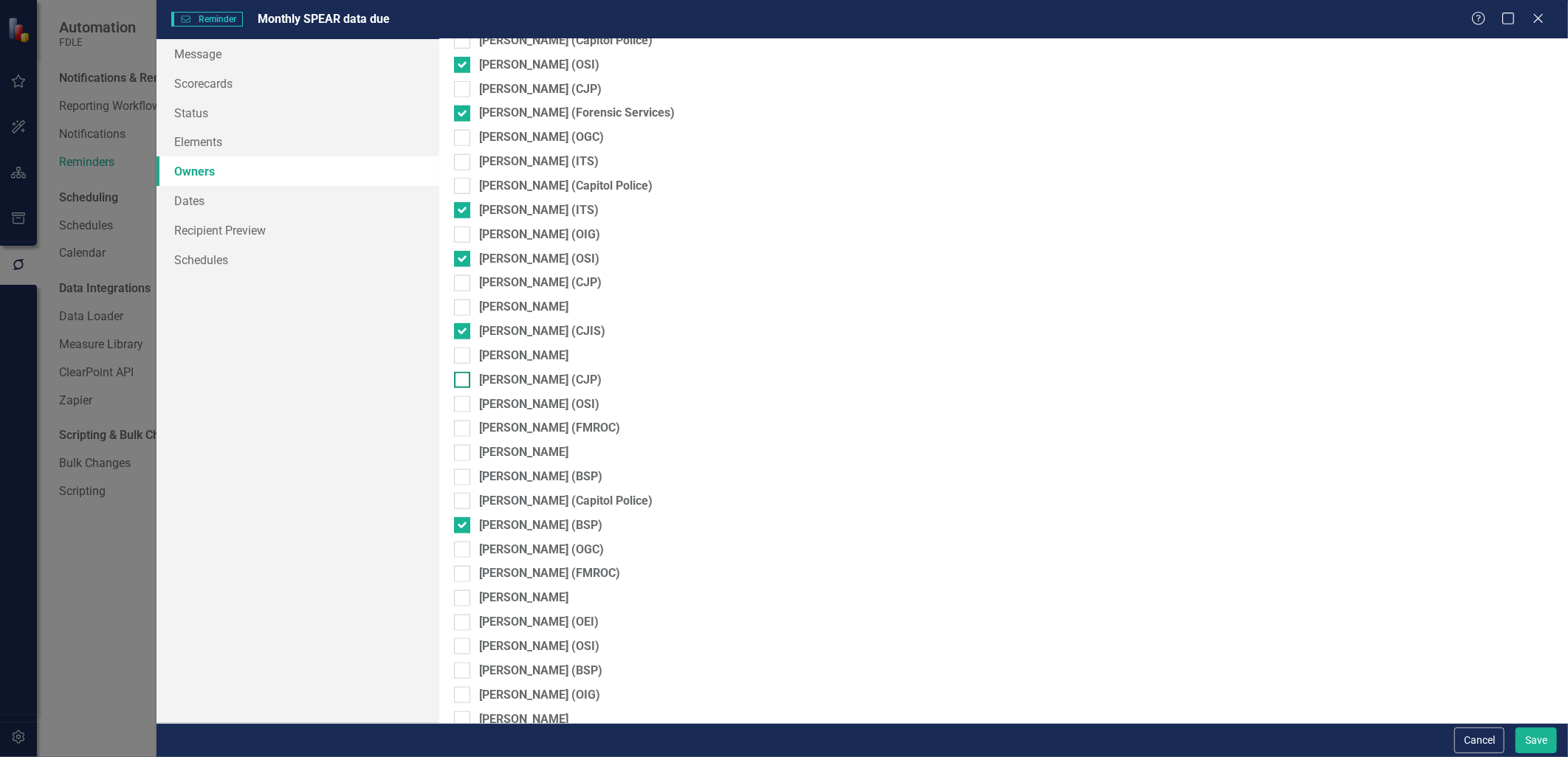
scroll to position [953, 0]
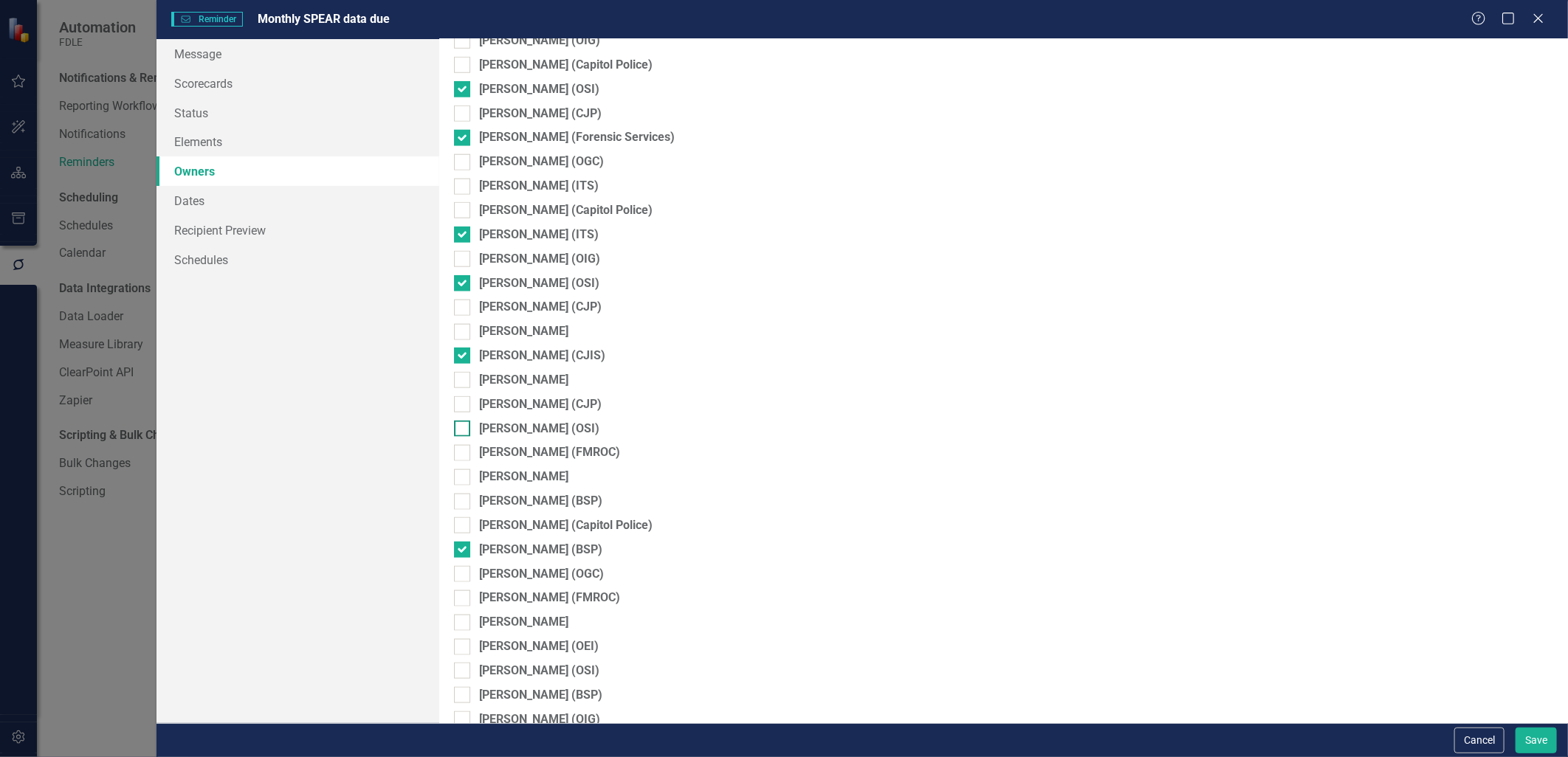
click at [459, 431] on div at bounding box center [463, 429] width 17 height 17
click at [459, 430] on input "Jason Knowles (OSI)" at bounding box center [459, 425] width 10 height 10
checkbox input "true"
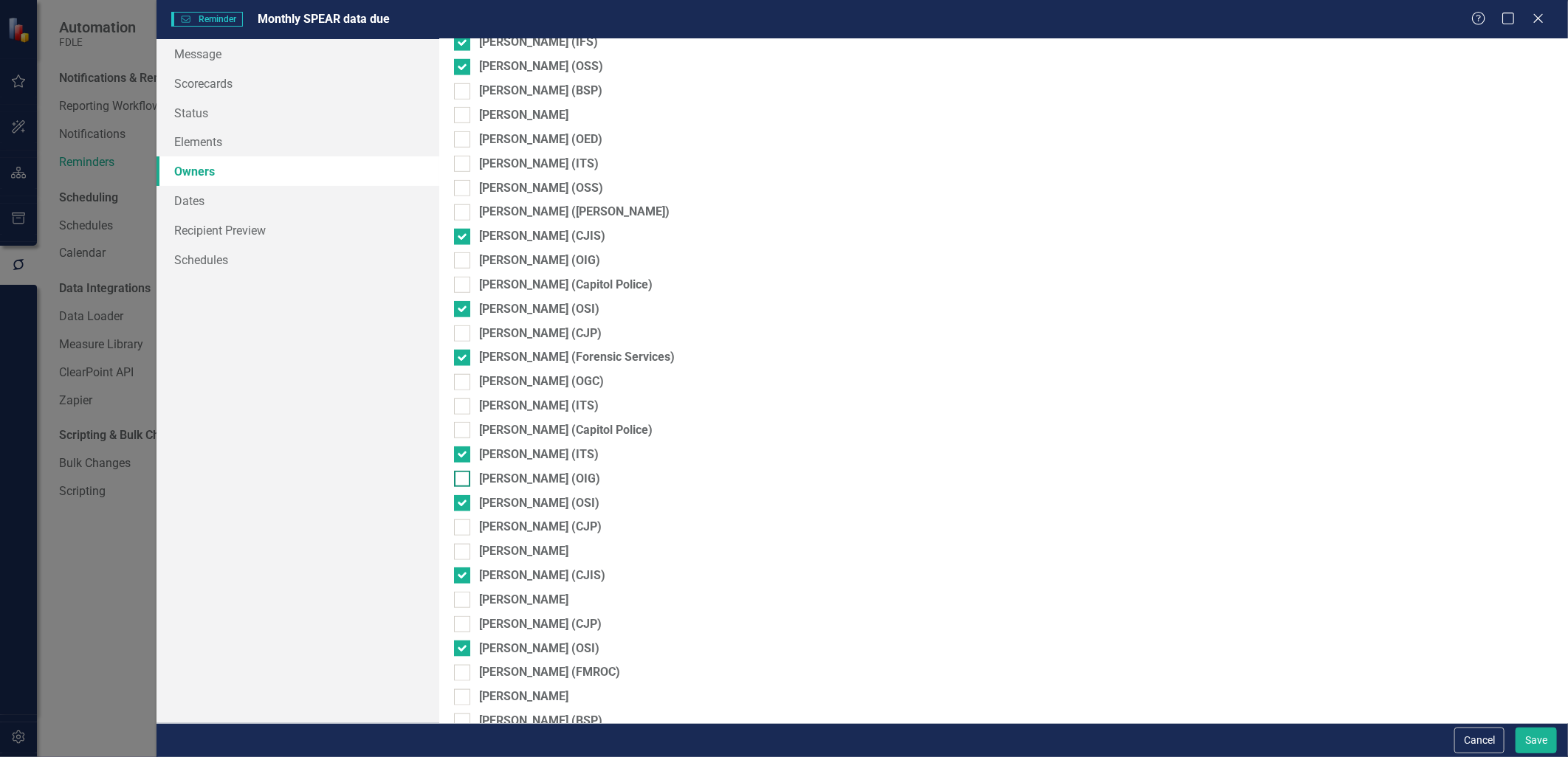
scroll to position [707, 0]
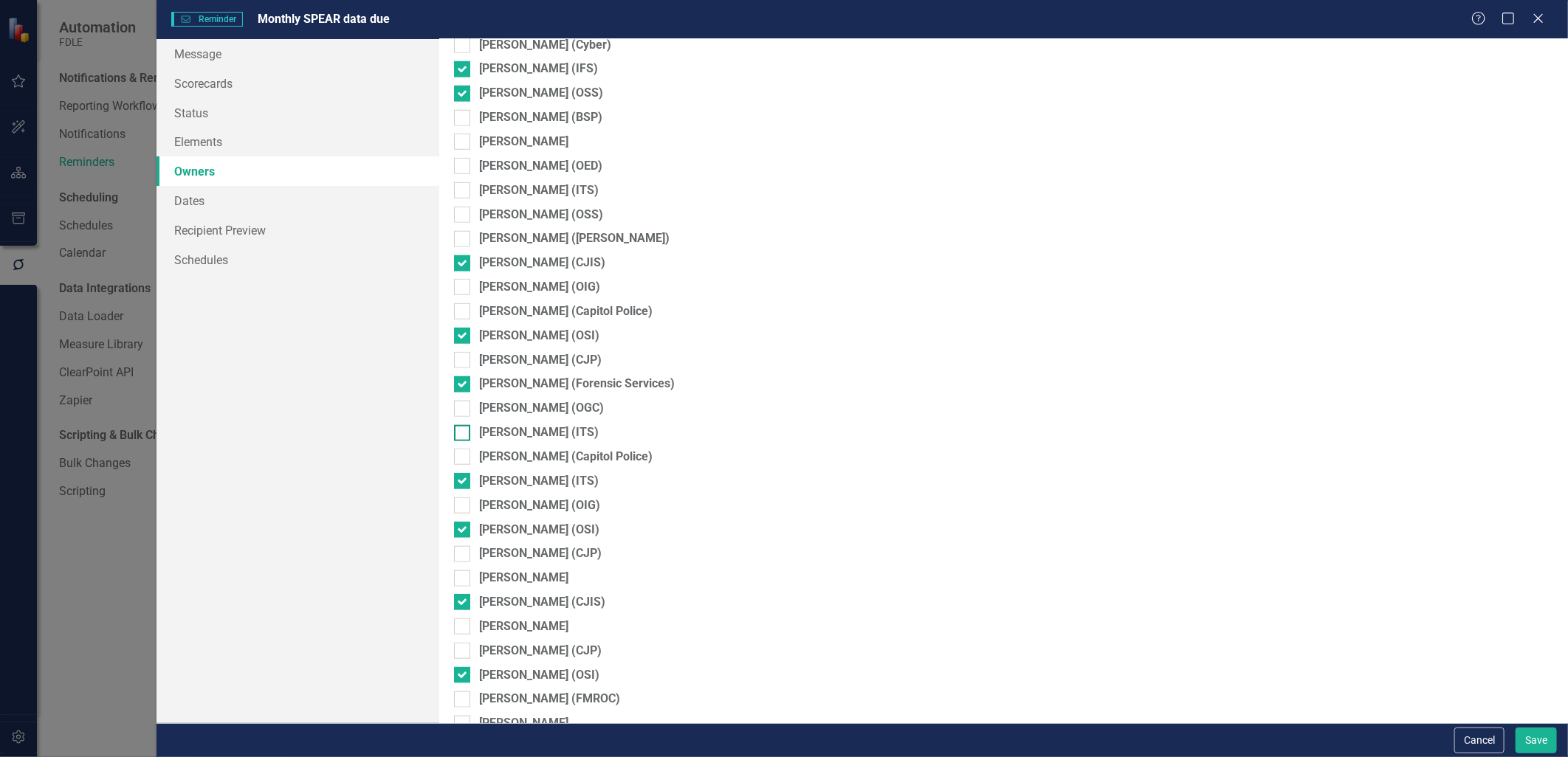
click at [460, 429] on input "Joey Hornsby (ITS)" at bounding box center [459, 430] width 10 height 10
checkbox input "true"
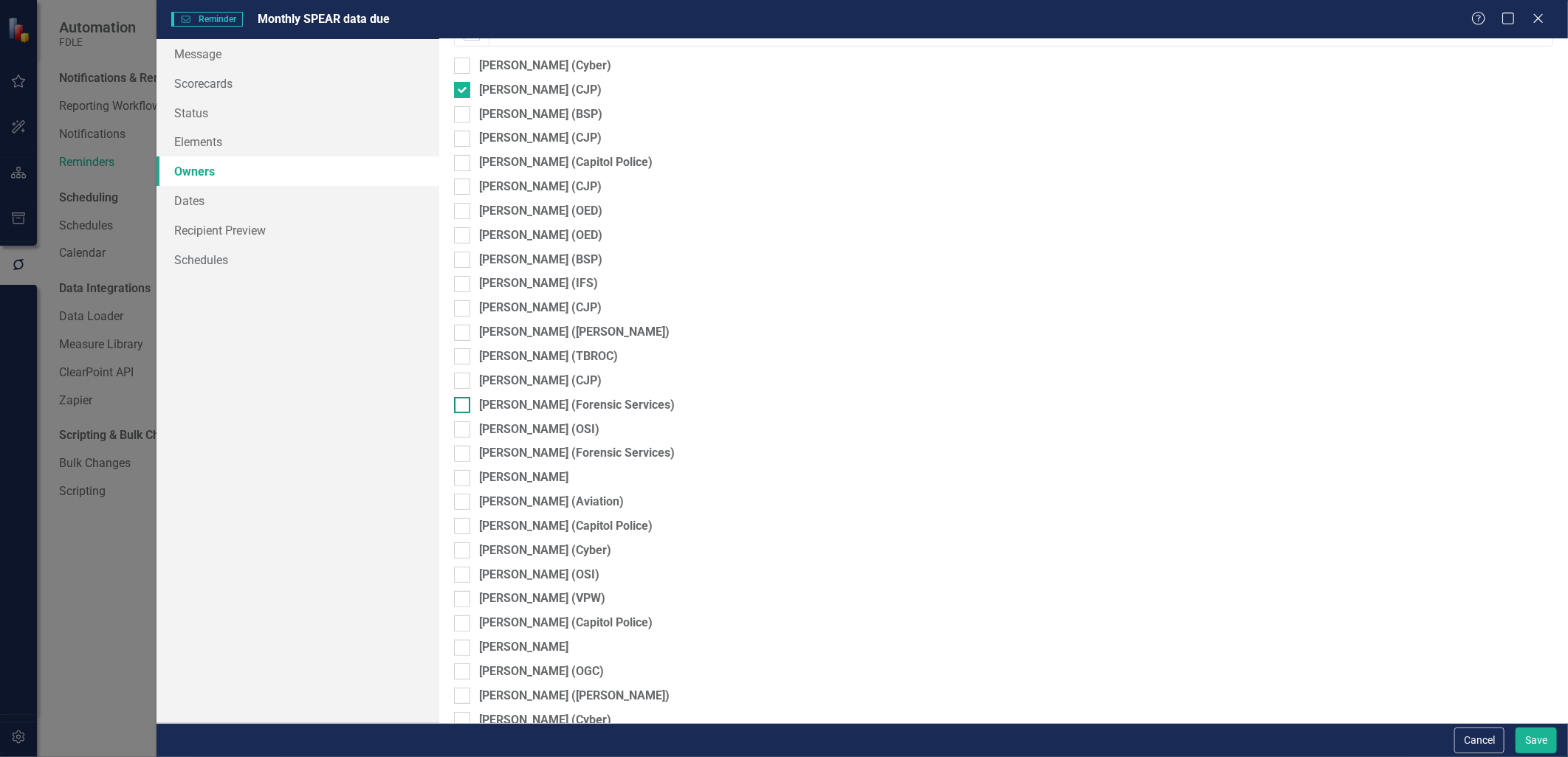
scroll to position [0, 0]
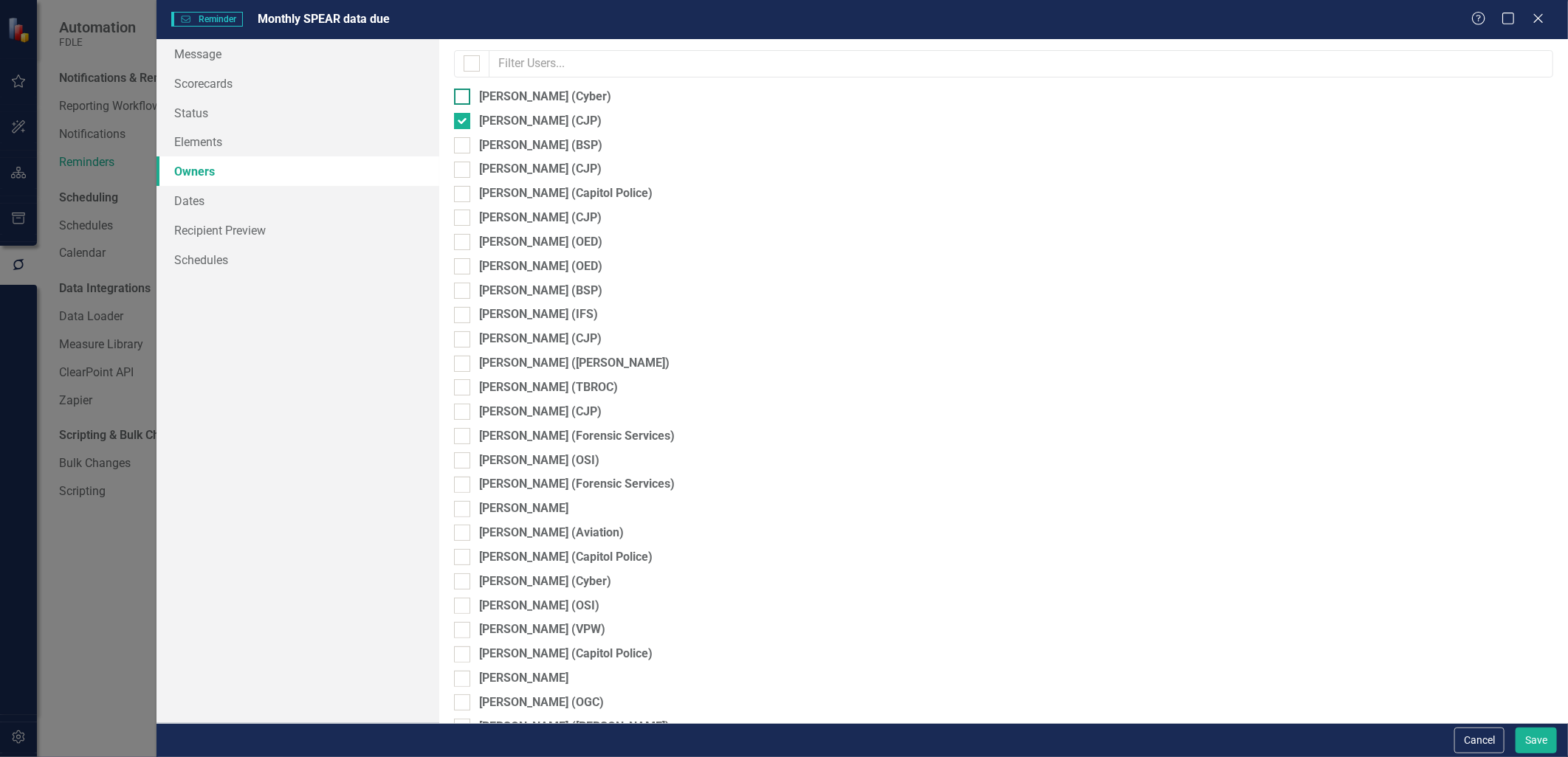
click at [461, 94] on input "Molly Akin (Cyber)" at bounding box center [459, 93] width 10 height 10
checkbox input "true"
click at [463, 465] on div at bounding box center [463, 461] width 17 height 17
click at [463, 462] on input "Tommy Capobianco (OSI)" at bounding box center [459, 457] width 10 height 10
checkbox input "true"
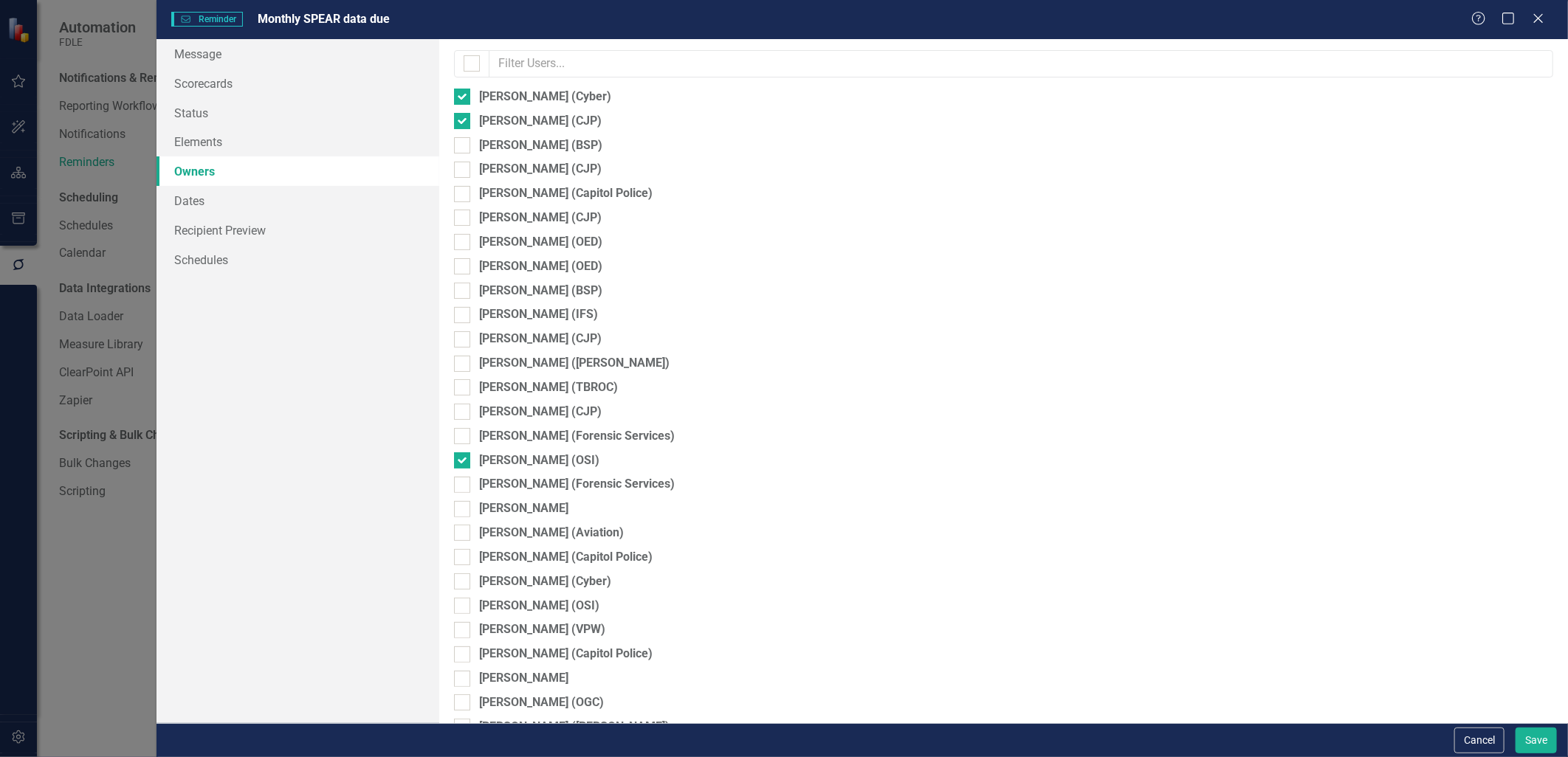
scroll to position [82, 0]
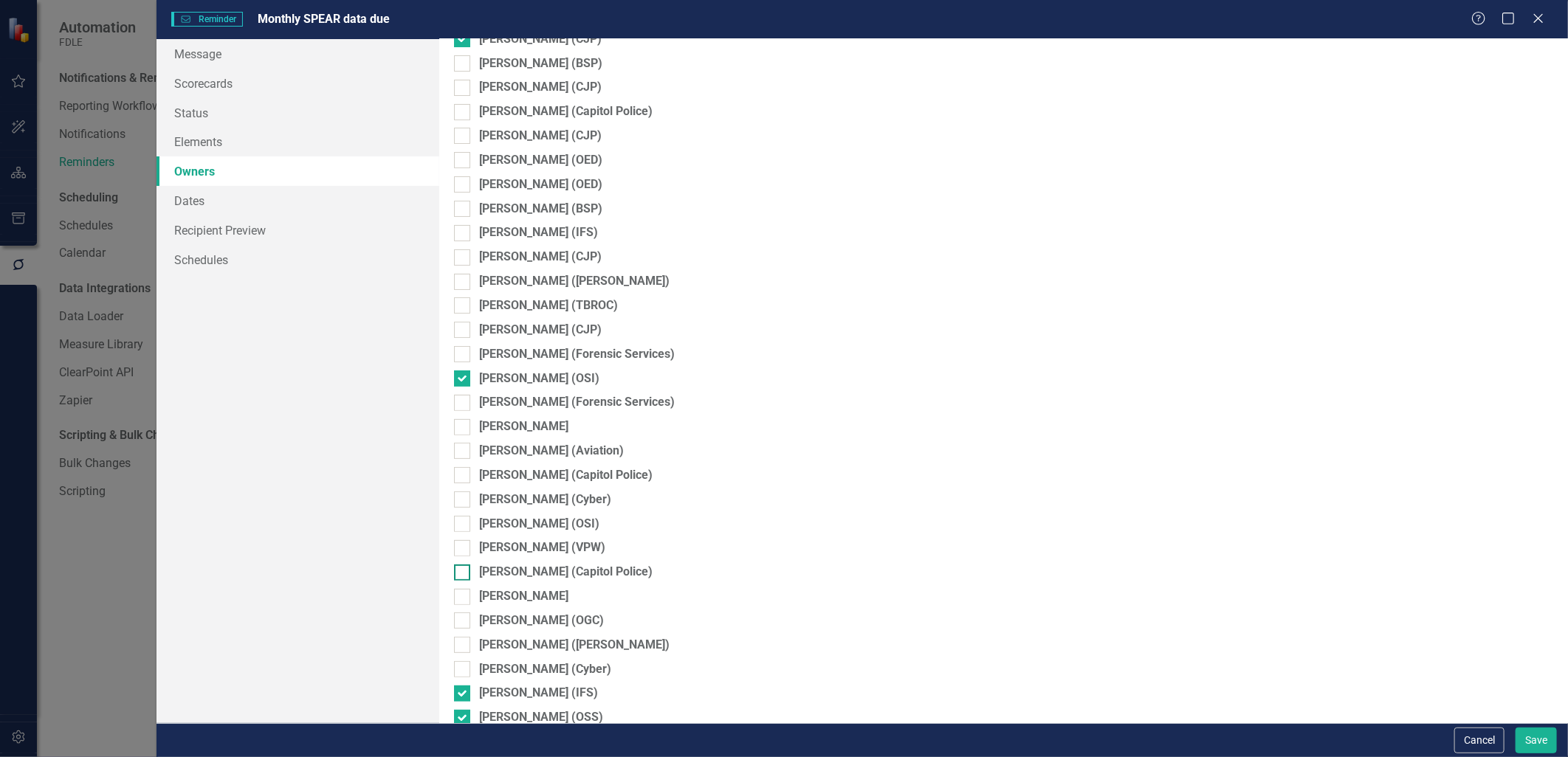
click at [466, 571] on div at bounding box center [463, 573] width 17 height 17
click at [464, 571] on input "Jamie Cunningham (Capitol Police)" at bounding box center [459, 569] width 10 height 10
checkbox input "true"
click at [1533, 746] on button "Save" at bounding box center [1536, 740] width 41 height 26
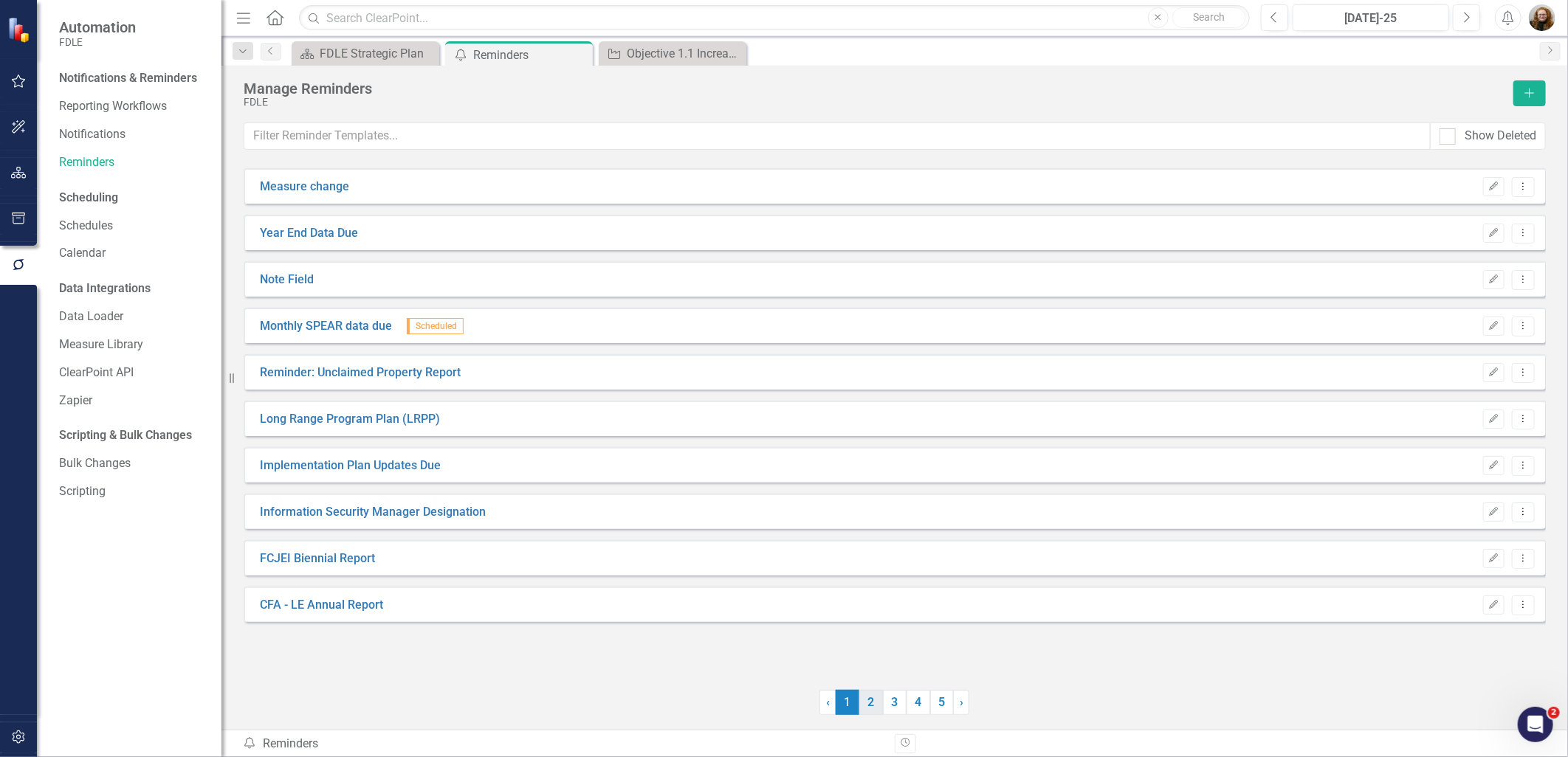
click at [872, 710] on link "2" at bounding box center [871, 702] width 23 height 25
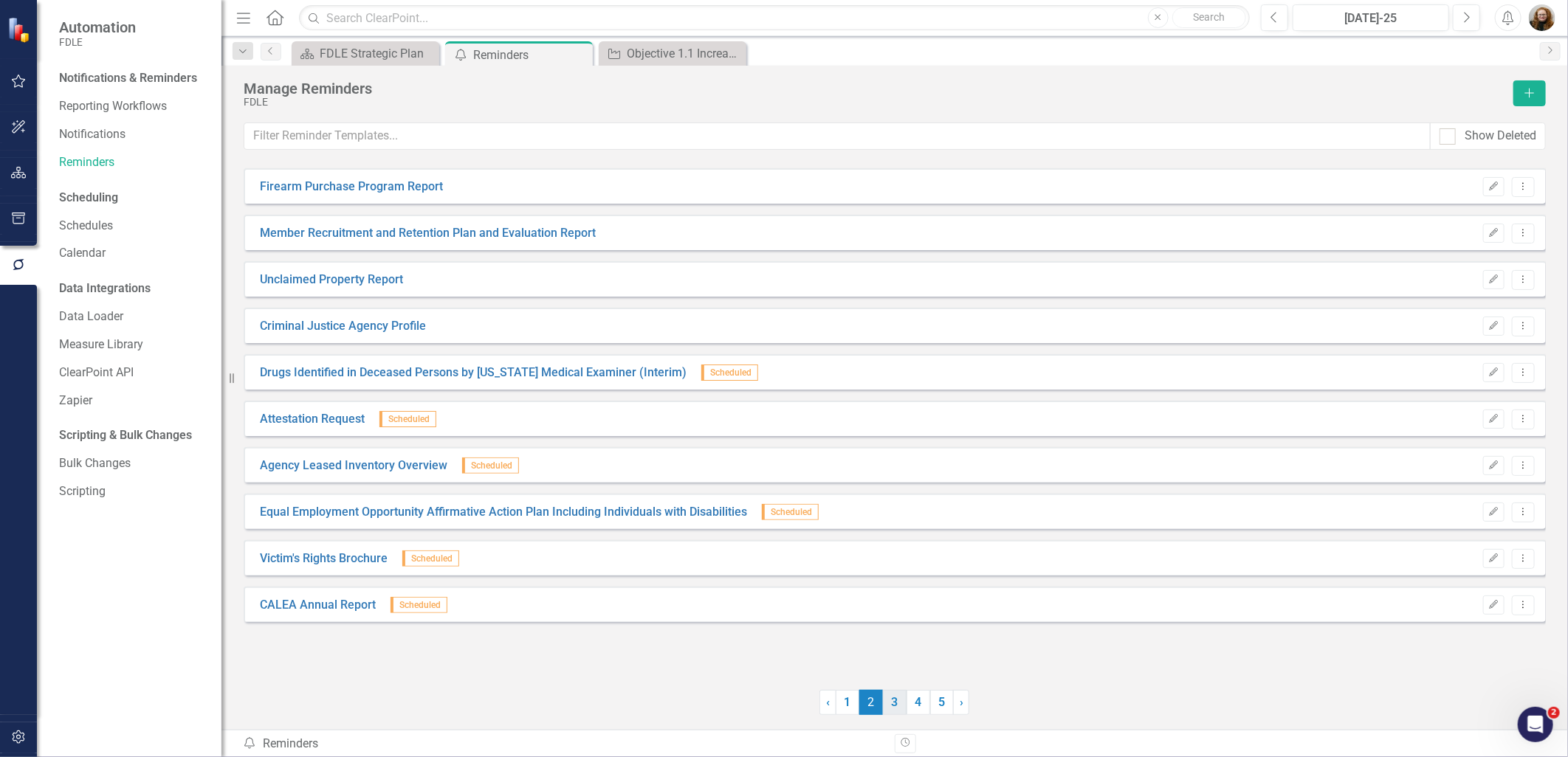
click at [896, 707] on link "3" at bounding box center [894, 702] width 23 height 25
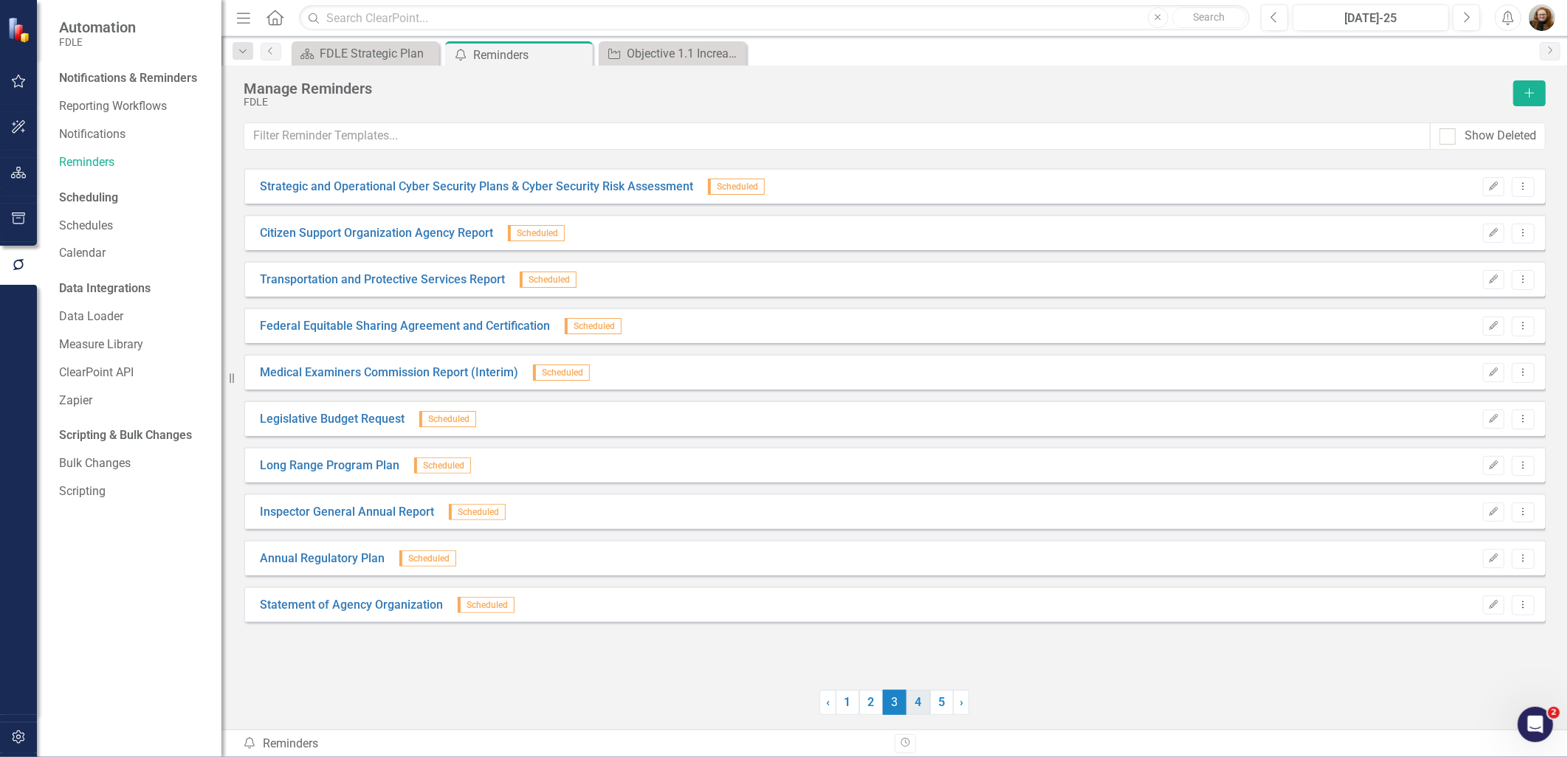
click at [917, 709] on link "4" at bounding box center [918, 702] width 23 height 25
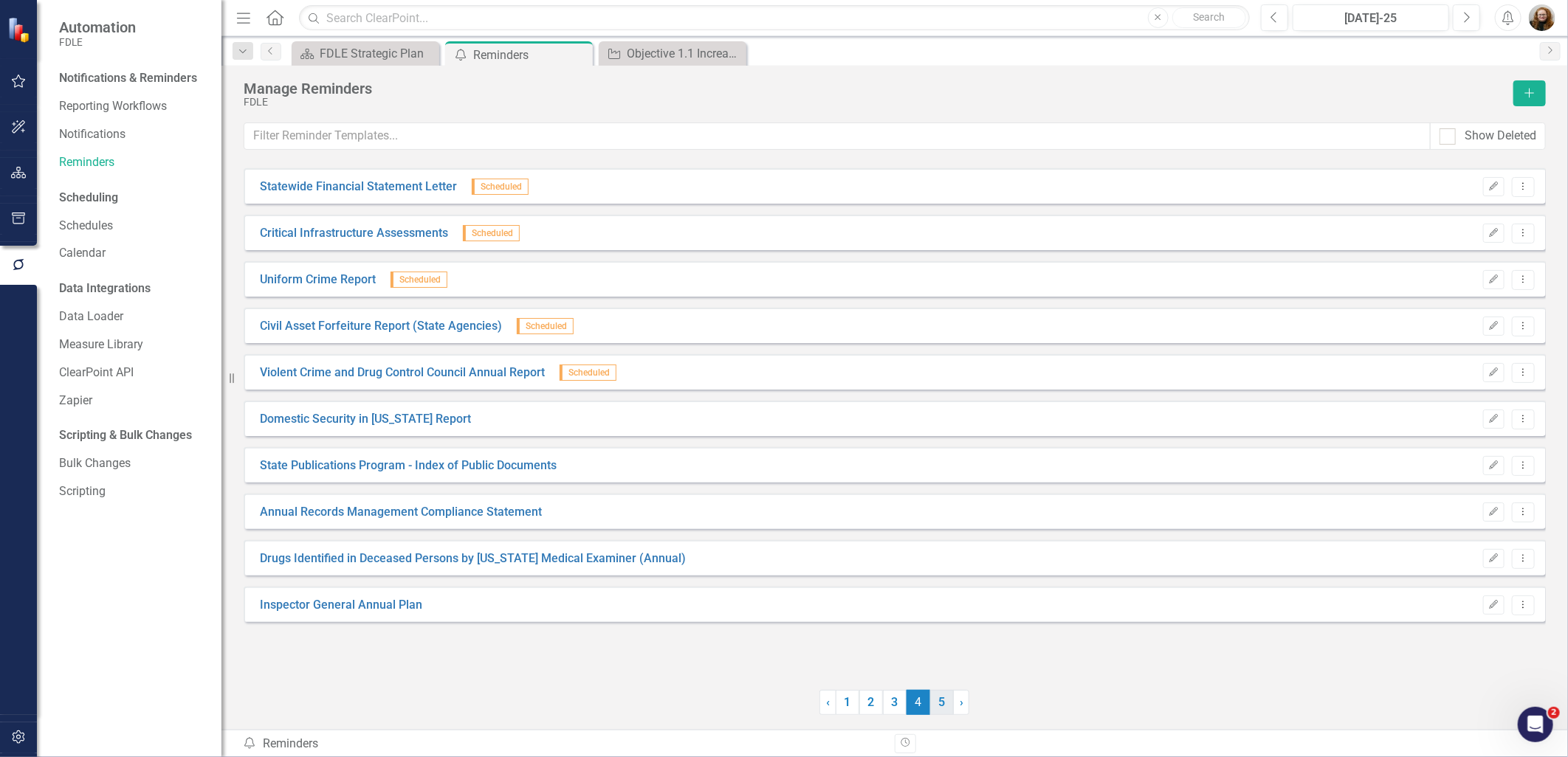
click at [942, 701] on link "5" at bounding box center [942, 702] width 23 height 25
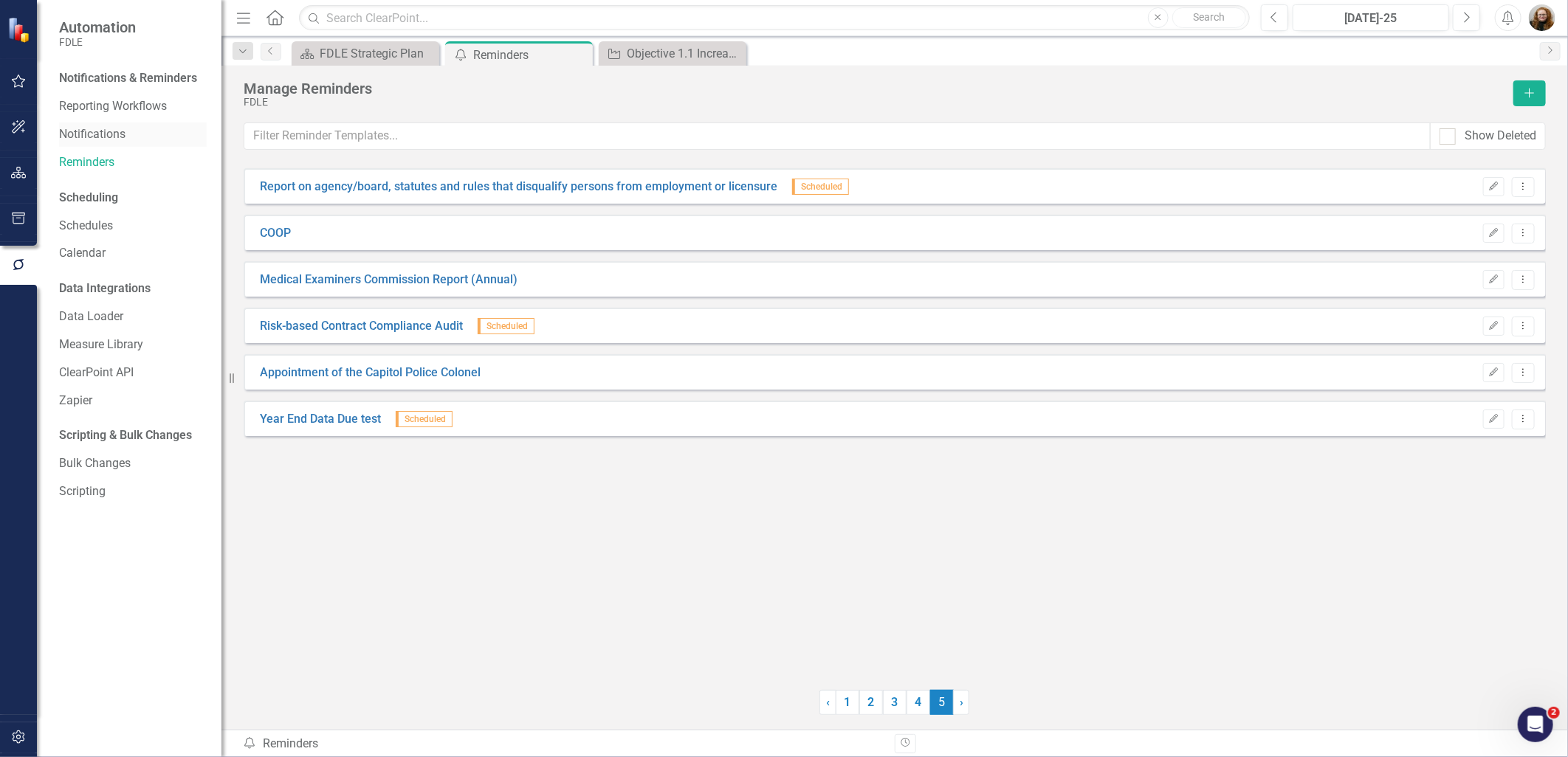
click at [90, 133] on link "Notifications" at bounding box center [133, 135] width 147 height 17
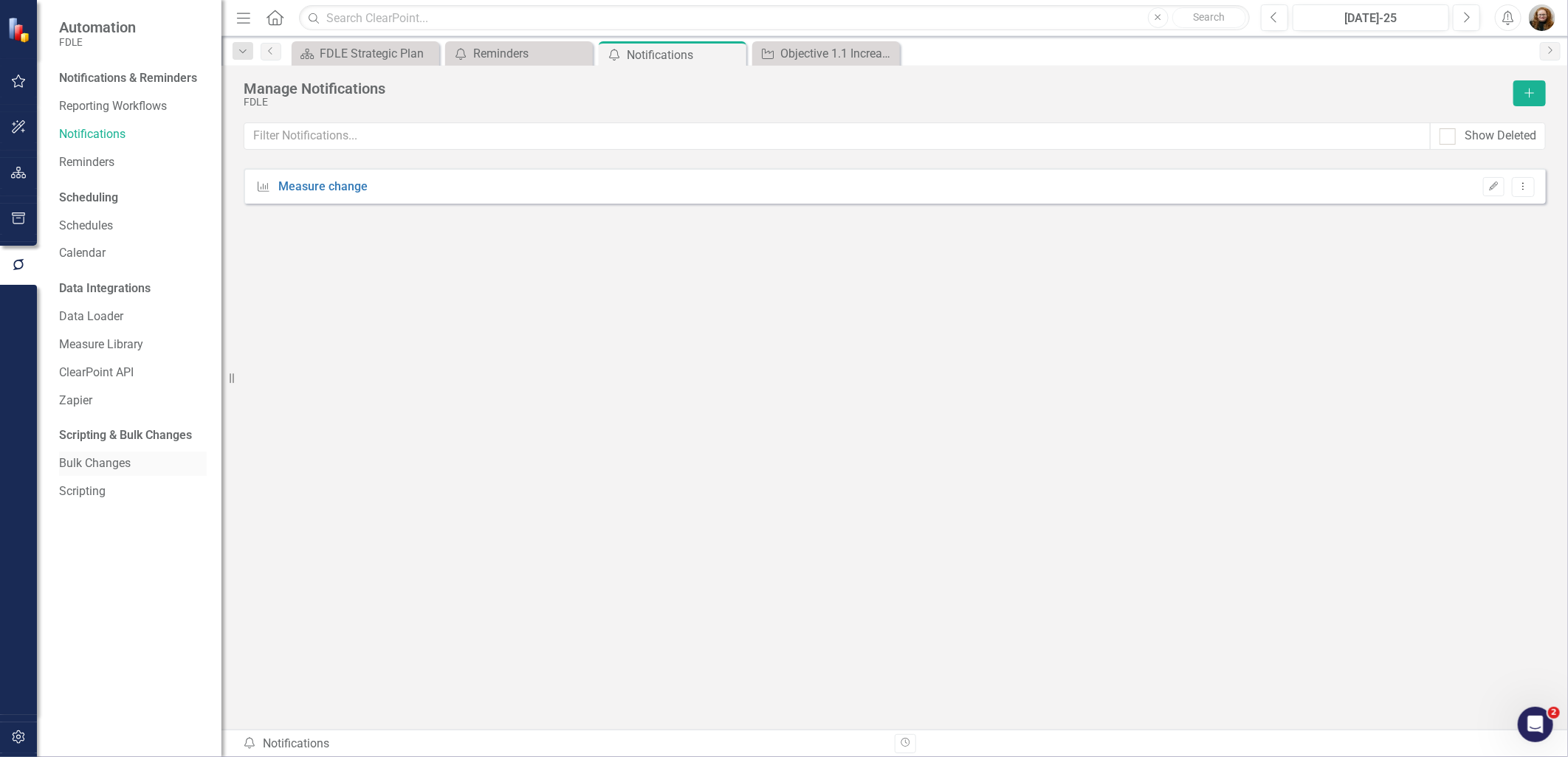
click at [79, 465] on link "Bulk Changes" at bounding box center [133, 464] width 147 height 17
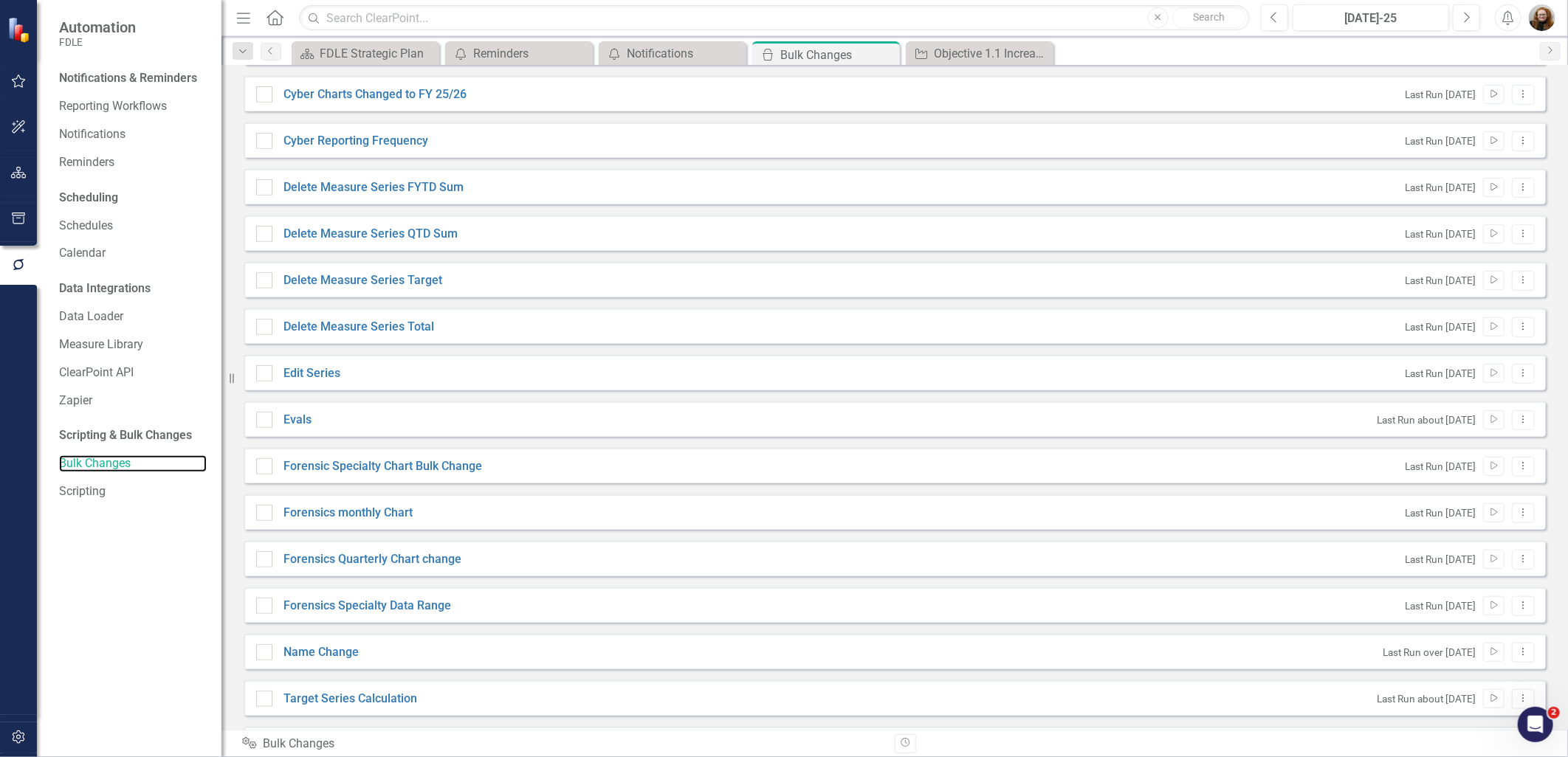
scroll to position [601, 0]
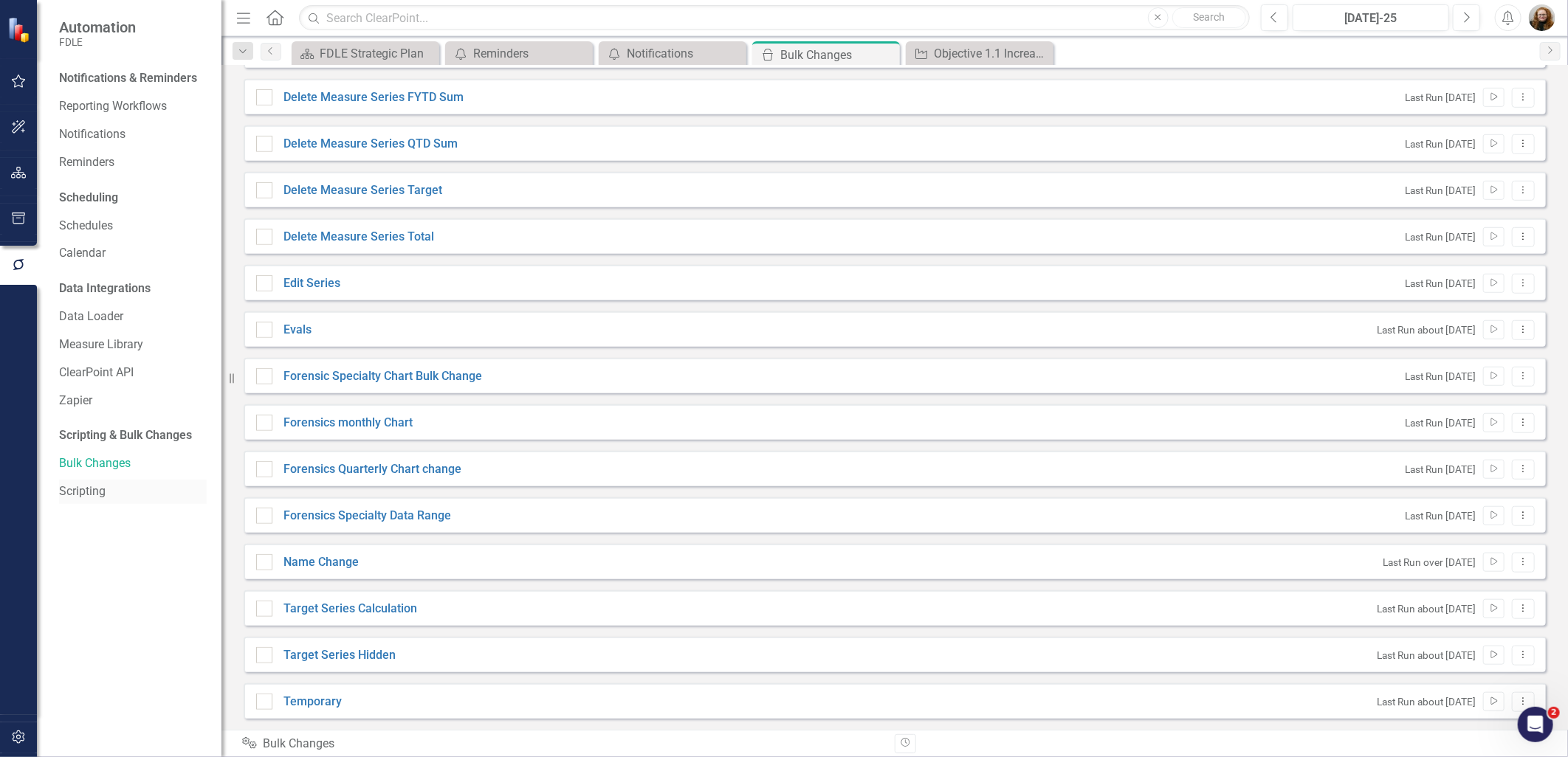
click at [77, 501] on div "Scripting" at bounding box center [133, 492] width 147 height 24
click at [72, 492] on link "Scripting" at bounding box center [133, 492] width 147 height 17
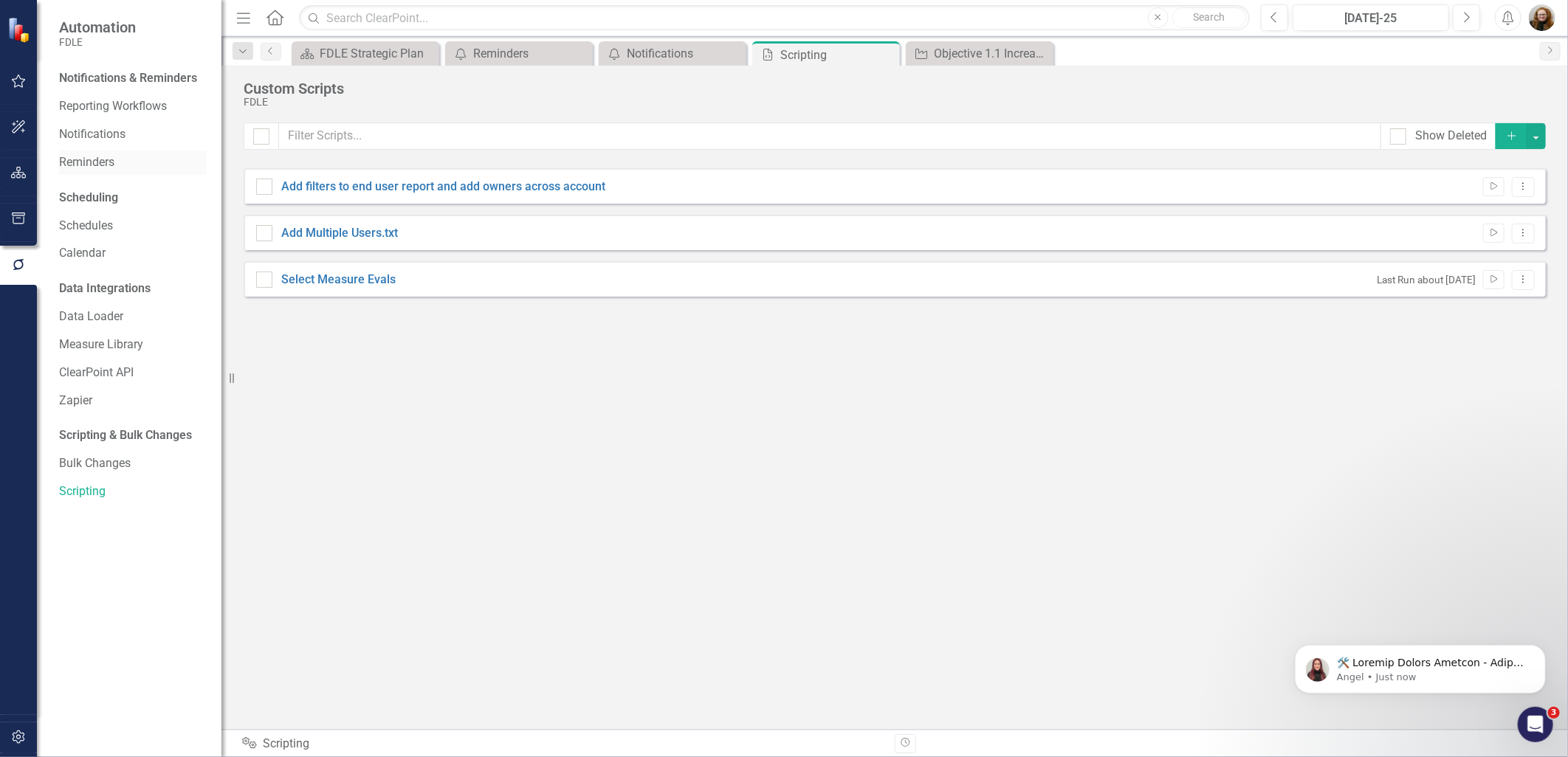
click at [99, 164] on link "Reminders" at bounding box center [133, 162] width 147 height 17
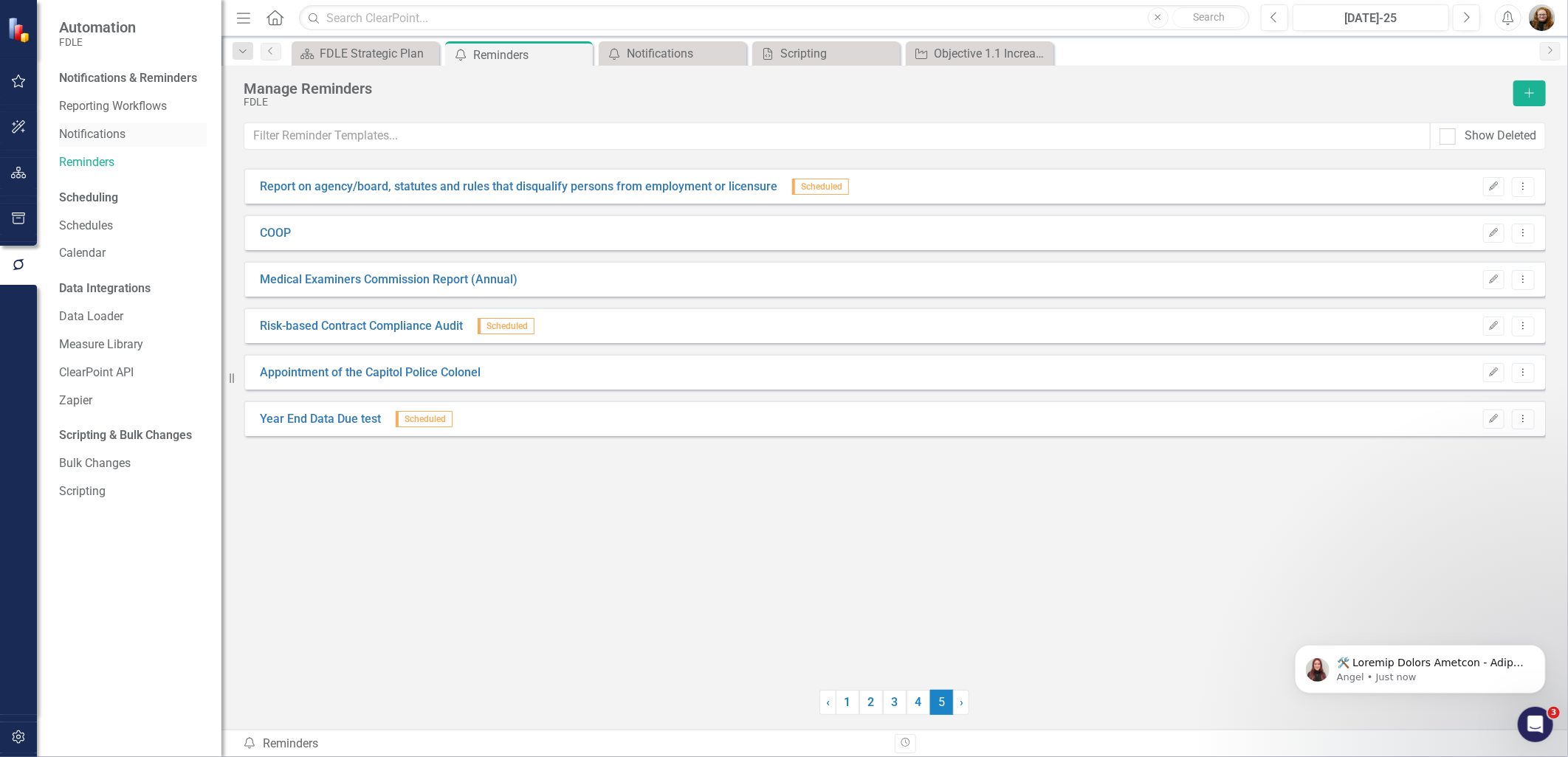
click at [98, 137] on link "Notifications" at bounding box center [133, 135] width 147 height 17
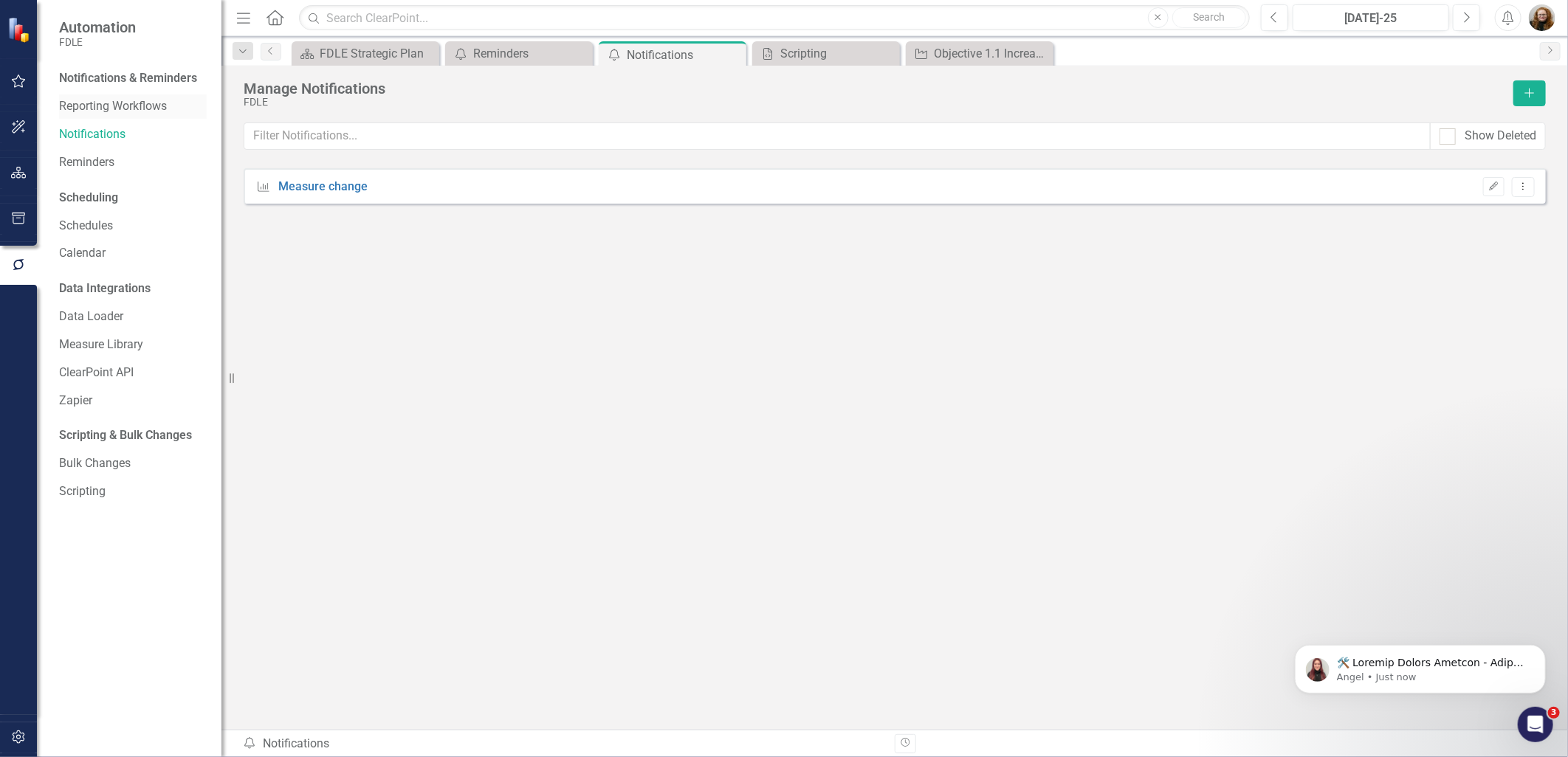
click at [112, 104] on link "Reporting Workflows" at bounding box center [133, 107] width 147 height 17
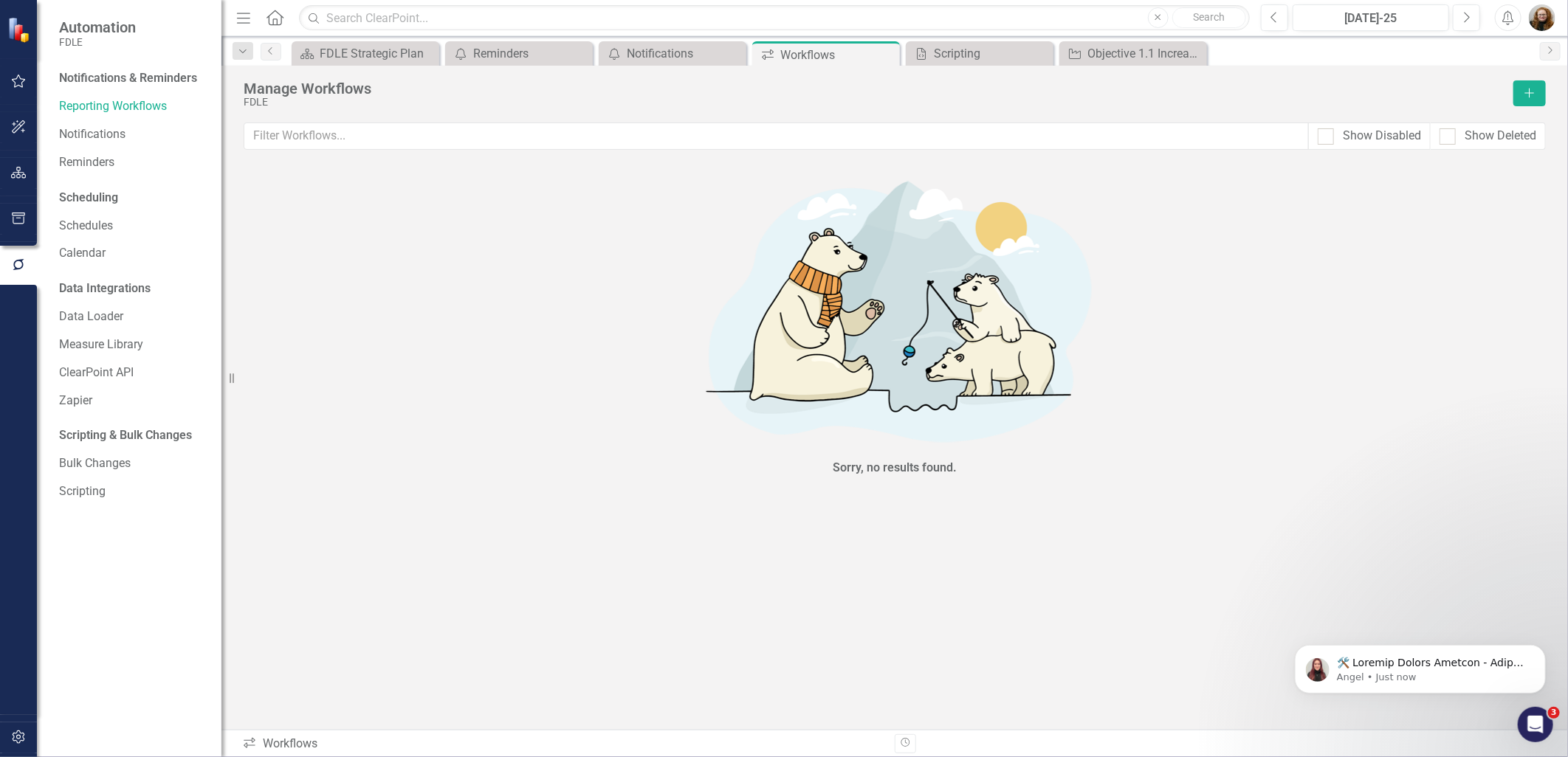
click at [1543, 25] on img "button" at bounding box center [1542, 17] width 26 height 26
click at [1475, 178] on link "icon.portal Success Portal" at bounding box center [1497, 184] width 117 height 27
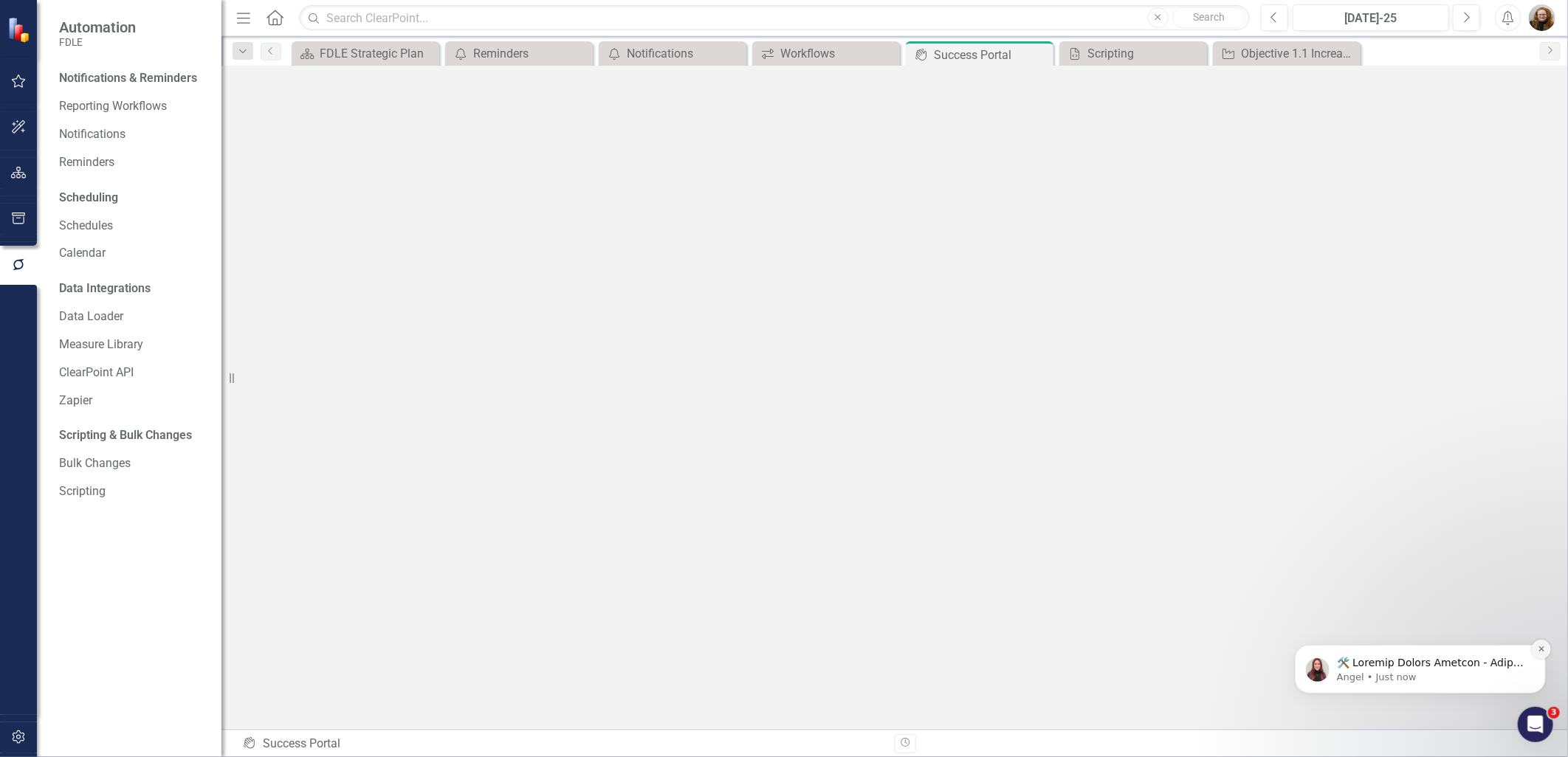
click at [1532, 651] on button "Dismiss notification" at bounding box center [1541, 649] width 20 height 20
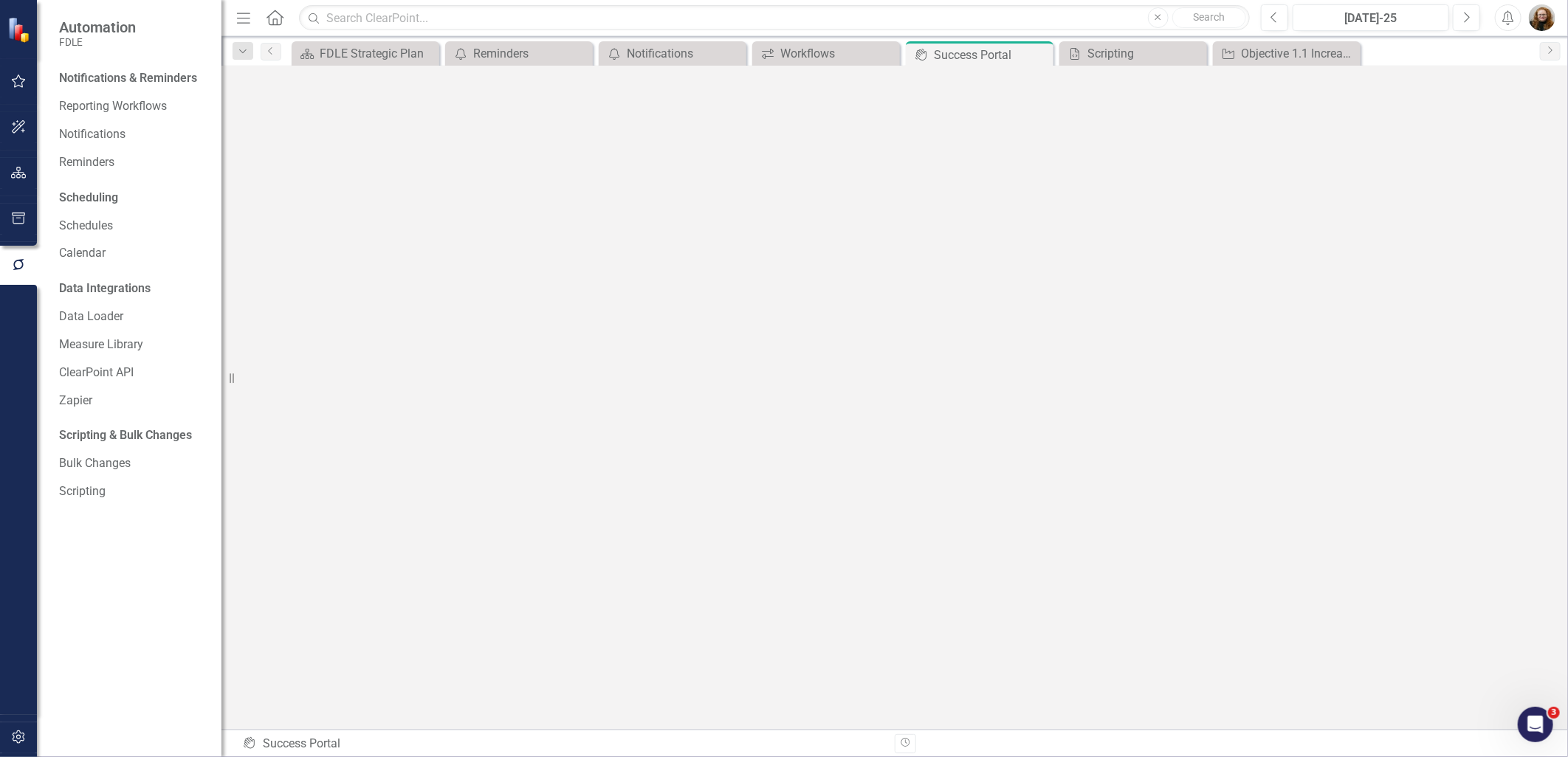
scroll to position [5, 0]
click at [95, 161] on link "Reminders" at bounding box center [133, 162] width 147 height 17
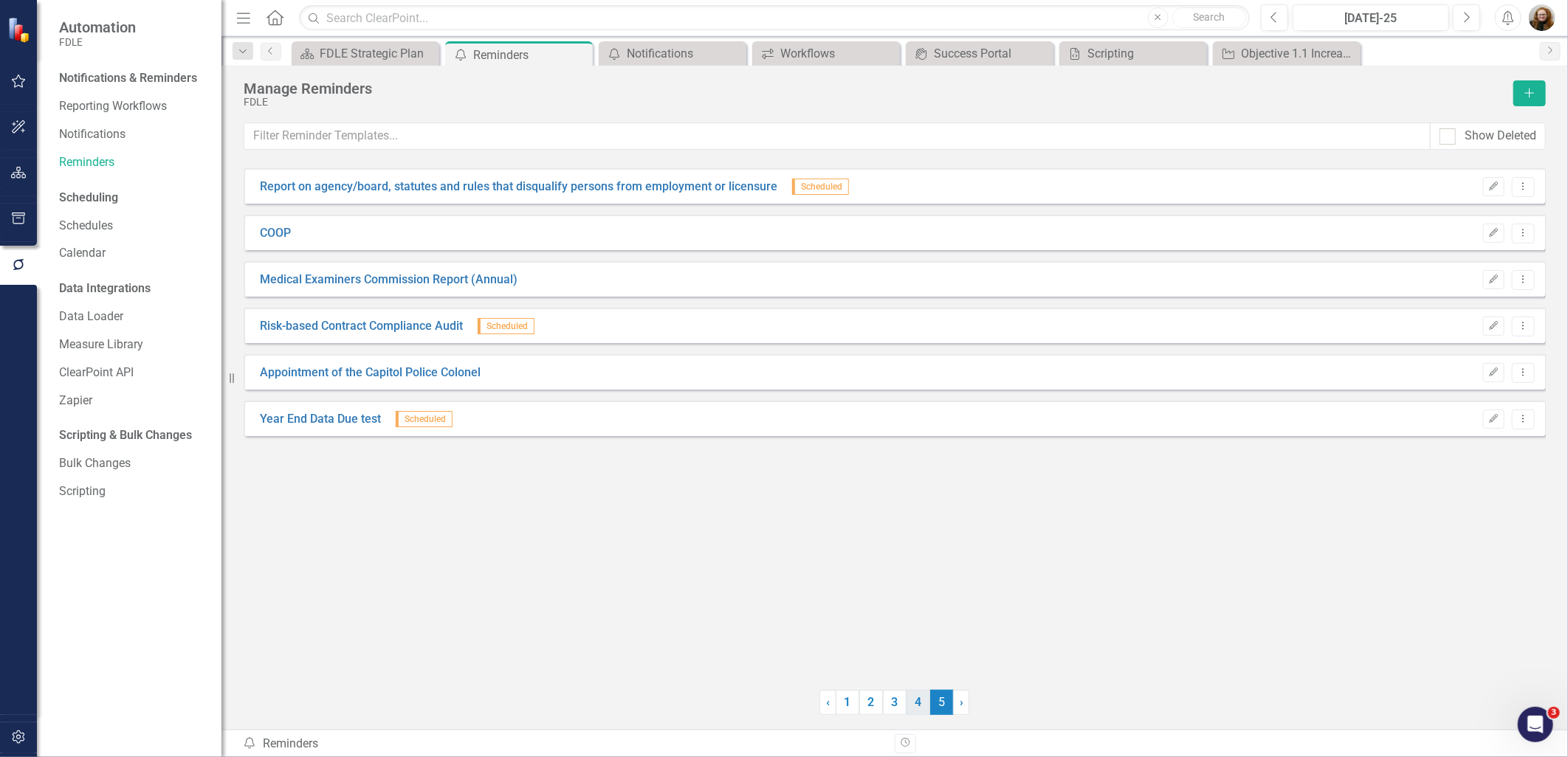
click at [914, 706] on link "4" at bounding box center [918, 702] width 23 height 25
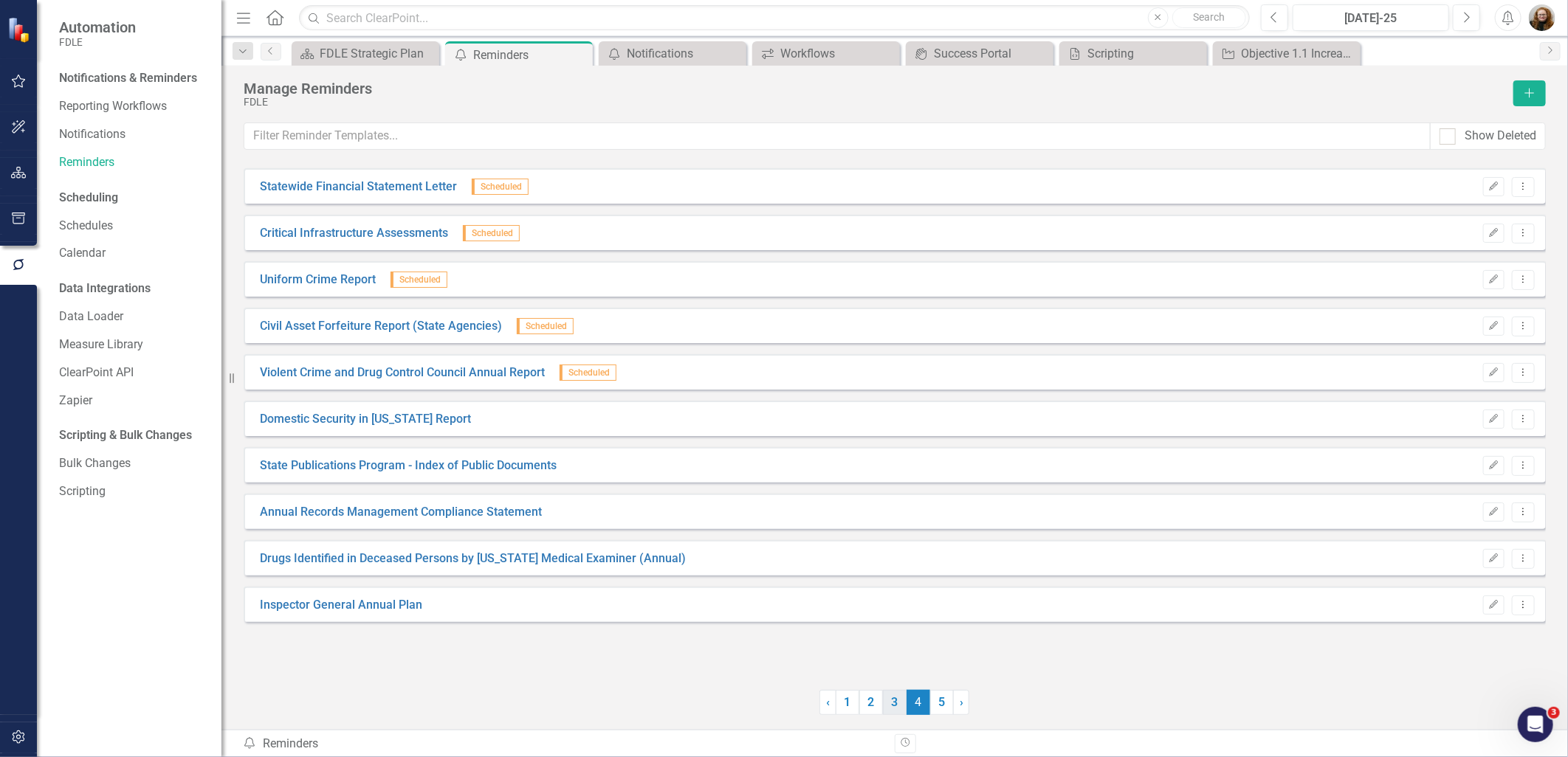
click at [896, 705] on link "3" at bounding box center [894, 702] width 23 height 25
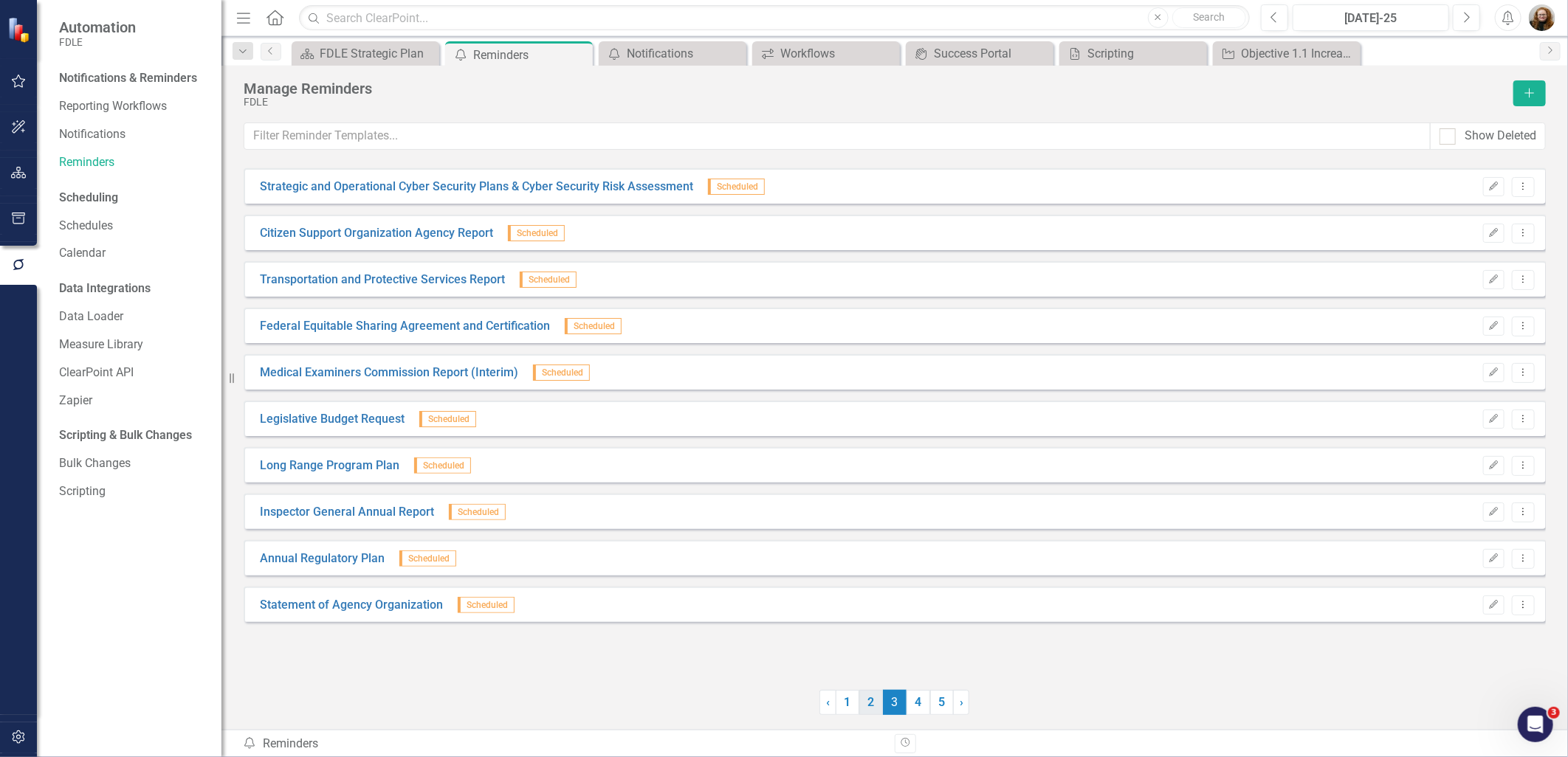
click at [872, 705] on link "2" at bounding box center [871, 702] width 23 height 25
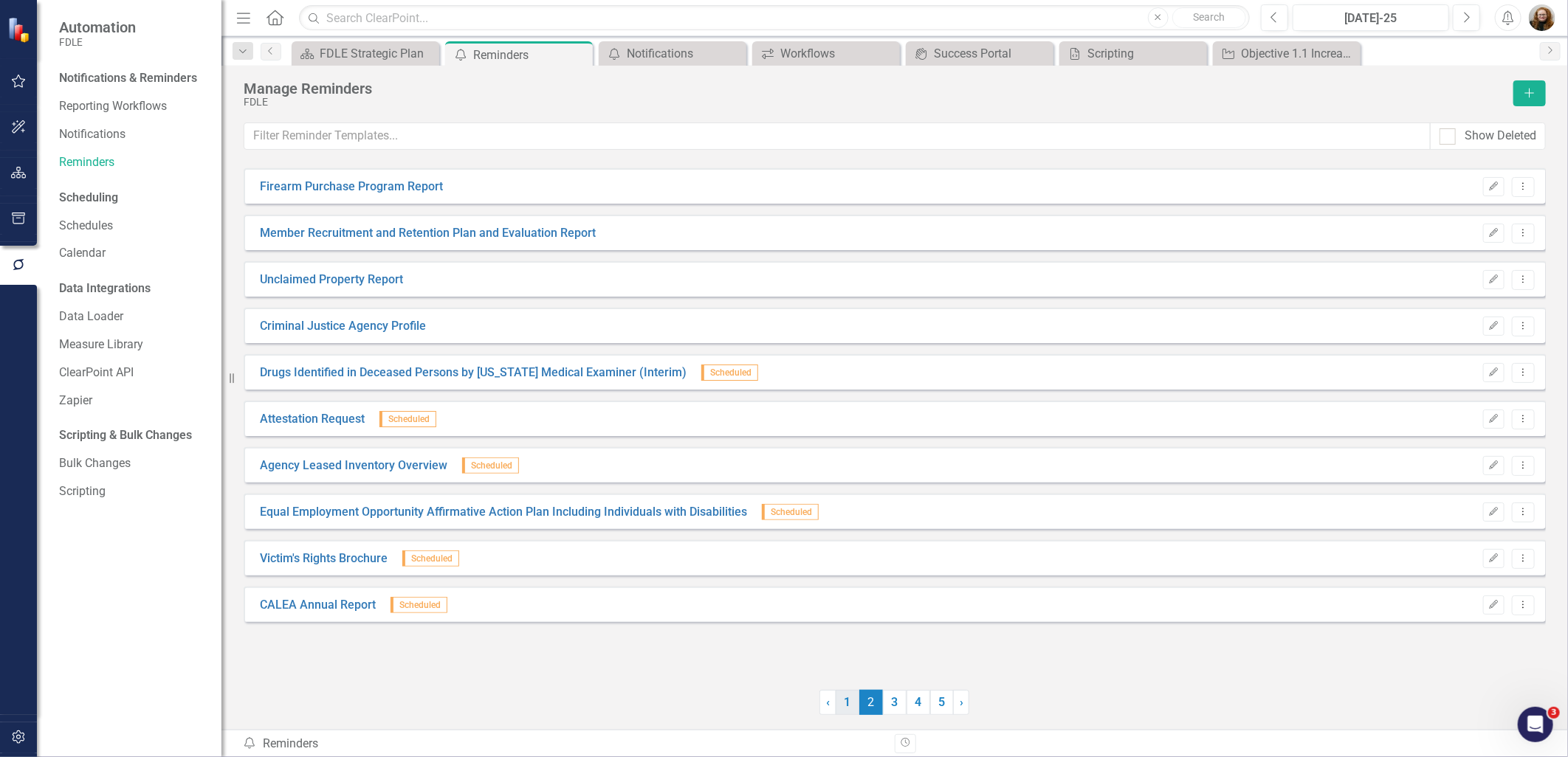
click at [851, 706] on link "1" at bounding box center [847, 702] width 23 height 25
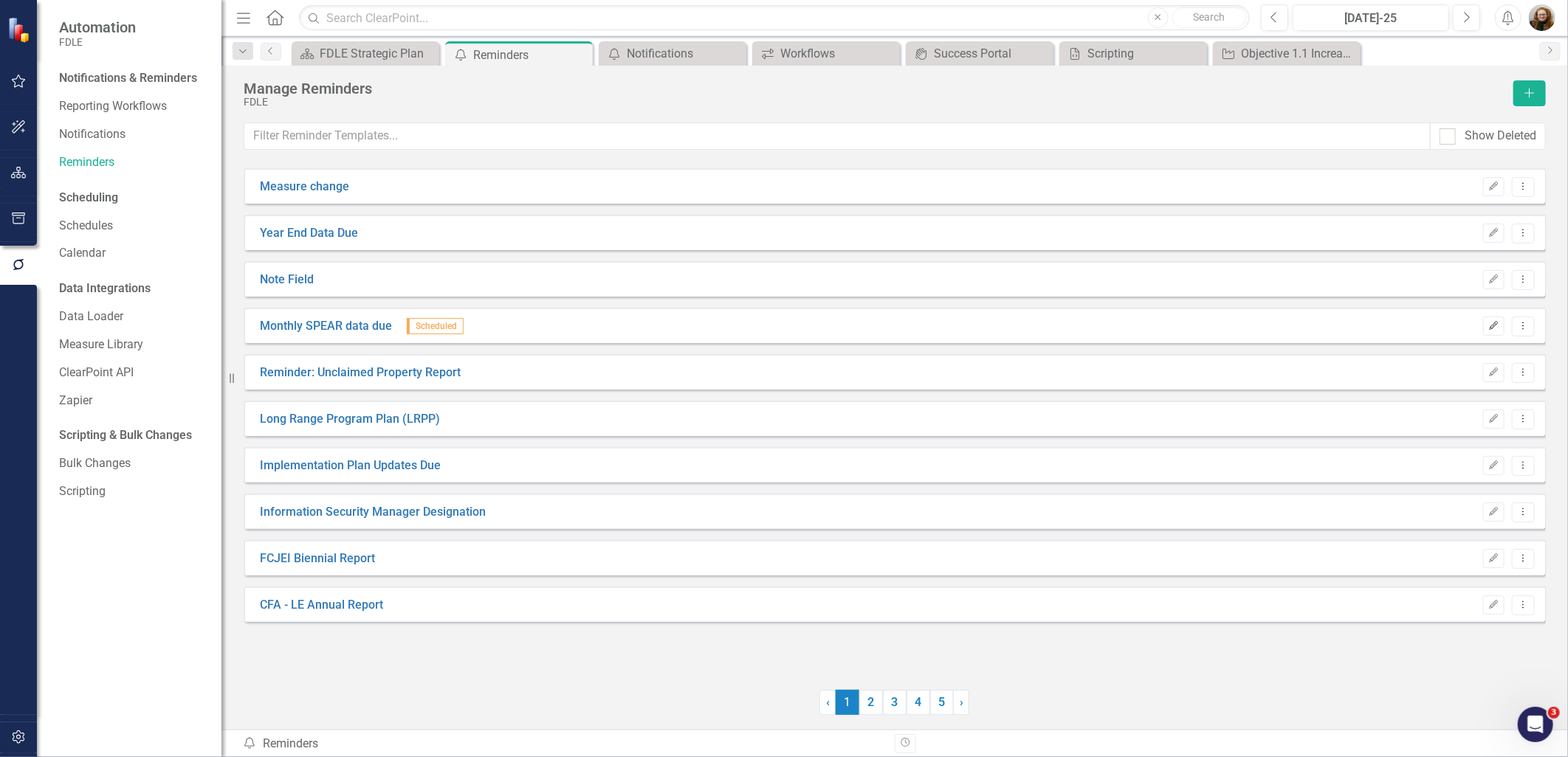
click at [1496, 328] on icon "Edit" at bounding box center [1494, 326] width 11 height 9
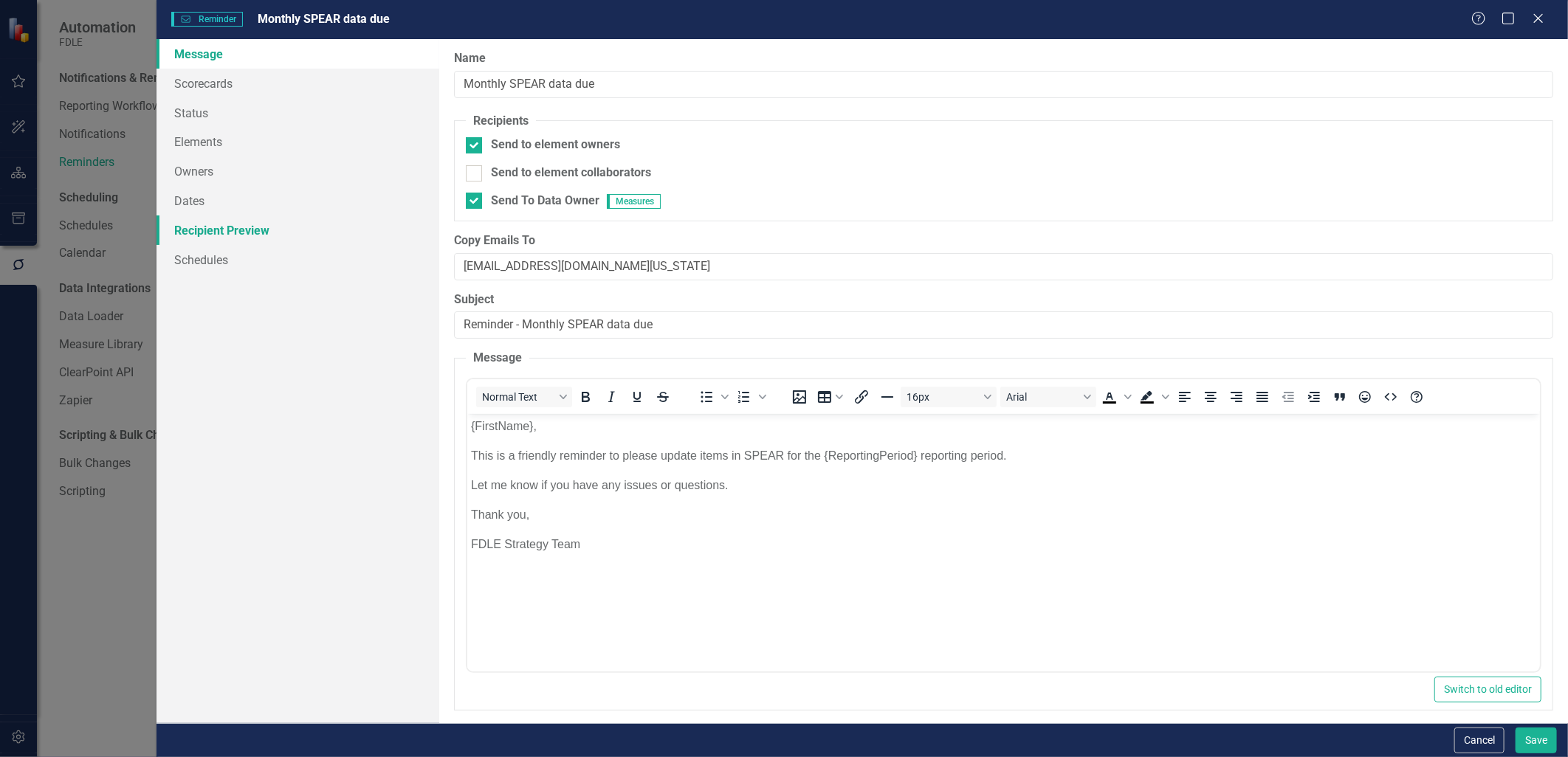
click at [217, 224] on link "Recipient Preview" at bounding box center [297, 230] width 282 height 29
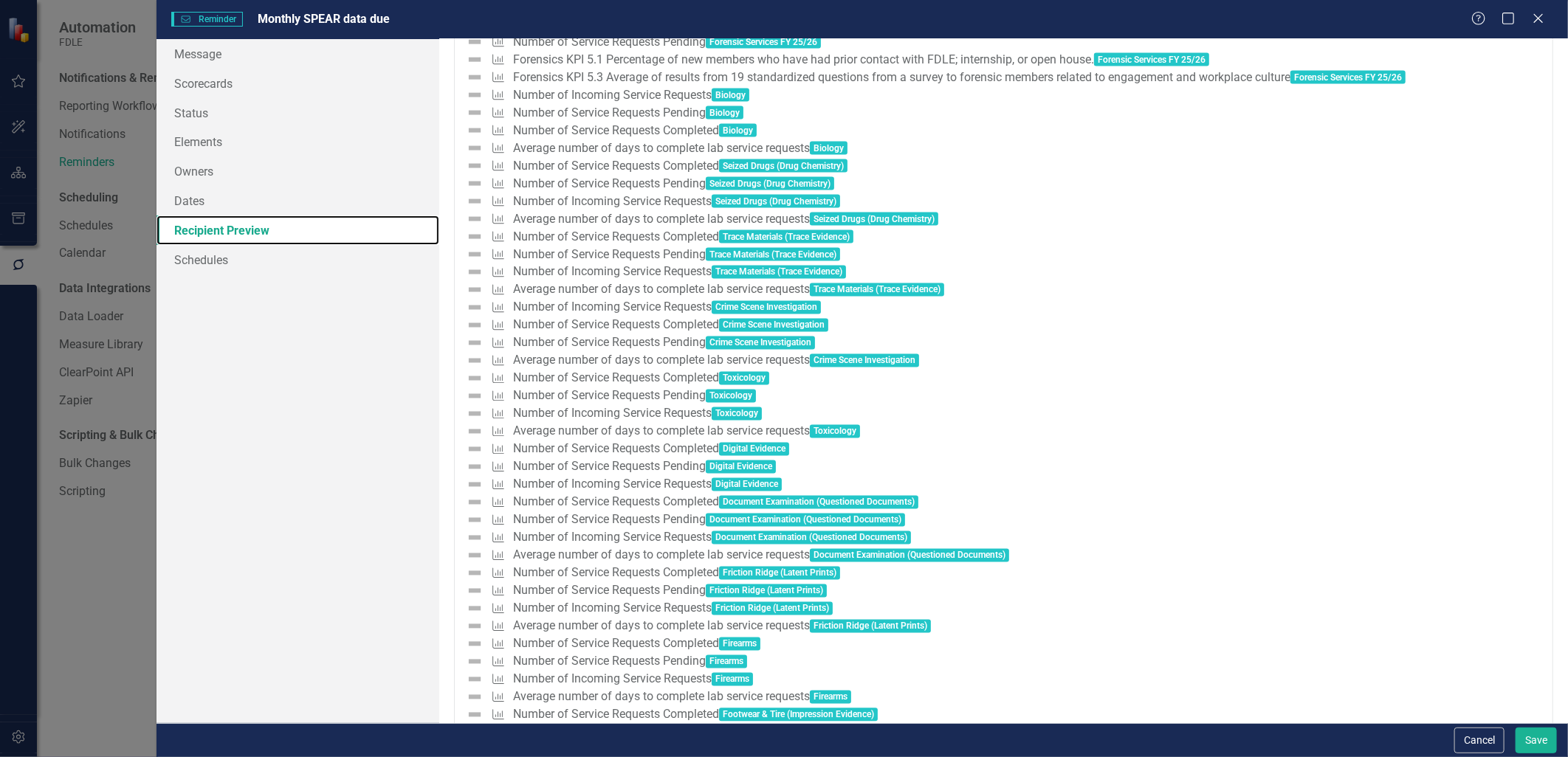
scroll to position [5167, 0]
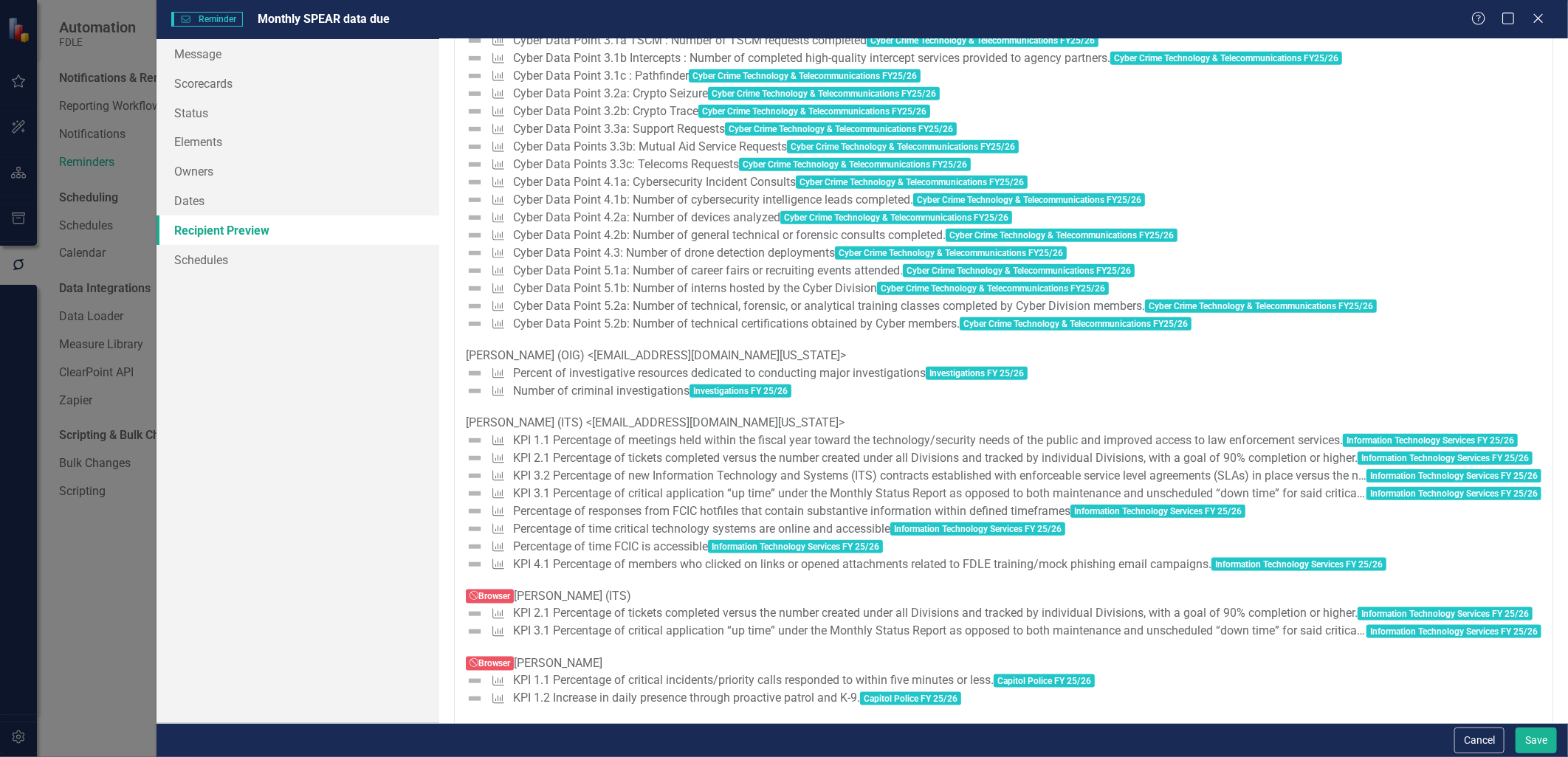
scroll to position [7627, 0]
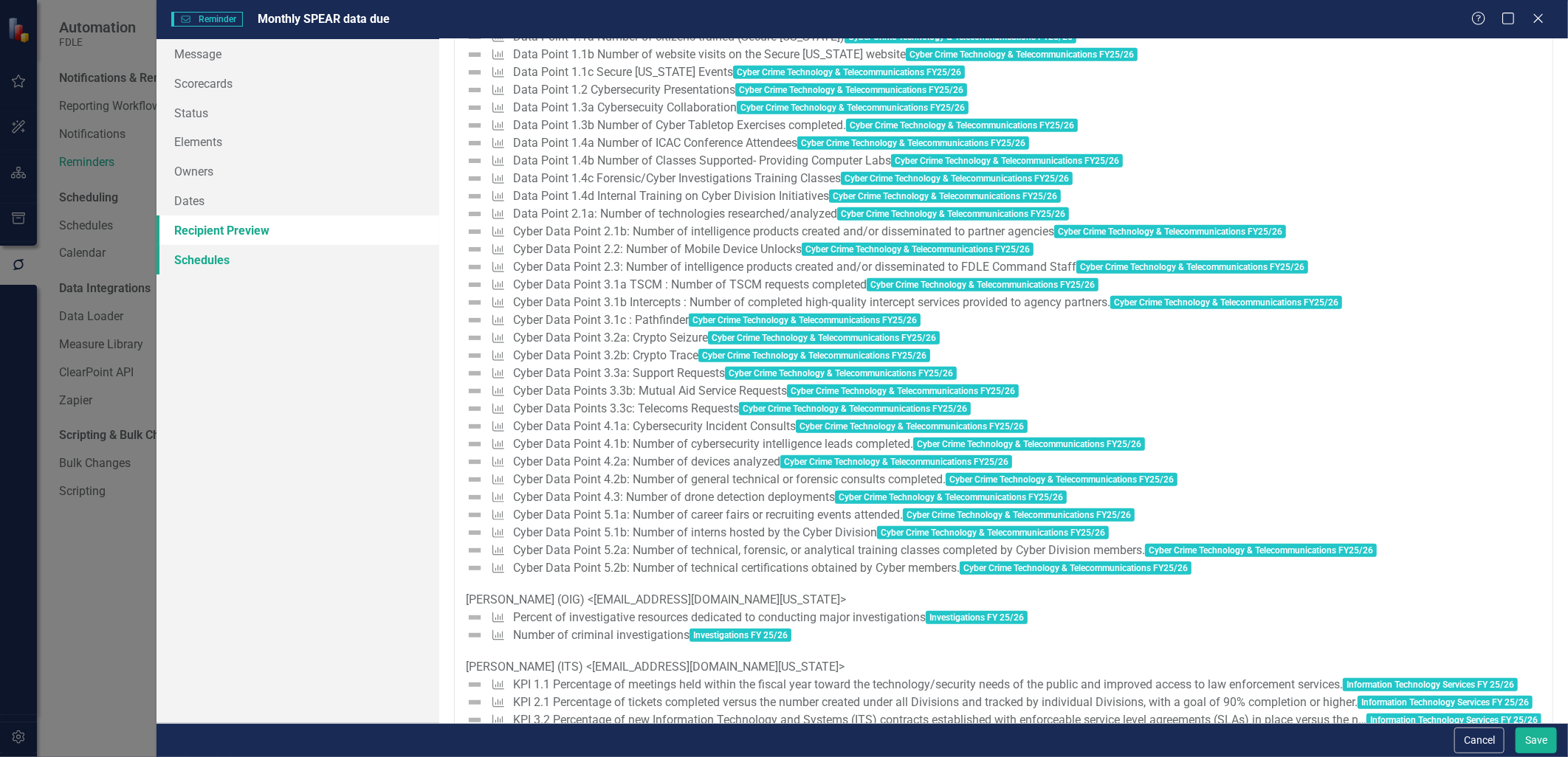
click at [197, 260] on link "Schedules" at bounding box center [297, 259] width 282 height 29
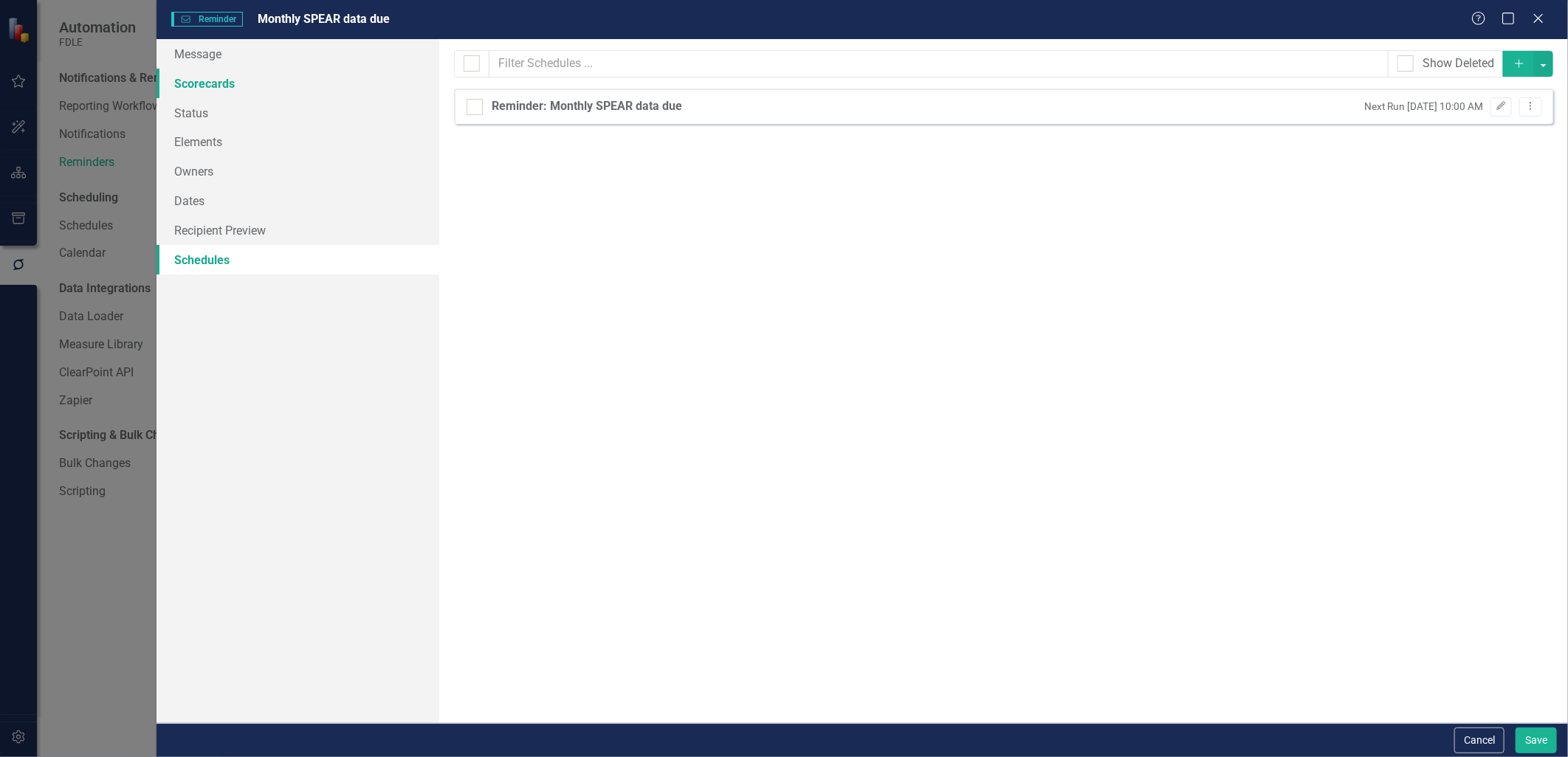
click at [197, 86] on link "Scorecards" at bounding box center [297, 83] width 282 height 29
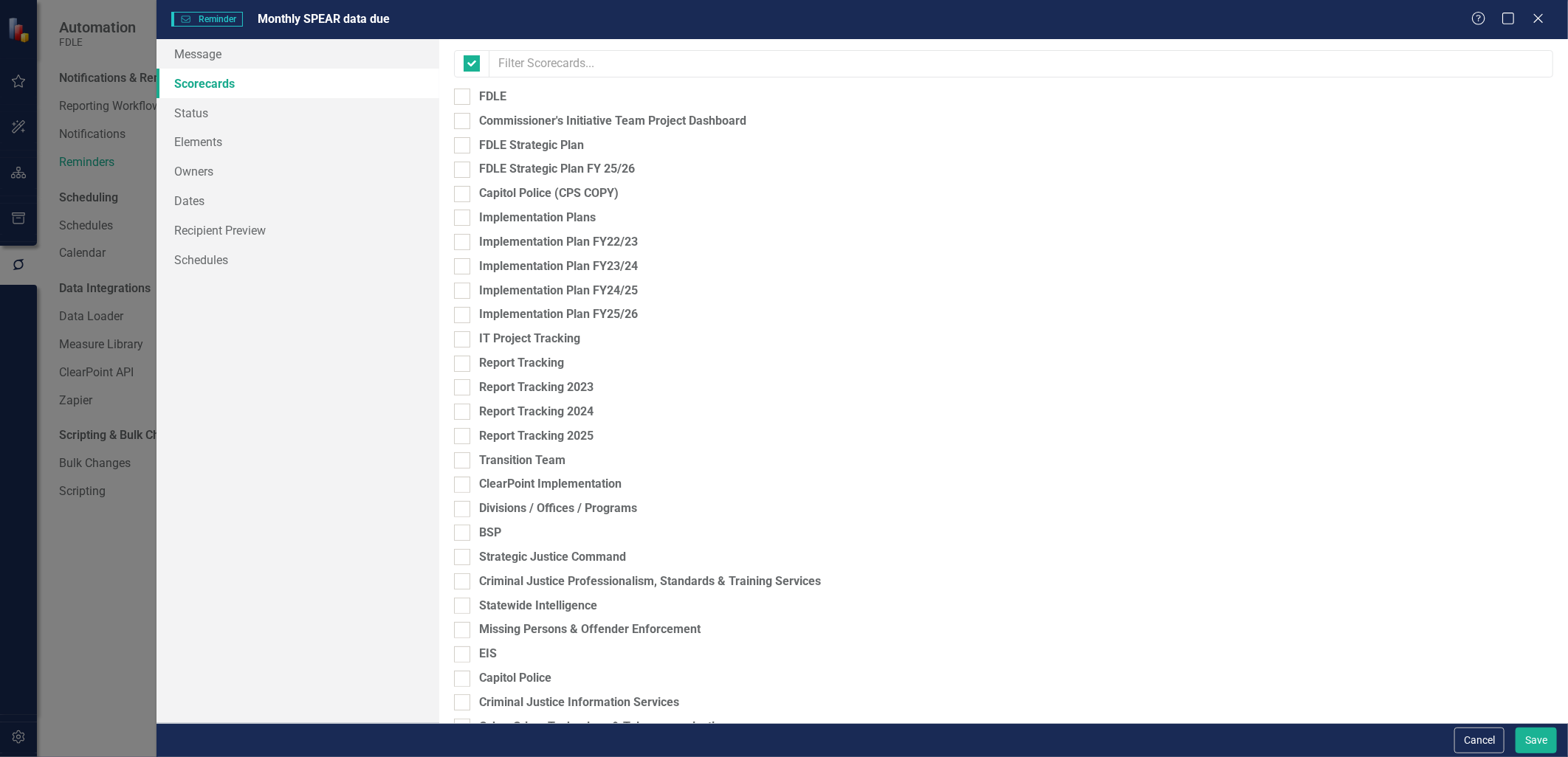
checkbox input "false"
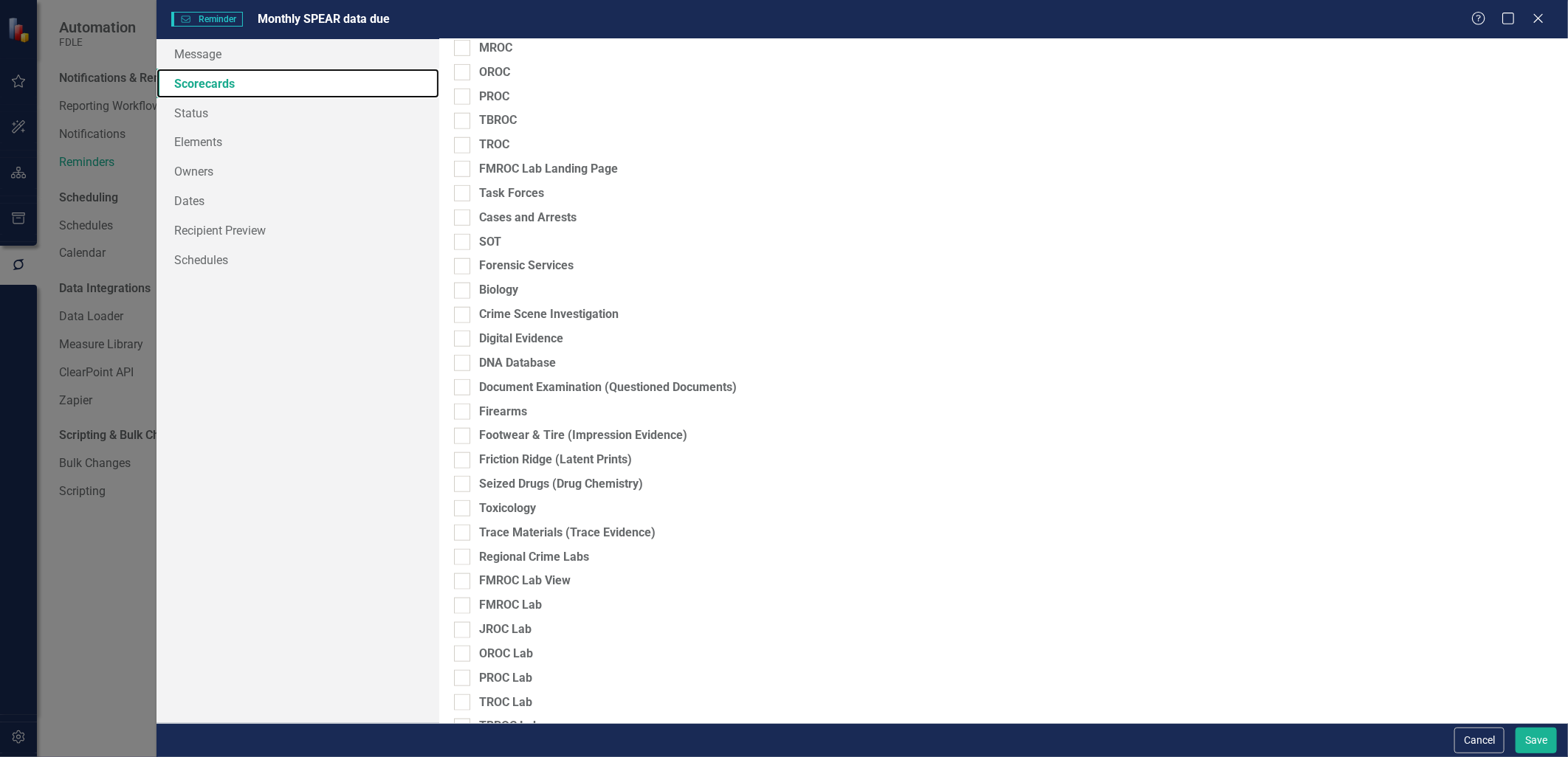
scroll to position [656, 0]
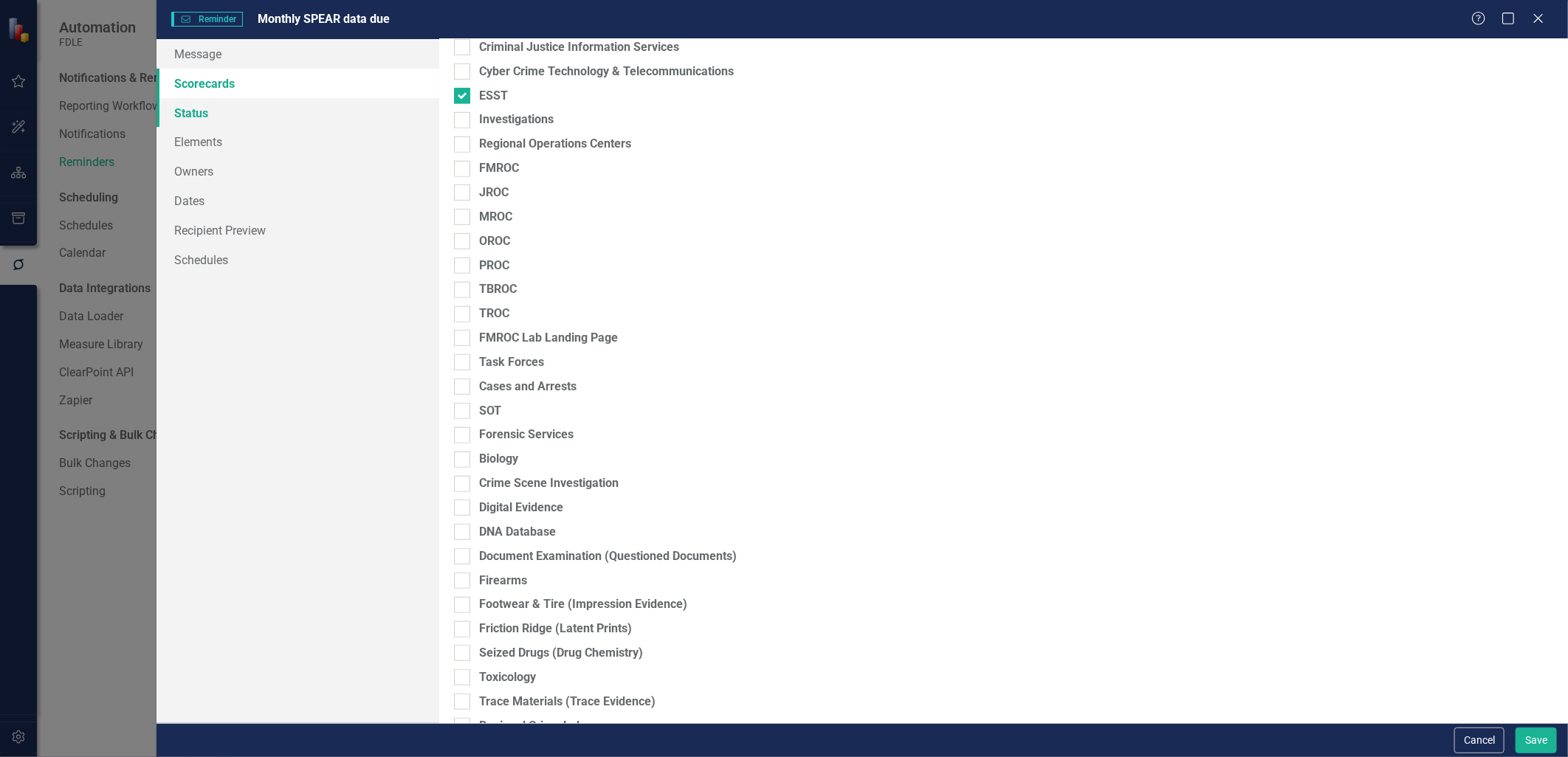
click at [196, 121] on link "Status" at bounding box center [297, 113] width 282 height 29
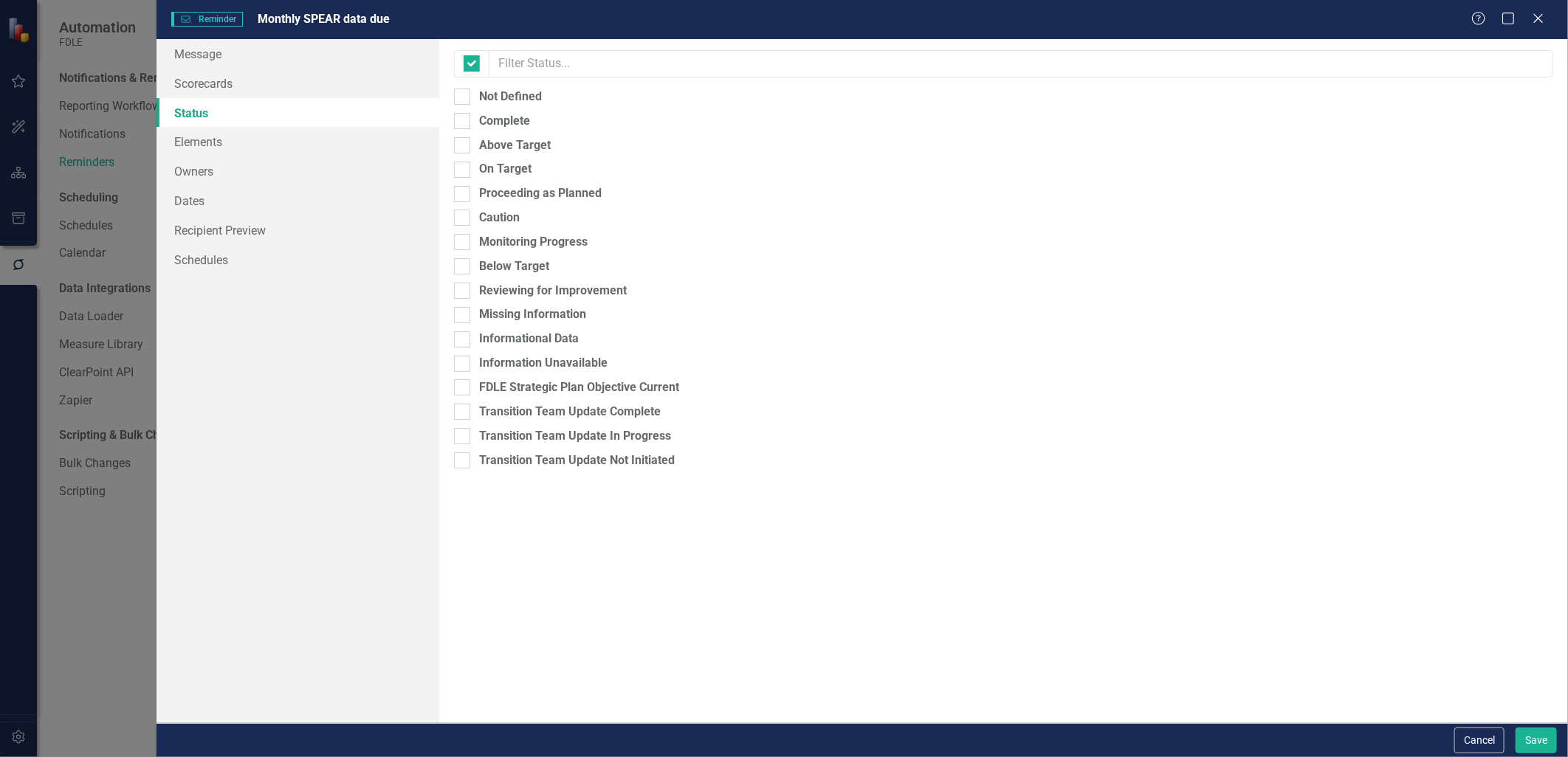
checkbox input "false"
click at [201, 141] on link "Elements" at bounding box center [297, 141] width 282 height 29
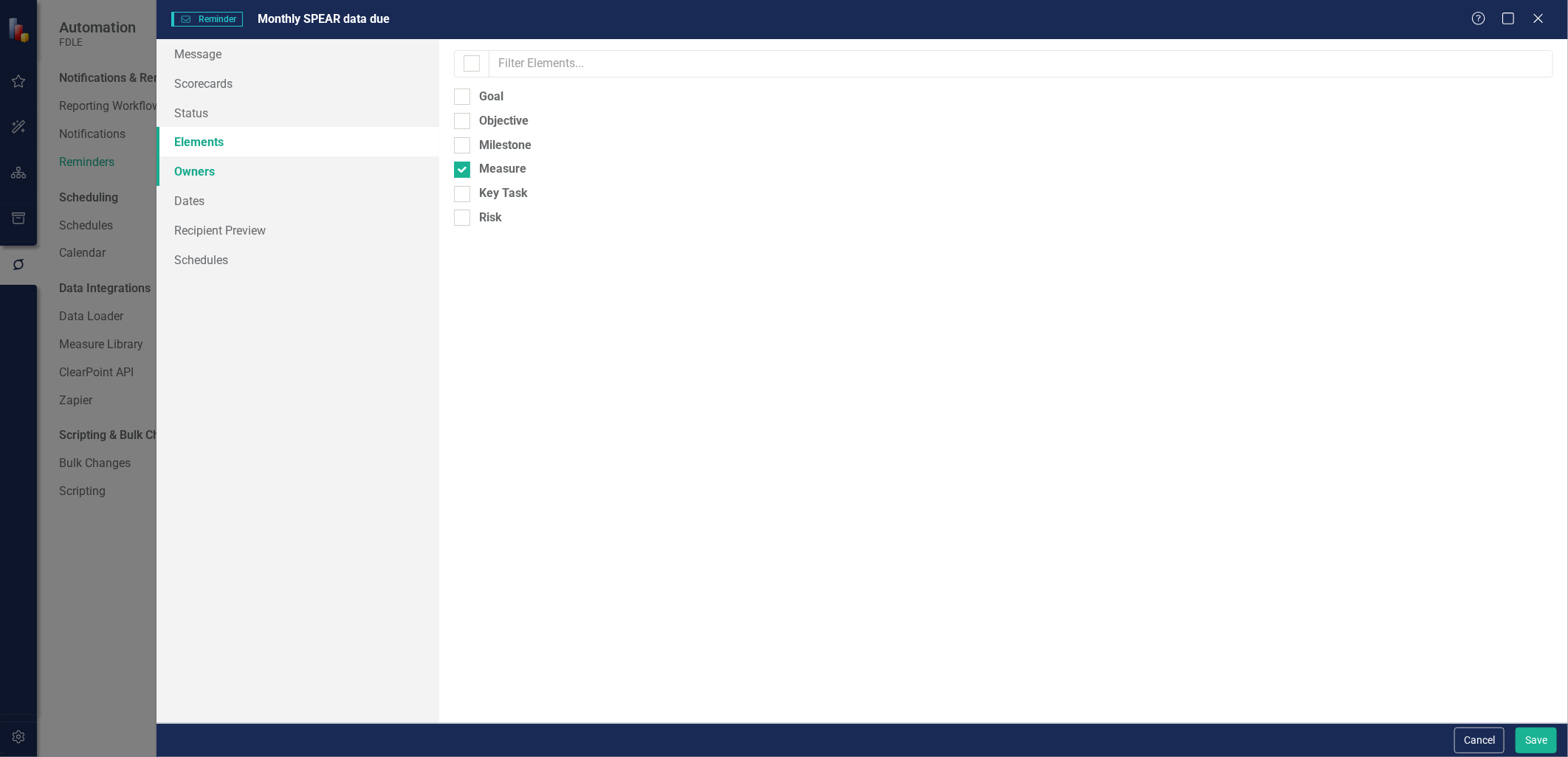
click at [190, 173] on link "Owners" at bounding box center [297, 171] width 282 height 29
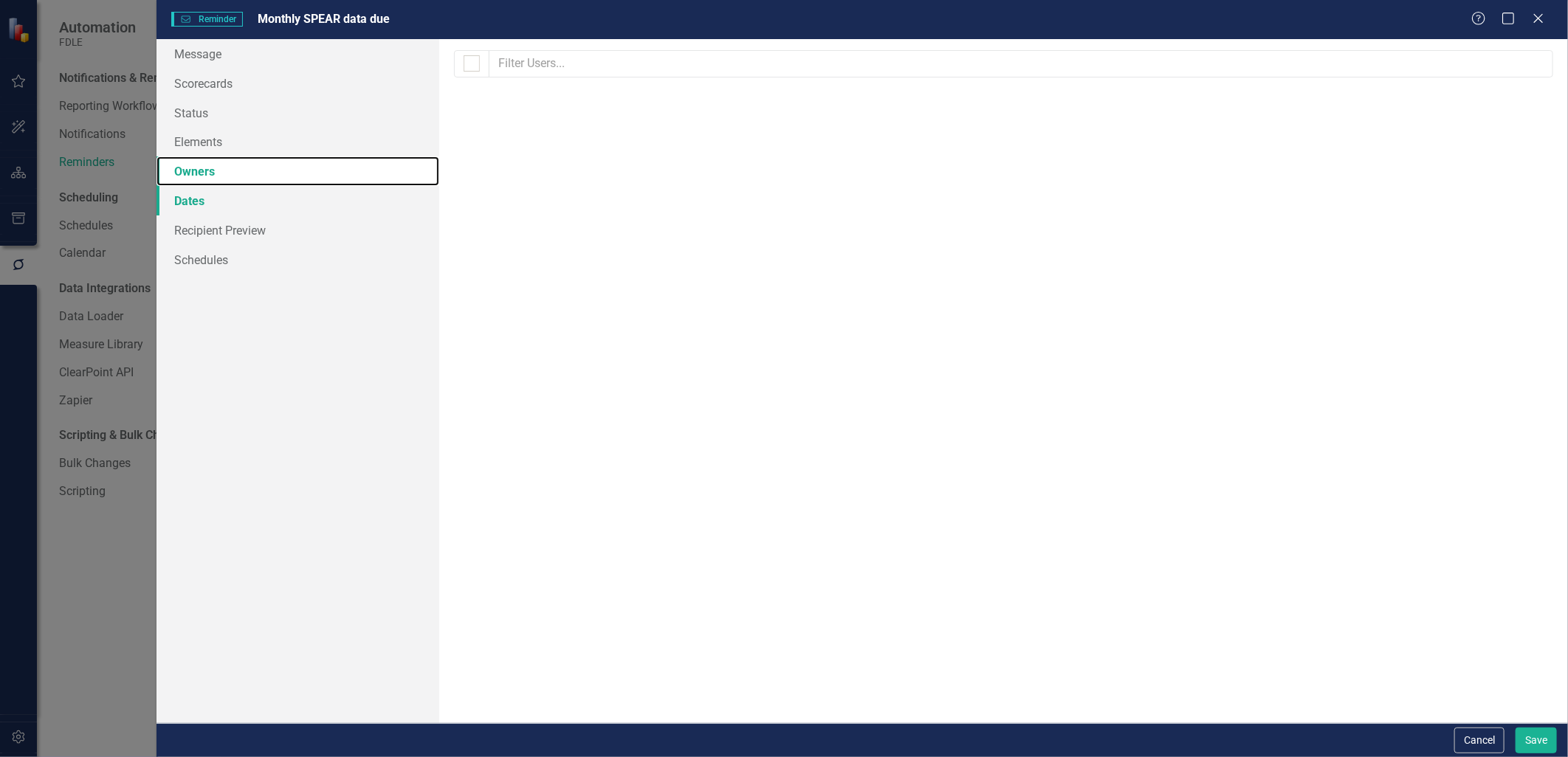
checkbox input "false"
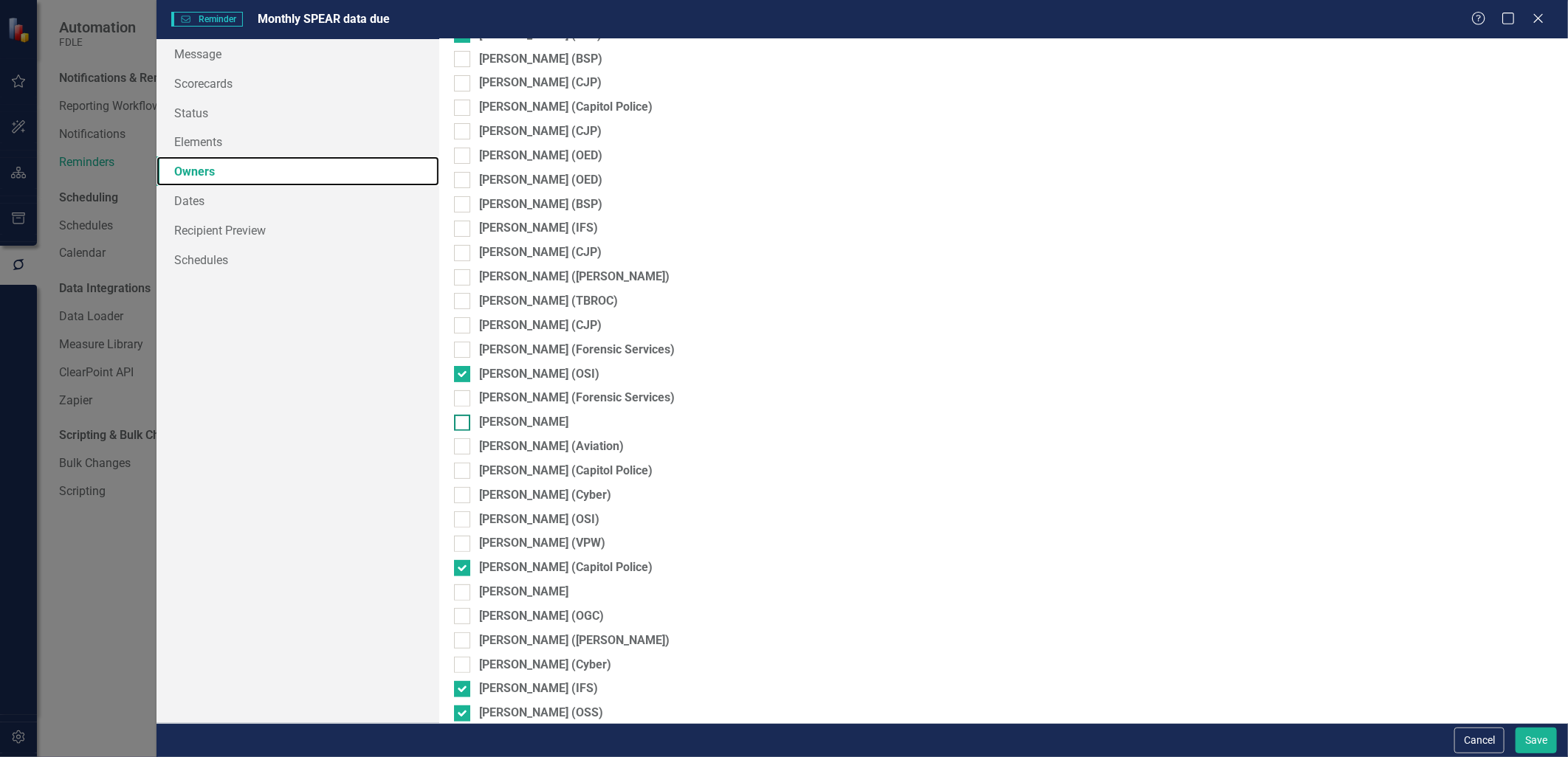
scroll to position [164, 0]
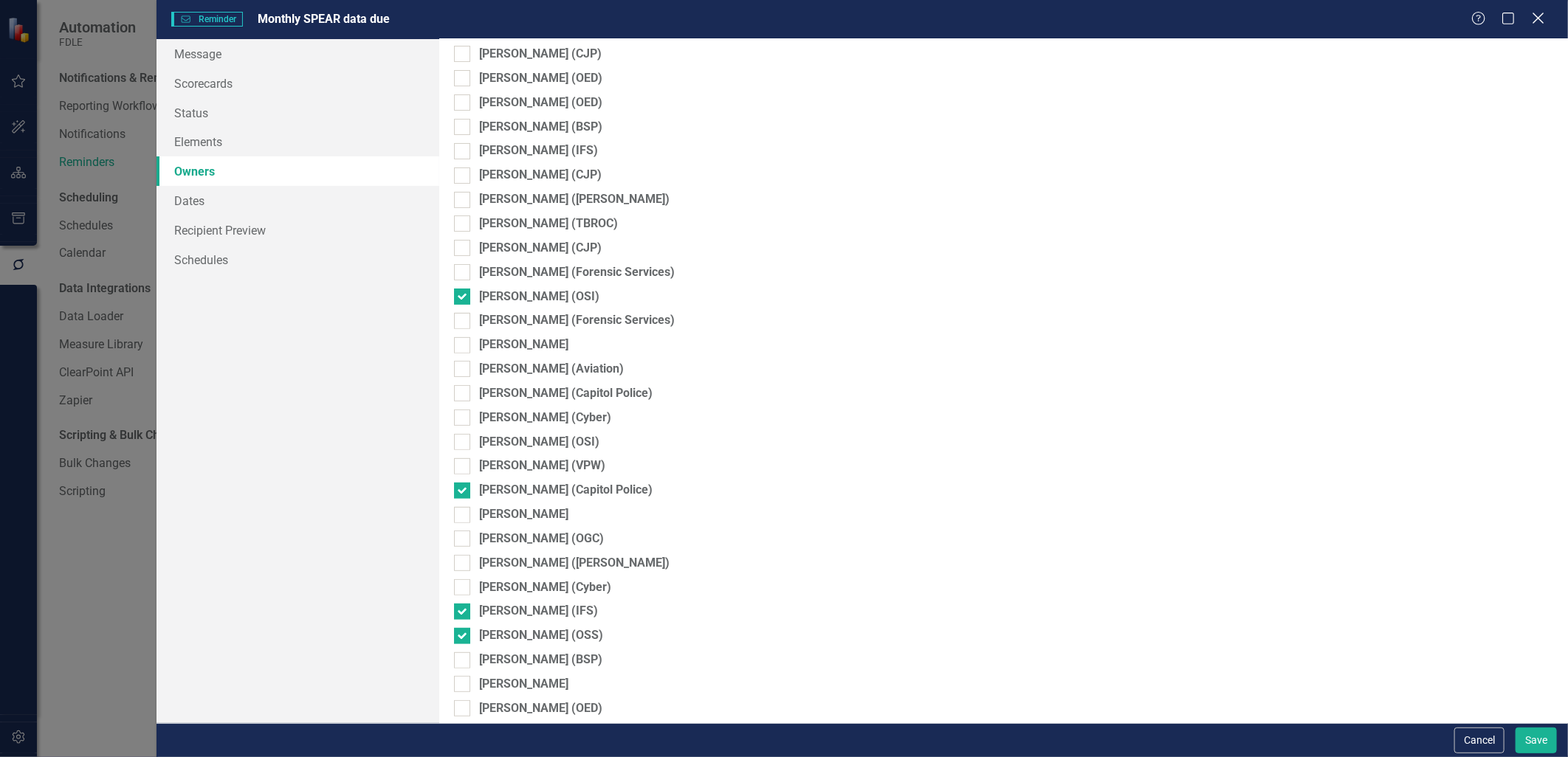
click at [1539, 17] on icon "Close" at bounding box center [1538, 18] width 19 height 14
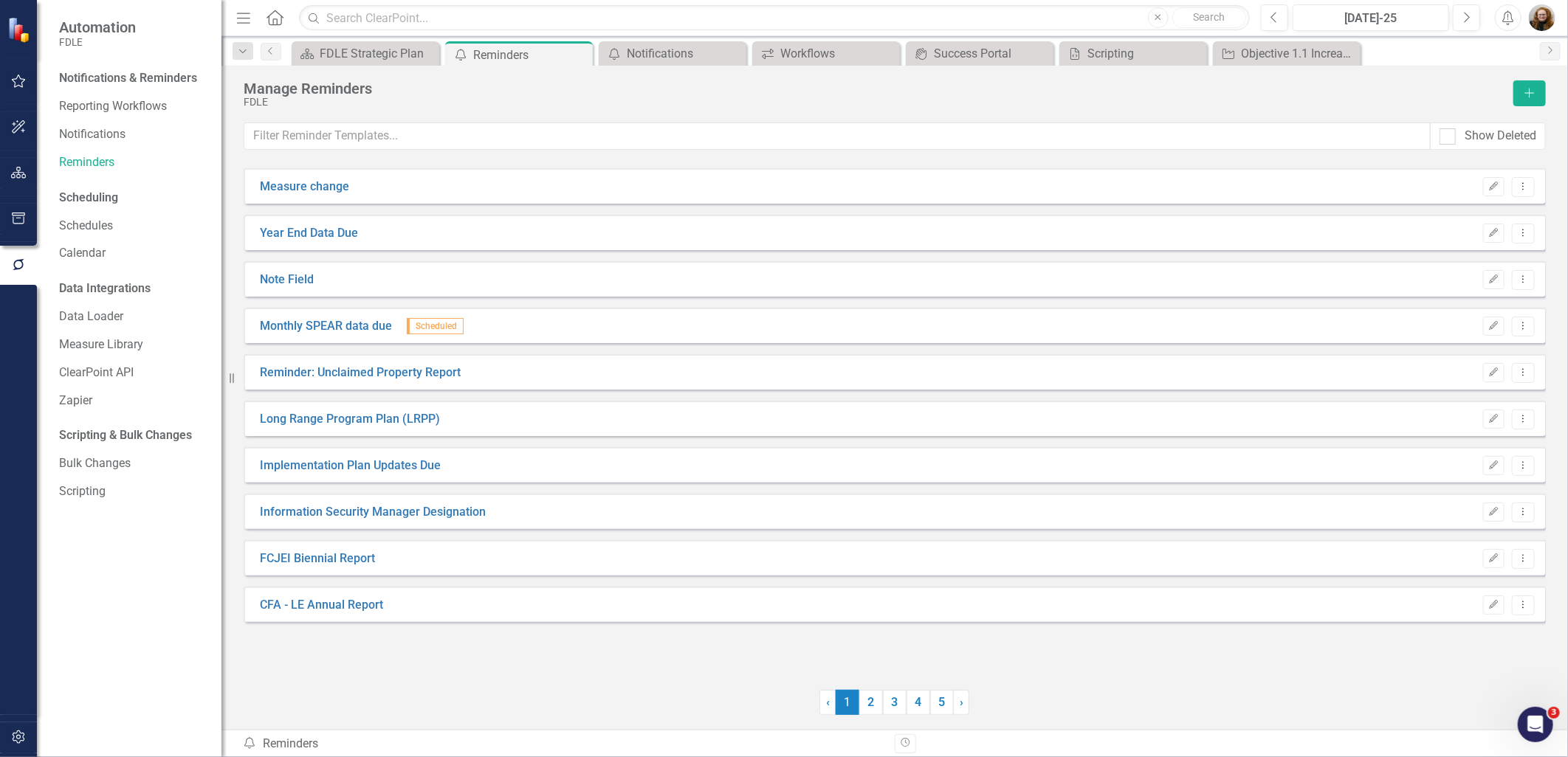
click at [24, 165] on button "button" at bounding box center [19, 173] width 33 height 31
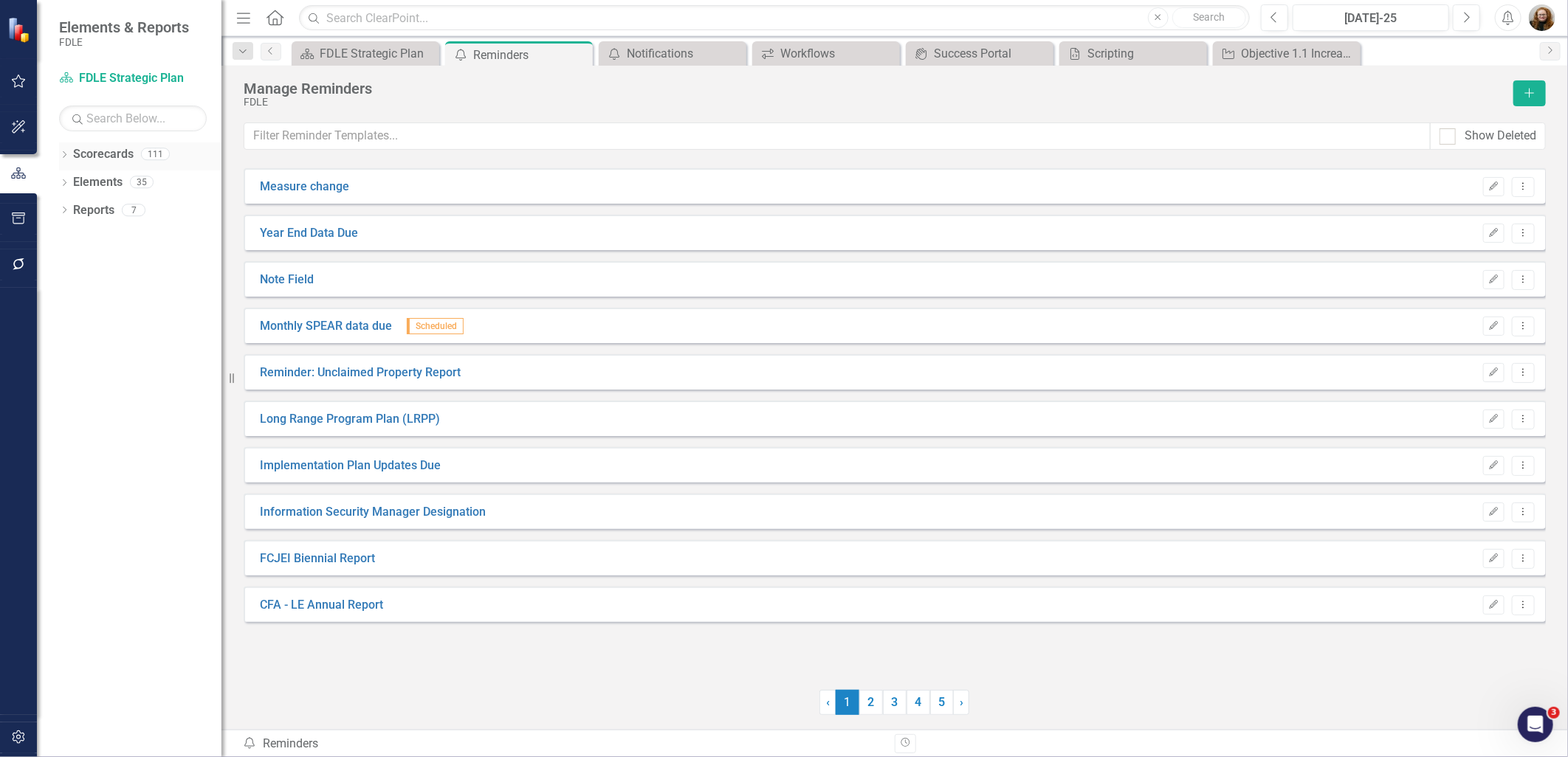
click at [70, 153] on div "Dropdown Scorecards 111" at bounding box center [141, 156] width 162 height 28
click at [68, 158] on icon "Dropdown" at bounding box center [65, 156] width 11 height 8
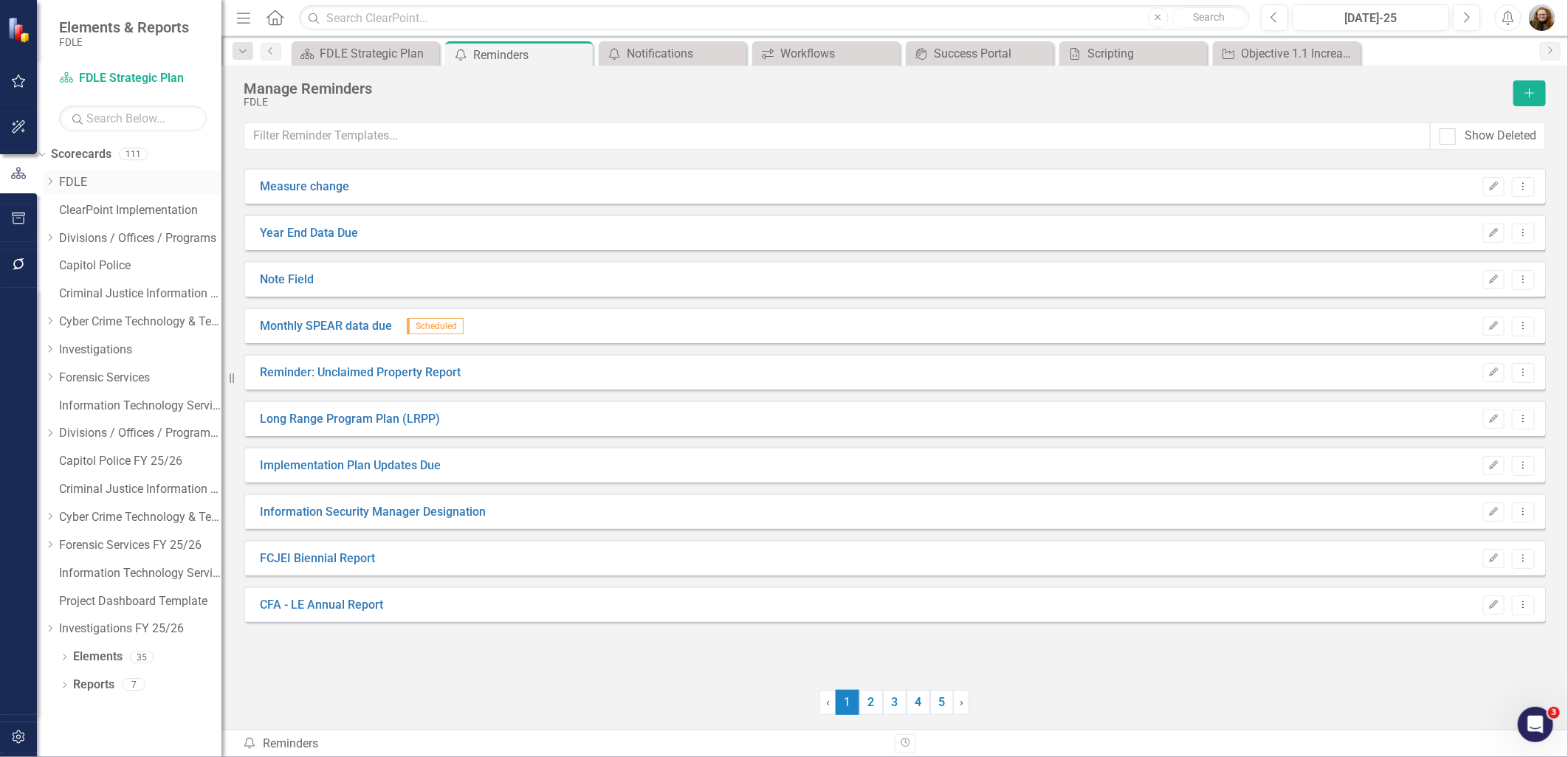
click at [56, 186] on icon "Dropdown" at bounding box center [50, 182] width 11 height 9
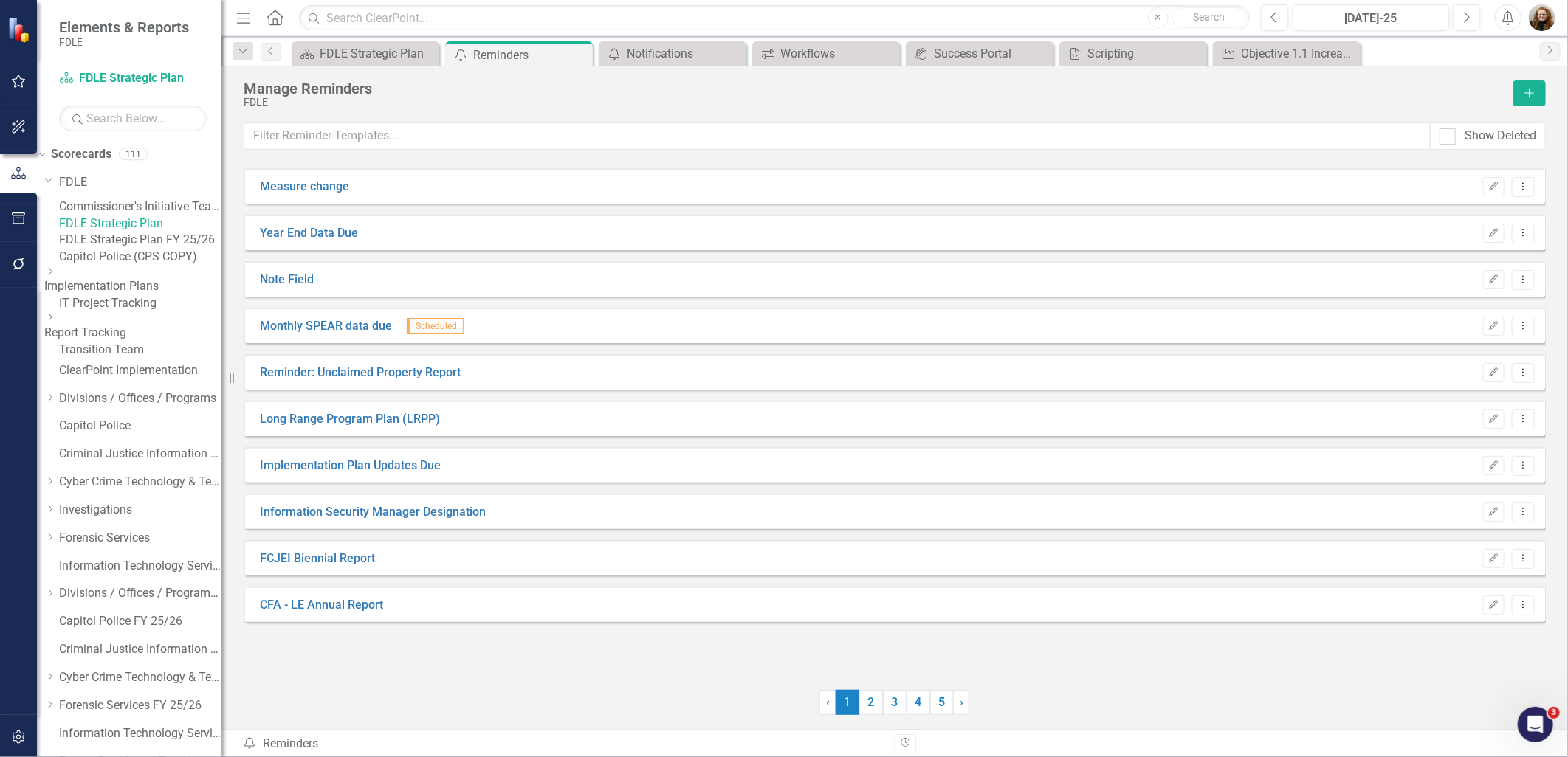
click at [126, 213] on link "Commissioner's Initiative Team Project Dashboard" at bounding box center [141, 207] width 162 height 17
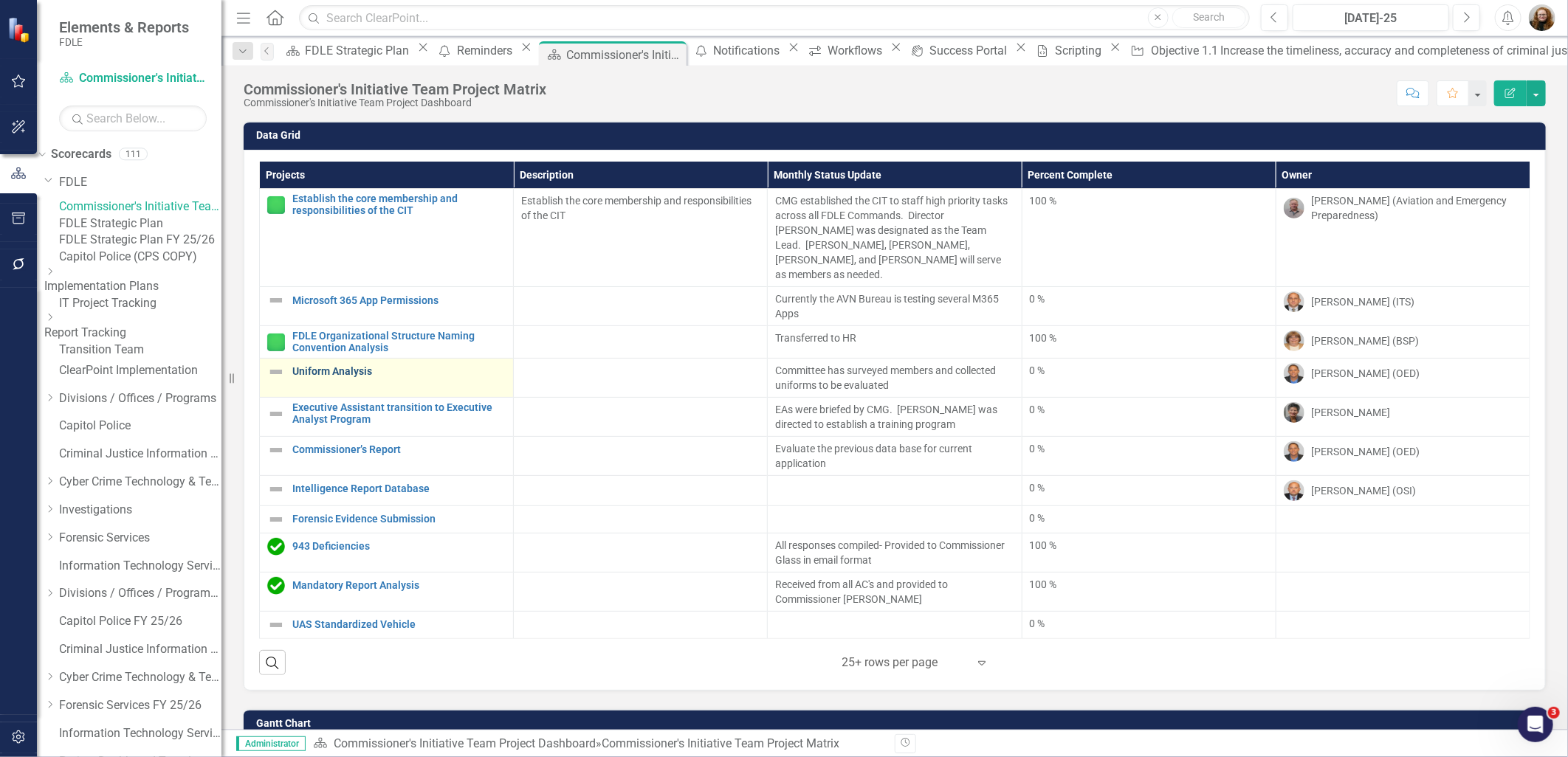
click at [323, 366] on link "Uniform Analysis" at bounding box center [399, 371] width 214 height 11
